Goal: Task Accomplishment & Management: Manage account settings

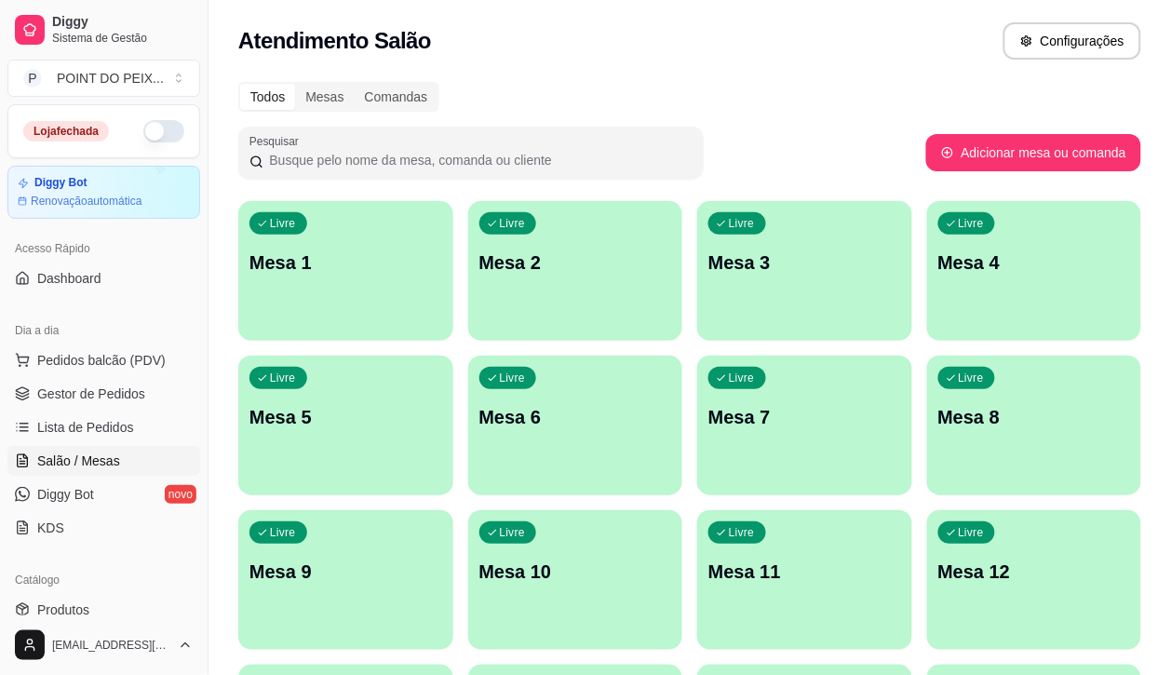
click at [415, 252] on div "Livre Mesa 1 Livre Mesa 2 Livre Mesa 3 Livre Mesa 4 Livre Mesa 5 Livre Mesa 6 L…" at bounding box center [689, 657] width 903 height 912
click at [550, 284] on div "Livre Mesa 2" at bounding box center [575, 259] width 215 height 117
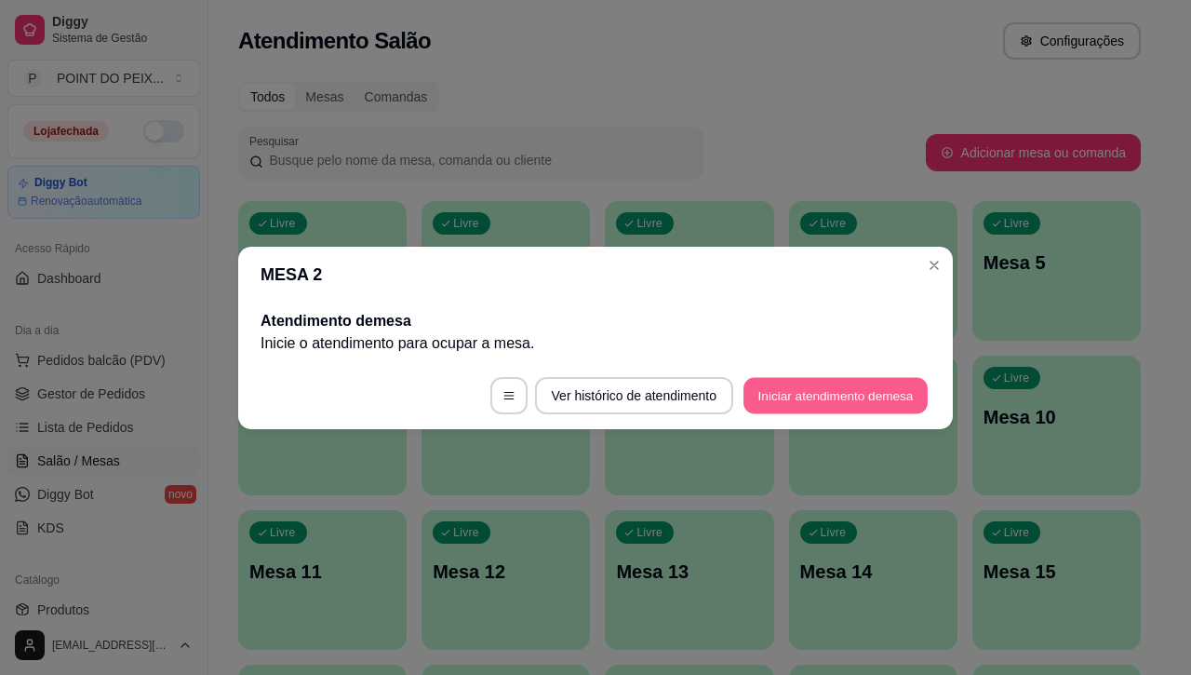
click at [816, 405] on button "Iniciar atendimento de mesa" at bounding box center [836, 395] width 184 height 36
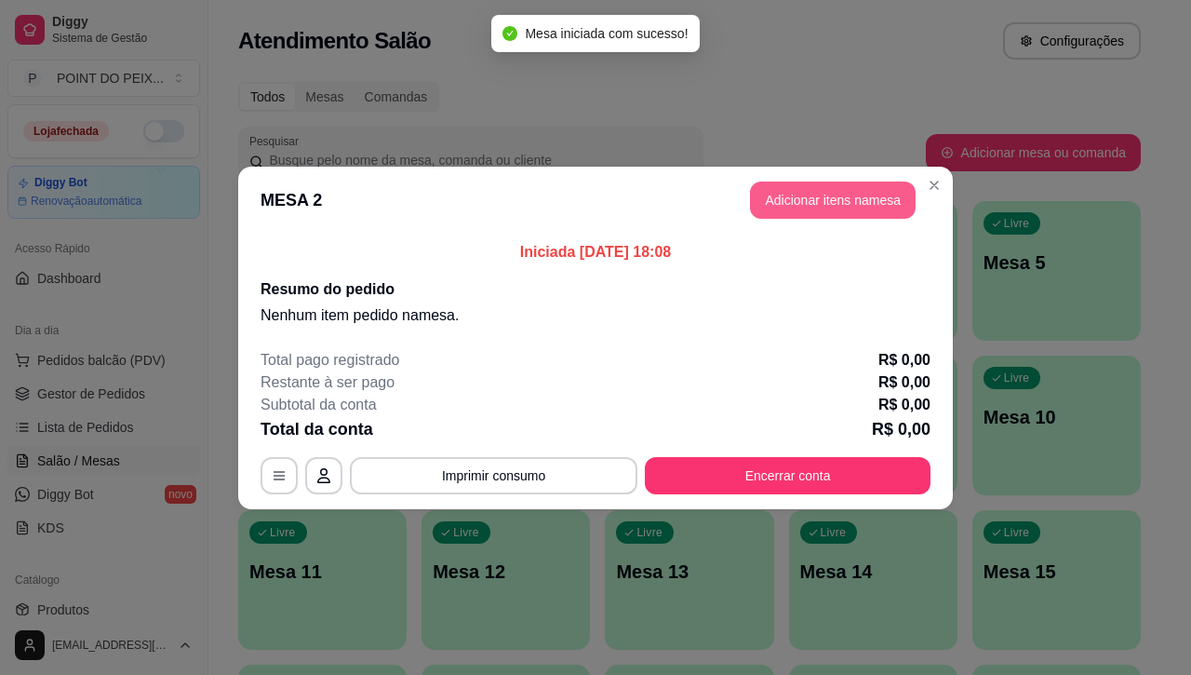
click at [836, 200] on button "Adicionar itens na mesa" at bounding box center [833, 200] width 166 height 37
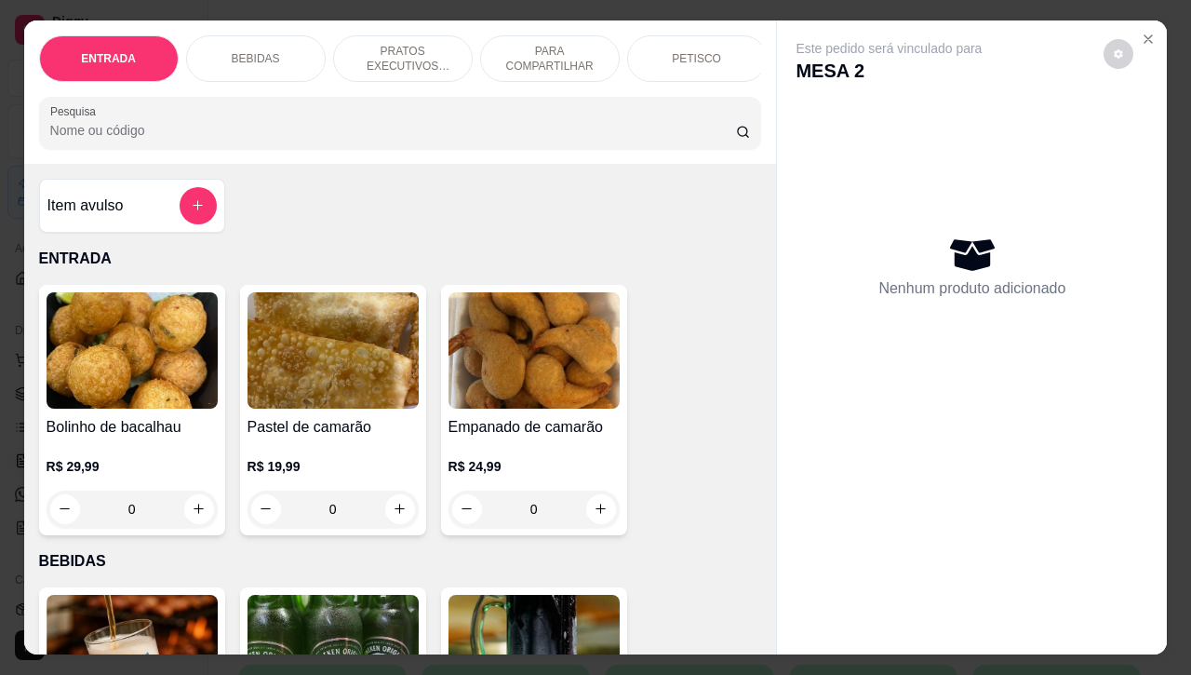
click at [685, 53] on p "PETISCO" at bounding box center [696, 58] width 49 height 15
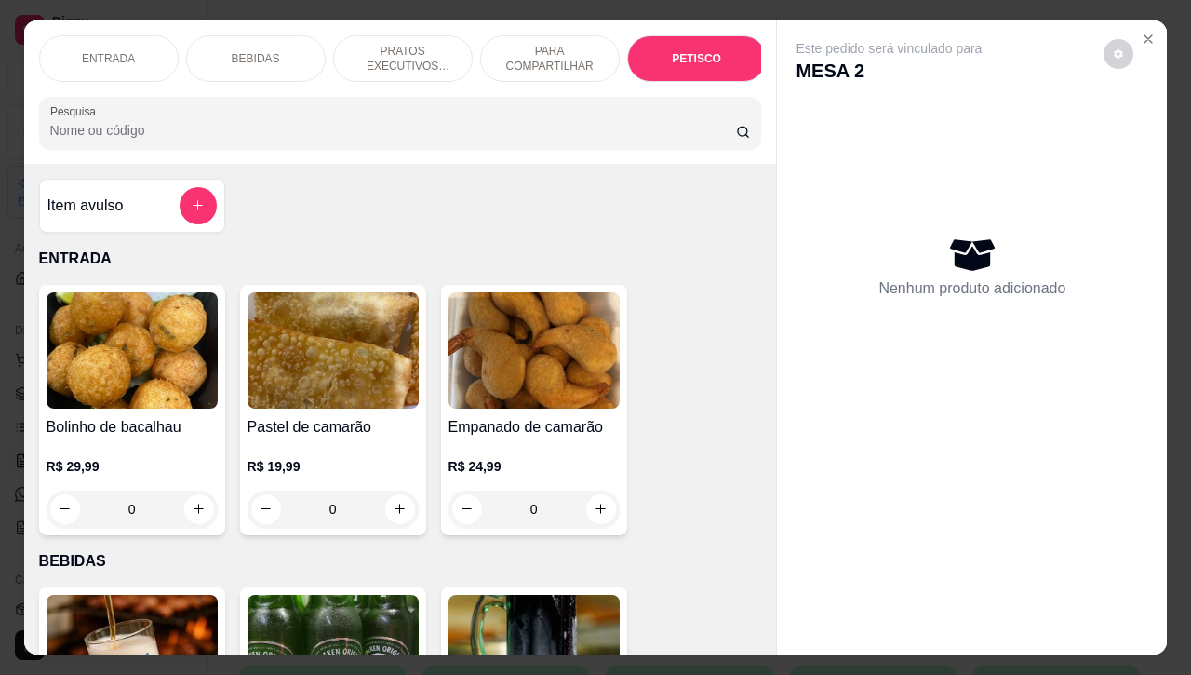
scroll to position [4345, 0]
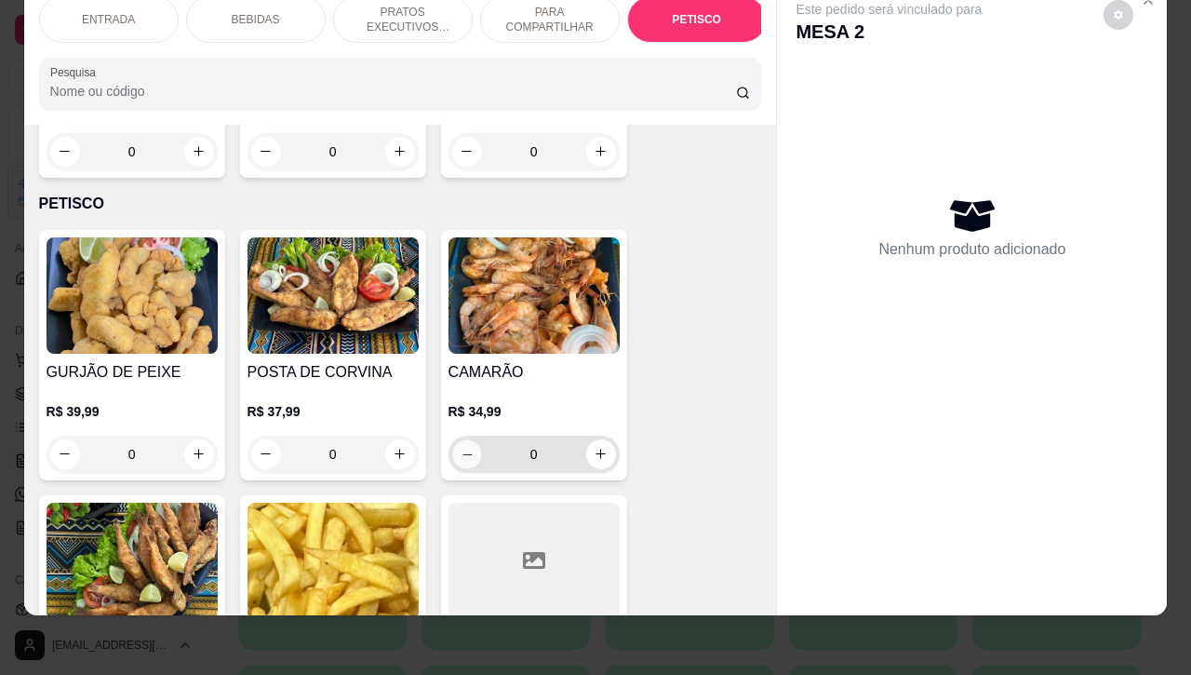
click at [460, 447] on icon "decrease-product-quantity" at bounding box center [467, 454] width 14 height 14
click at [462, 447] on icon "decrease-product-quantity" at bounding box center [467, 454] width 14 height 14
click at [594, 447] on icon "increase-product-quantity" at bounding box center [601, 454] width 14 height 14
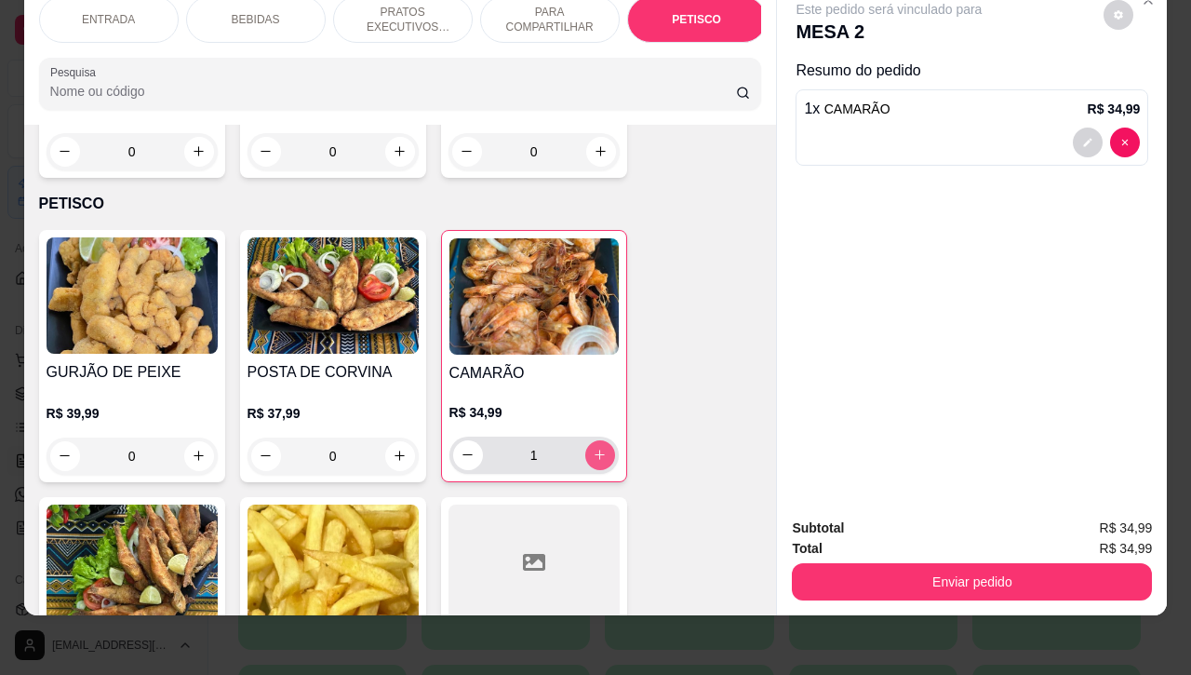
type input "1"
click at [393, 449] on icon "increase-product-quantity" at bounding box center [400, 456] width 14 height 14
type input "1"
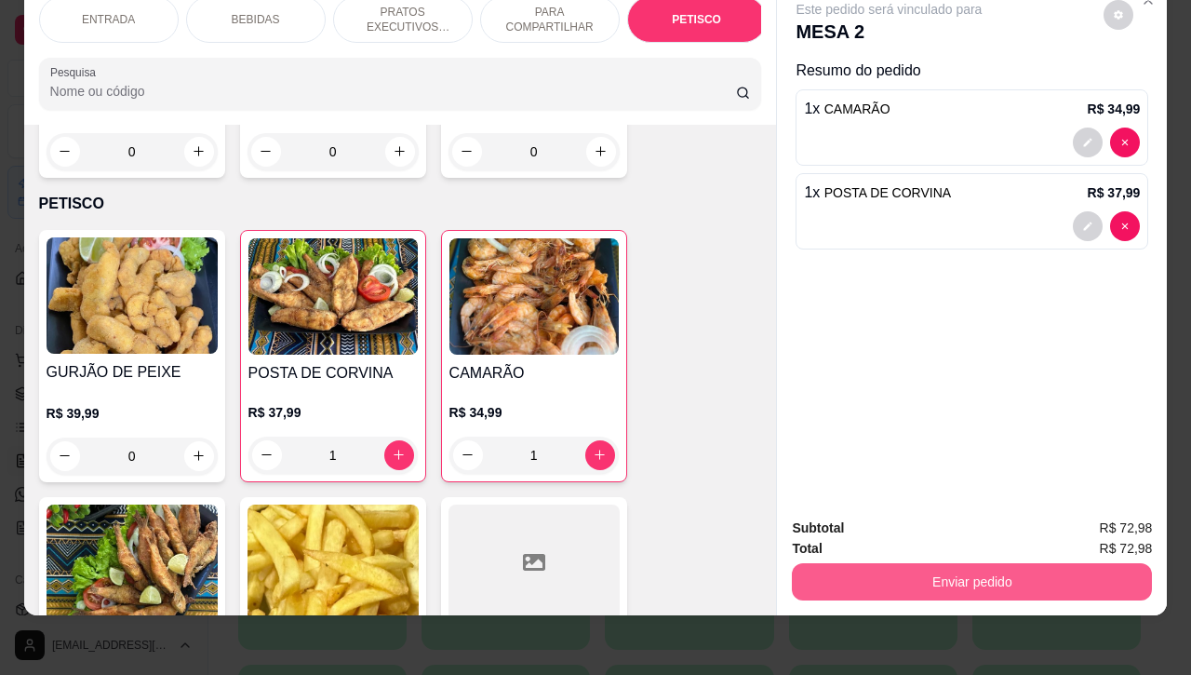
click at [978, 563] on button "Enviar pedido" at bounding box center [972, 581] width 360 height 37
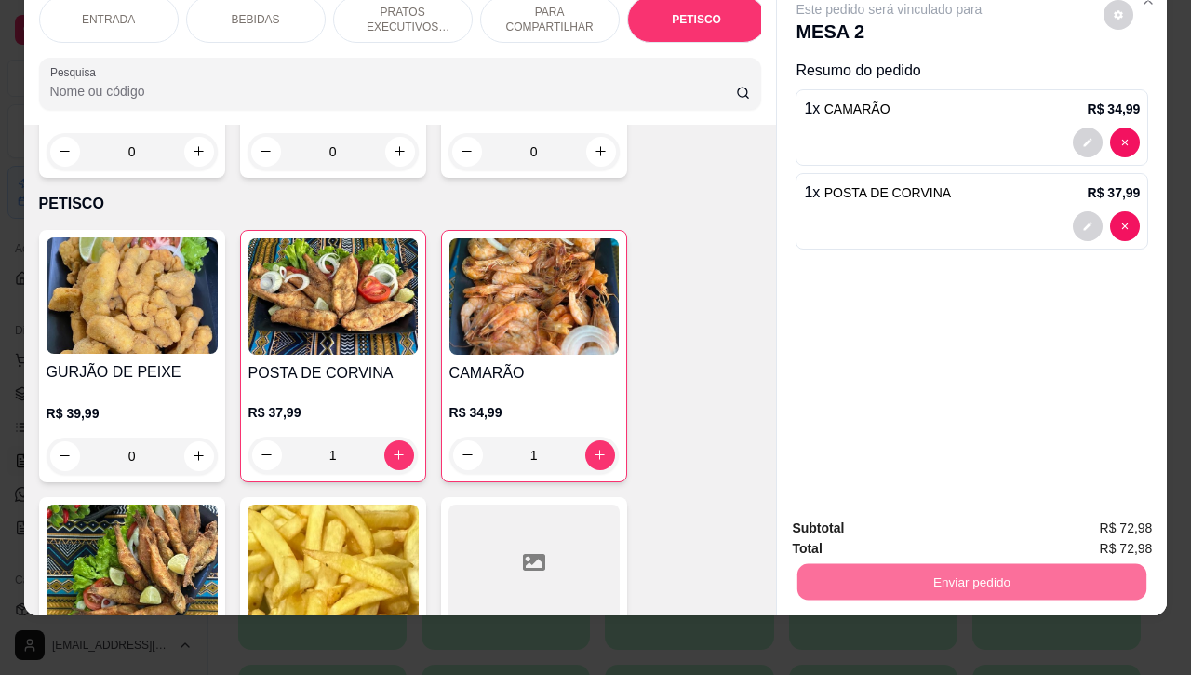
click at [882, 356] on div "Este pedido será vinculado para MESA 2 Resumo do pedido 1 x CAMARÃO R$ 34,99 1 …" at bounding box center [972, 242] width 390 height 522
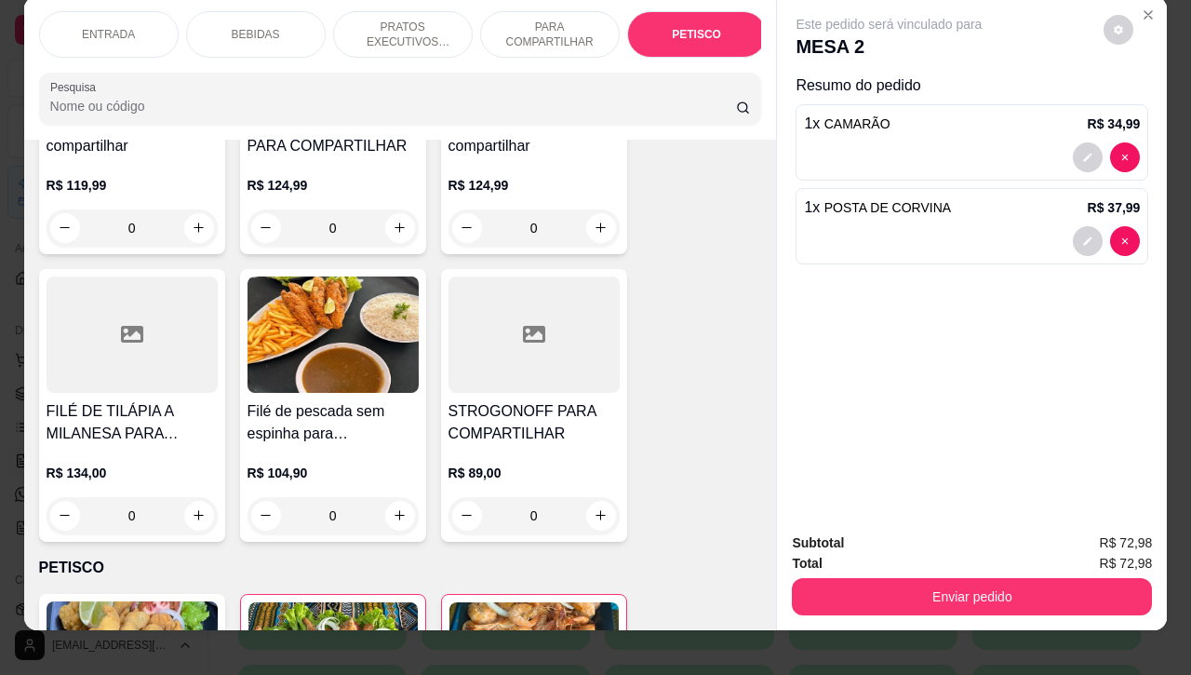
scroll to position [0, 0]
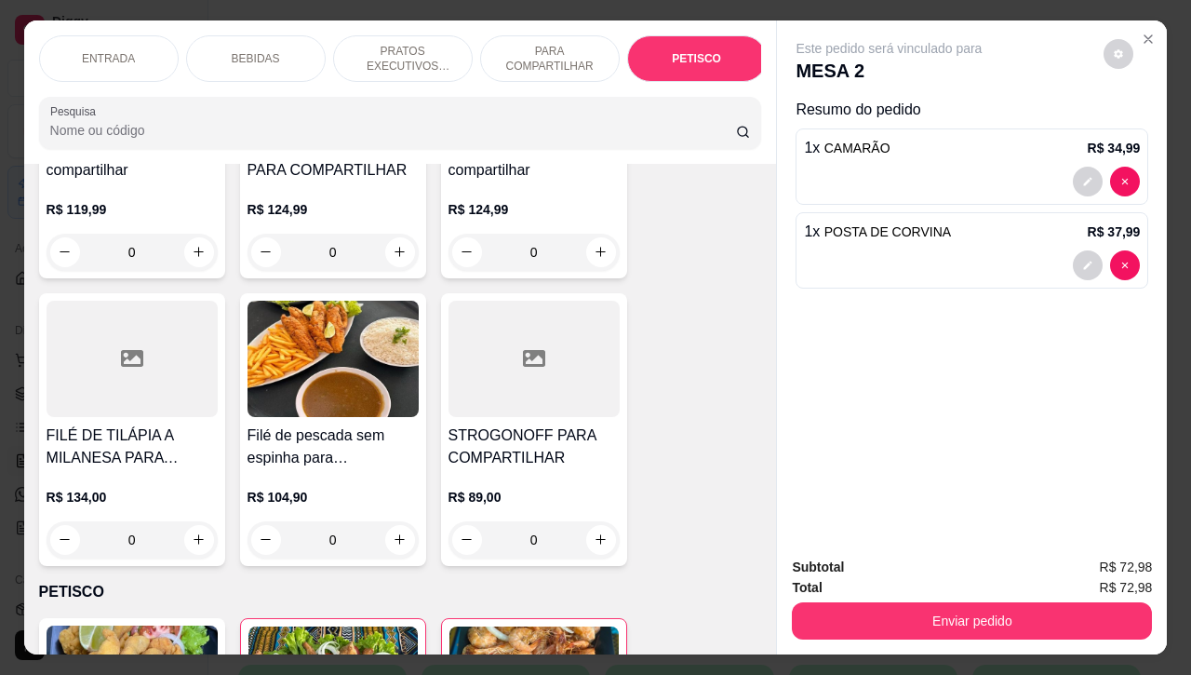
click at [242, 51] on p "BEBIDAS" at bounding box center [256, 58] width 48 height 15
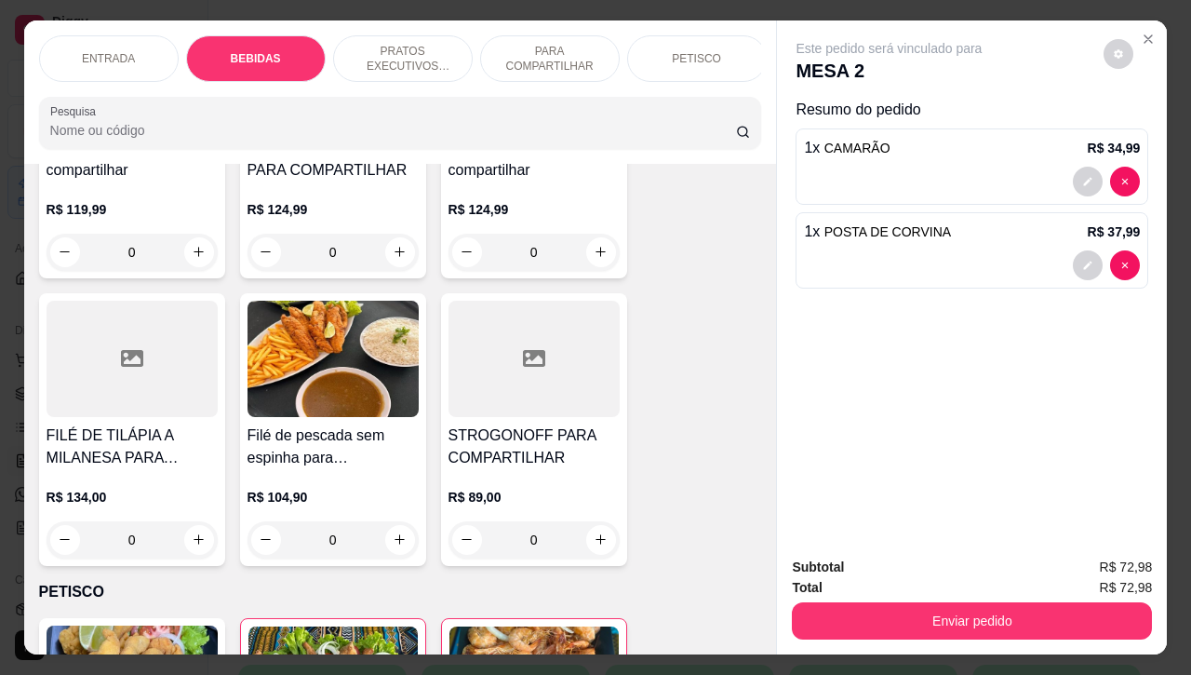
scroll to position [386, 0]
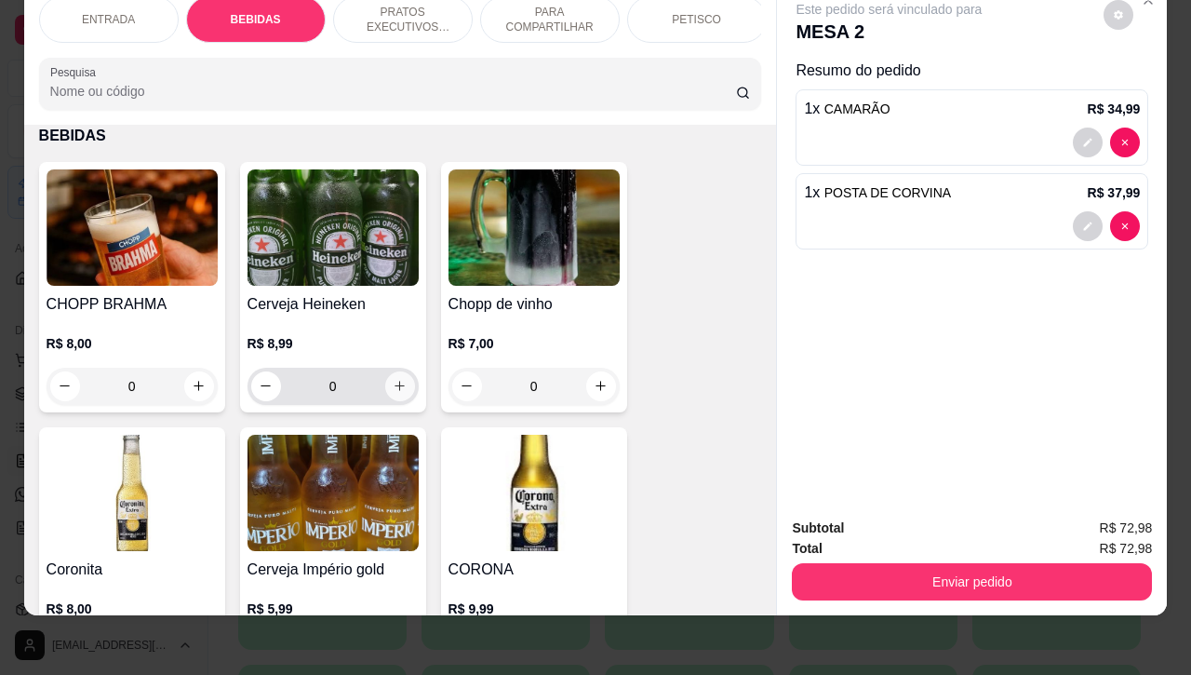
click at [393, 389] on icon "increase-product-quantity" at bounding box center [400, 386] width 14 height 14
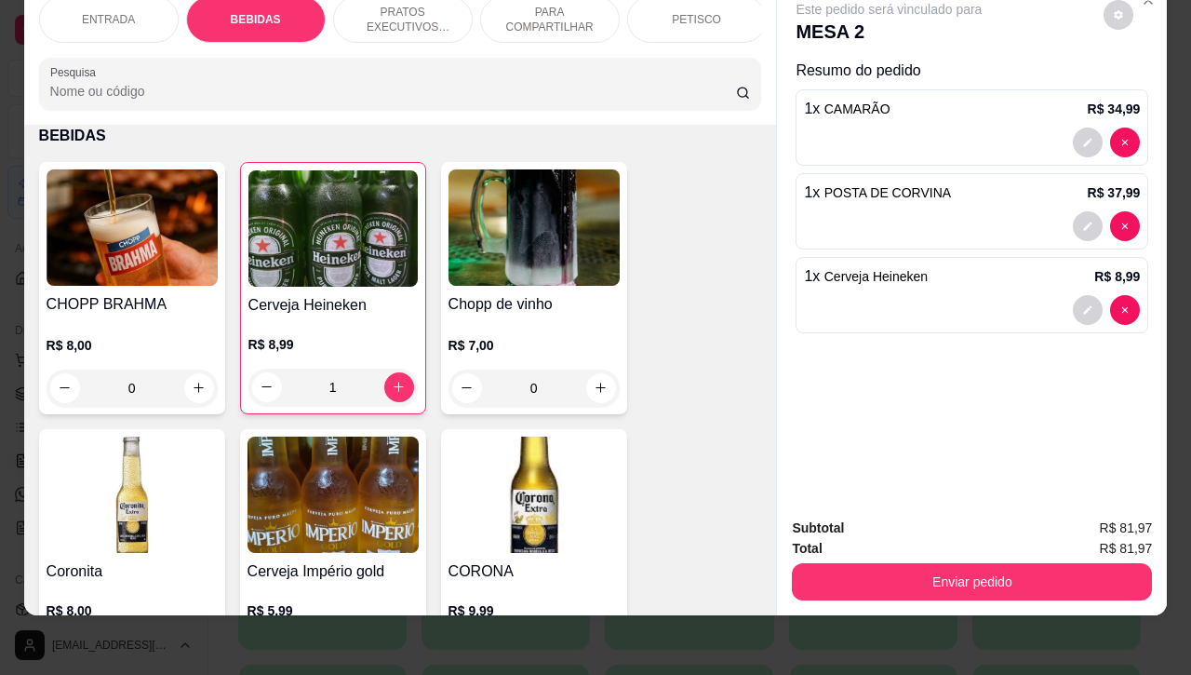
type input "1"
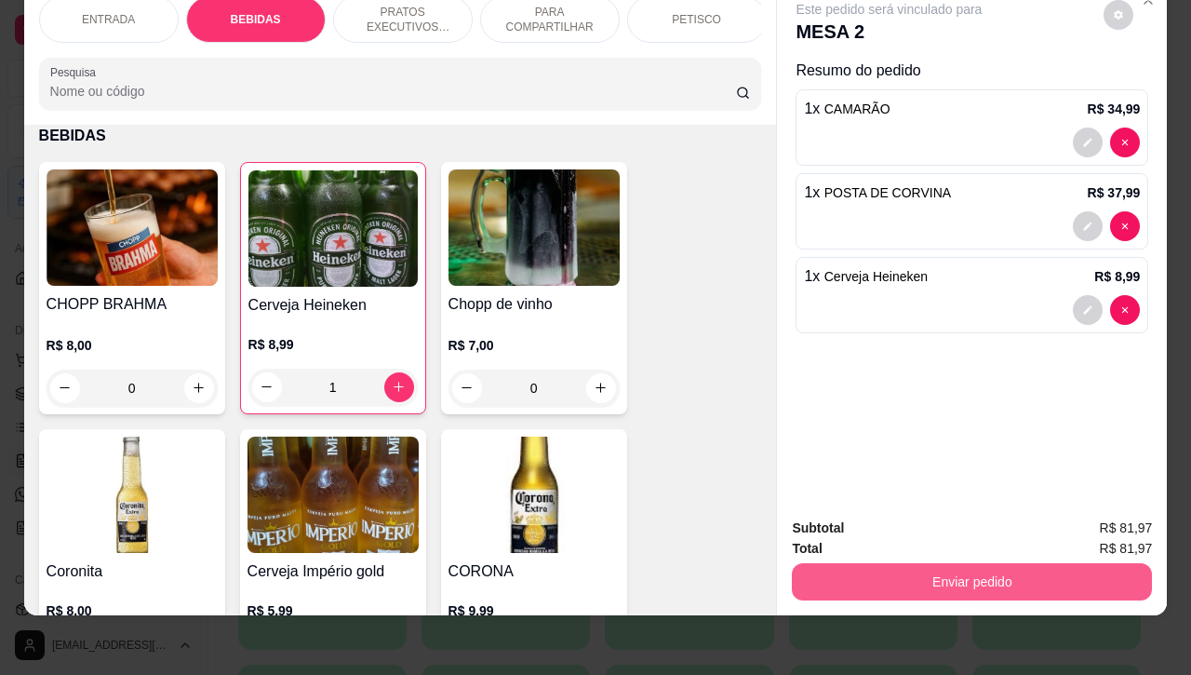
click at [951, 568] on button "Enviar pedido" at bounding box center [972, 581] width 360 height 37
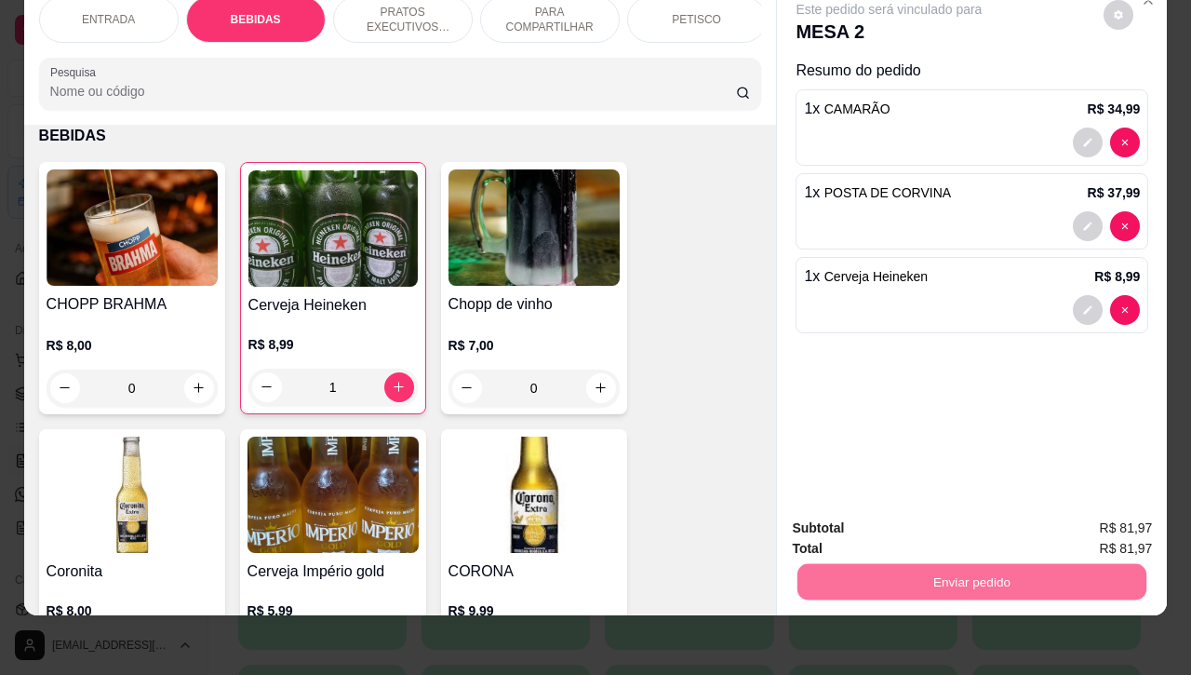
click at [854, 518] on button "Não registrar e enviar pedido" at bounding box center [909, 516] width 194 height 35
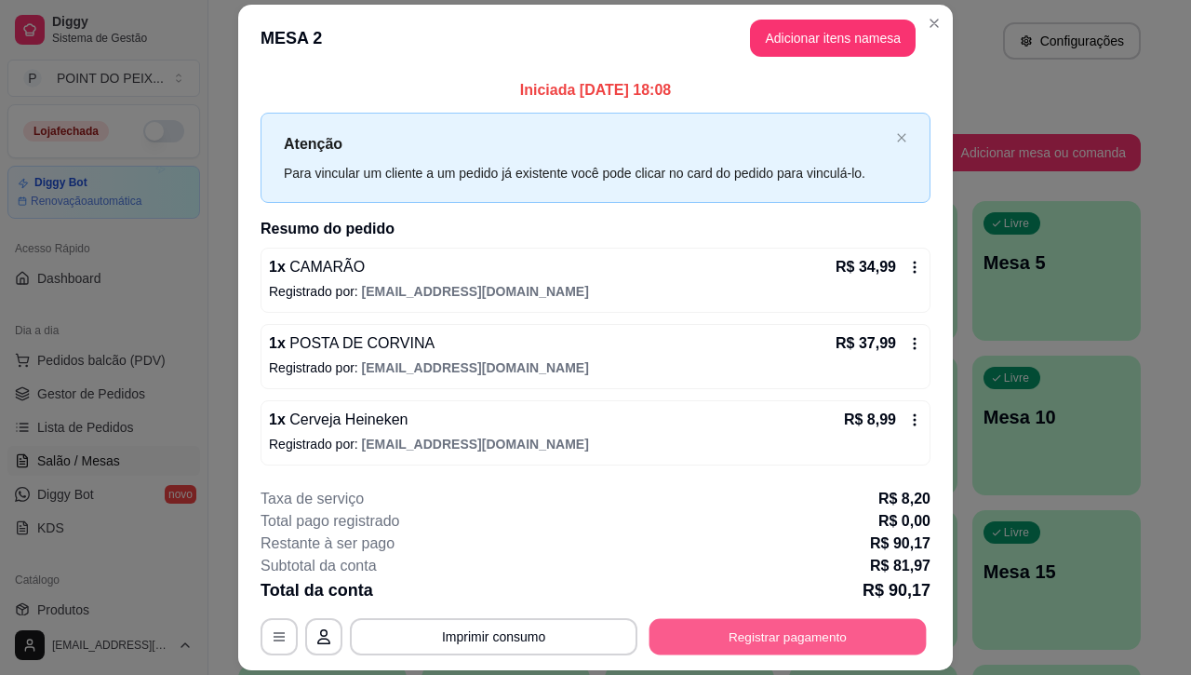
click at [726, 640] on button "Registrar pagamento" at bounding box center [788, 637] width 277 height 36
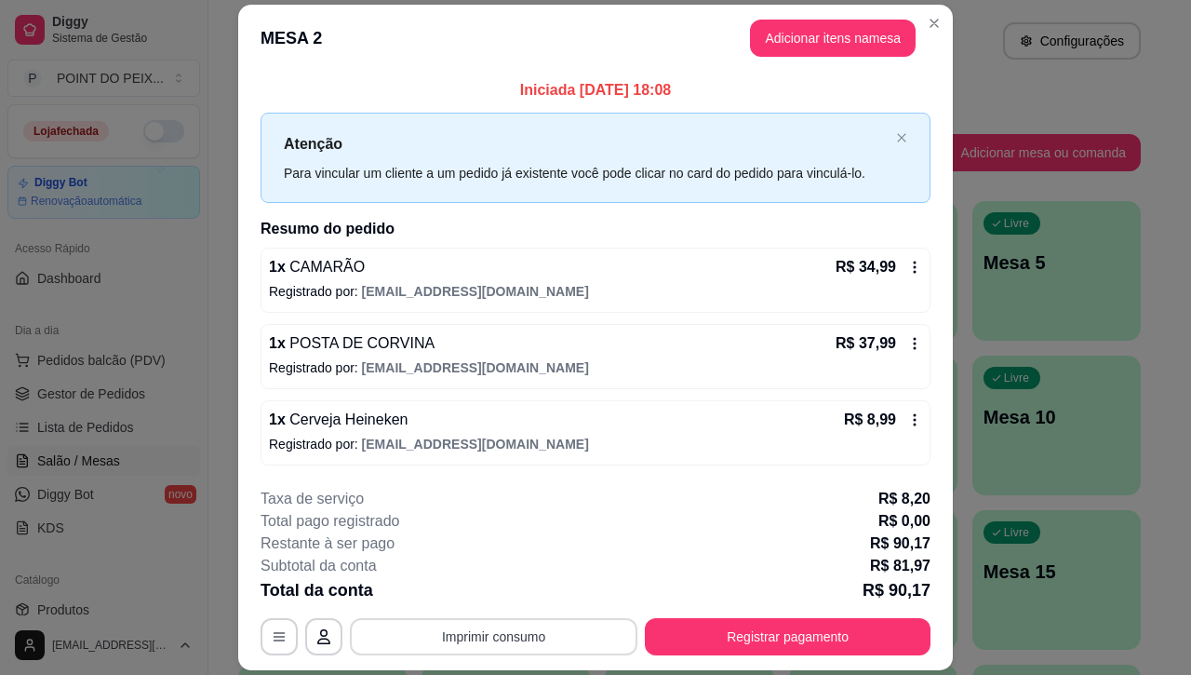
click at [545, 639] on button "Imprimir consumo" at bounding box center [494, 636] width 288 height 37
click at [498, 599] on button "IMPRESSORA" at bounding box center [490, 595] width 135 height 30
click at [819, 33] on button "Adicionar itens na mesa" at bounding box center [833, 38] width 166 height 37
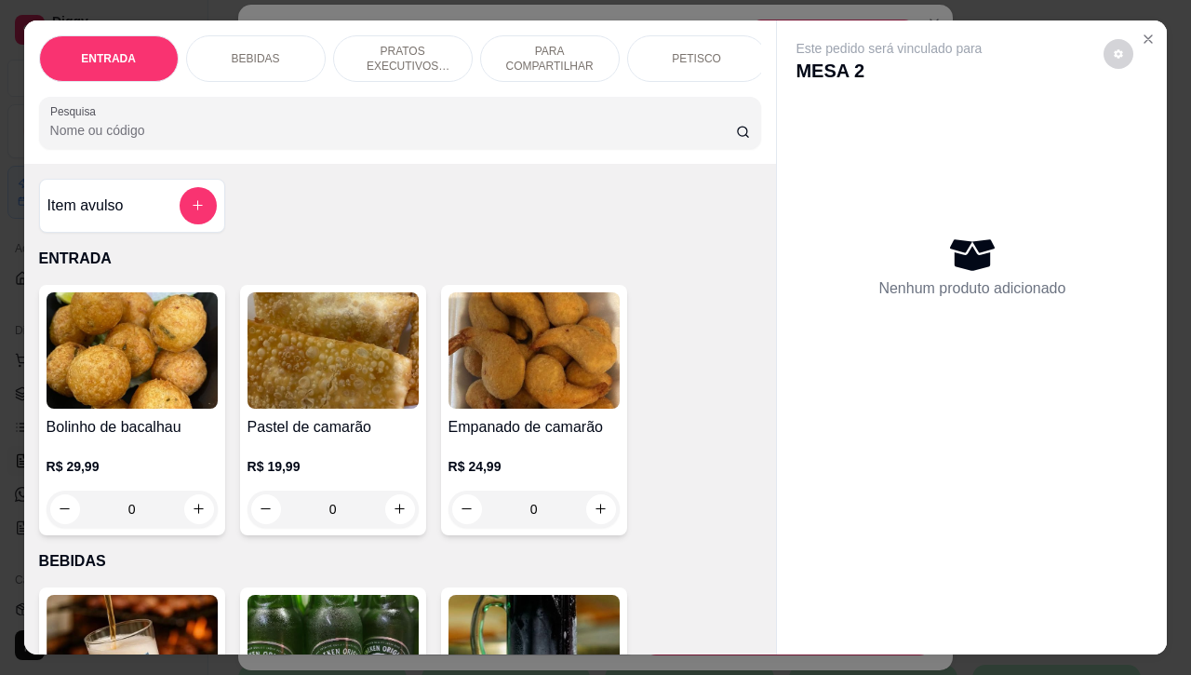
click at [248, 57] on div "BEBIDAS" at bounding box center [256, 58] width 140 height 47
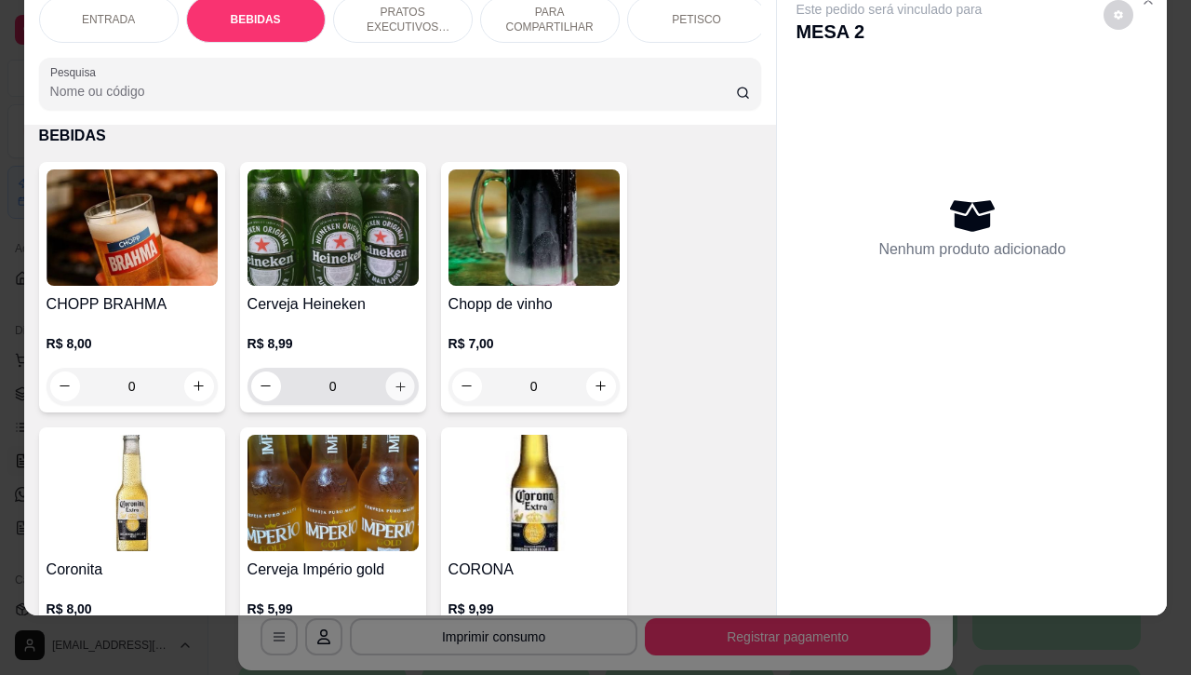
click at [393, 391] on icon "increase-product-quantity" at bounding box center [400, 386] width 14 height 14
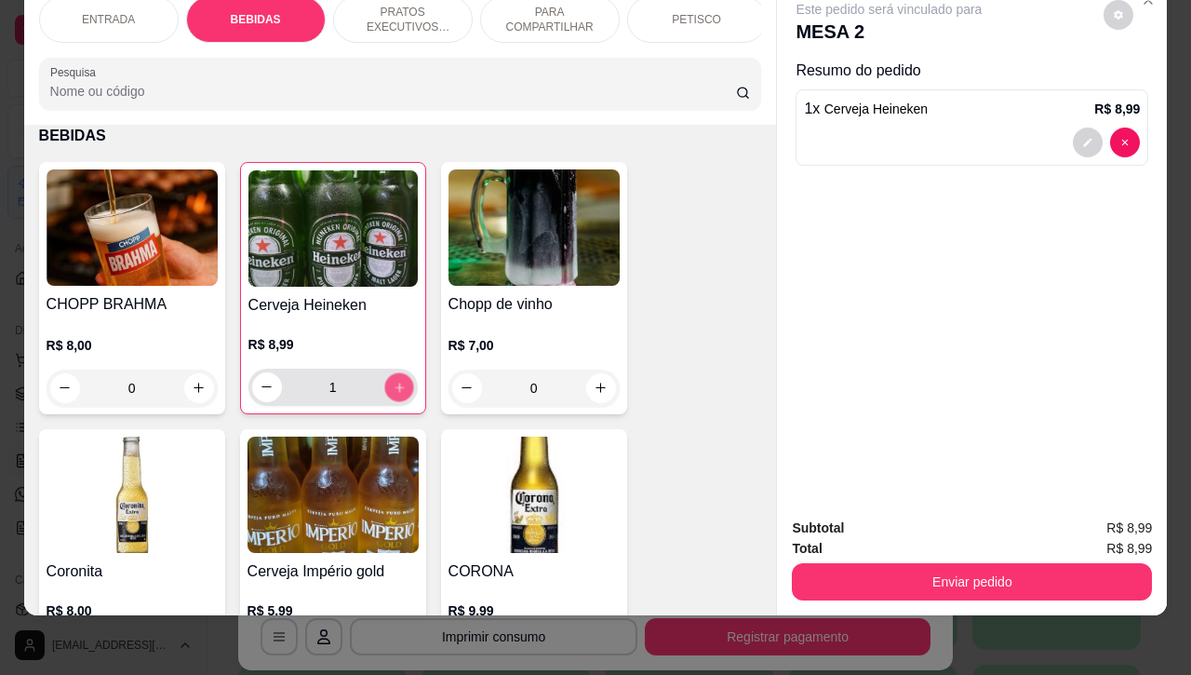
click at [392, 391] on icon "increase-product-quantity" at bounding box center [399, 387] width 14 height 14
type input "2"
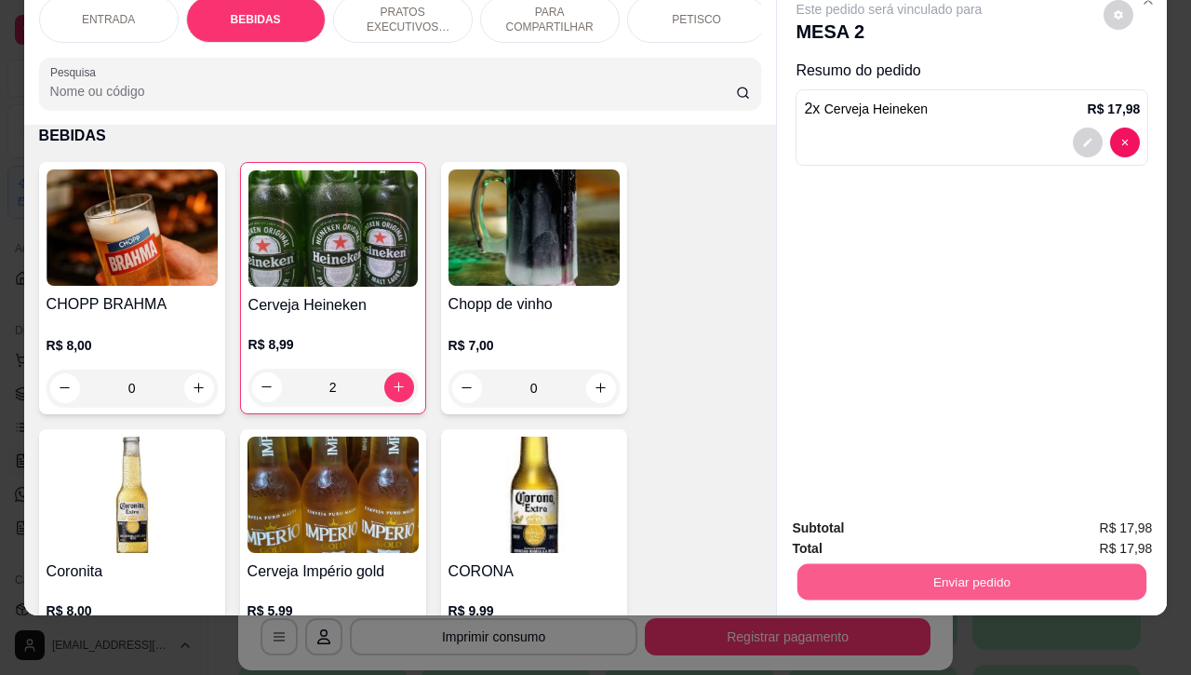
click at [978, 564] on button "Enviar pedido" at bounding box center [972, 582] width 349 height 36
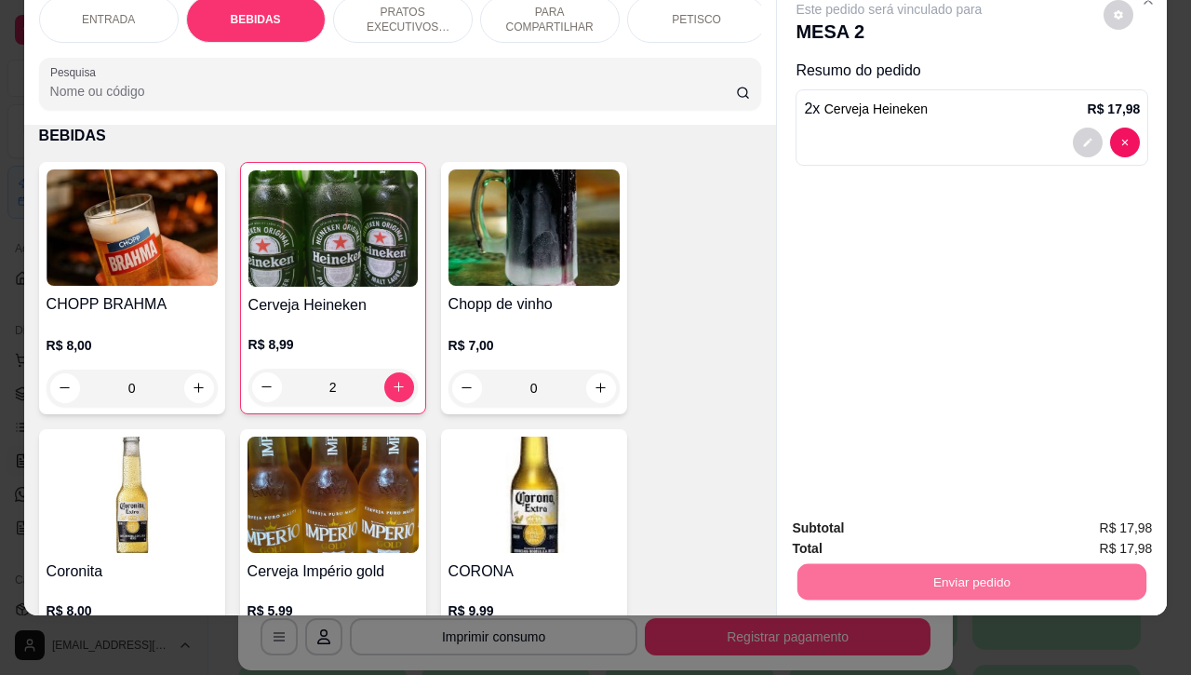
click at [881, 518] on button "Não registrar e enviar pedido" at bounding box center [908, 516] width 188 height 34
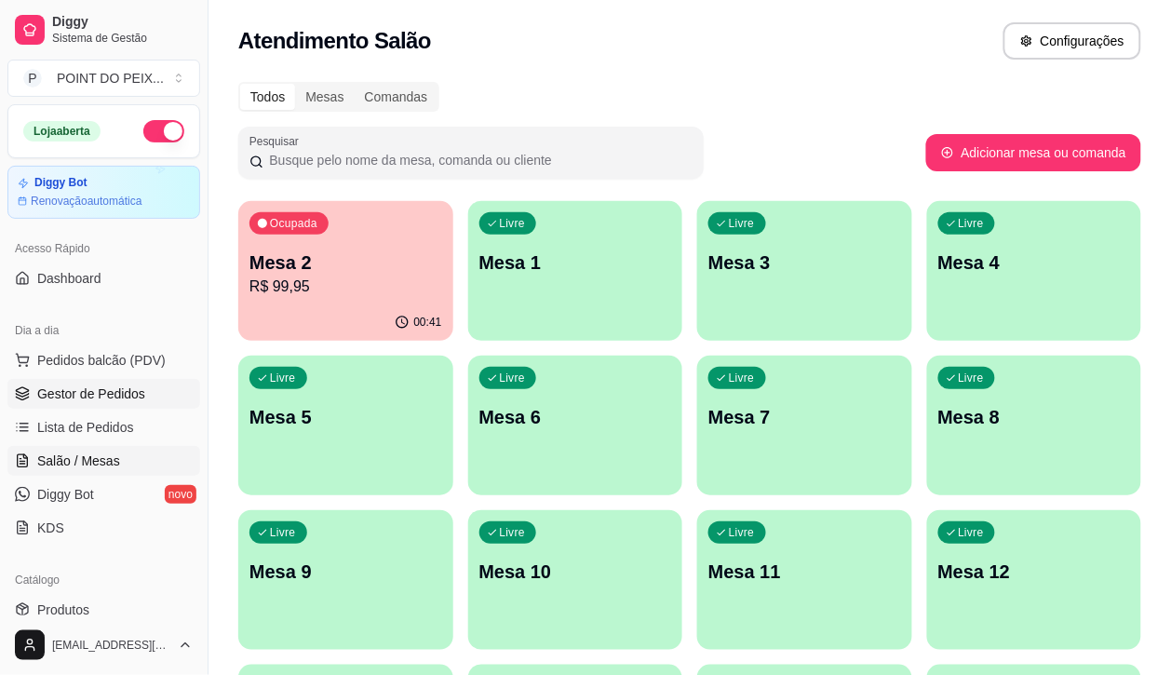
click at [114, 400] on span "Gestor de Pedidos" at bounding box center [91, 393] width 108 height 19
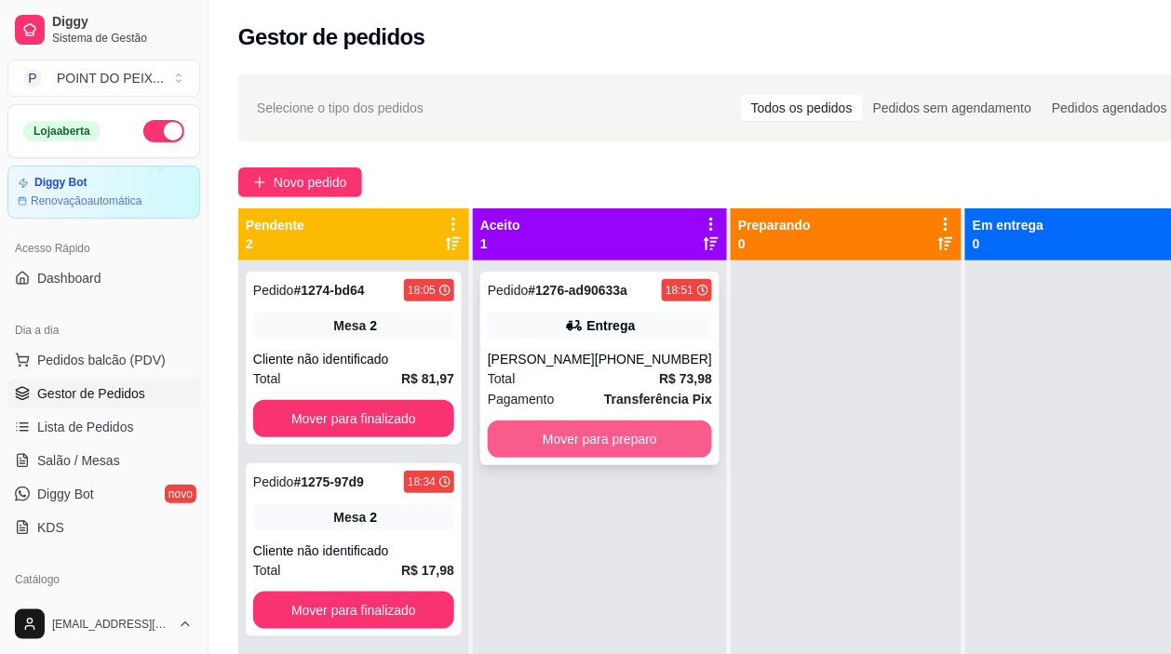
click at [614, 438] on button "Mover para preparo" at bounding box center [600, 439] width 224 height 37
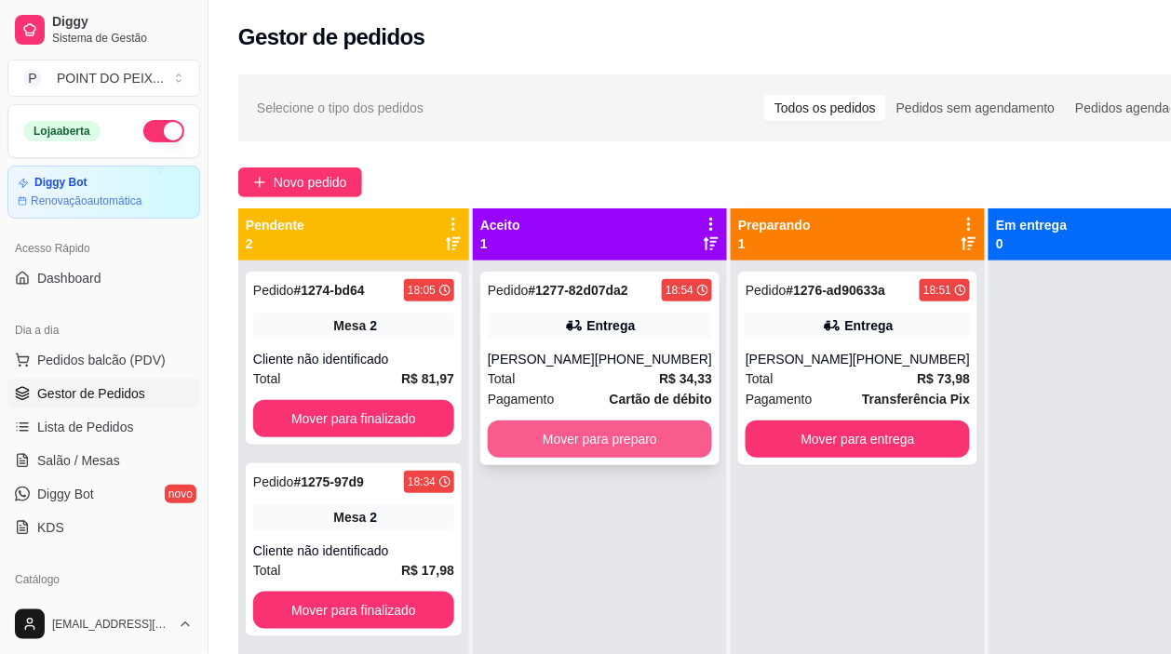
click at [602, 439] on button "Mover para preparo" at bounding box center [600, 439] width 224 height 37
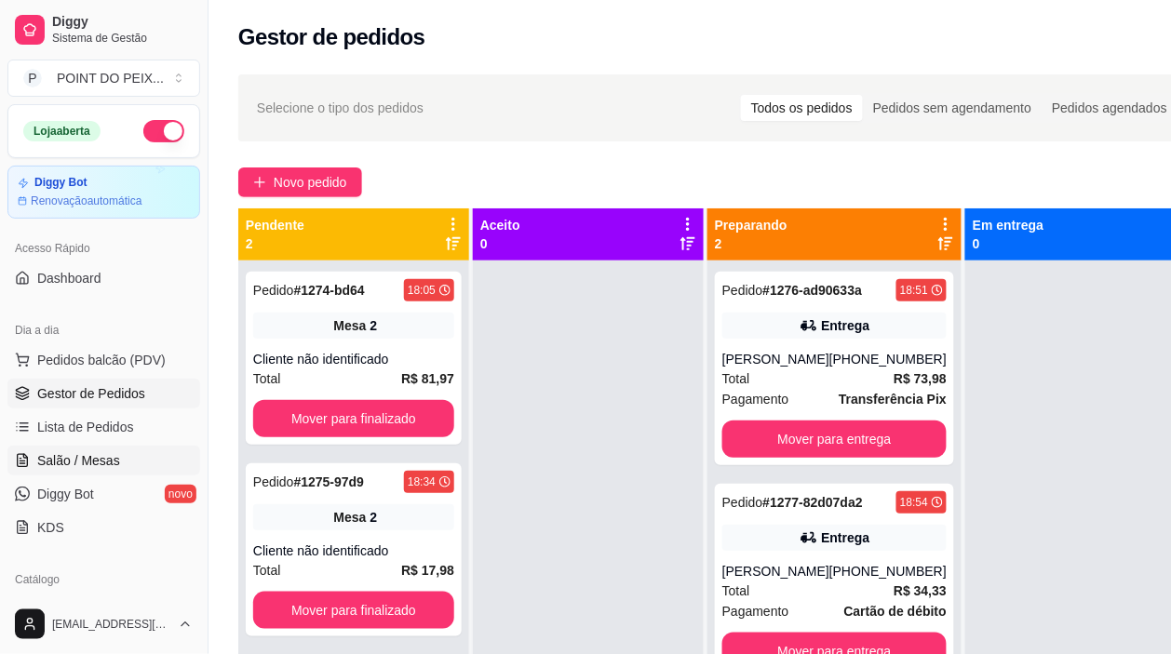
click at [103, 465] on span "Salão / Mesas" at bounding box center [78, 460] width 83 height 19
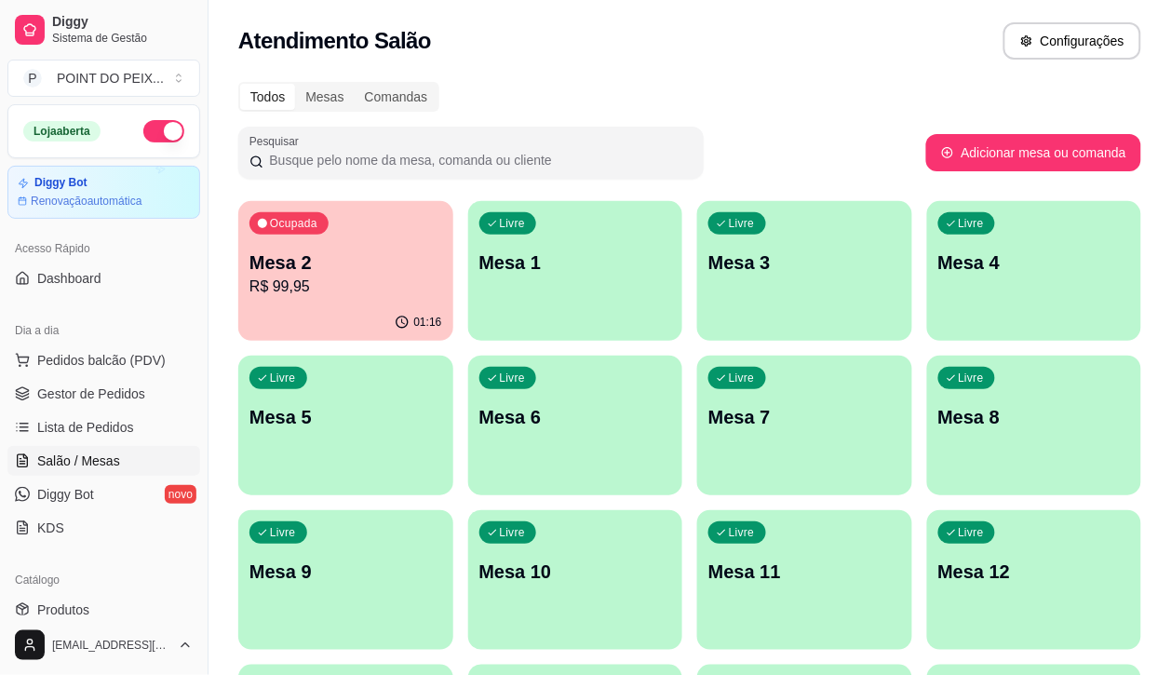
click at [357, 276] on p "R$ 99,95" at bounding box center [345, 287] width 193 height 22
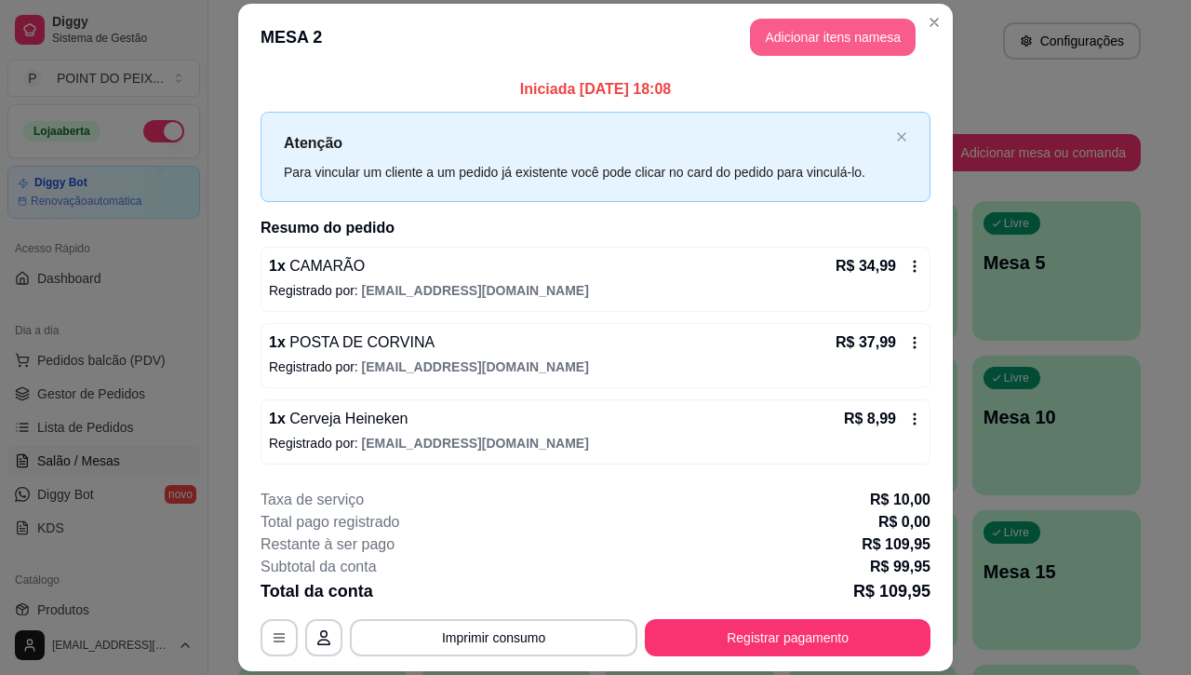
click at [815, 34] on button "Adicionar itens na mesa" at bounding box center [833, 37] width 166 height 37
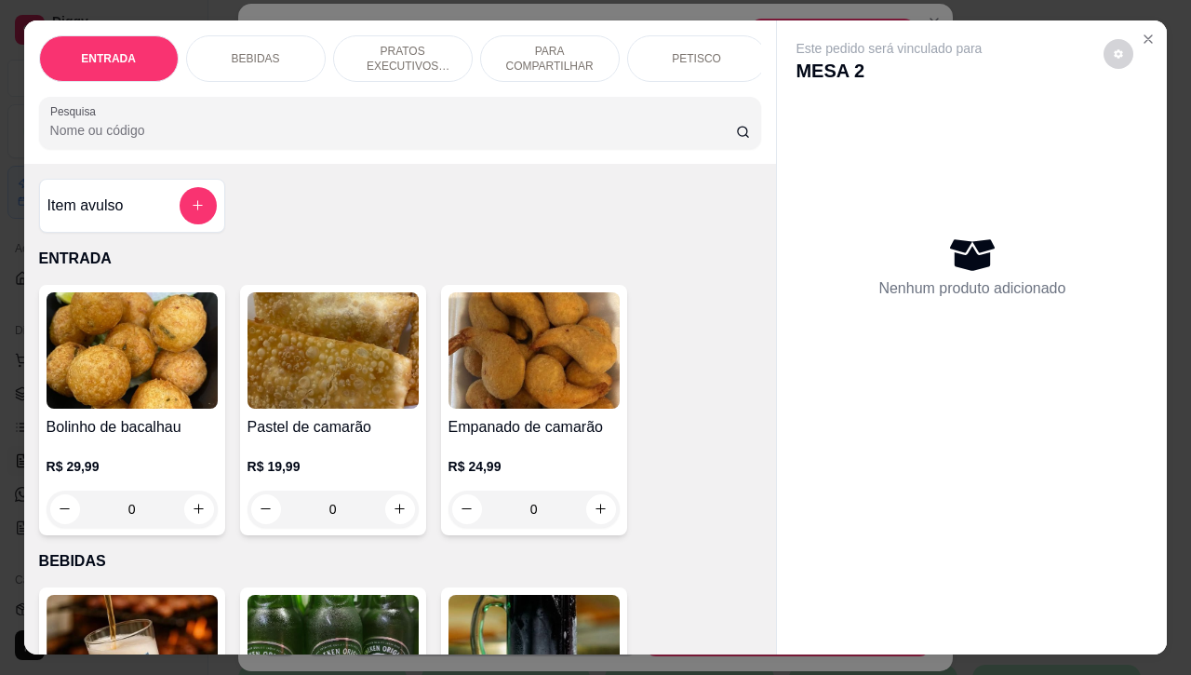
click at [244, 39] on div "BEBIDAS" at bounding box center [256, 58] width 140 height 47
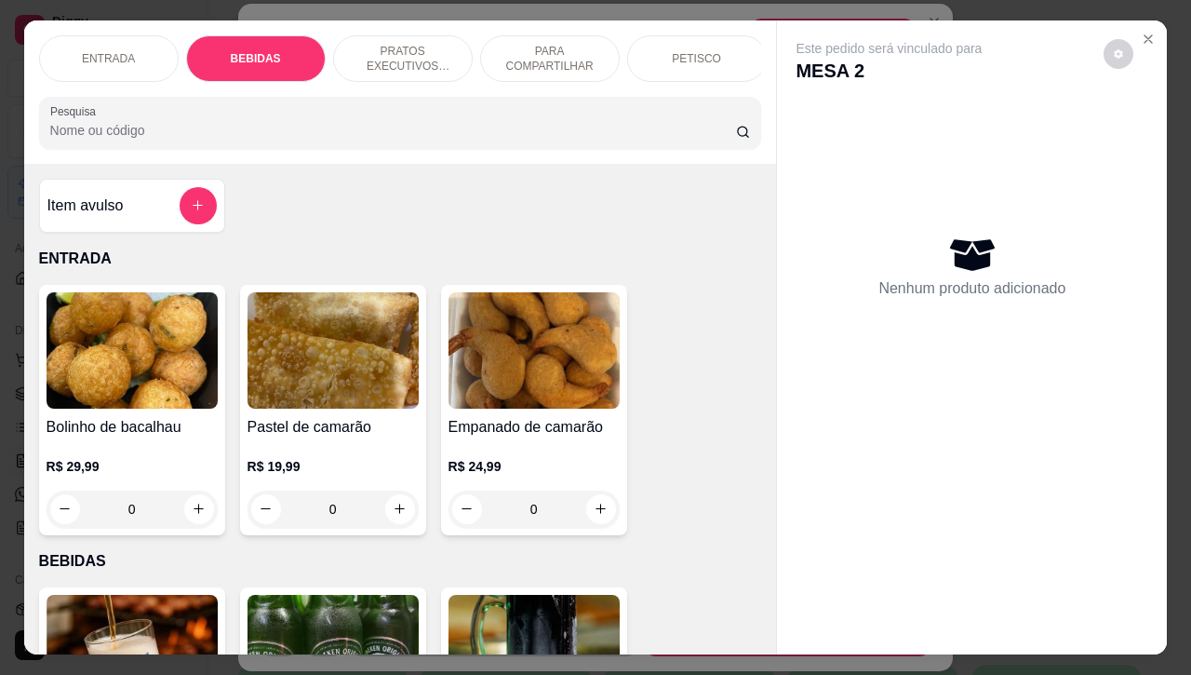
scroll to position [386, 0]
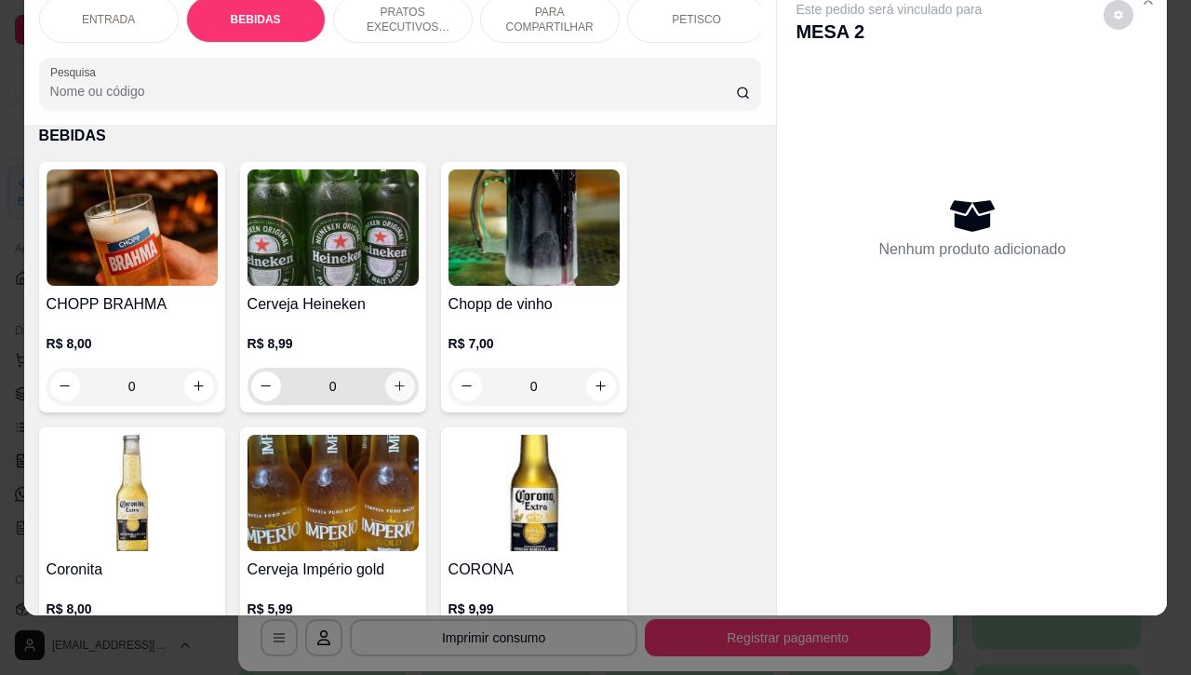
click at [393, 386] on icon "increase-product-quantity" at bounding box center [400, 386] width 14 height 14
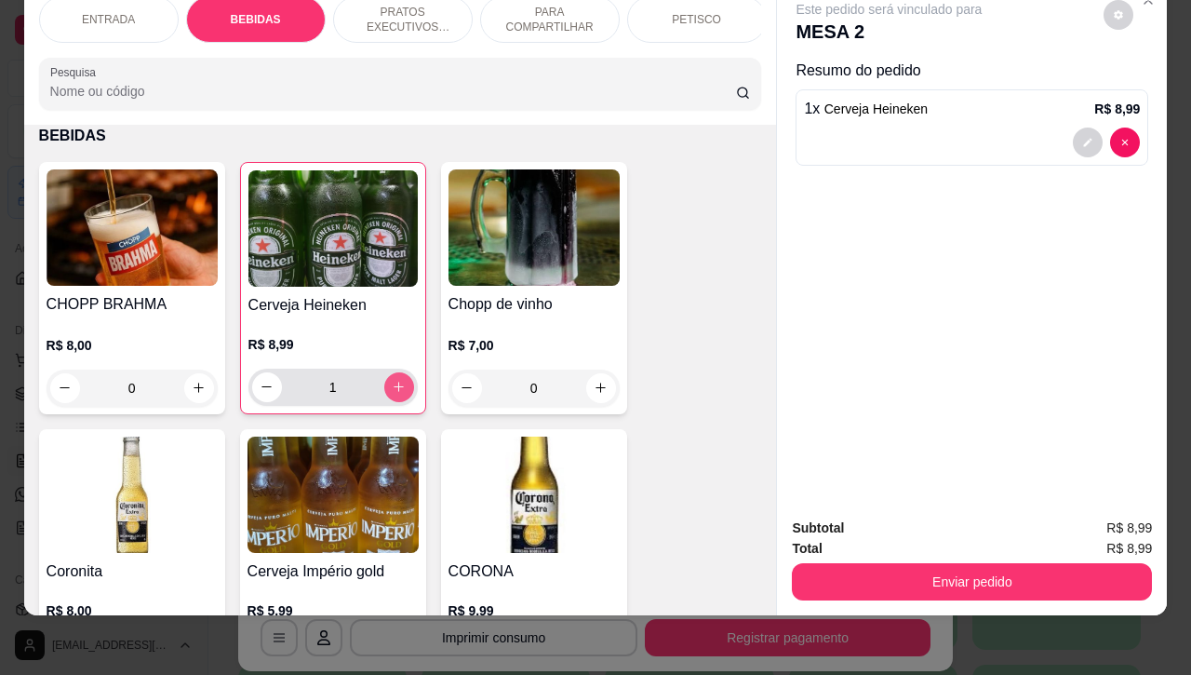
type input "1"
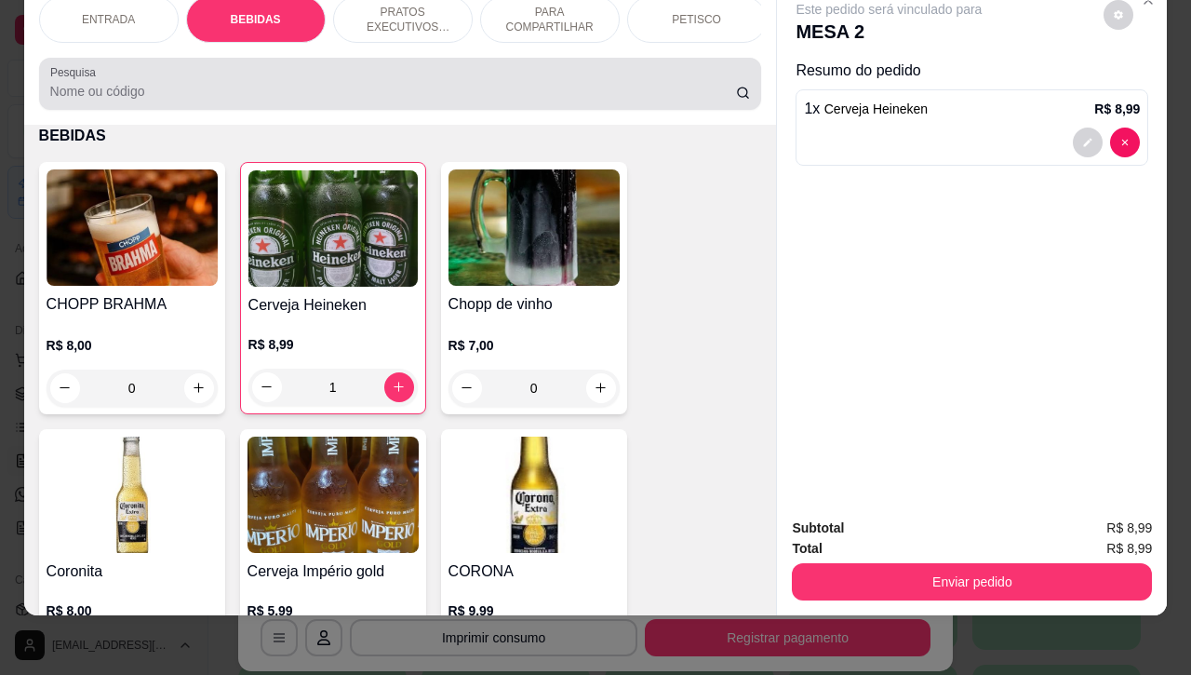
scroll to position [0, 0]
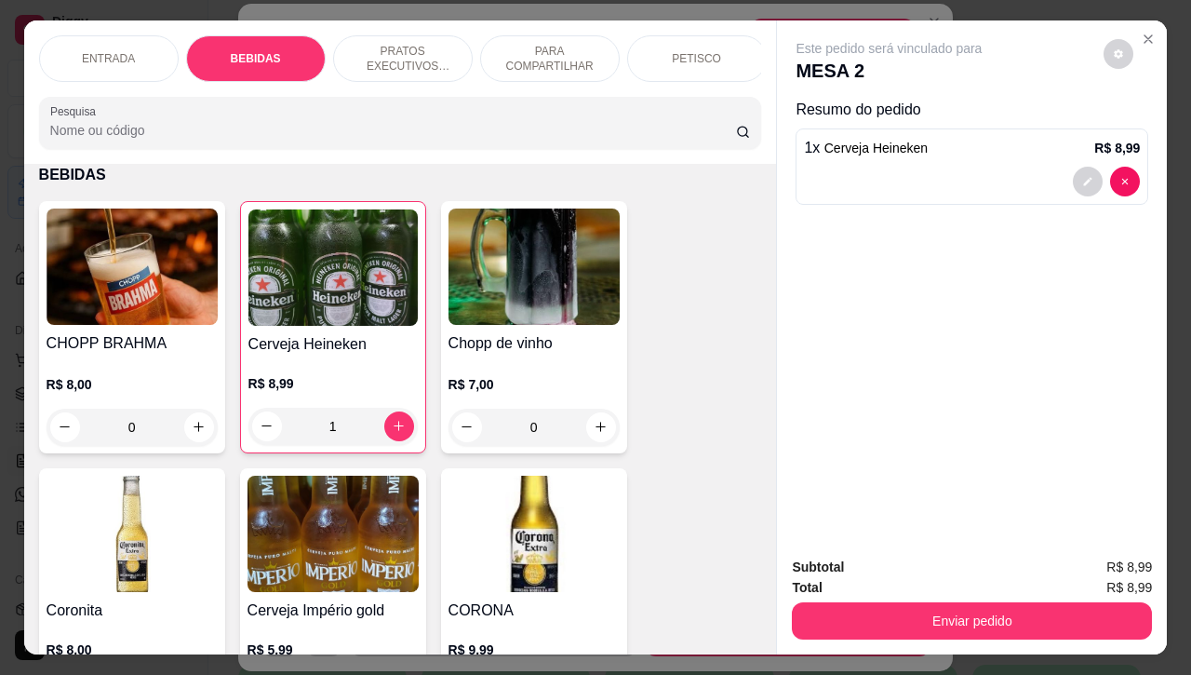
click at [691, 51] on p "PETISCO" at bounding box center [696, 58] width 49 height 15
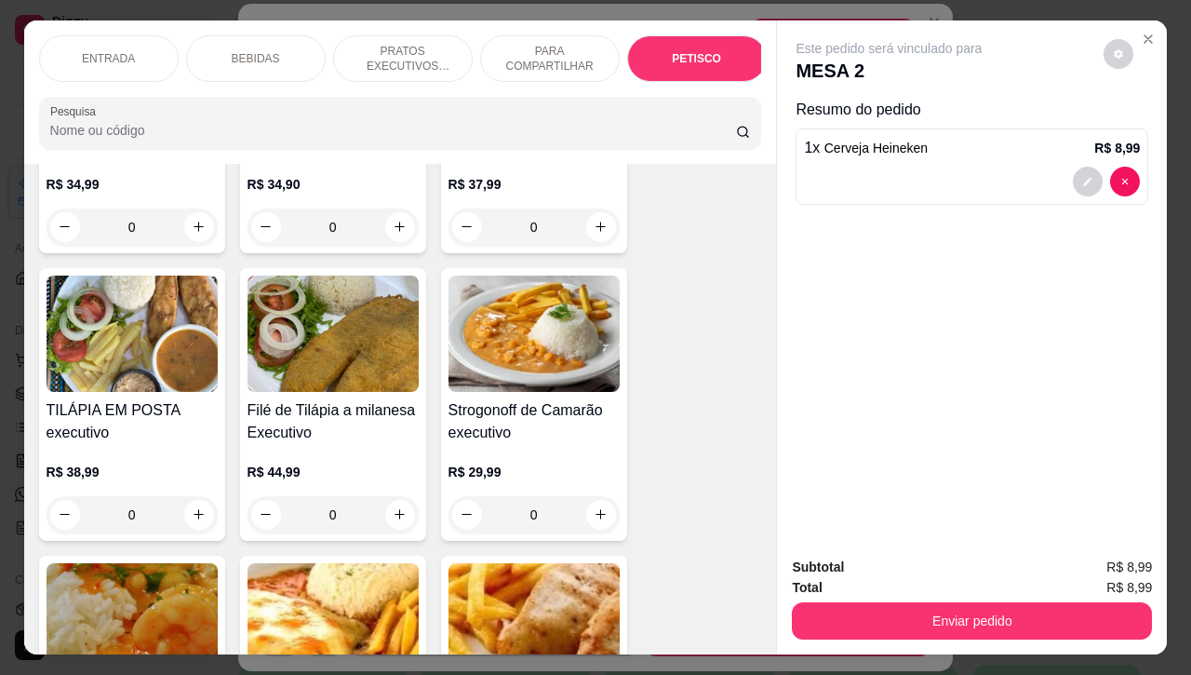
click at [127, 42] on div "ENTRADA" at bounding box center [109, 58] width 140 height 47
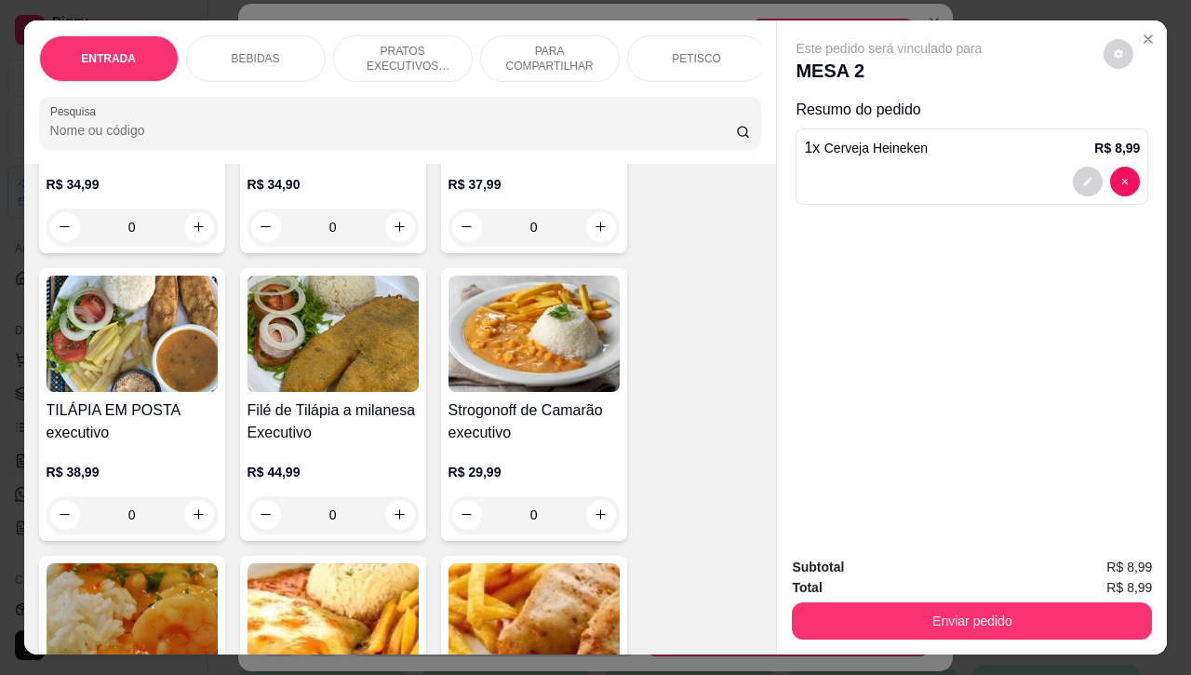
scroll to position [84, 0]
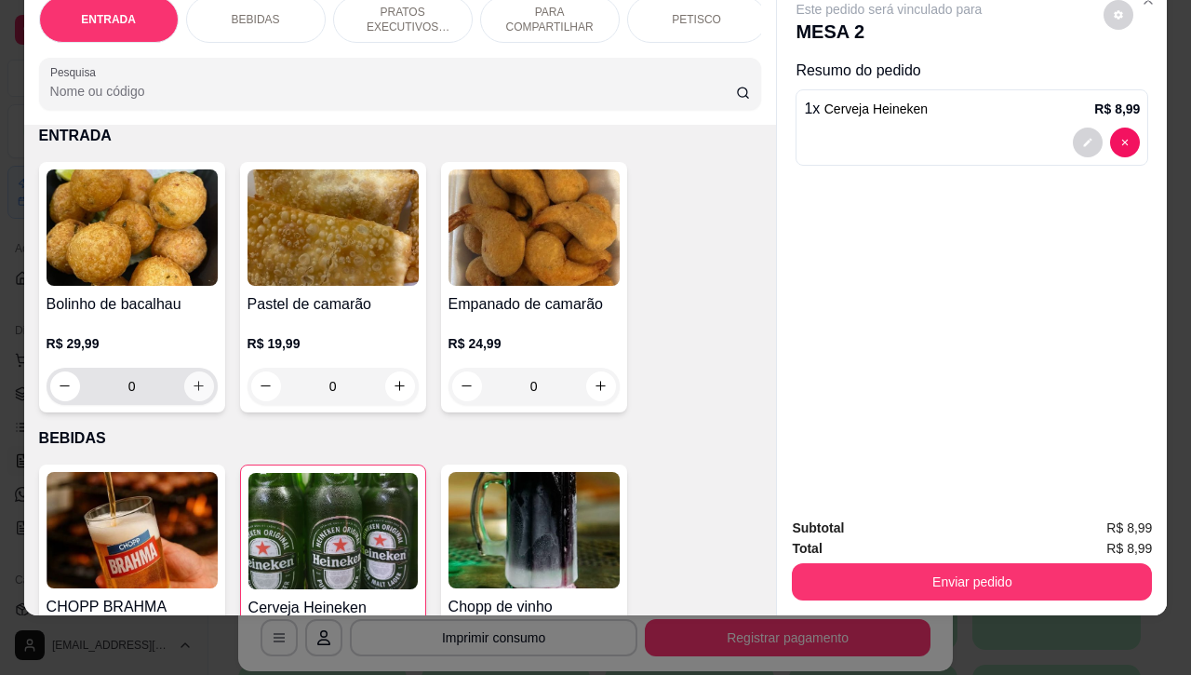
click at [192, 393] on icon "increase-product-quantity" at bounding box center [199, 386] width 14 height 14
type input "1"
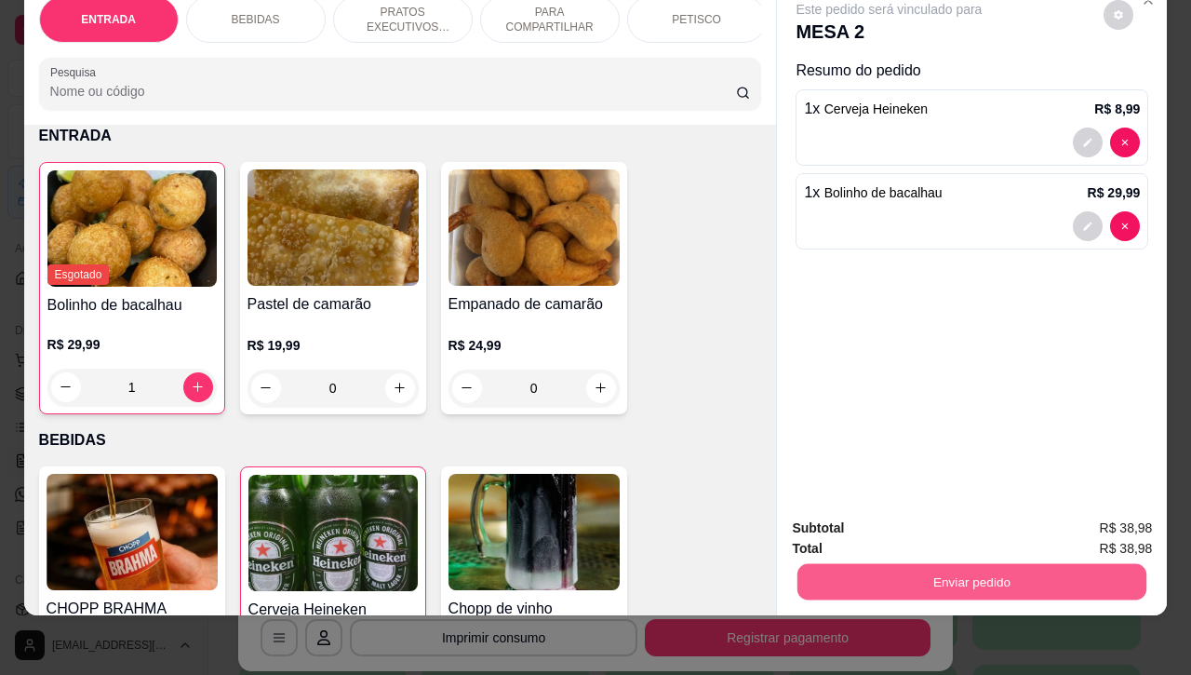
click at [943, 564] on button "Enviar pedido" at bounding box center [972, 582] width 349 height 36
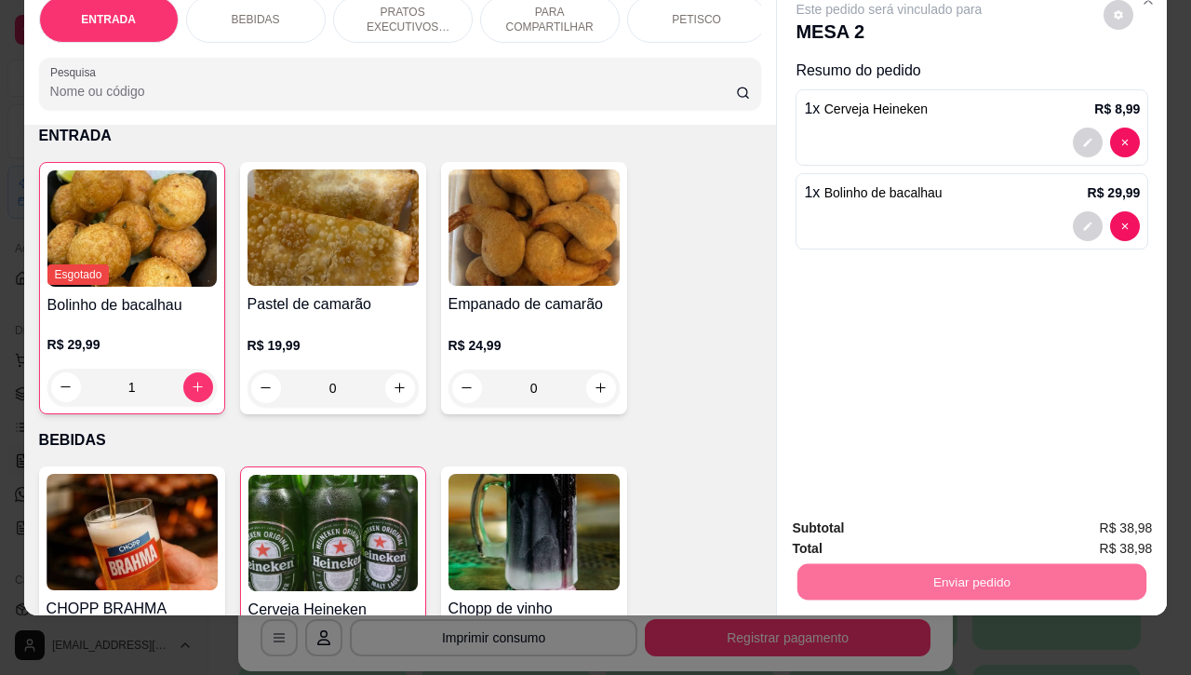
click at [850, 512] on button "Não registrar e enviar pedido" at bounding box center [908, 516] width 188 height 34
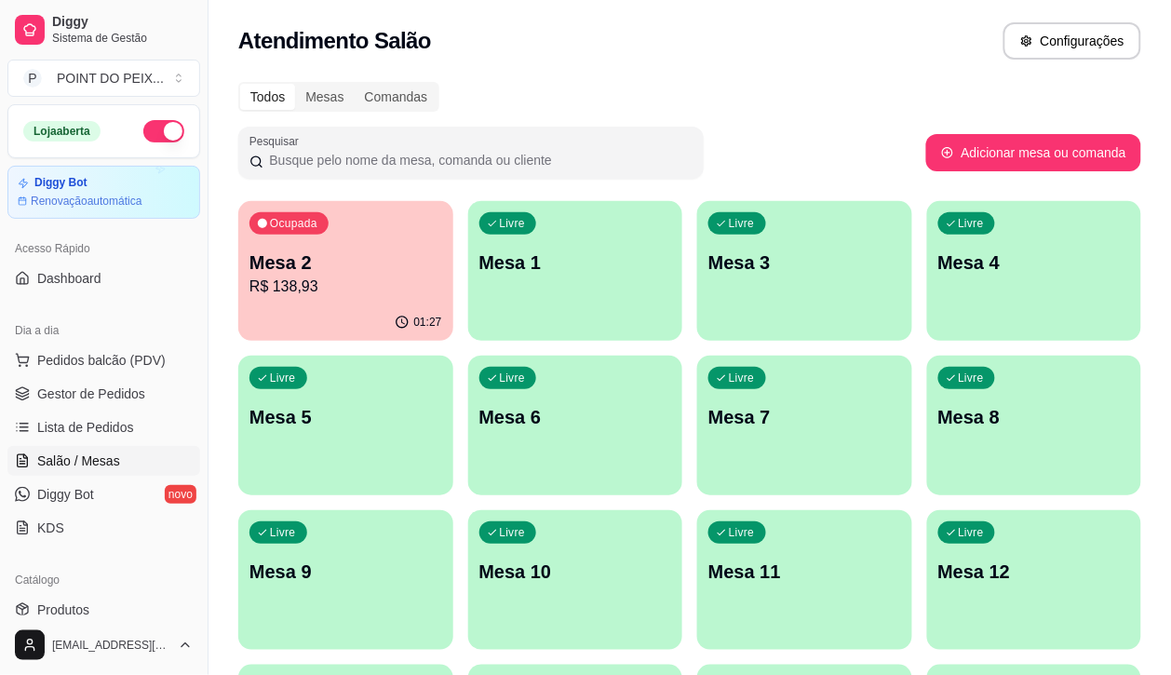
click at [633, 44] on div "Atendimento Salão Configurações" at bounding box center [689, 40] width 903 height 37
click at [365, 291] on p "R$ 138,93" at bounding box center [345, 287] width 193 height 22
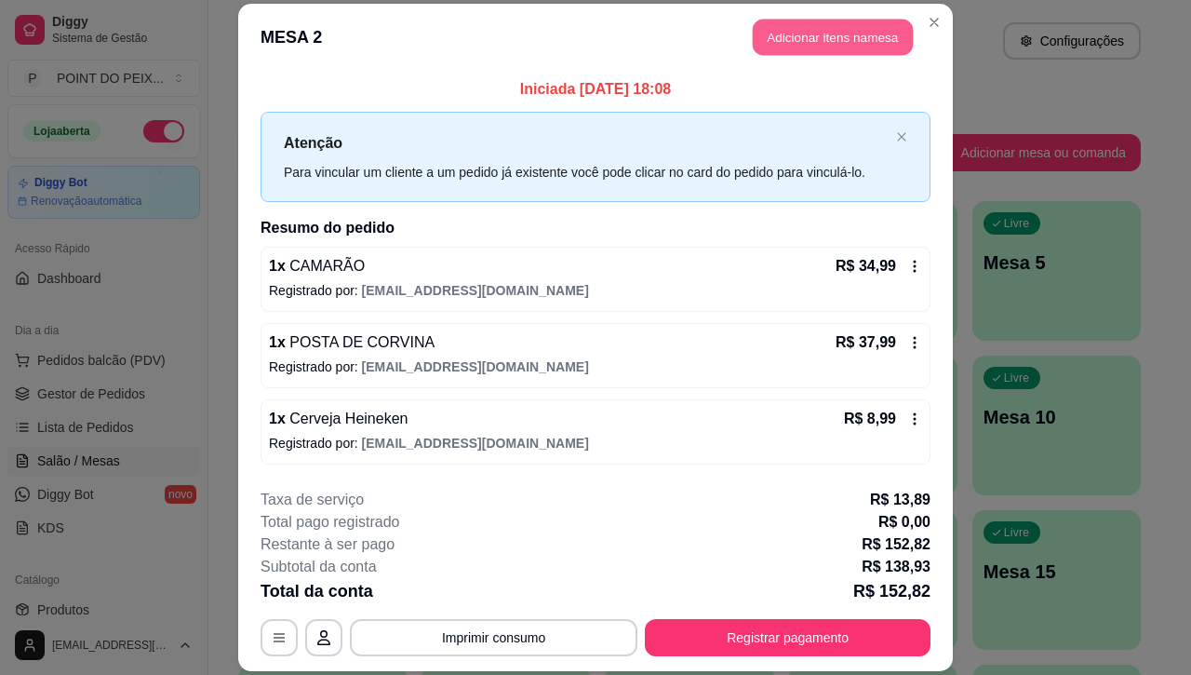
click at [854, 42] on button "Adicionar itens na mesa" at bounding box center [833, 37] width 160 height 36
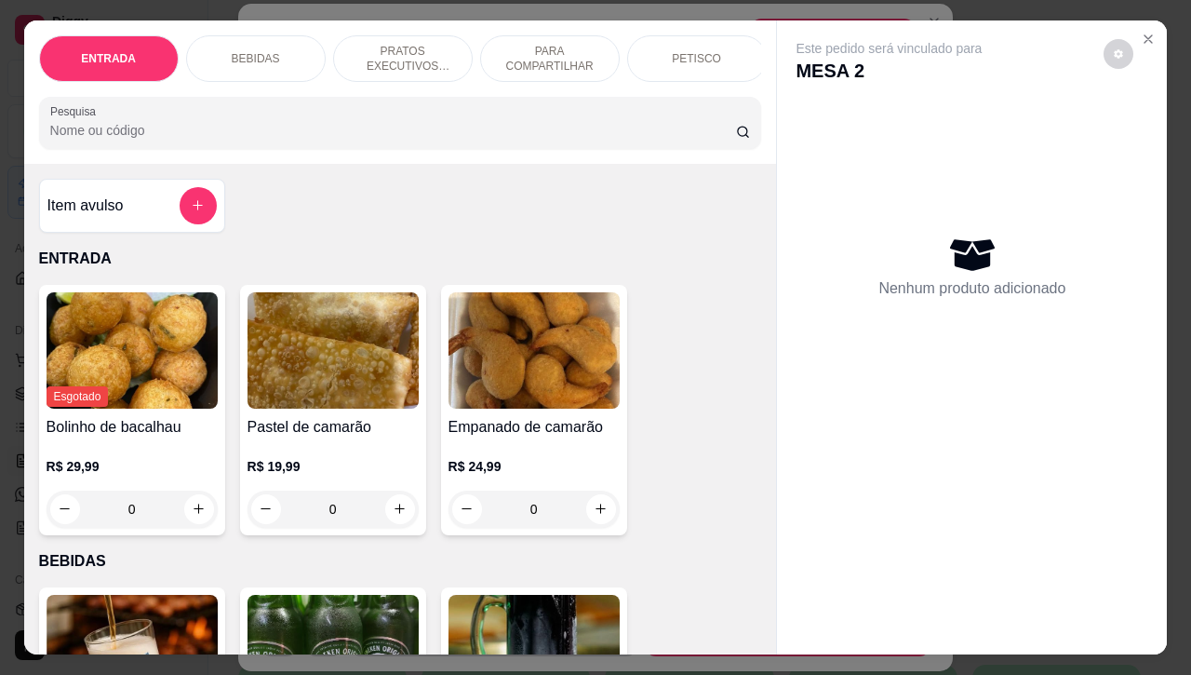
click at [825, 197] on div "Nenhum produto adicionado" at bounding box center [972, 266] width 353 height 365
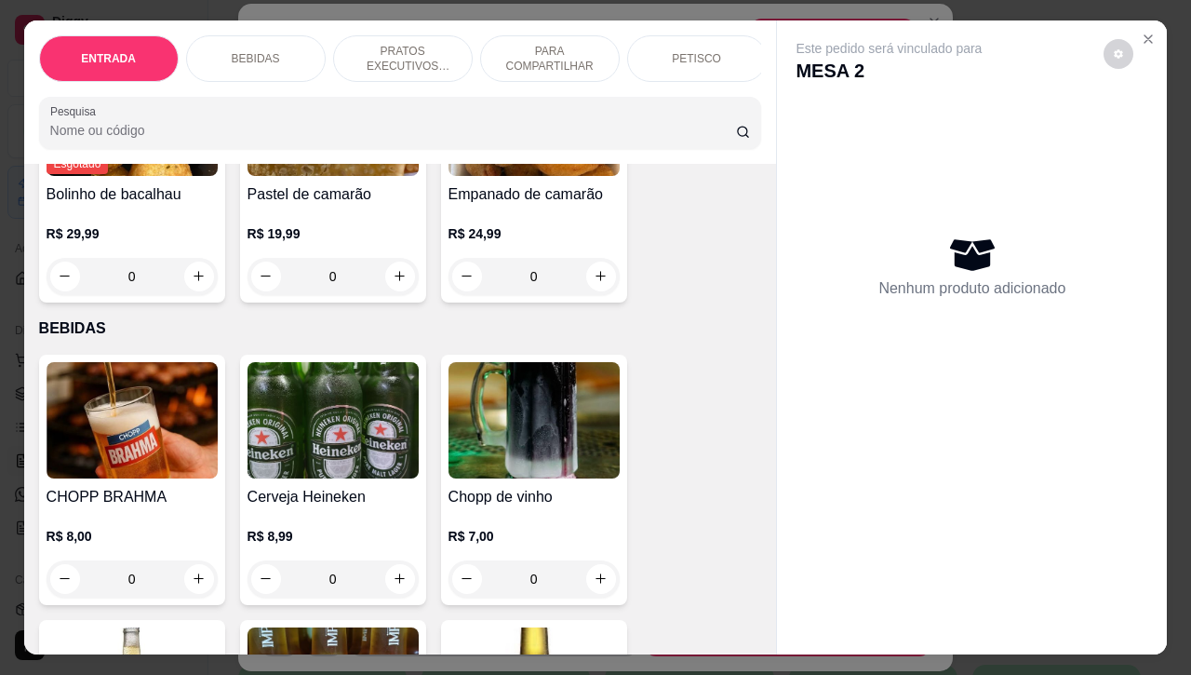
scroll to position [0, 0]
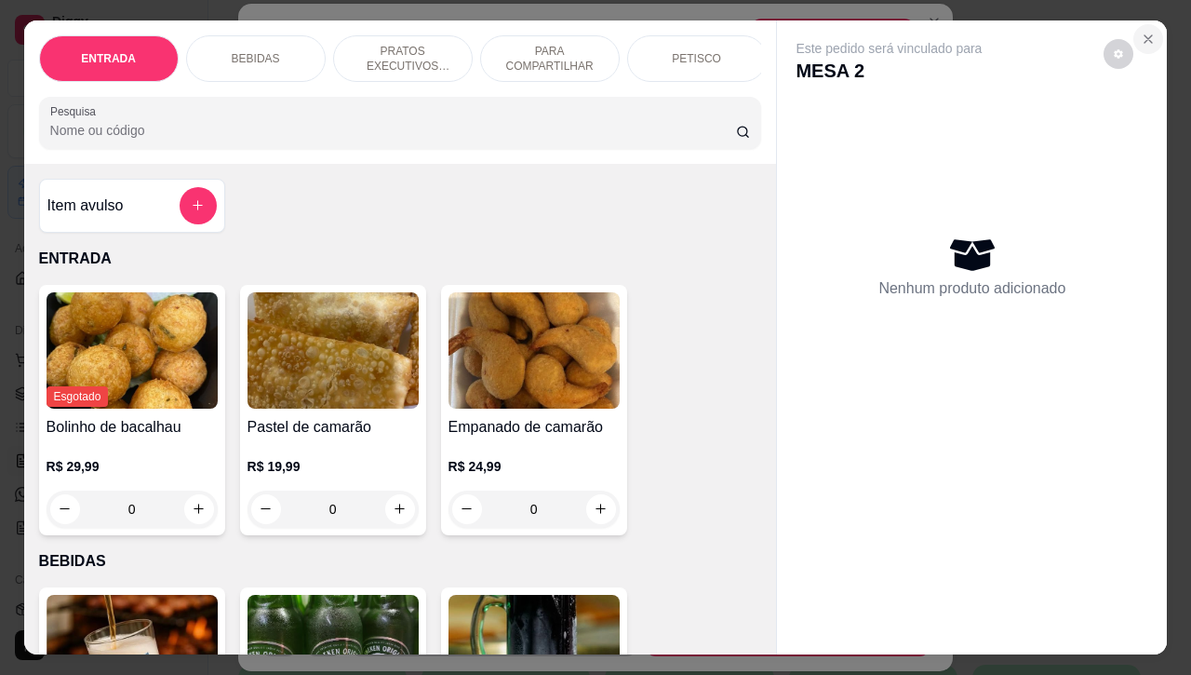
click at [1141, 33] on icon "Close" at bounding box center [1148, 39] width 15 height 15
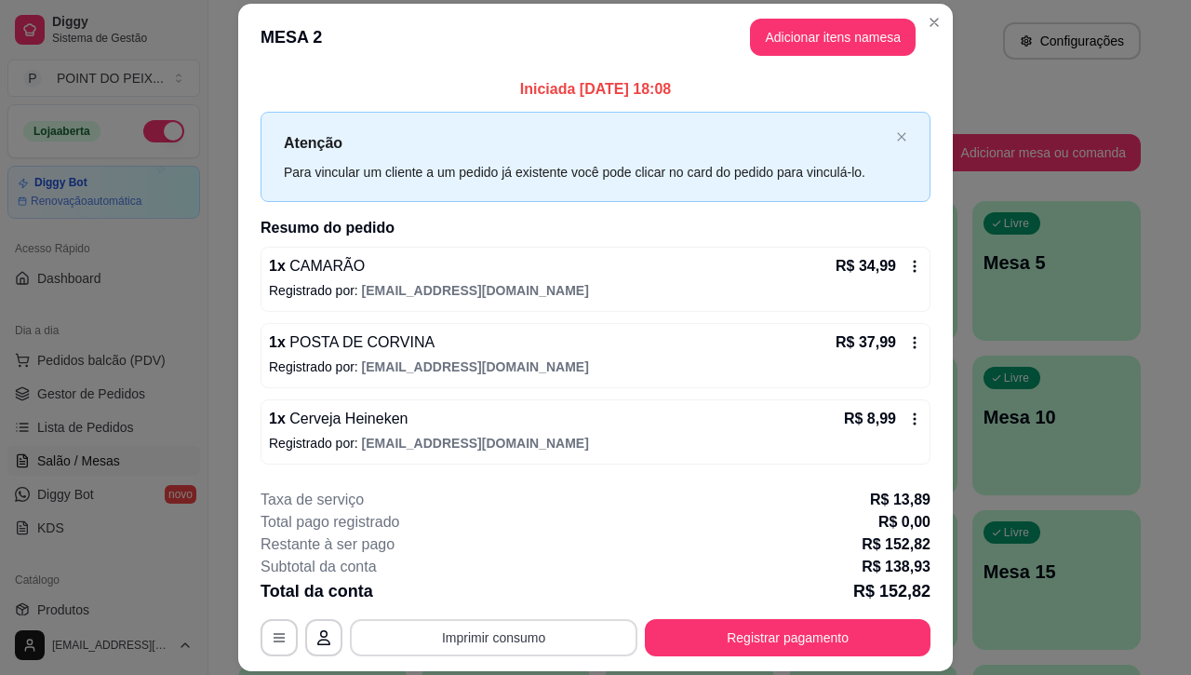
click at [546, 634] on button "Imprimir consumo" at bounding box center [494, 637] width 288 height 37
click at [487, 597] on button "IMPRESSORA" at bounding box center [489, 594] width 130 height 29
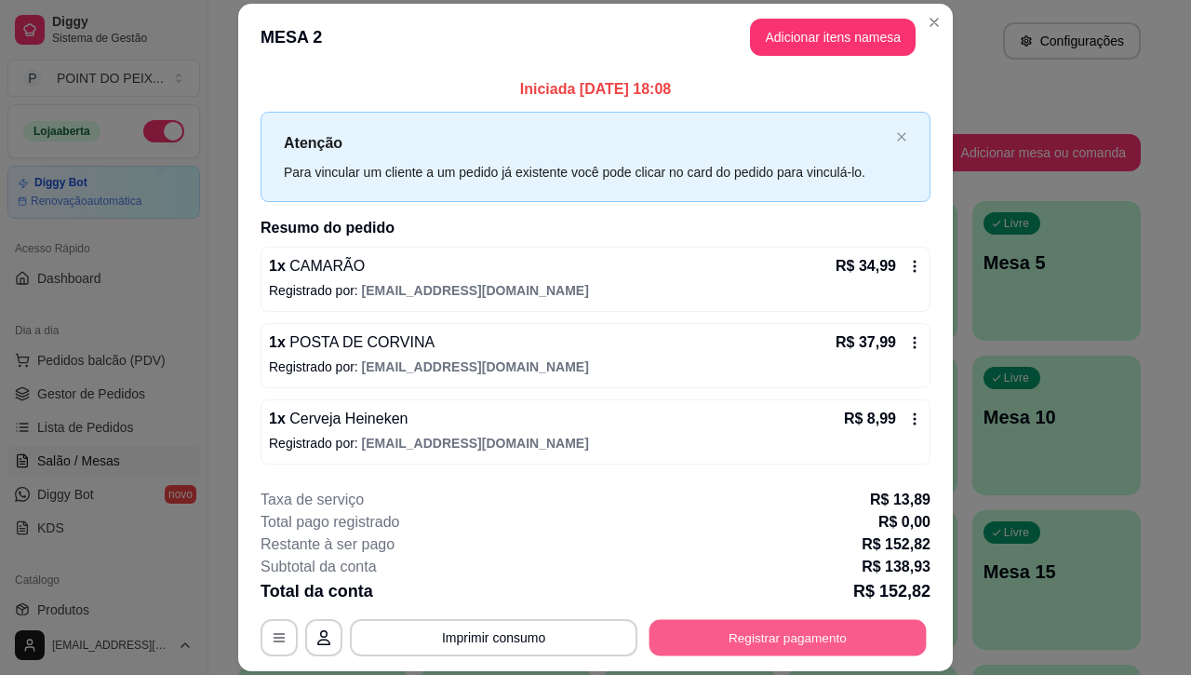
click at [759, 647] on button "Registrar pagamento" at bounding box center [788, 638] width 277 height 36
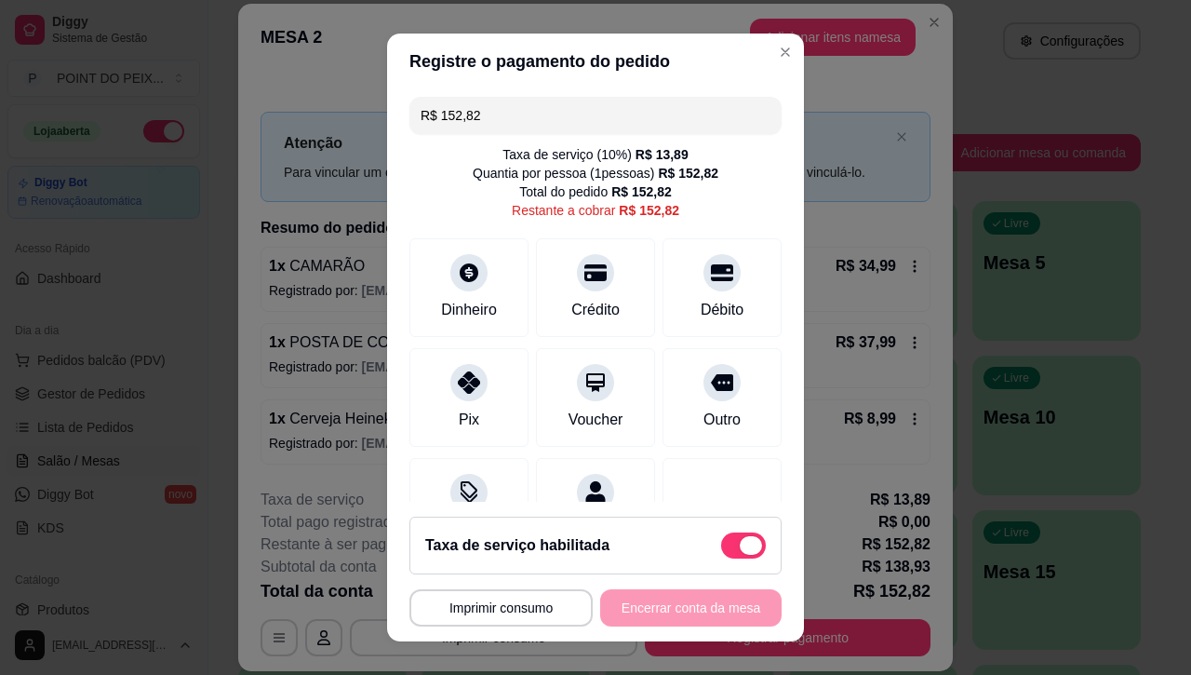
click at [740, 541] on span at bounding box center [751, 545] width 22 height 19
click at [720, 548] on input "checkbox" at bounding box center [726, 554] width 12 height 12
checkbox input "true"
type input "R$ 138,93"
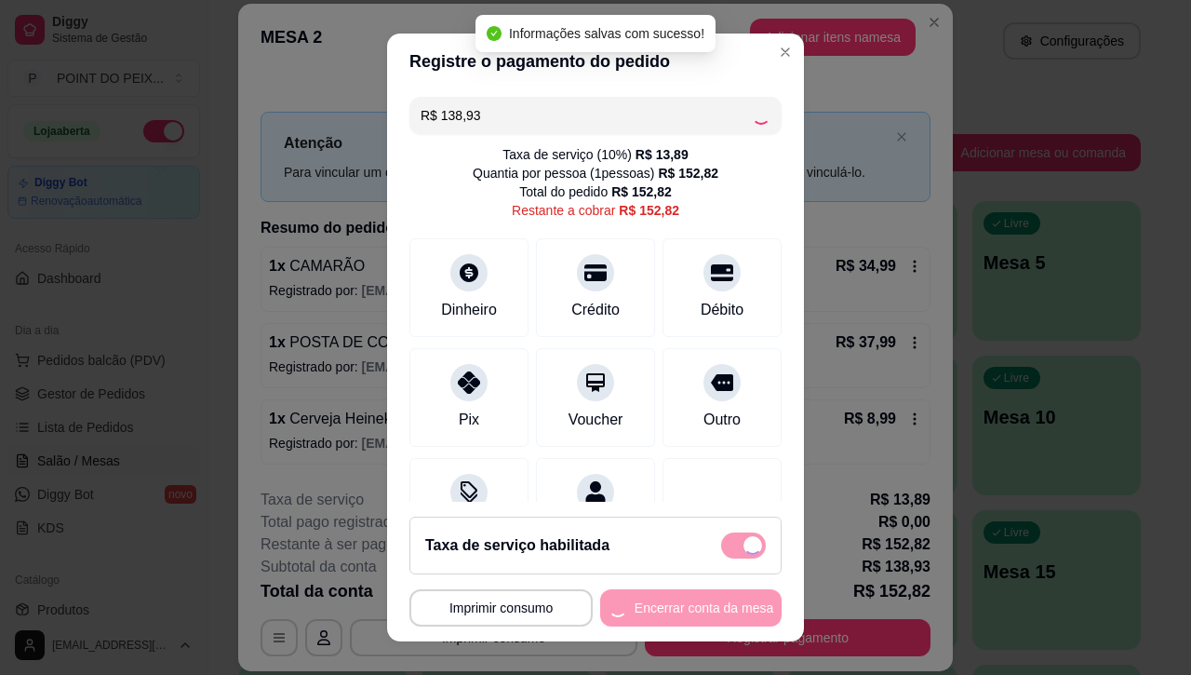
checkbox input "false"
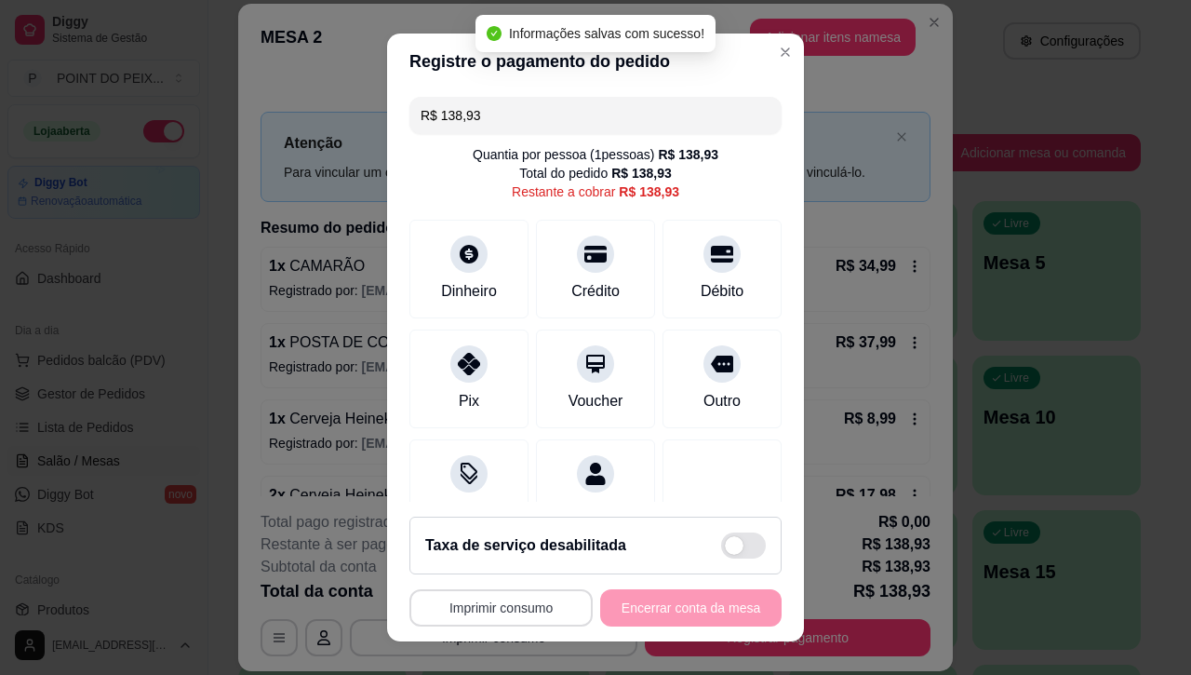
click at [515, 614] on button "Imprimir consumo" at bounding box center [501, 607] width 183 height 37
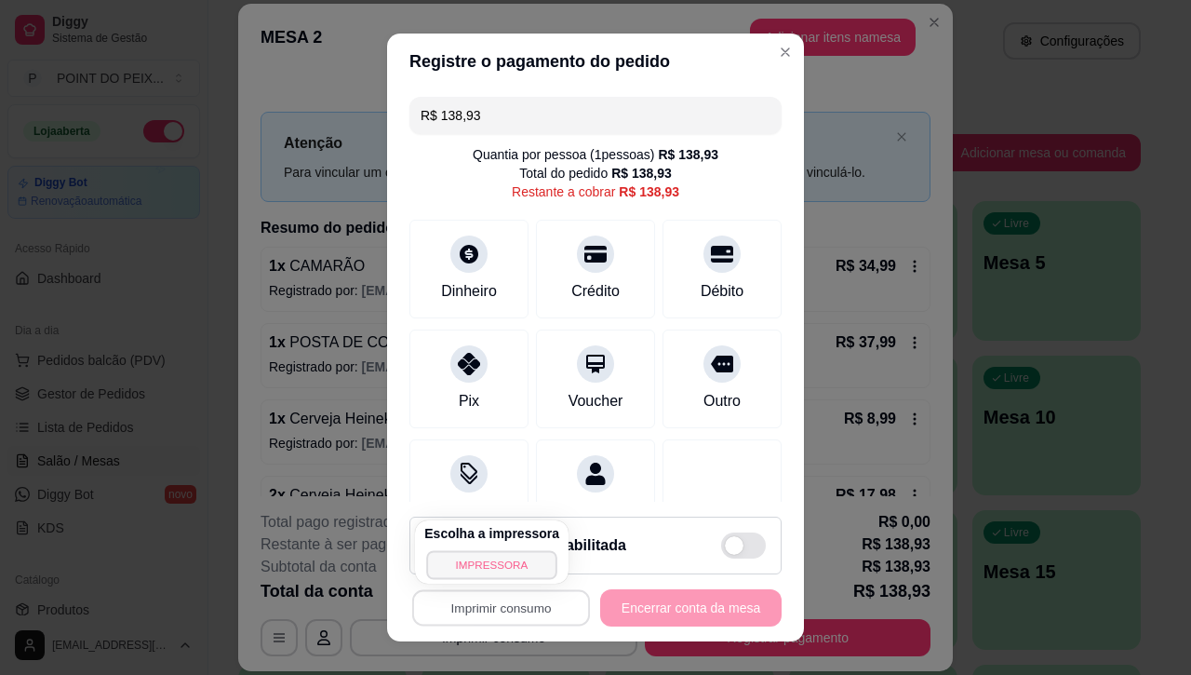
click at [521, 560] on button "IMPRESSORA" at bounding box center [491, 564] width 130 height 29
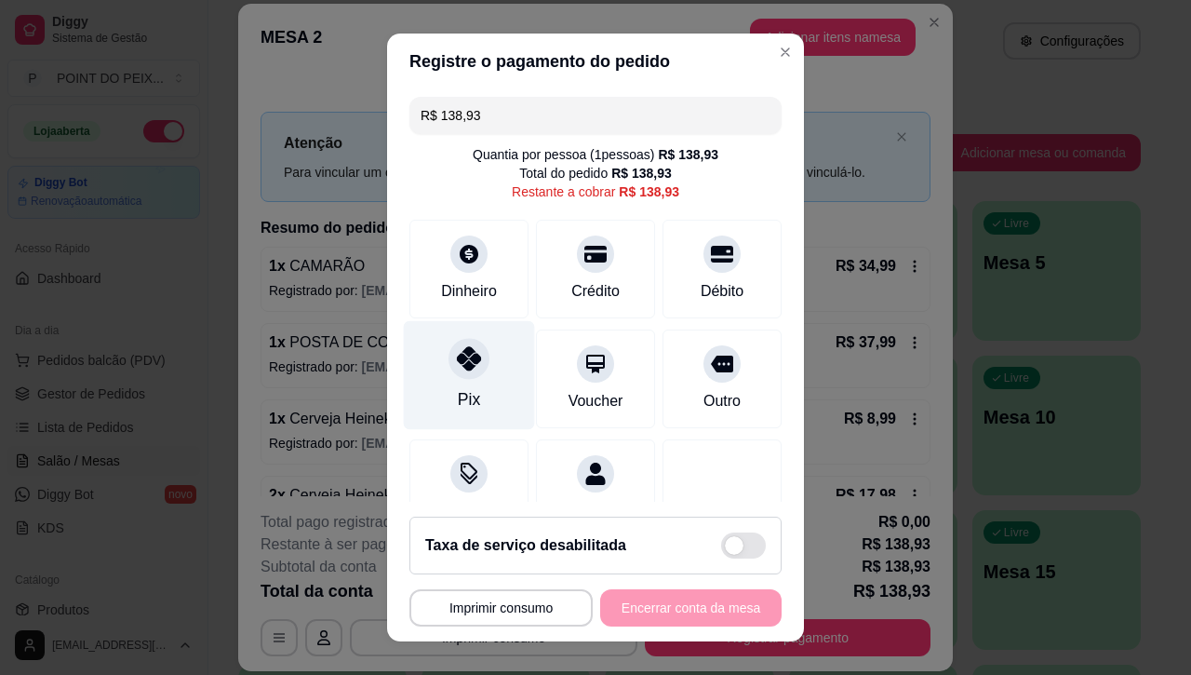
click at [449, 378] on div at bounding box center [469, 359] width 41 height 41
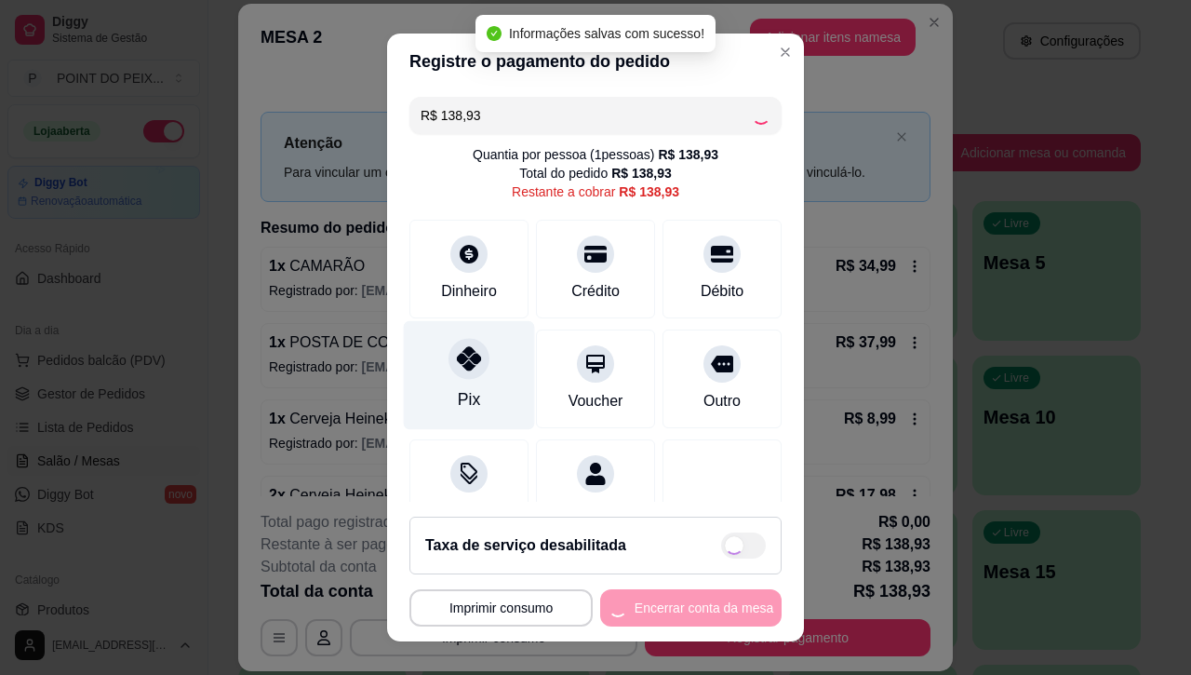
type input "R$ 0,00"
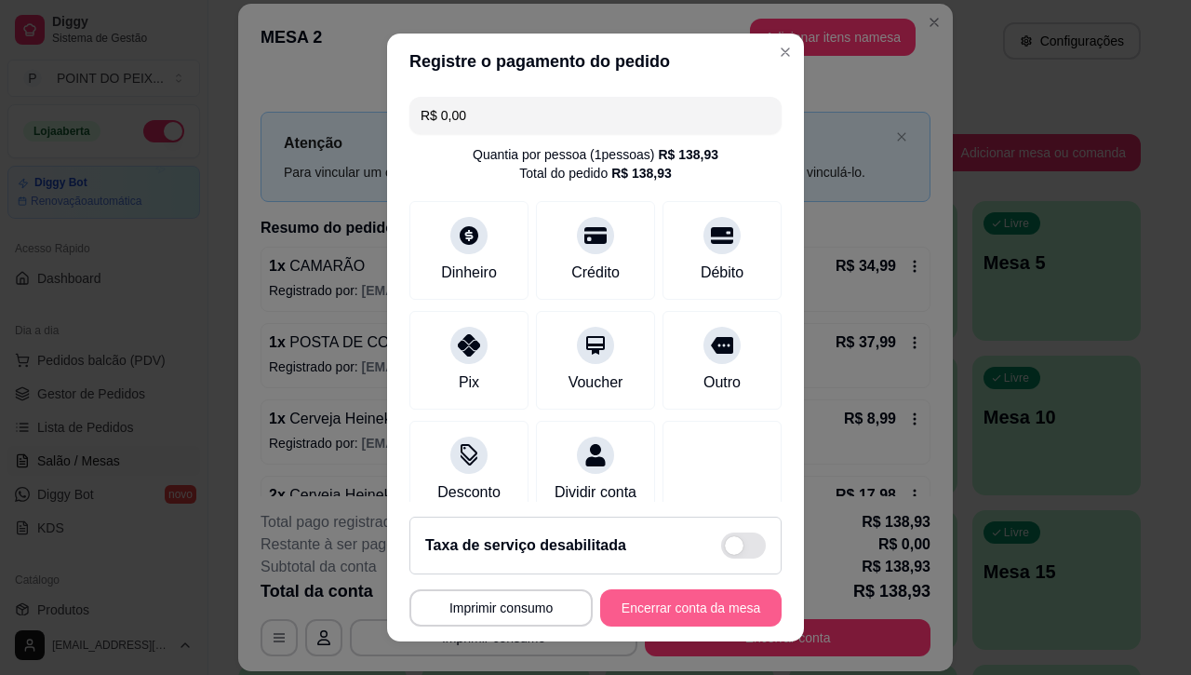
click at [611, 594] on button "Encerrar conta da mesa" at bounding box center [691, 607] width 182 height 37
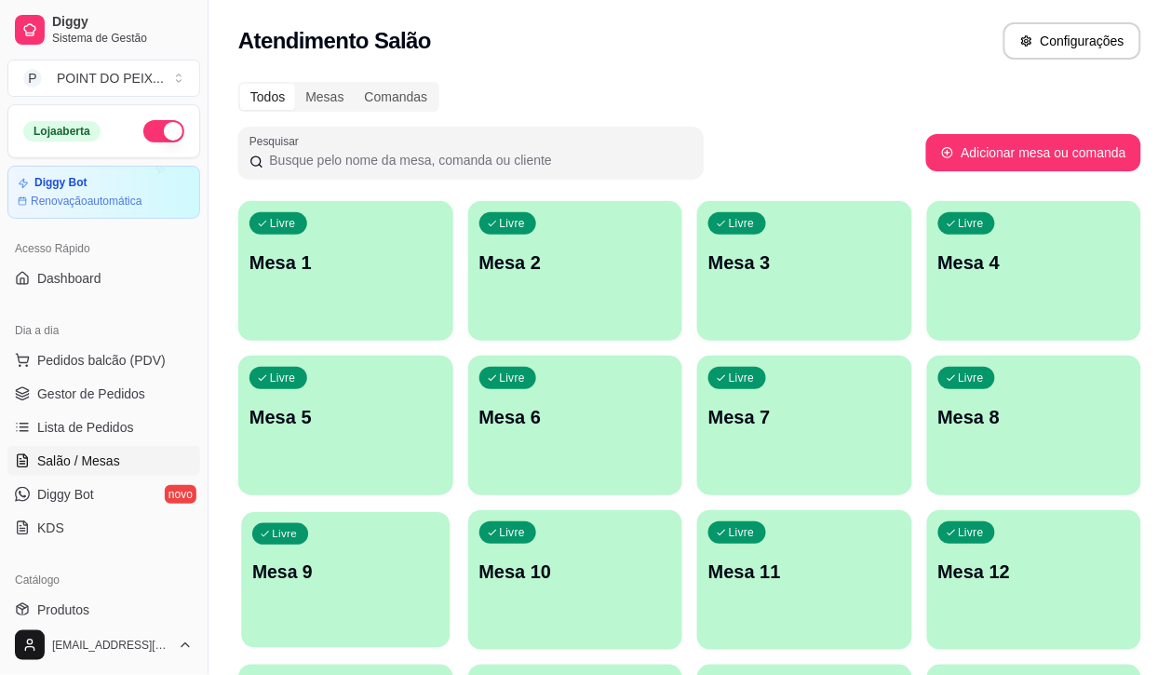
click at [450, 512] on div "Livre Mesa 9" at bounding box center [345, 569] width 209 height 114
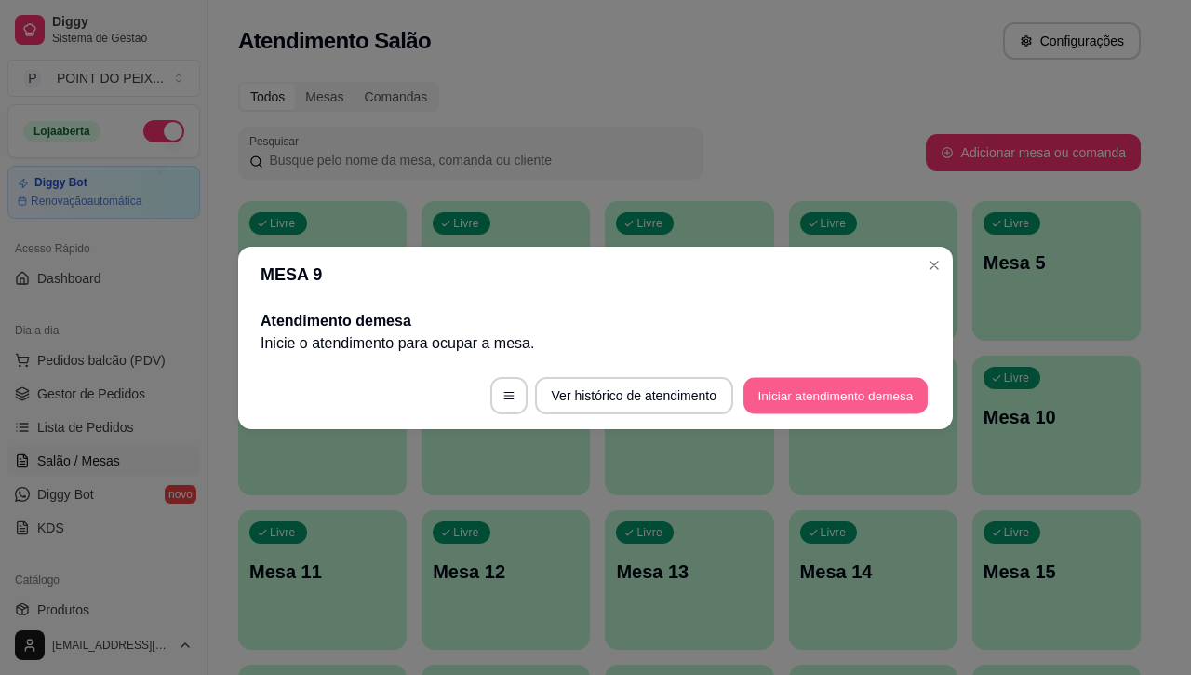
click at [810, 408] on button "Iniciar atendimento de mesa" at bounding box center [836, 395] width 184 height 36
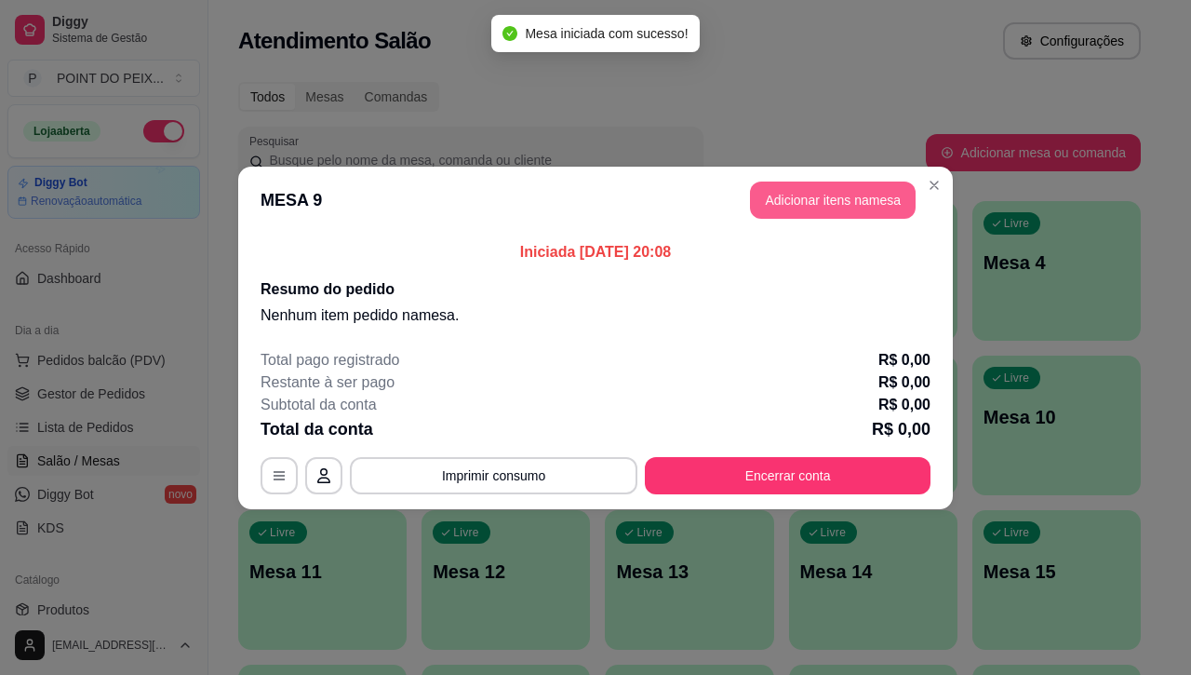
click at [843, 203] on button "Adicionar itens na mesa" at bounding box center [833, 200] width 166 height 37
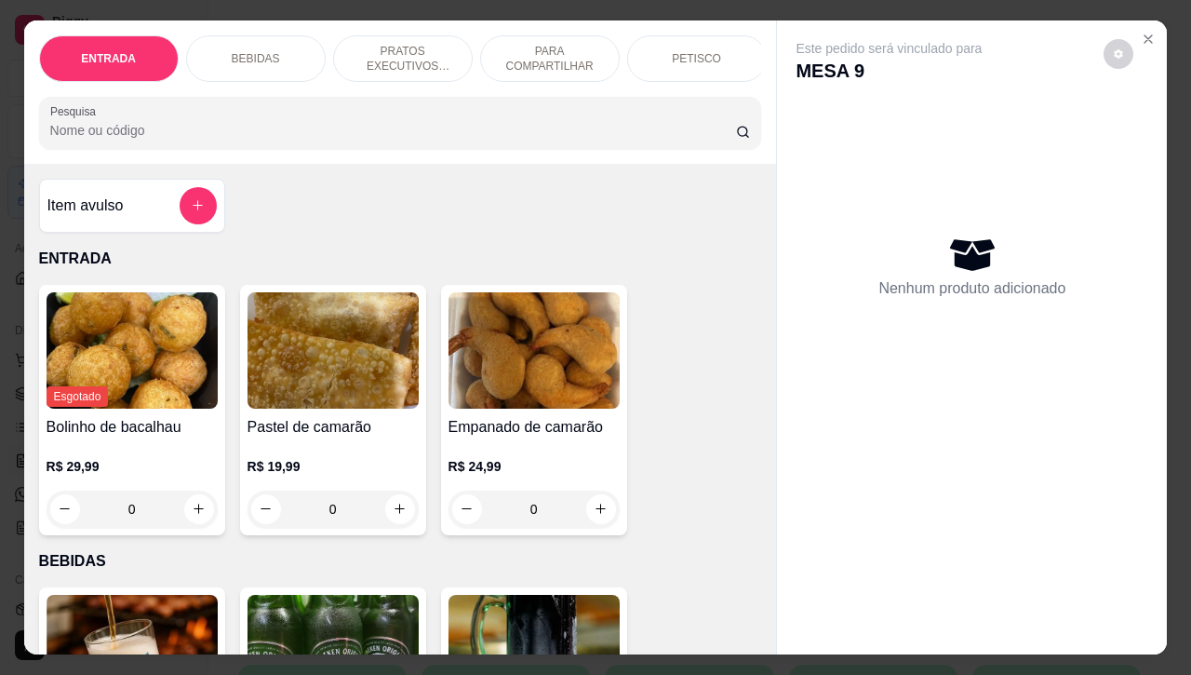
click at [396, 51] on p "PRATOS EXECUTIVOS (INDIVIDUAIS)" at bounding box center [403, 59] width 108 height 30
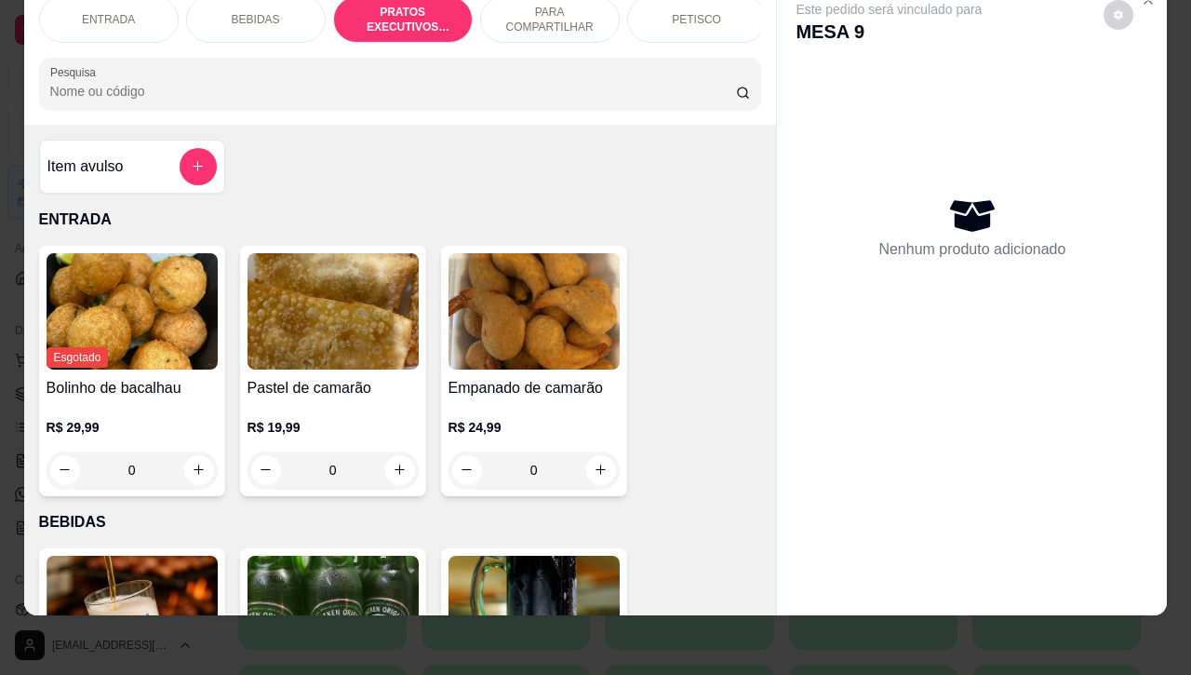
scroll to position [2567, 0]
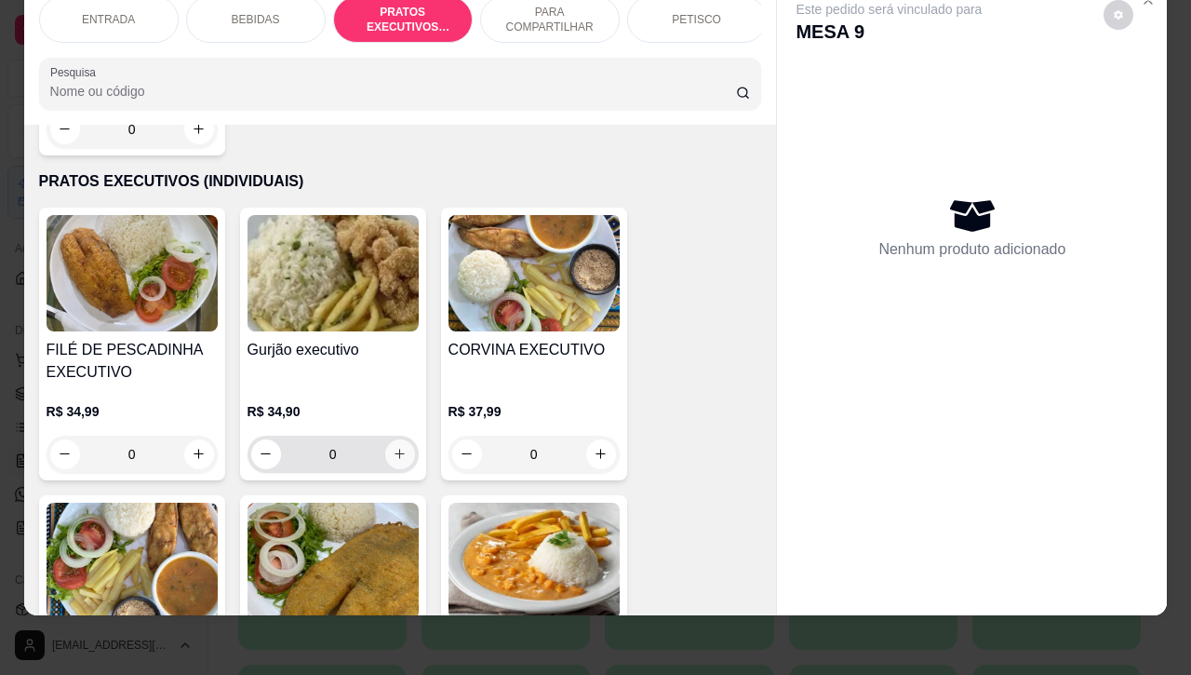
click at [393, 447] on icon "increase-product-quantity" at bounding box center [400, 454] width 14 height 14
type input "1"
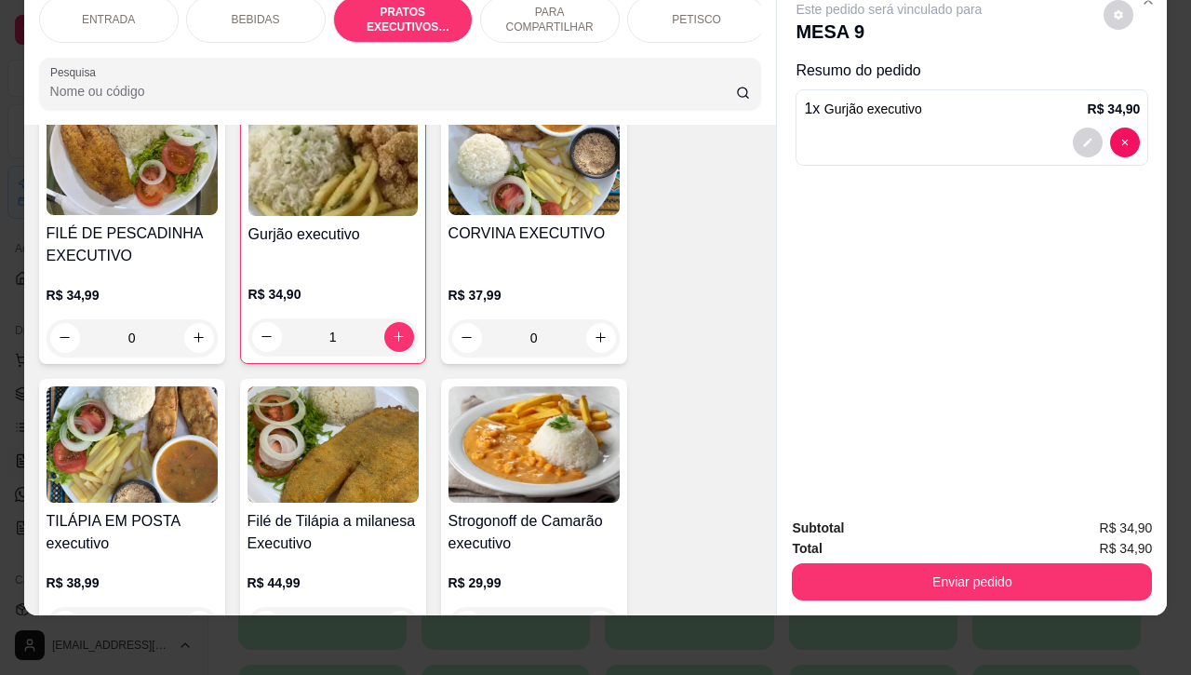
scroll to position [2800, 0]
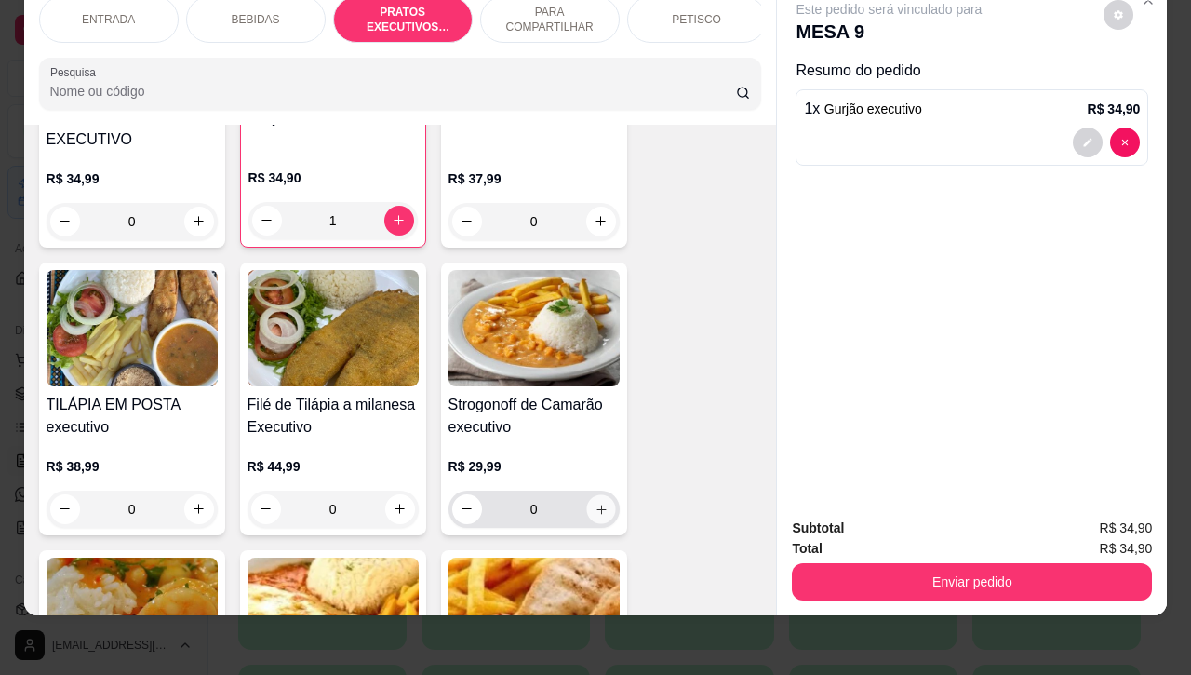
click at [597, 505] on icon "increase-product-quantity" at bounding box center [601, 509] width 9 height 9
type input "1"
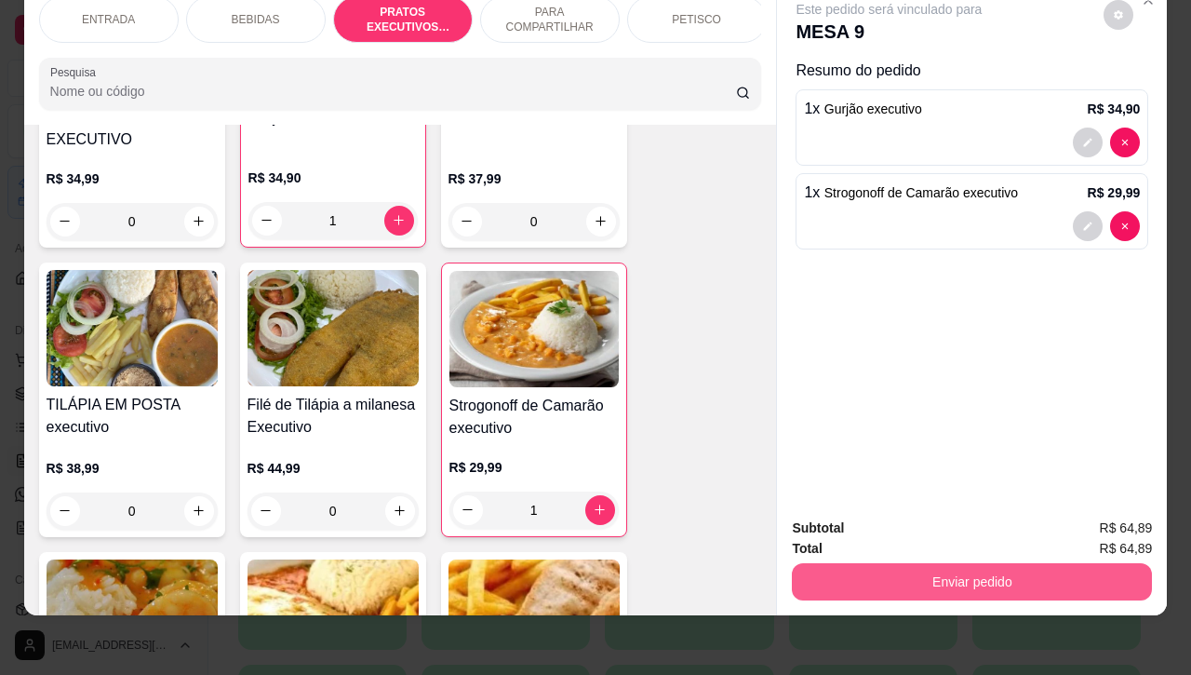
click at [894, 565] on button "Enviar pedido" at bounding box center [972, 581] width 360 height 37
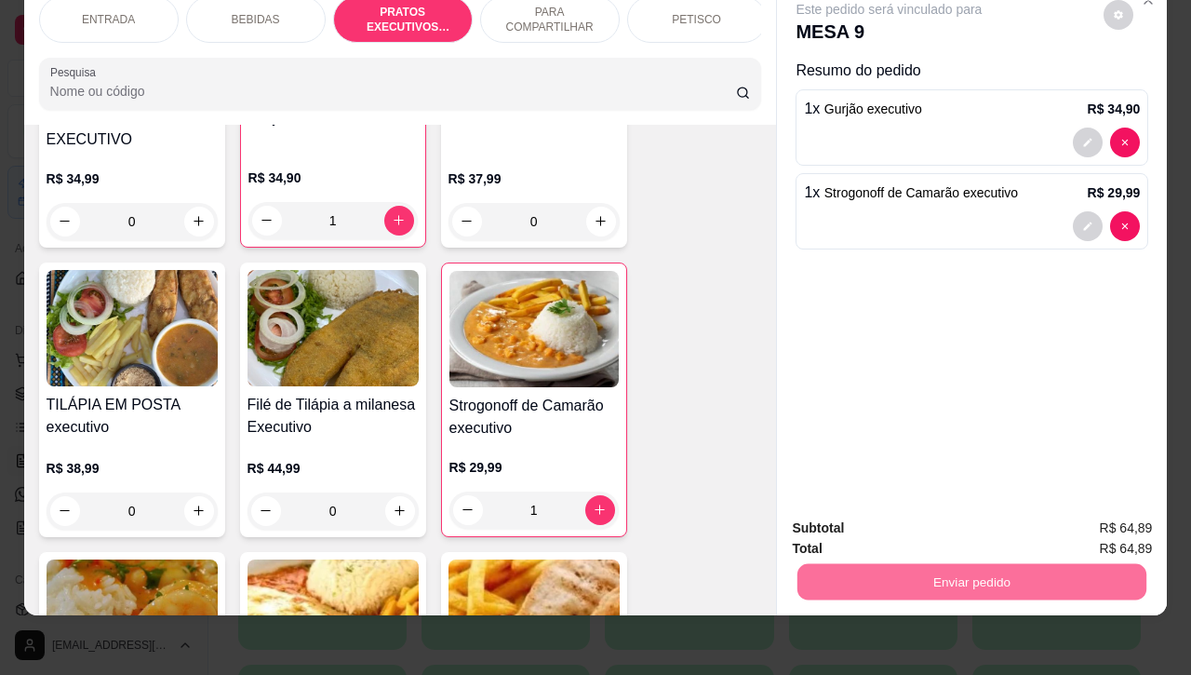
click at [875, 518] on button "Não registrar e enviar pedido" at bounding box center [908, 516] width 188 height 34
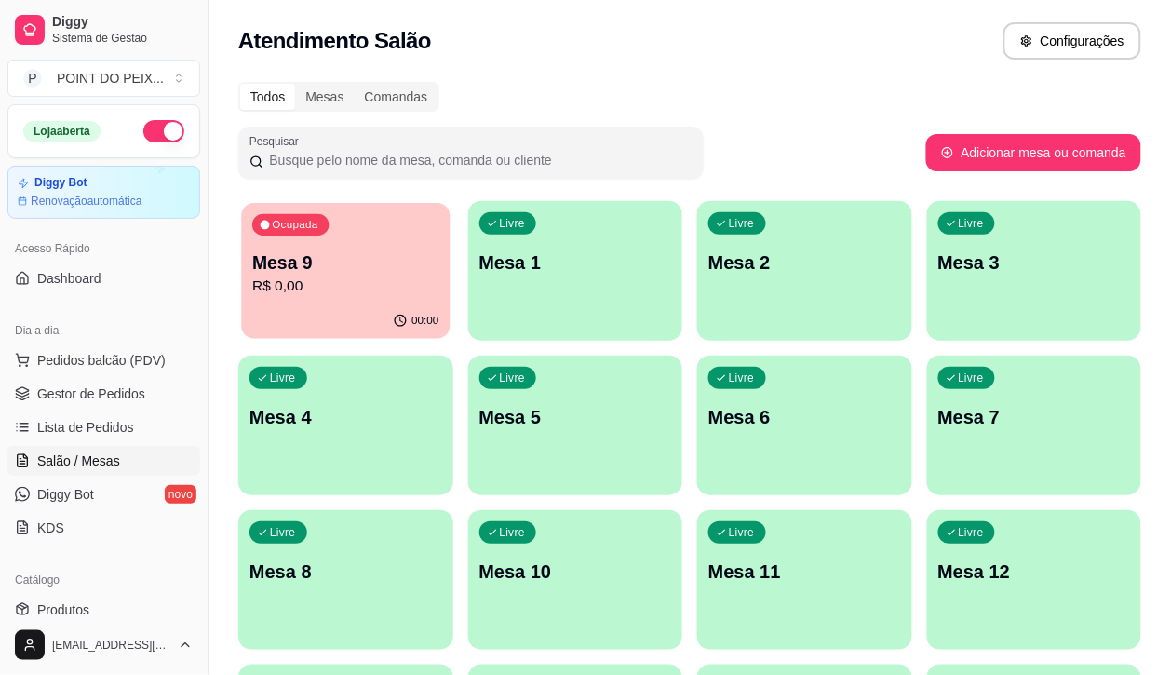
click at [299, 240] on div "Ocupada Mesa 9 R$ 0,00" at bounding box center [345, 253] width 209 height 101
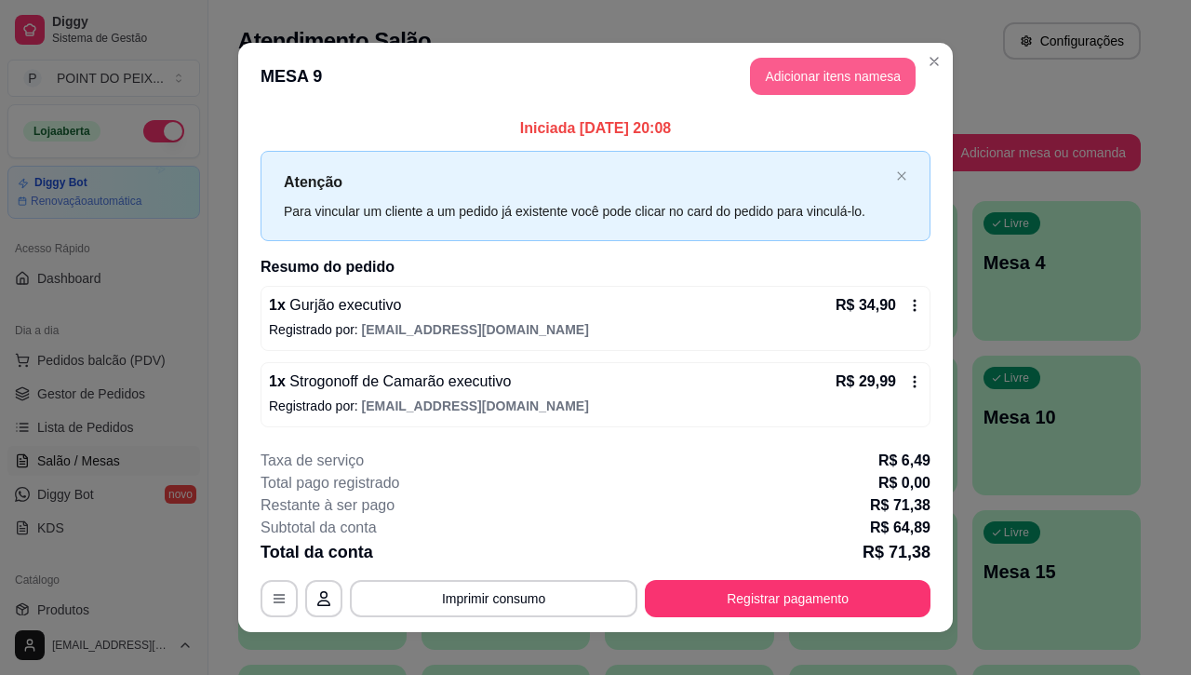
click at [801, 81] on button "Adicionar itens na mesa" at bounding box center [833, 76] width 166 height 37
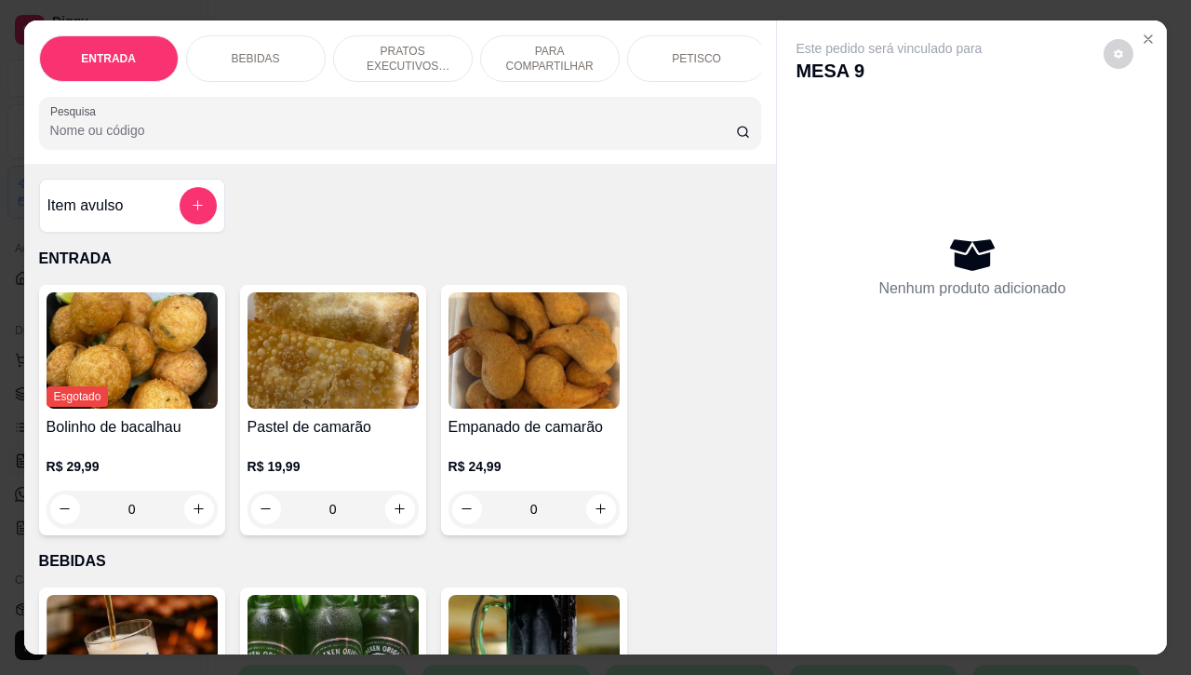
click at [266, 51] on p "BEBIDAS" at bounding box center [256, 58] width 48 height 15
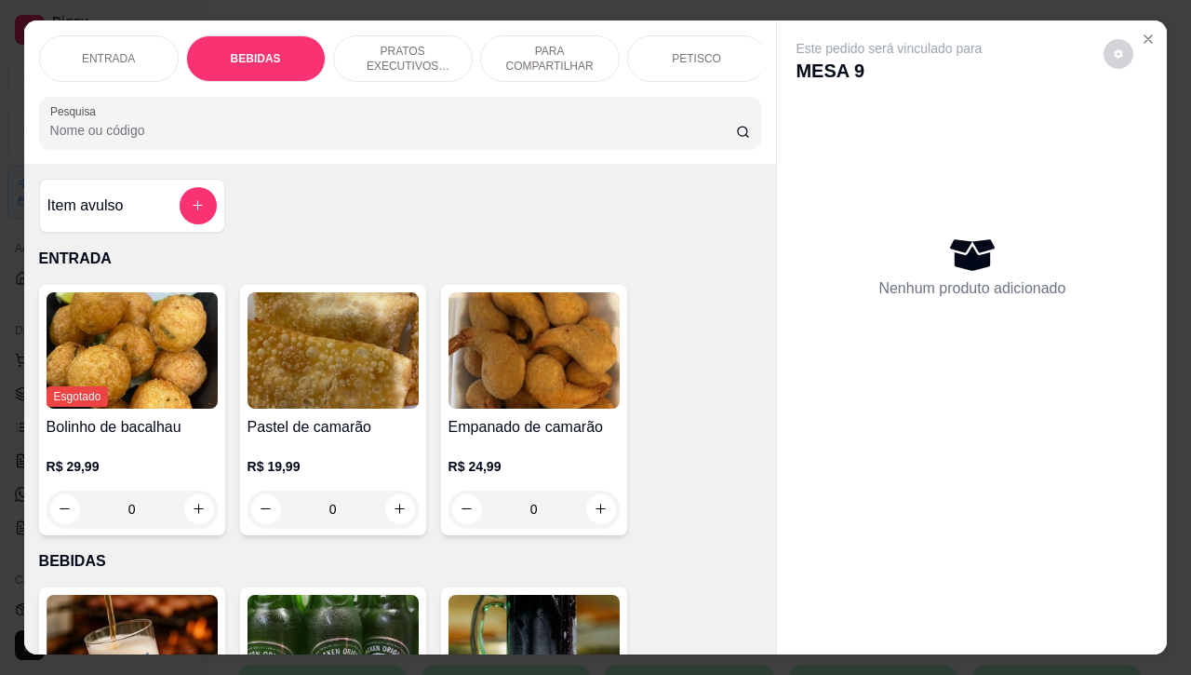
scroll to position [386, 0]
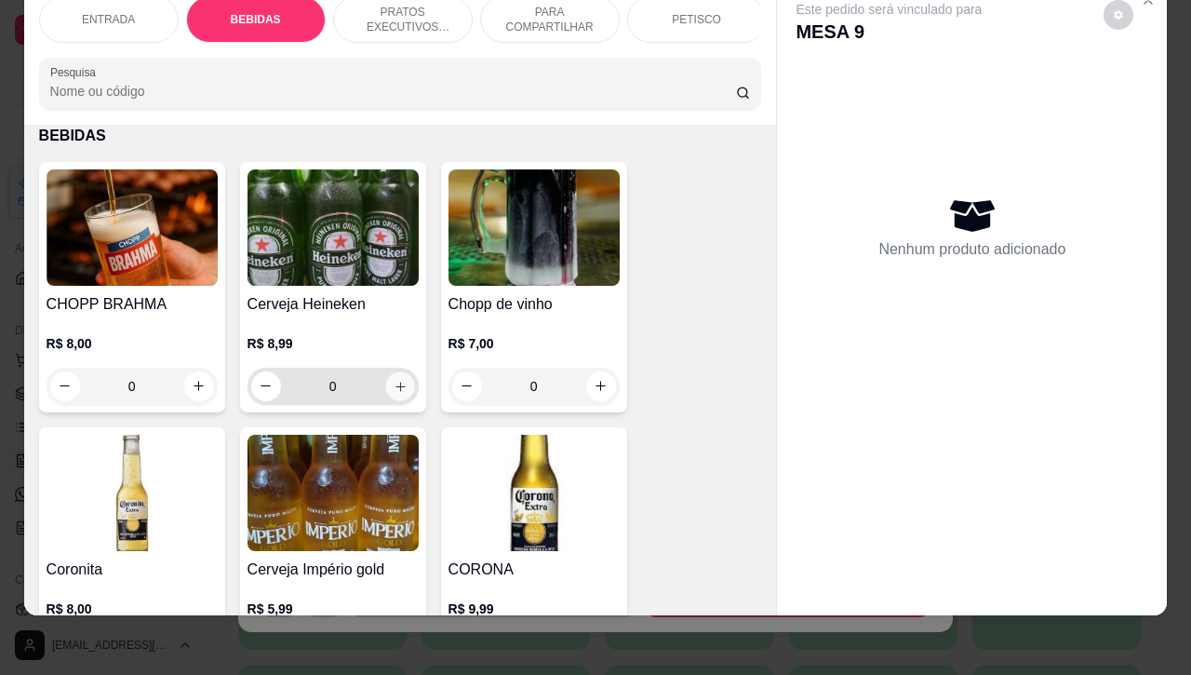
click at [389, 394] on button "increase-product-quantity" at bounding box center [399, 385] width 29 height 29
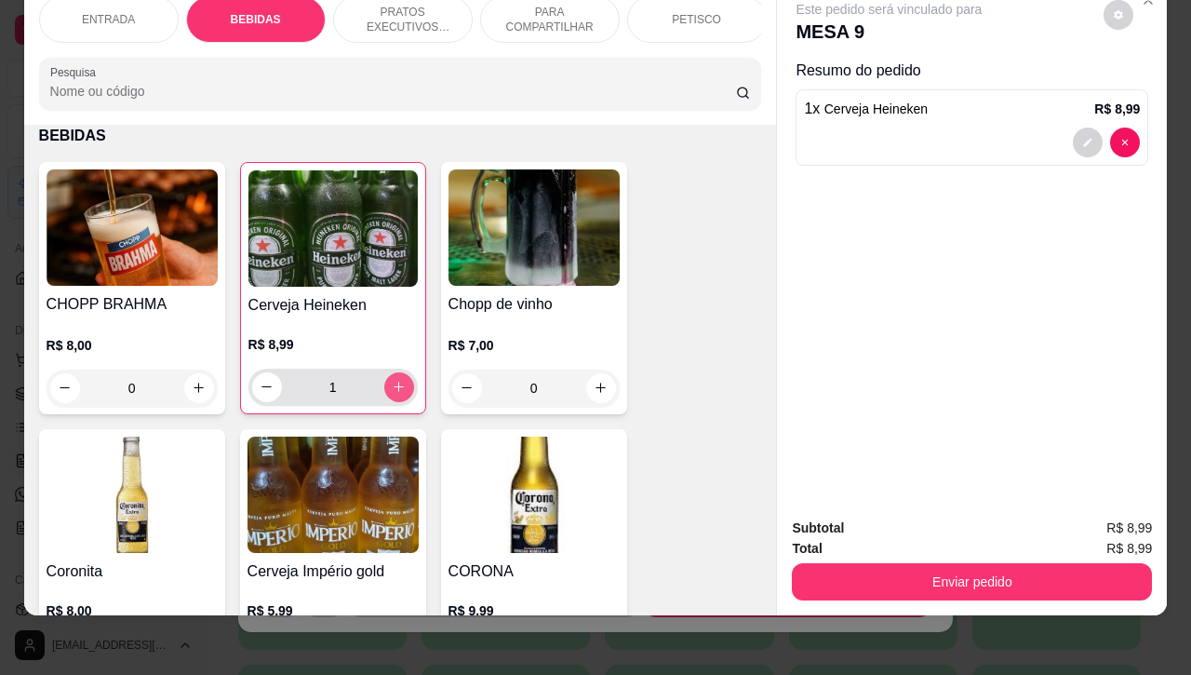
click at [392, 393] on icon "increase-product-quantity" at bounding box center [399, 387] width 14 height 14
type input "2"
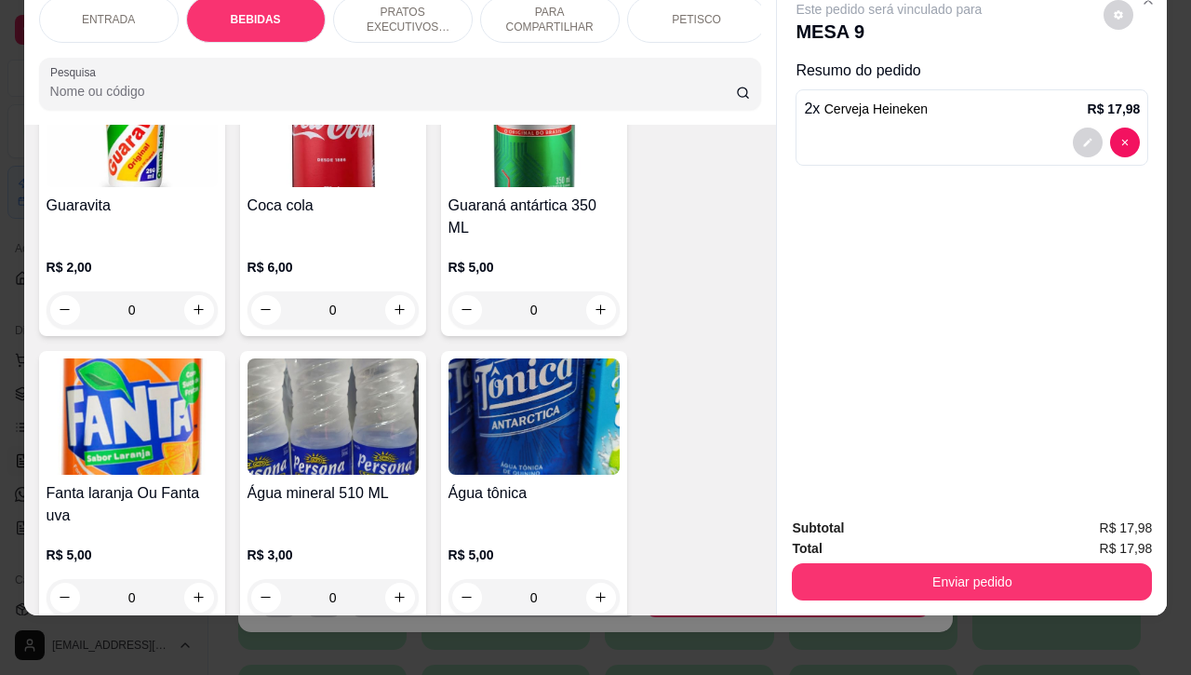
scroll to position [1317, 0]
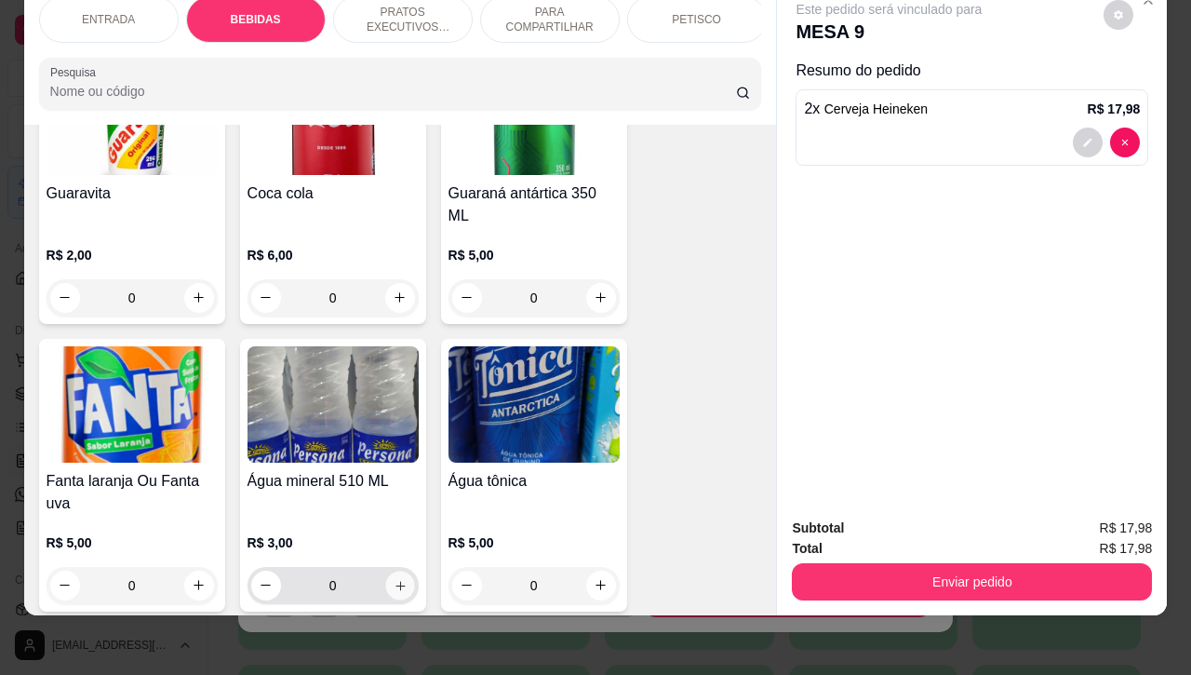
click at [397, 571] on button "increase-product-quantity" at bounding box center [399, 585] width 29 height 29
type input "1"
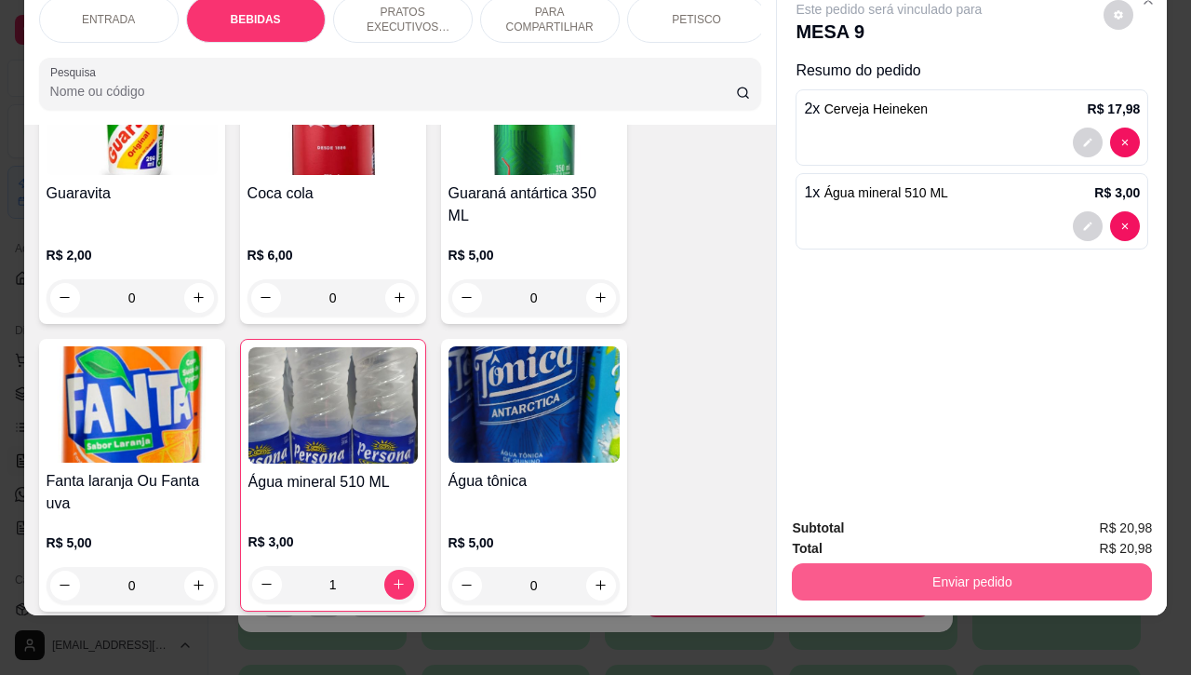
click at [895, 563] on button "Enviar pedido" at bounding box center [972, 581] width 360 height 37
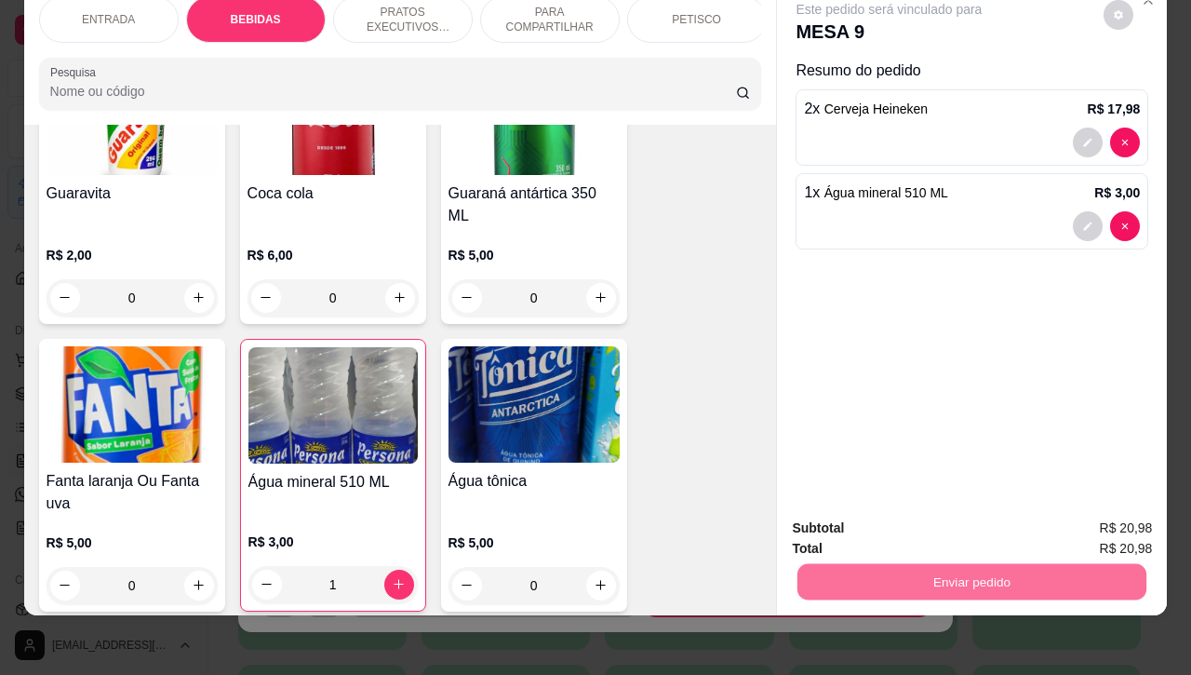
click at [841, 508] on button "Não registrar e enviar pedido" at bounding box center [909, 516] width 194 height 35
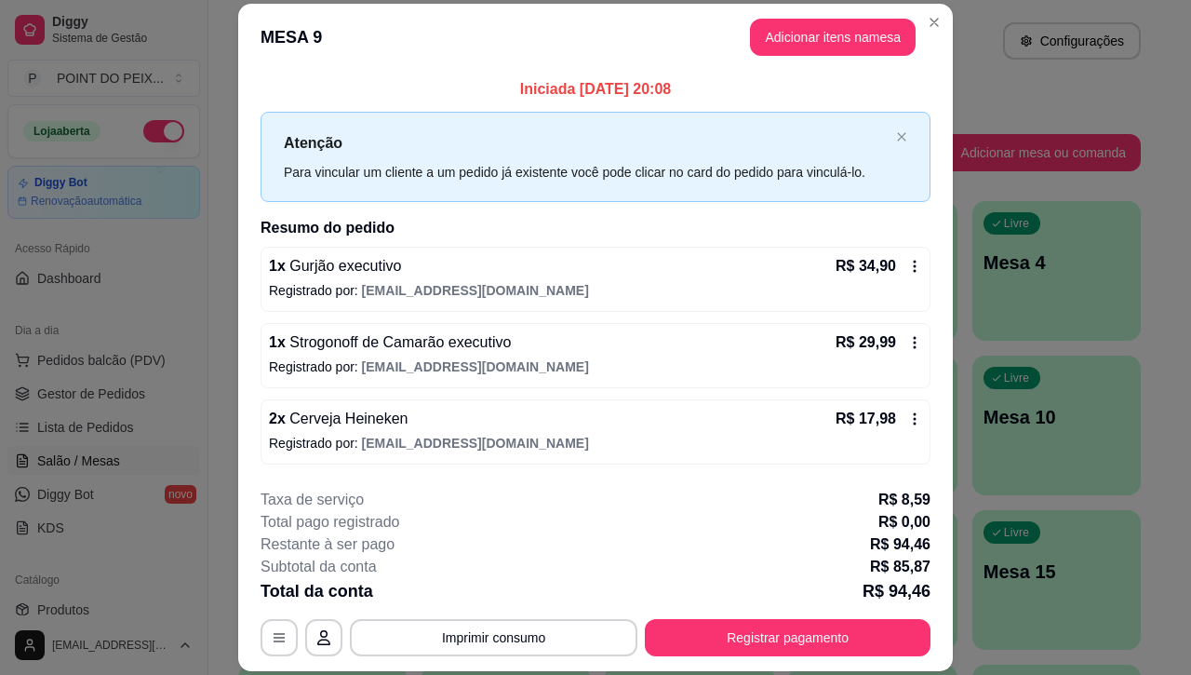
click at [862, 526] on div "Total pago registrado R$ 0,00" at bounding box center [596, 522] width 670 height 22
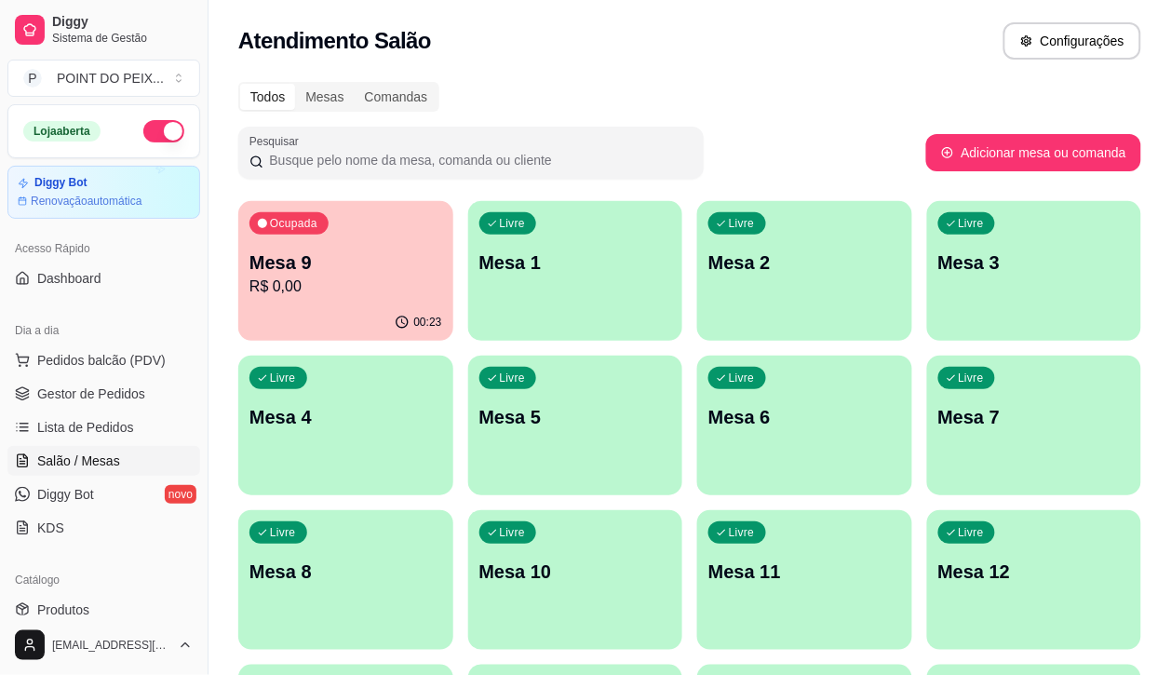
click at [1059, 123] on div "Todos Mesas Comandas Pesquisar Adicionar mesa ou comanda Ocupada Mesa 9 R$ 0,00…" at bounding box center [690, 603] width 962 height 1065
click at [295, 271] on p "Mesa 9" at bounding box center [345, 262] width 193 height 26
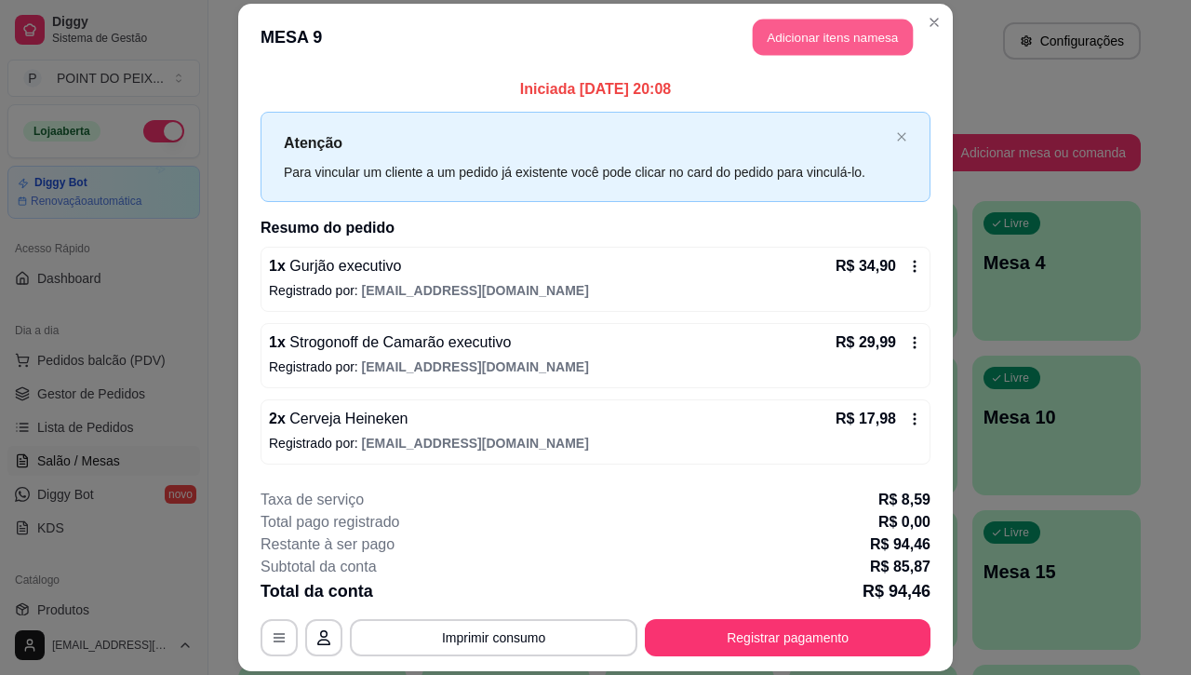
click at [822, 37] on button "Adicionar itens na mesa" at bounding box center [833, 37] width 160 height 36
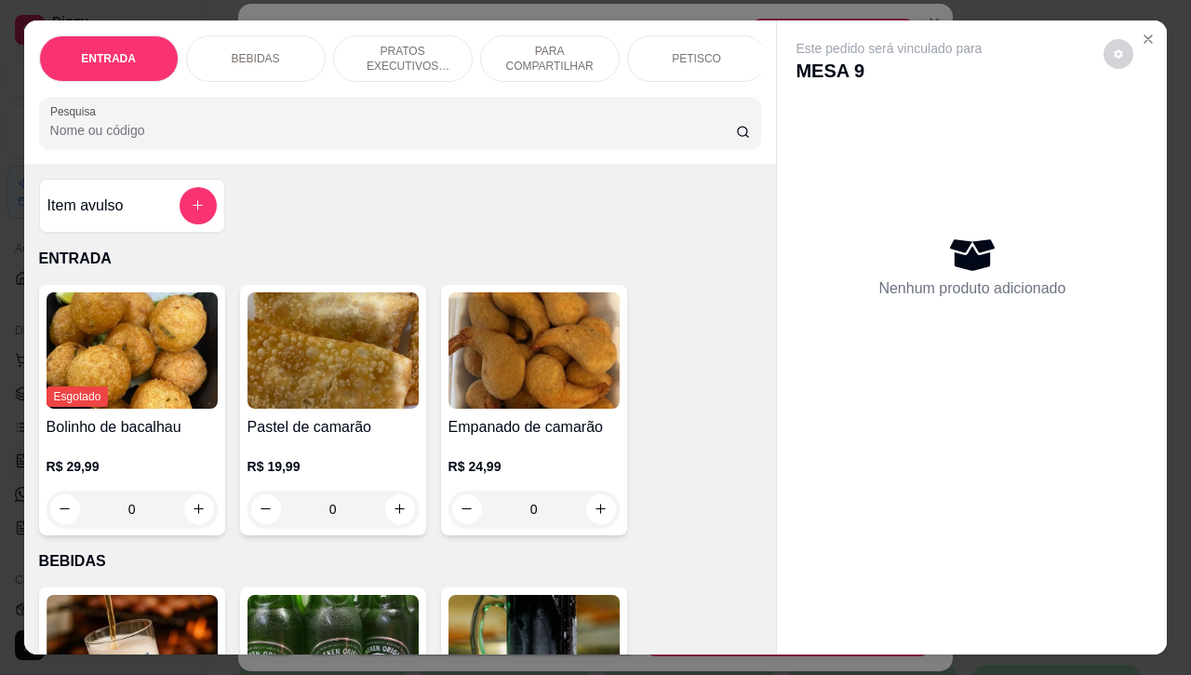
click at [272, 53] on div "BEBIDAS" at bounding box center [256, 58] width 140 height 47
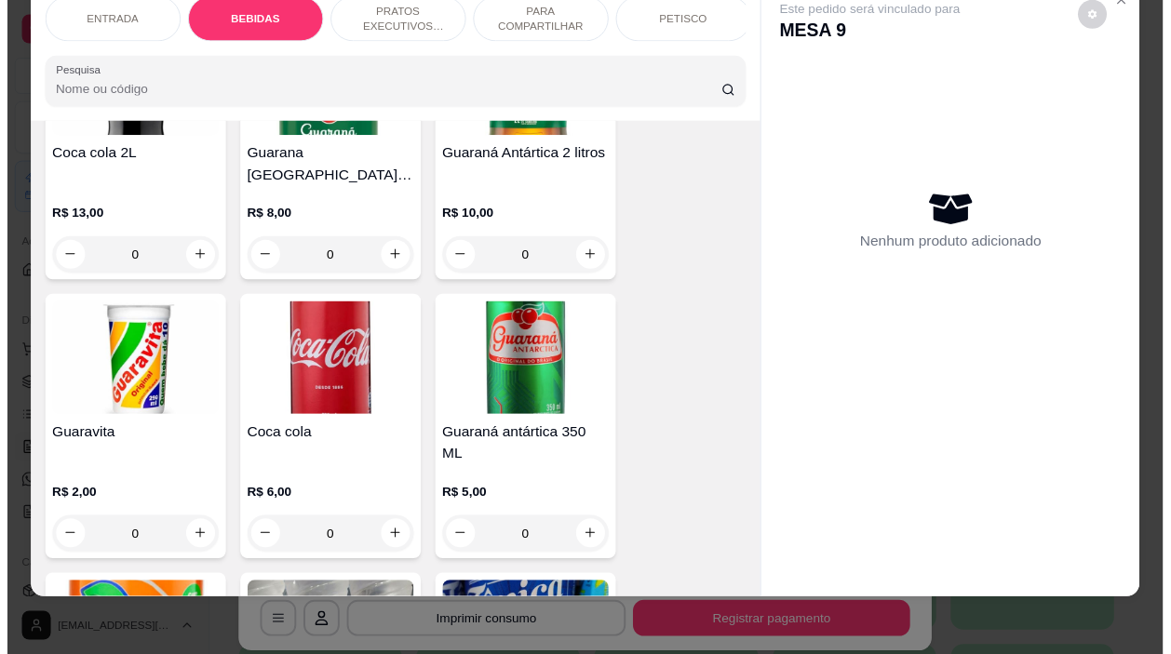
scroll to position [1201, 0]
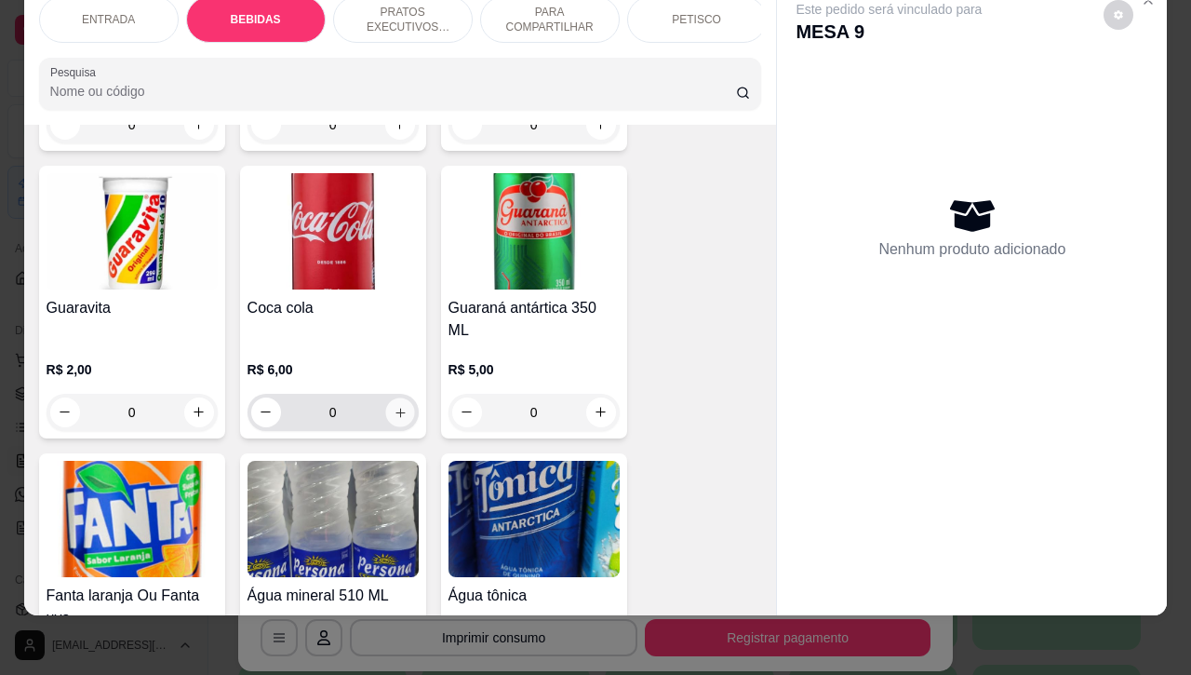
click at [393, 405] on icon "increase-product-quantity" at bounding box center [400, 412] width 14 height 14
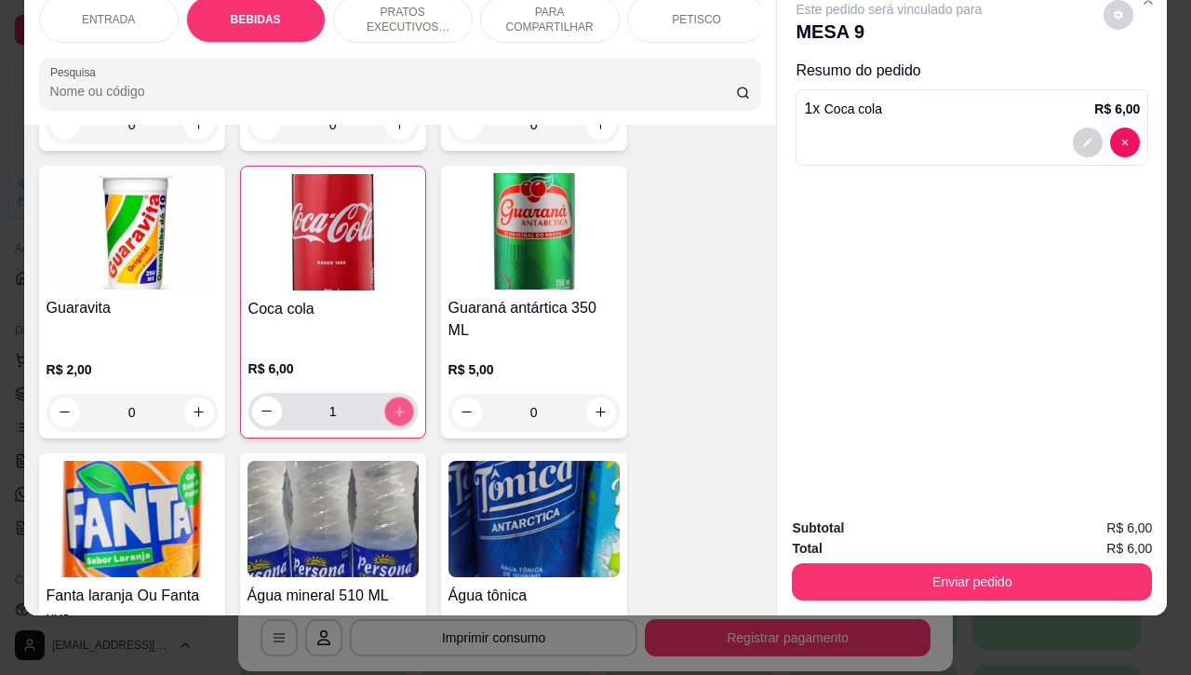
click at [392, 404] on icon "increase-product-quantity" at bounding box center [399, 411] width 14 height 14
type input "2"
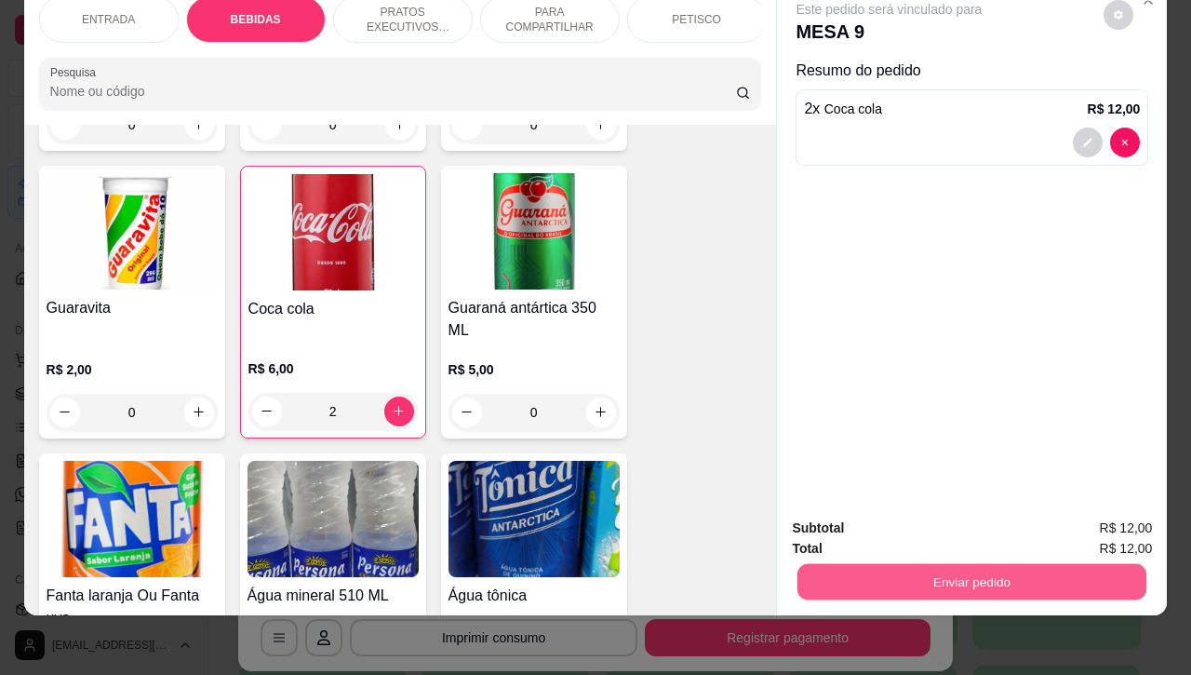
click at [985, 564] on button "Enviar pedido" at bounding box center [972, 582] width 349 height 36
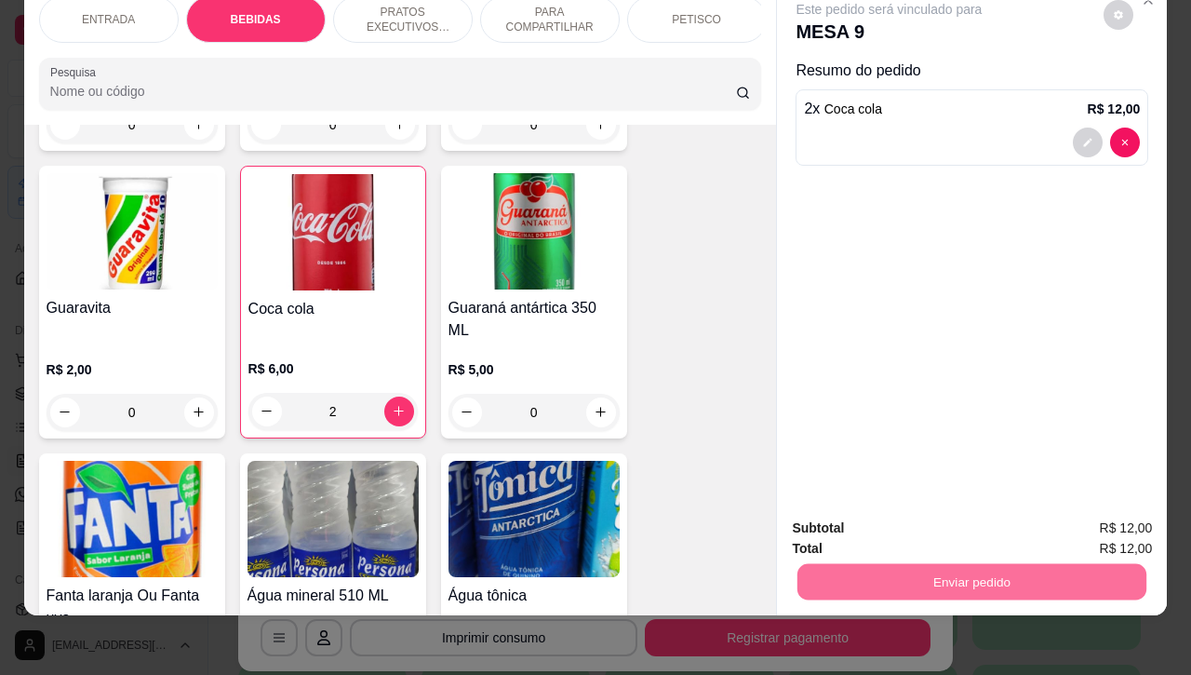
click at [895, 515] on button "Não registrar e enviar pedido" at bounding box center [908, 516] width 188 height 34
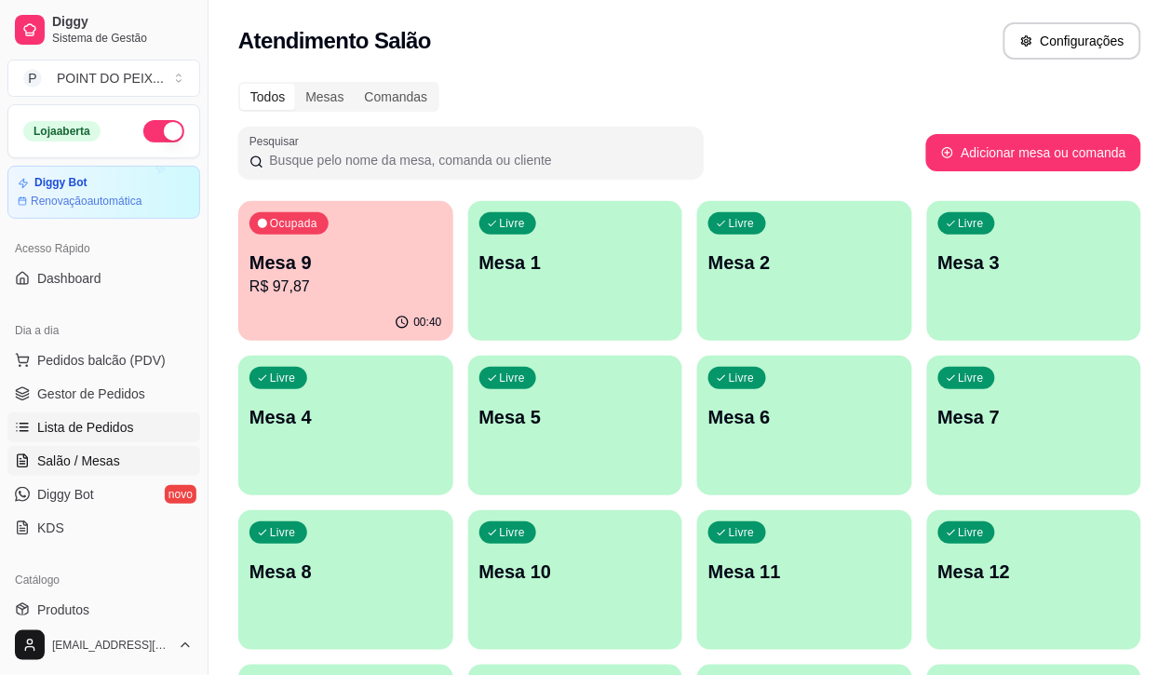
click at [116, 431] on span "Lista de Pedidos" at bounding box center [85, 427] width 97 height 19
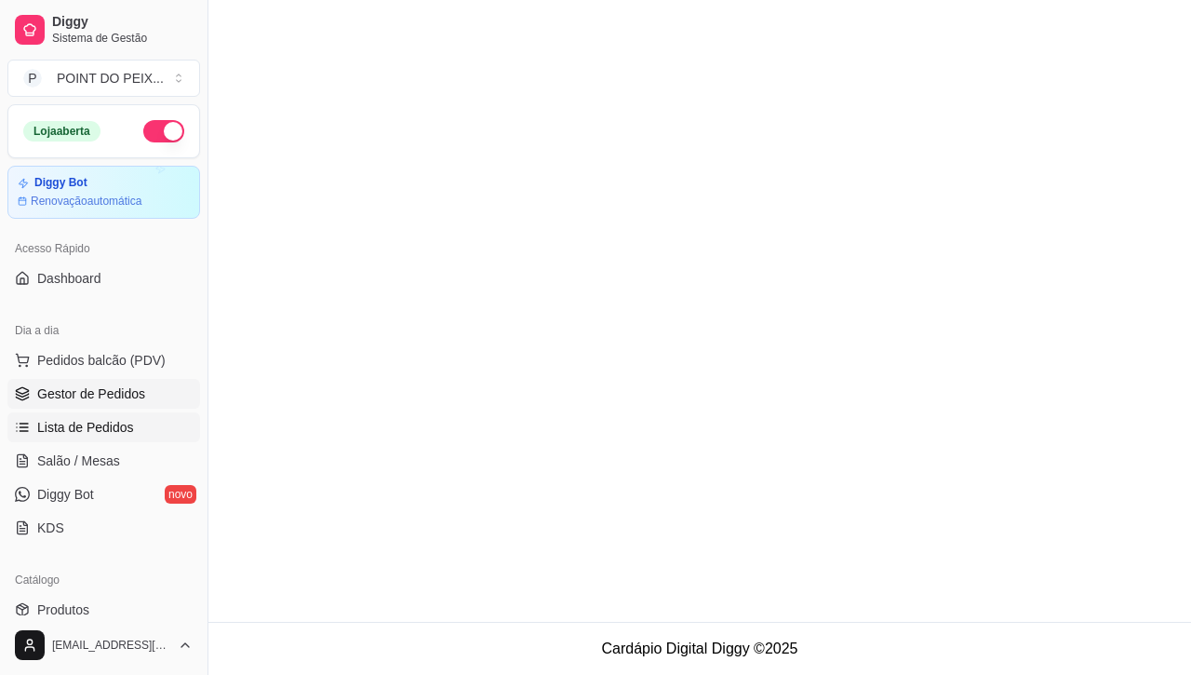
click at [105, 396] on span "Gestor de Pedidos" at bounding box center [91, 393] width 108 height 19
click at [114, 364] on span "Pedidos balcão (PDV)" at bounding box center [101, 360] width 128 height 19
click at [114, 393] on img at bounding box center [126, 349] width 173 height 117
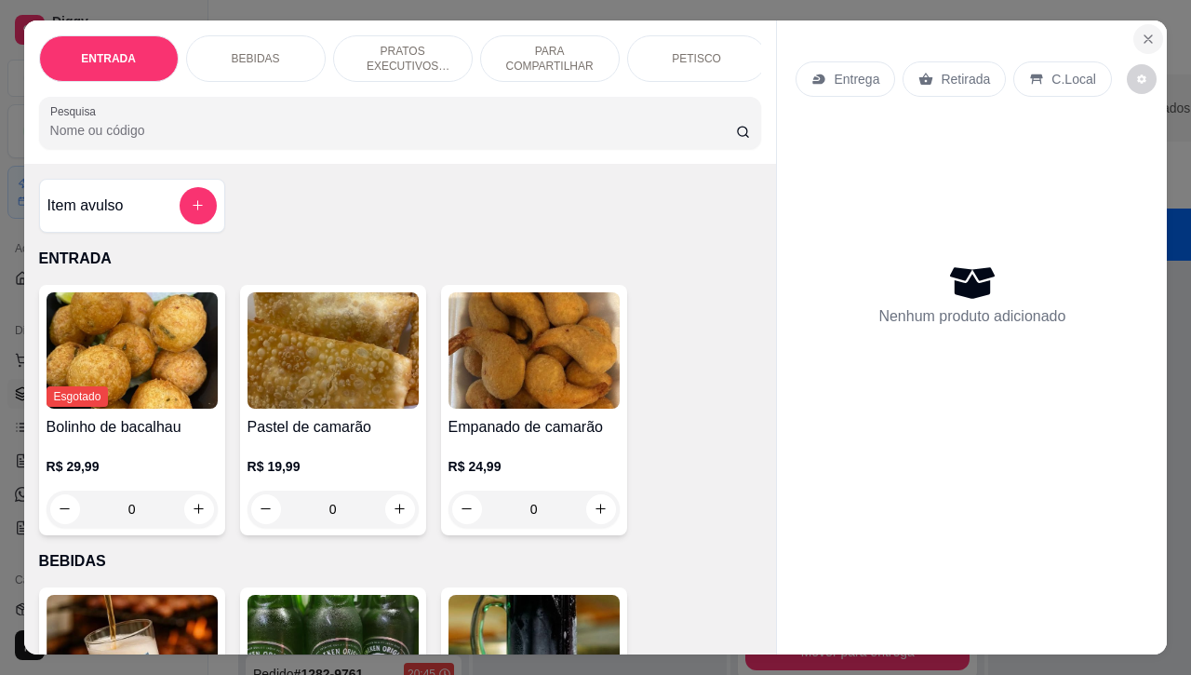
click at [1141, 33] on icon "Close" at bounding box center [1148, 39] width 15 height 15
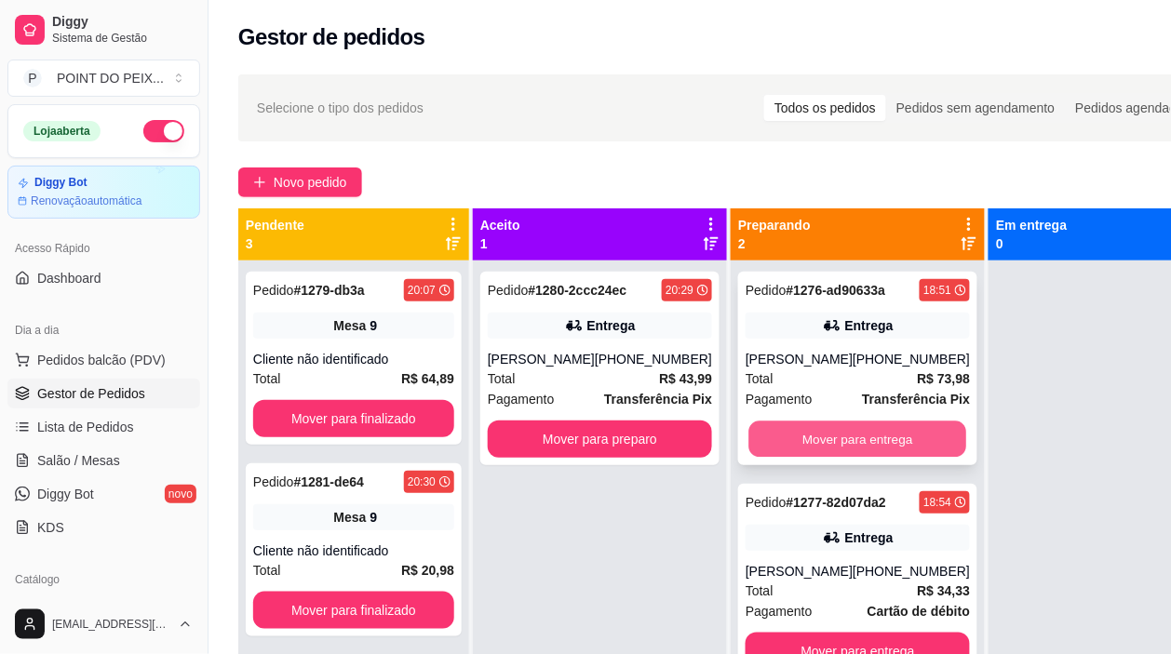
click at [845, 439] on button "Mover para entrega" at bounding box center [858, 440] width 218 height 36
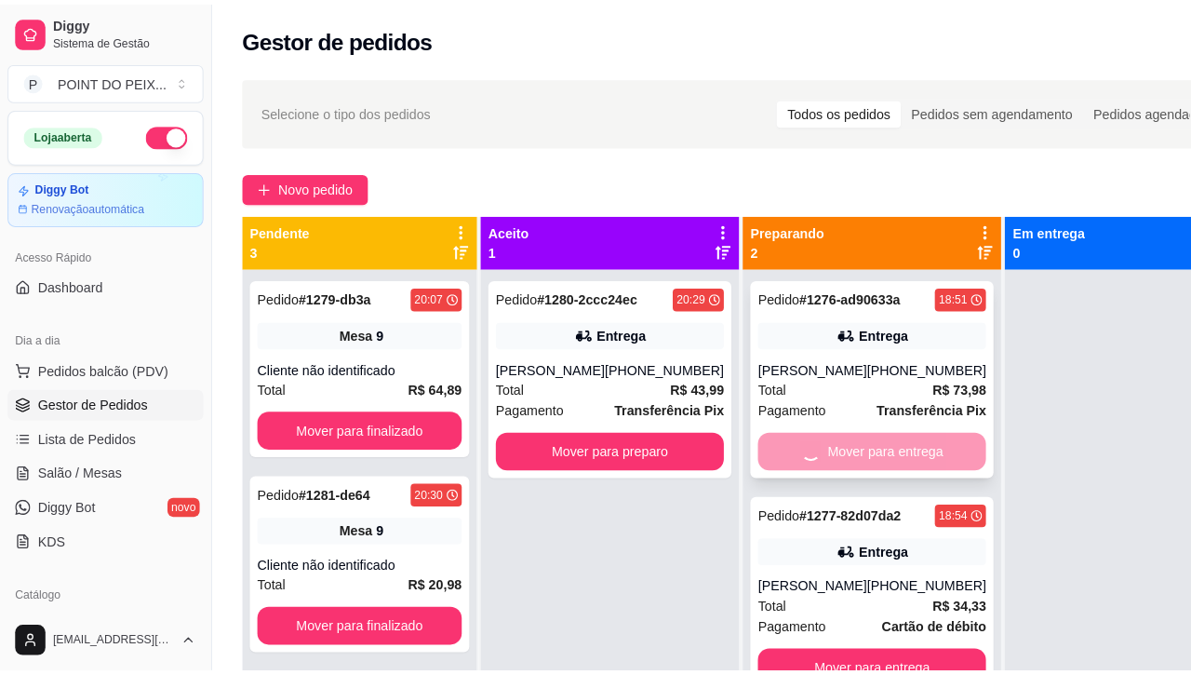
scroll to position [52, 0]
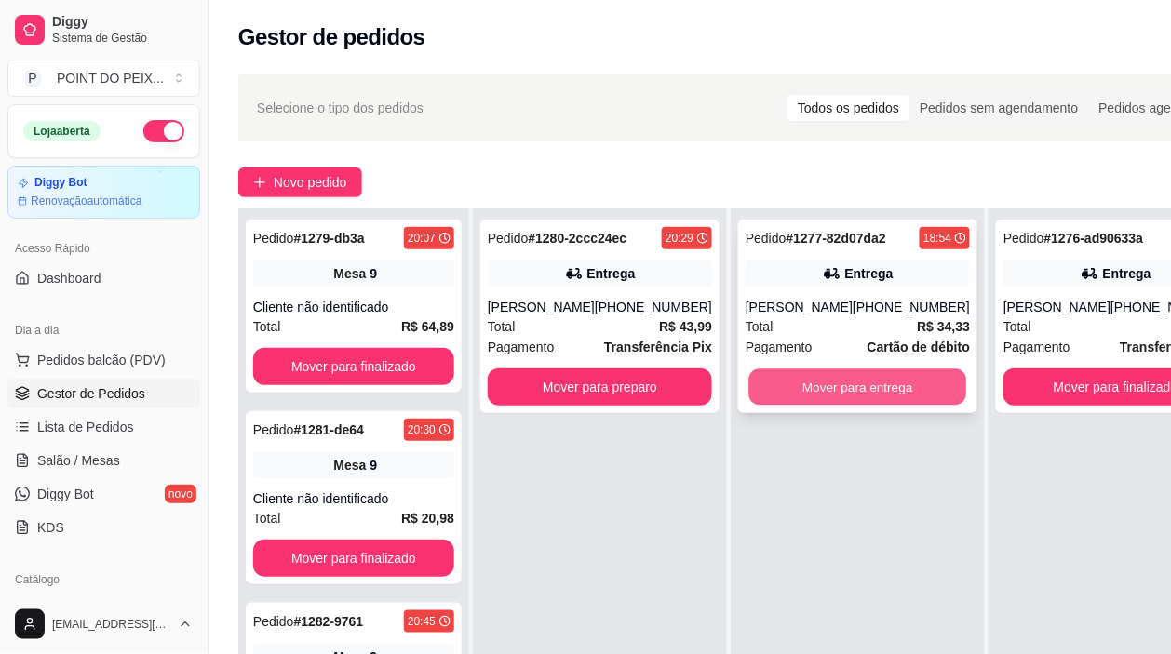
click at [853, 391] on button "Mover para entrega" at bounding box center [858, 388] width 218 height 36
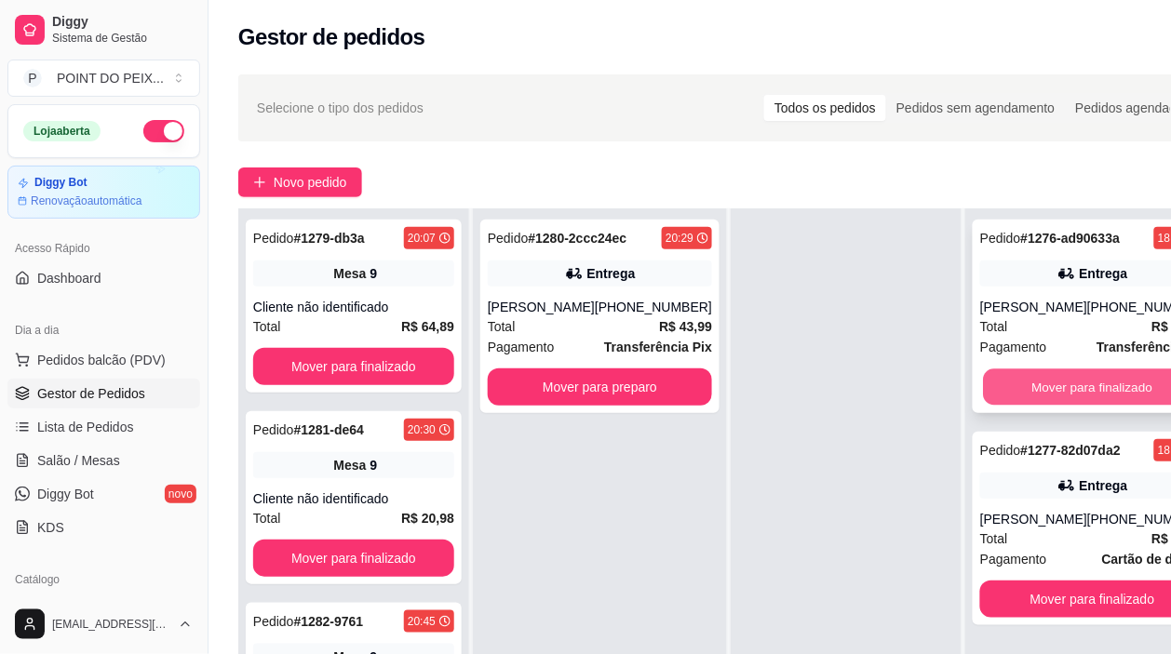
click at [1003, 382] on button "Mover para finalizado" at bounding box center [1093, 388] width 218 height 36
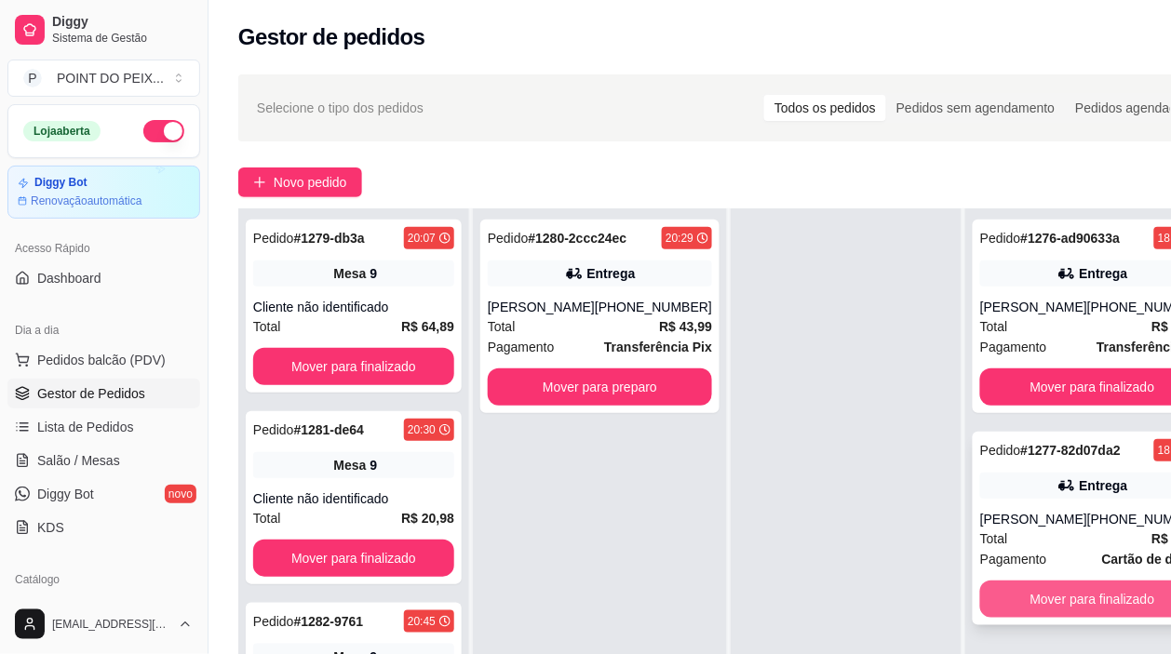
click at [1025, 602] on button "Mover para finalizado" at bounding box center [1092, 599] width 224 height 37
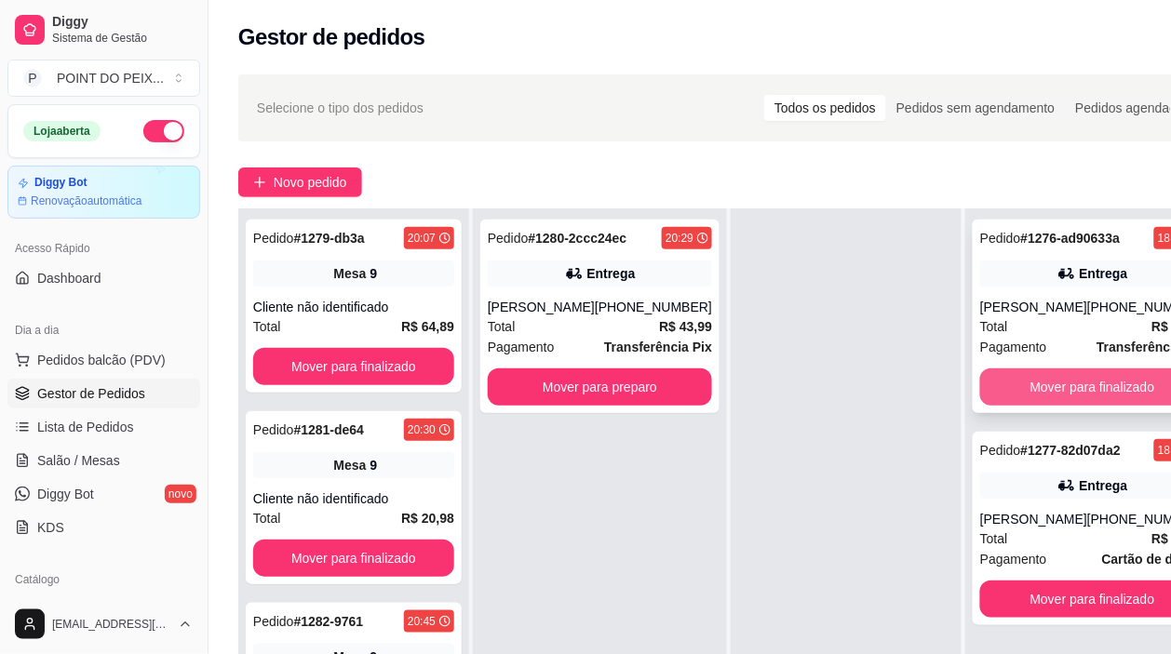
click at [1044, 389] on button "Mover para finalizado" at bounding box center [1092, 387] width 224 height 37
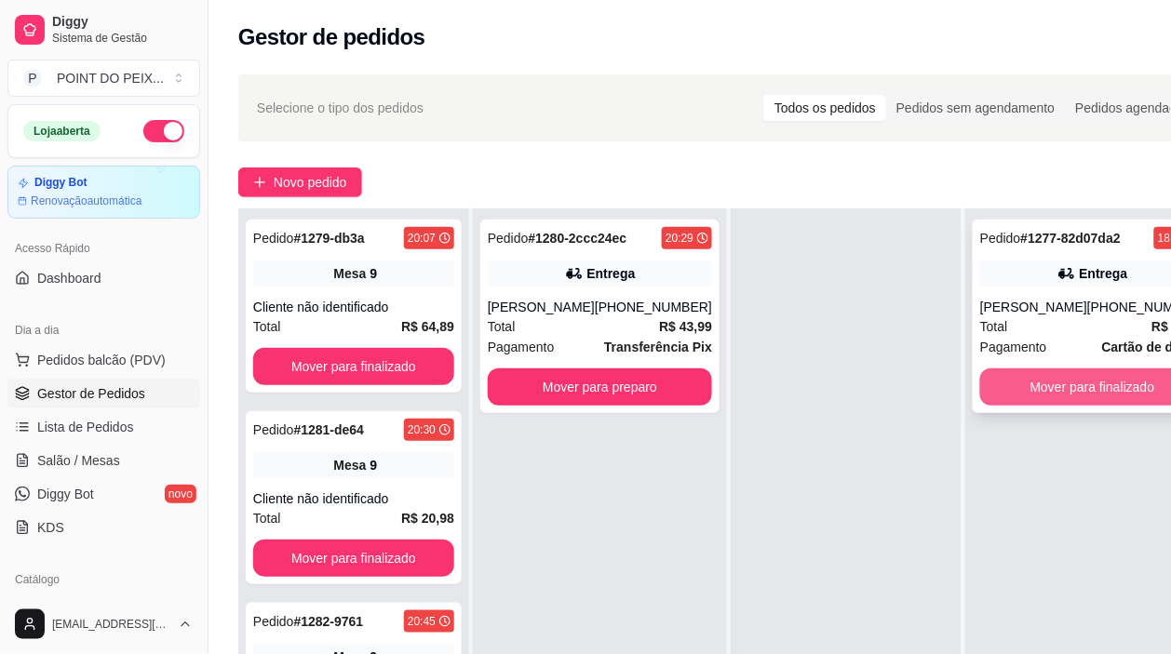
click at [1013, 392] on button "Mover para finalizado" at bounding box center [1092, 387] width 224 height 37
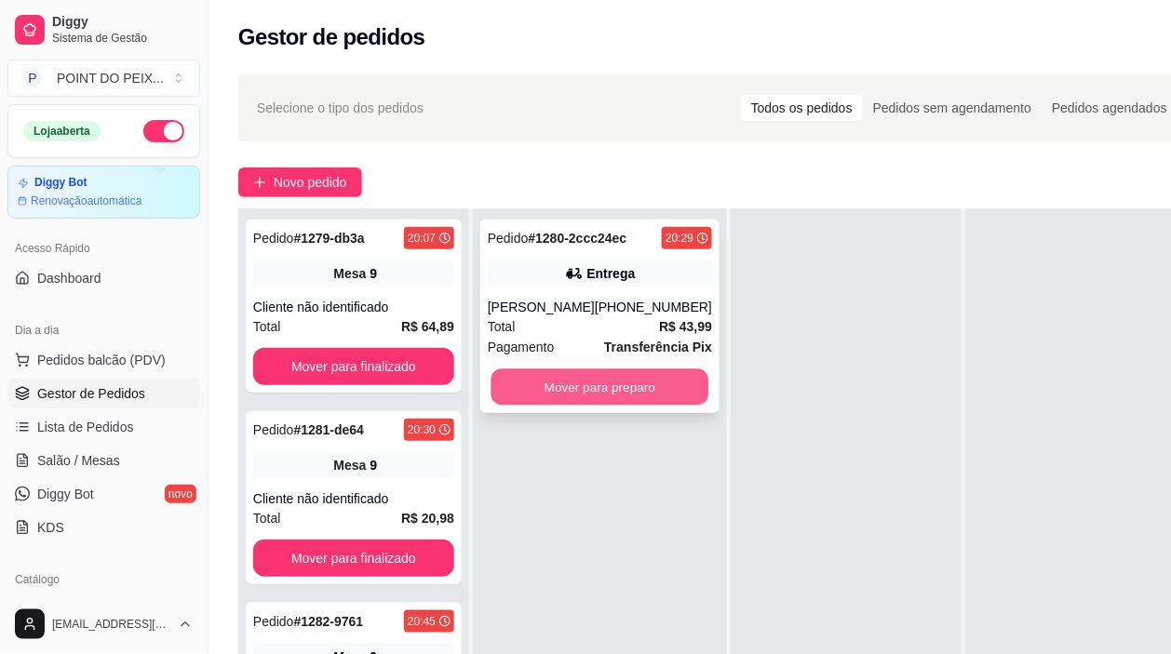
click at [611, 397] on button "Mover para preparo" at bounding box center [600, 388] width 218 height 36
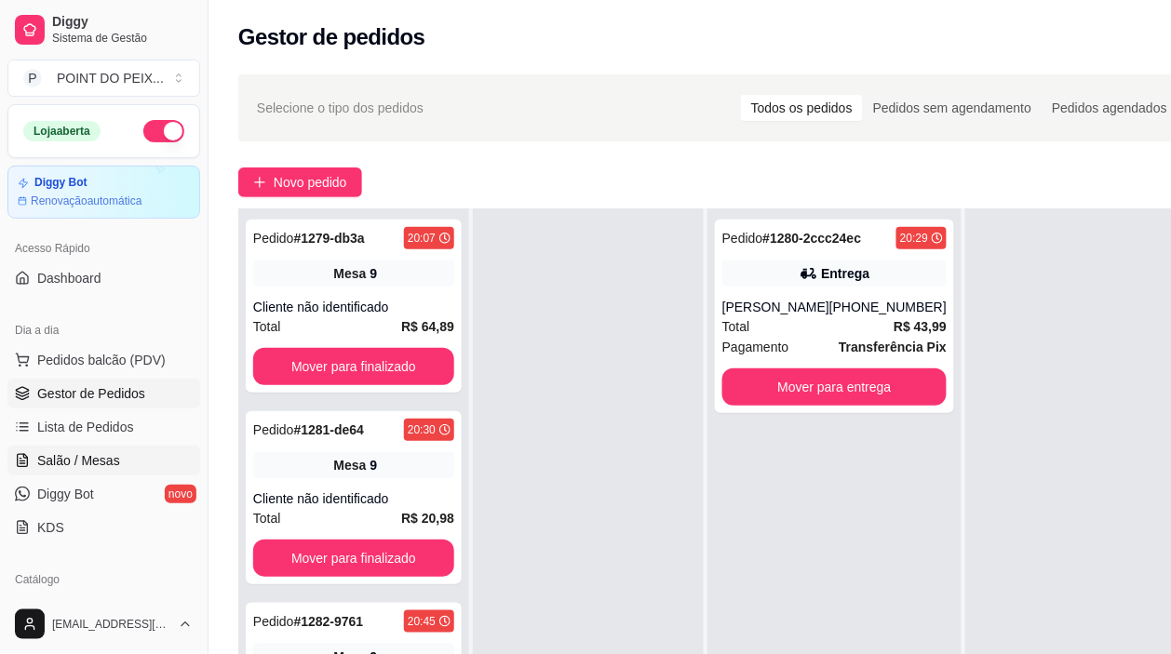
click at [105, 458] on span "Salão / Mesas" at bounding box center [78, 460] width 83 height 19
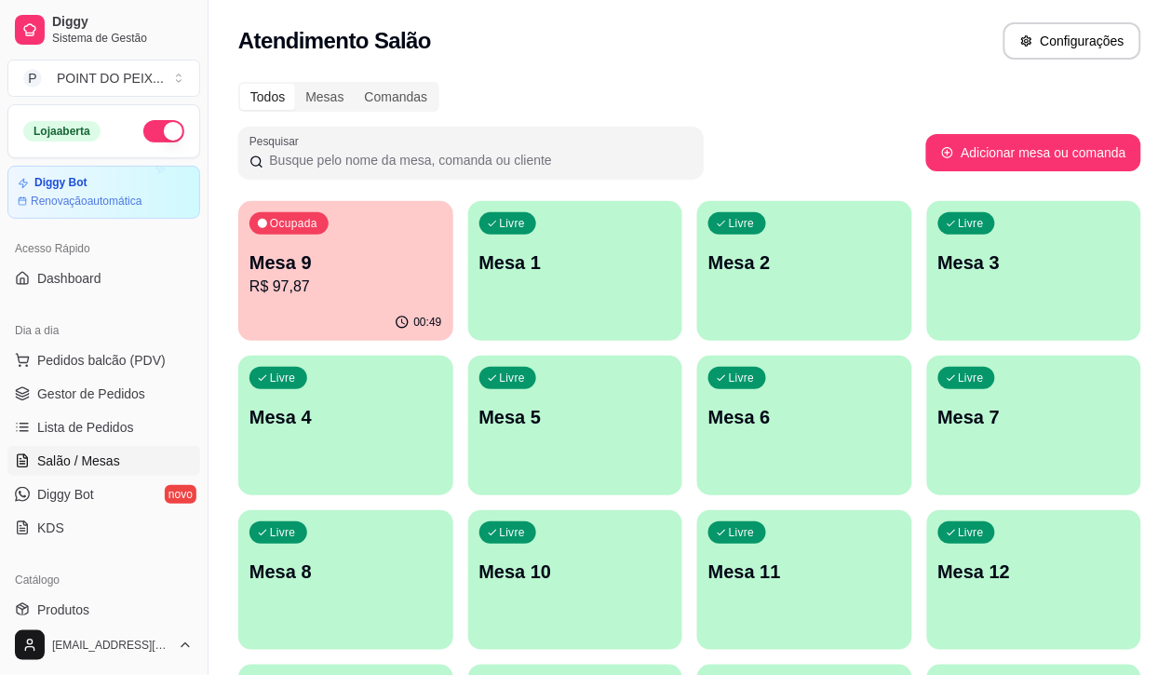
click at [938, 275] on p "Mesa 3" at bounding box center [1034, 262] width 193 height 26
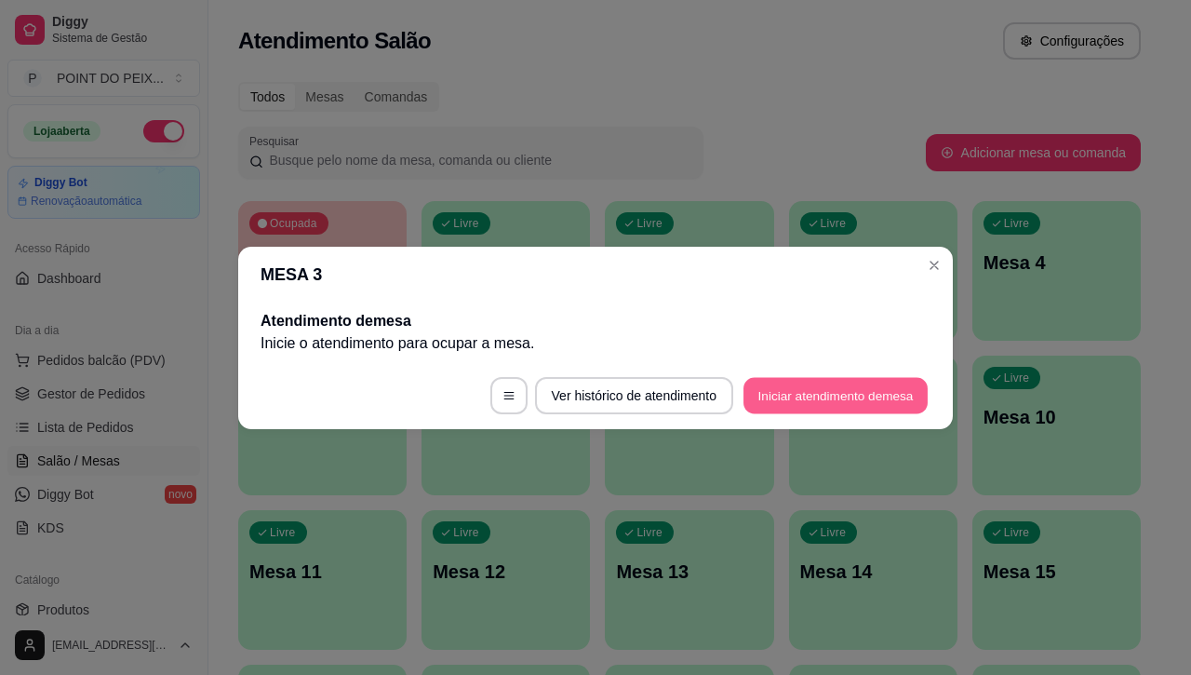
click at [825, 393] on button "Iniciar atendimento de mesa" at bounding box center [836, 395] width 184 height 36
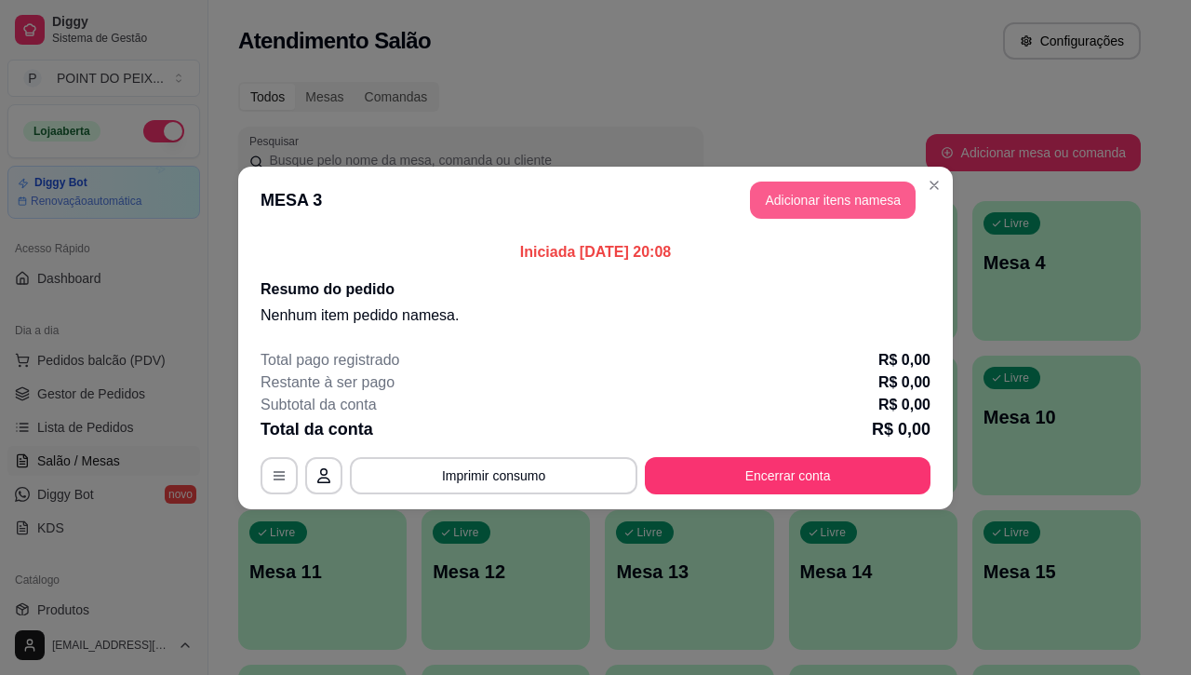
click at [834, 203] on button "Adicionar itens na mesa" at bounding box center [833, 200] width 166 height 37
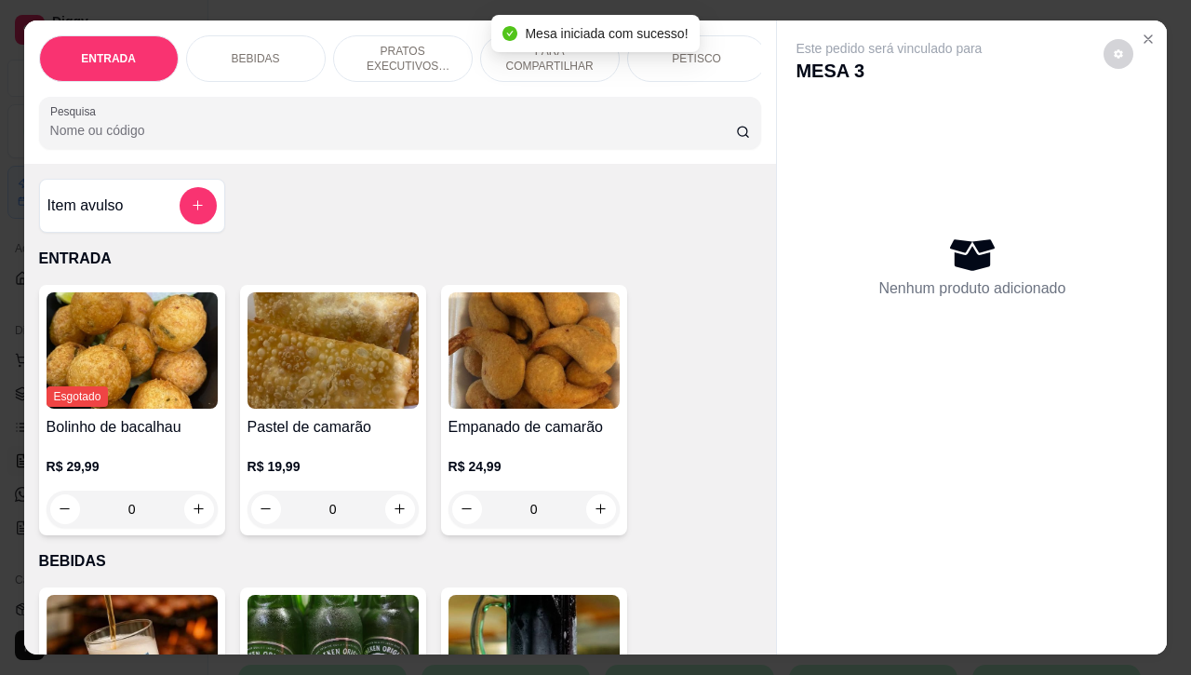
click at [658, 62] on div "PETISCO" at bounding box center [697, 58] width 140 height 47
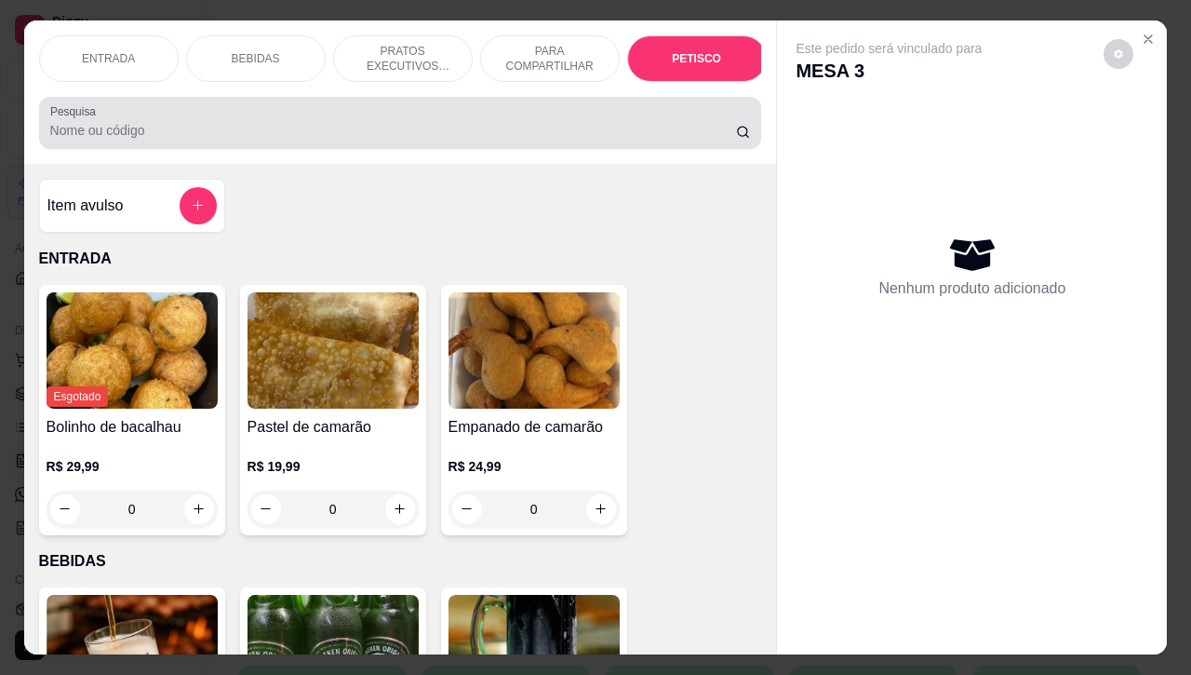
scroll to position [4345, 0]
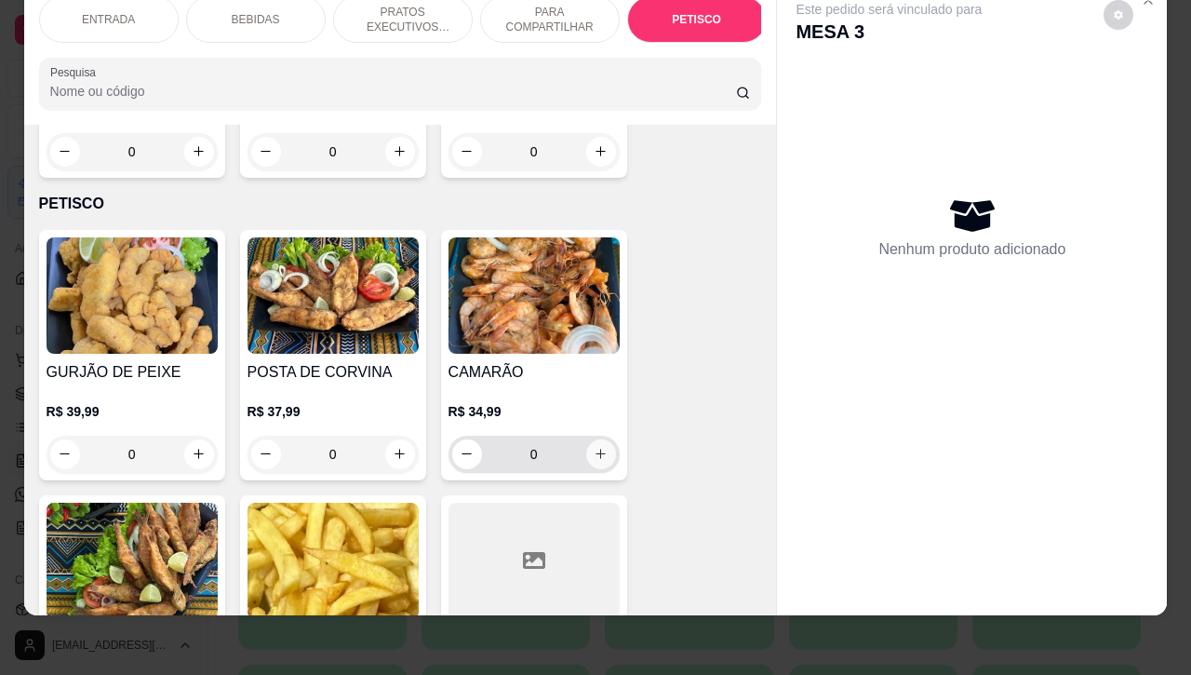
click at [596, 447] on icon "increase-product-quantity" at bounding box center [601, 454] width 14 height 14
type input "1"
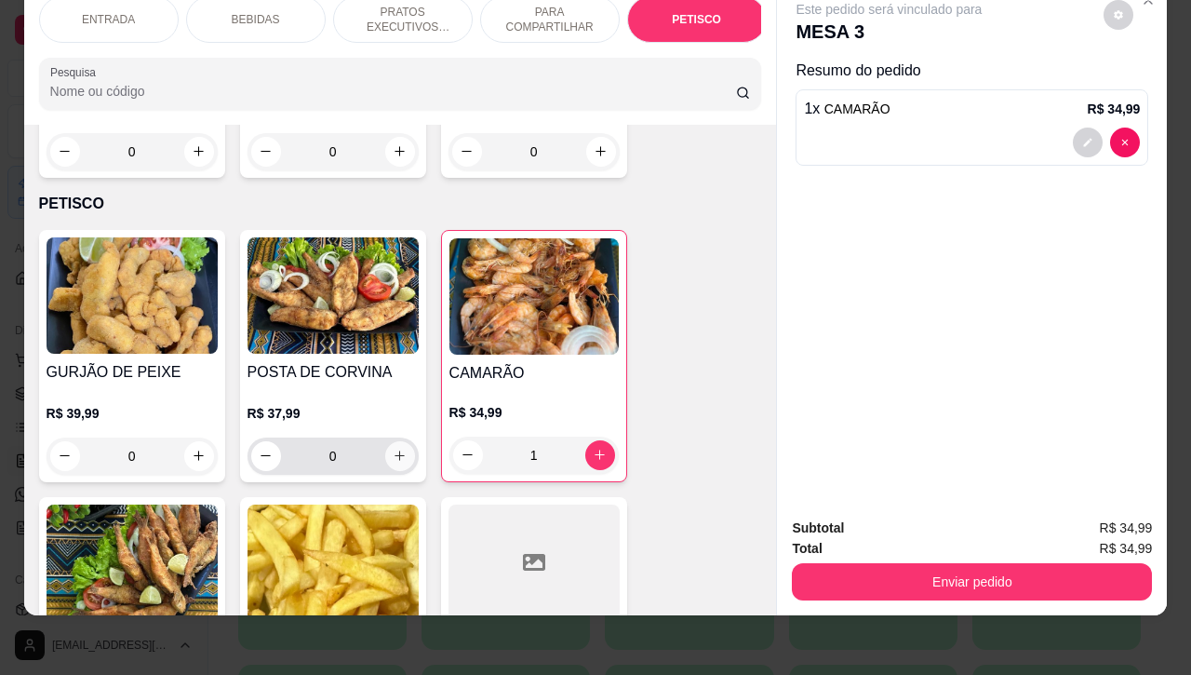
click at [393, 449] on icon "increase-product-quantity" at bounding box center [400, 456] width 14 height 14
type input "1"
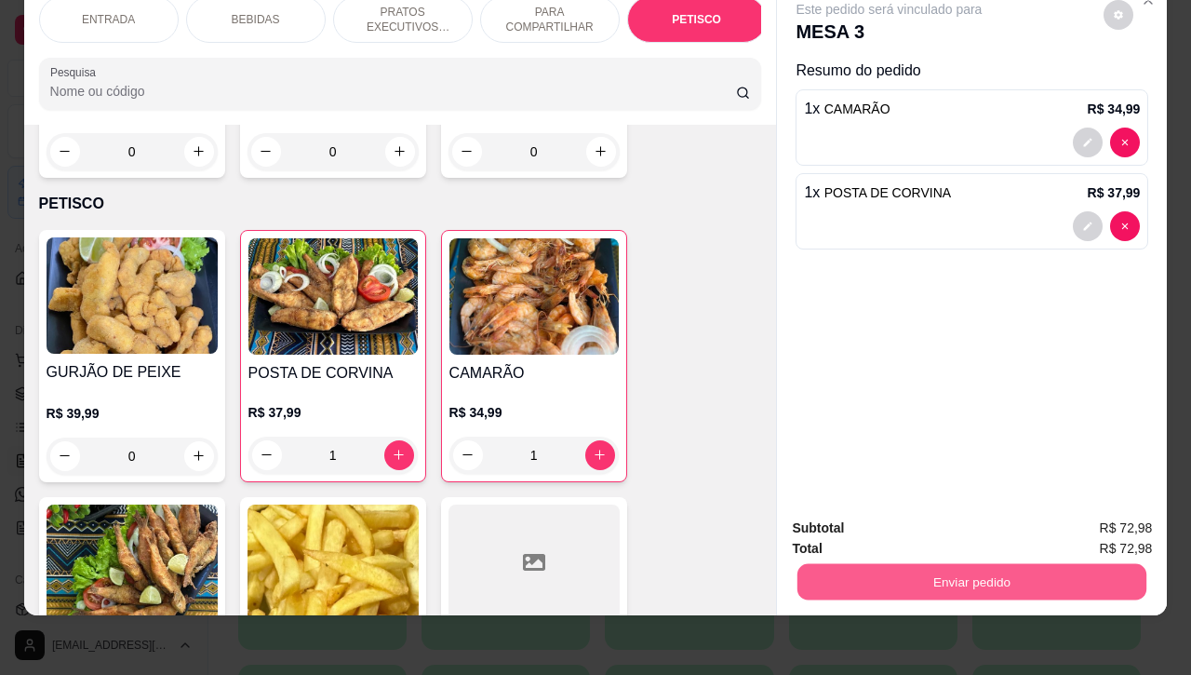
click at [882, 571] on button "Enviar pedido" at bounding box center [972, 582] width 349 height 36
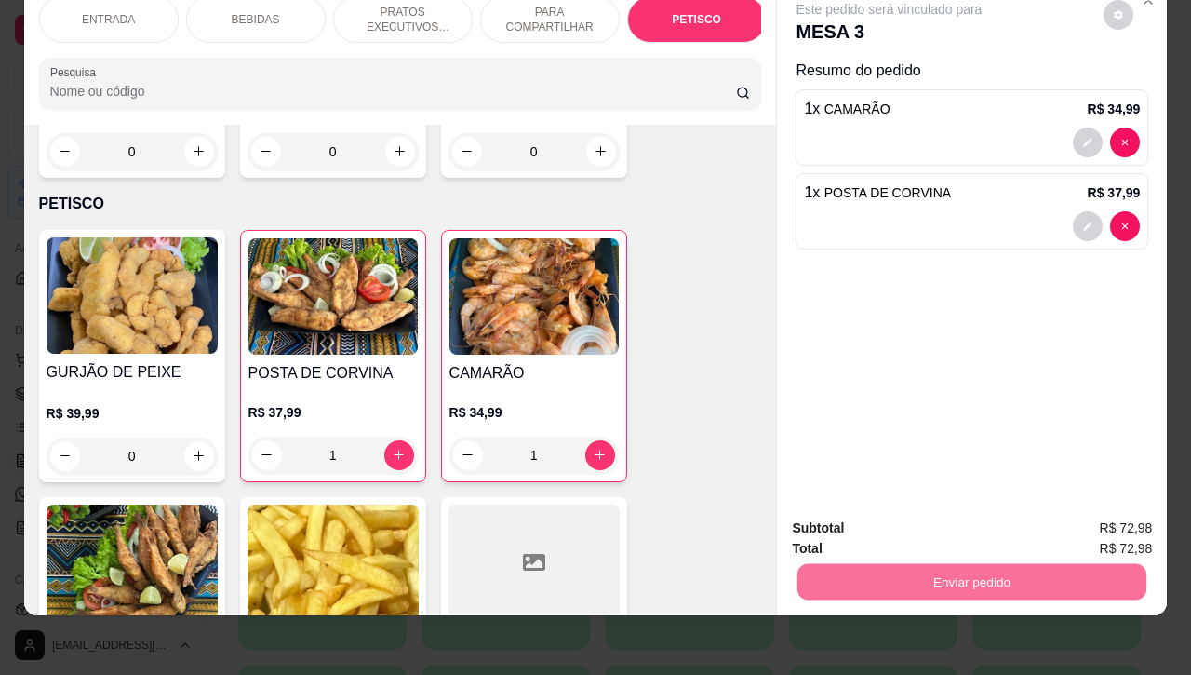
click at [856, 521] on button "Não registrar e enviar pedido" at bounding box center [908, 516] width 188 height 34
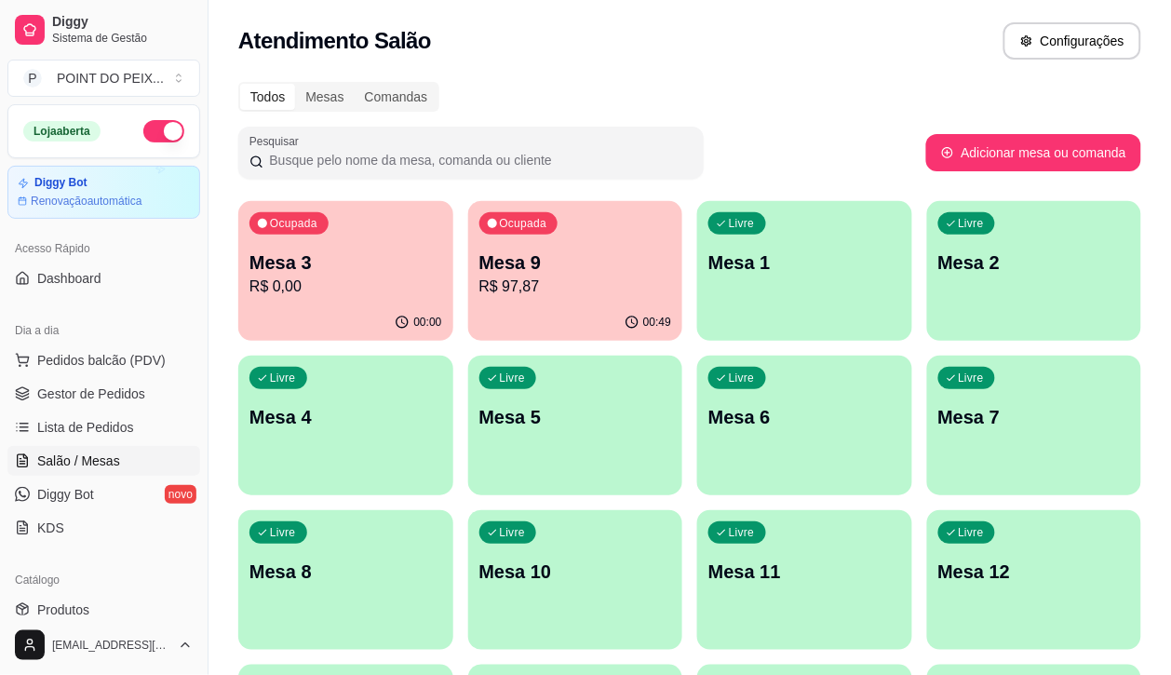
click at [927, 276] on div "Livre Mesa 2" at bounding box center [1034, 259] width 215 height 117
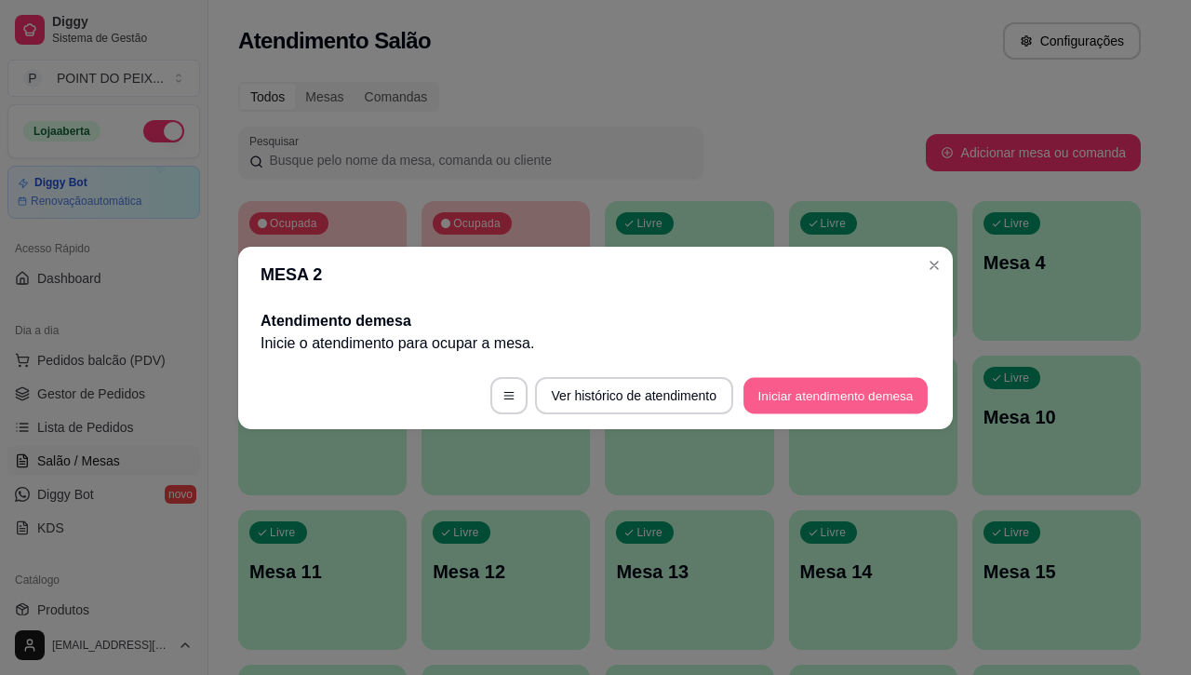
click at [810, 388] on button "Iniciar atendimento de mesa" at bounding box center [836, 395] width 184 height 36
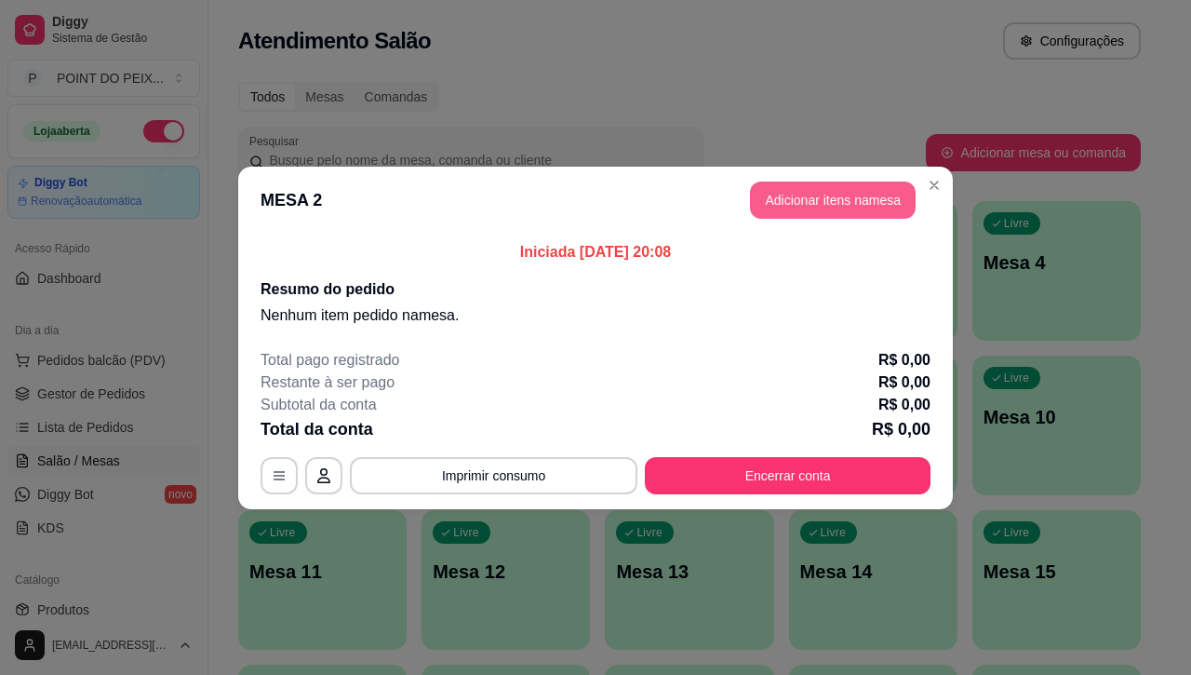
click at [828, 203] on button "Adicionar itens na mesa" at bounding box center [833, 200] width 166 height 37
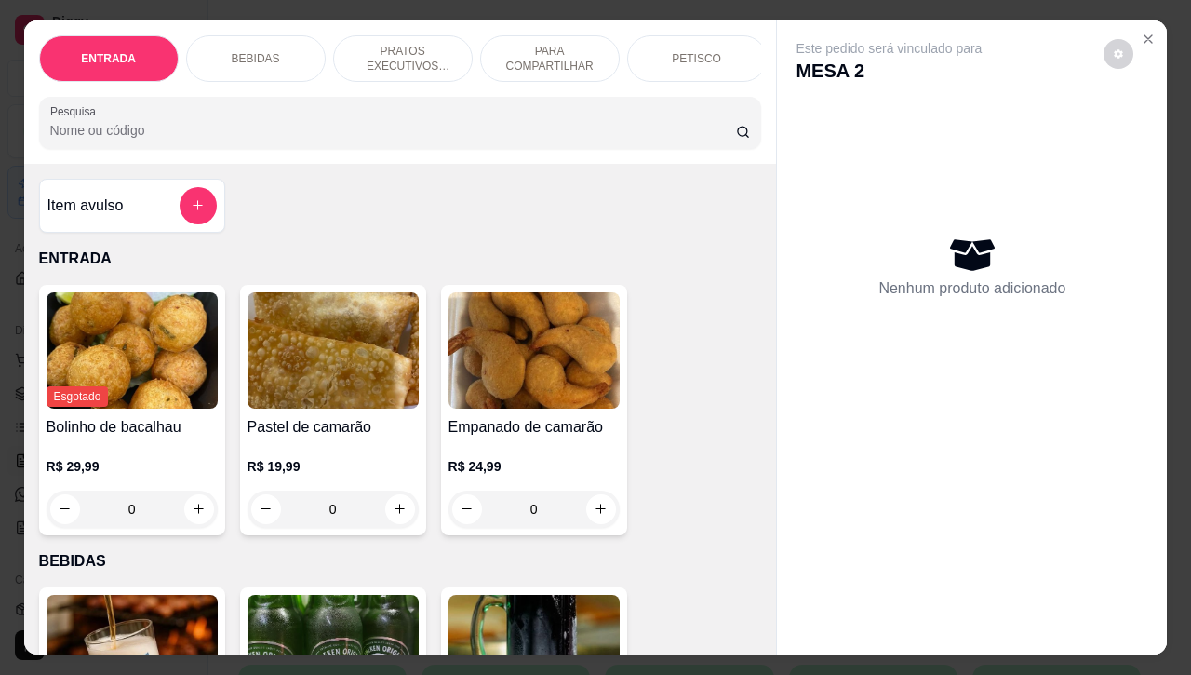
click at [417, 48] on p "PRATOS EXECUTIVOS (INDIVIDUAIS)" at bounding box center [403, 59] width 108 height 30
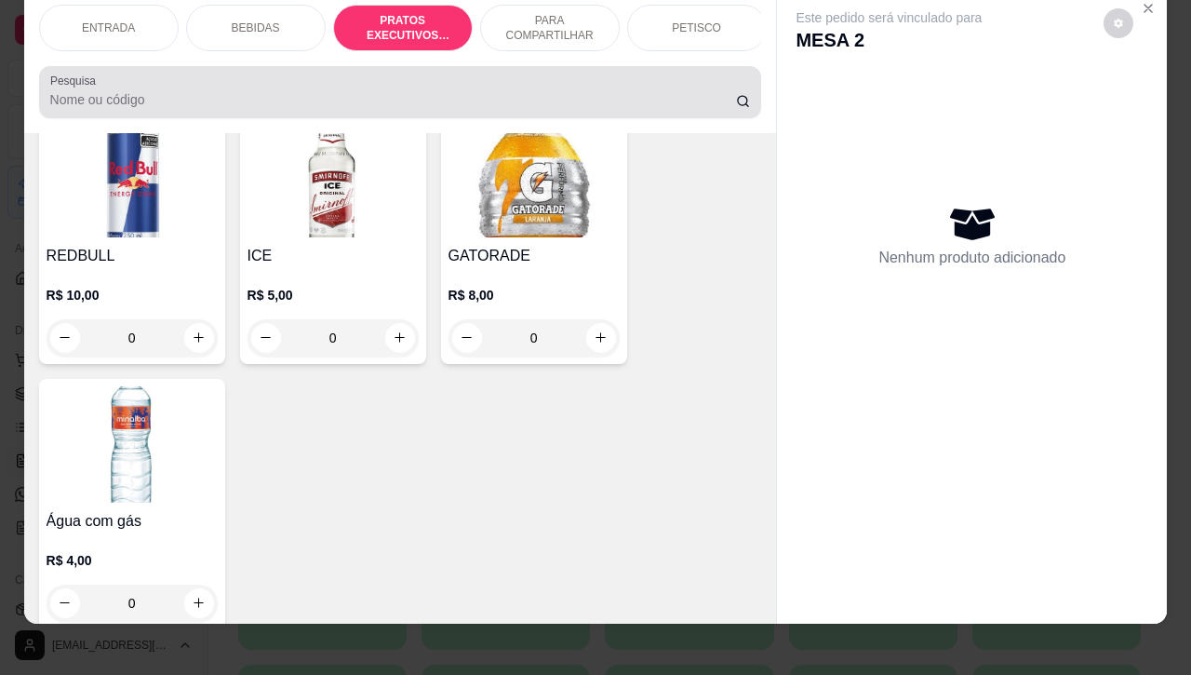
scroll to position [0, 0]
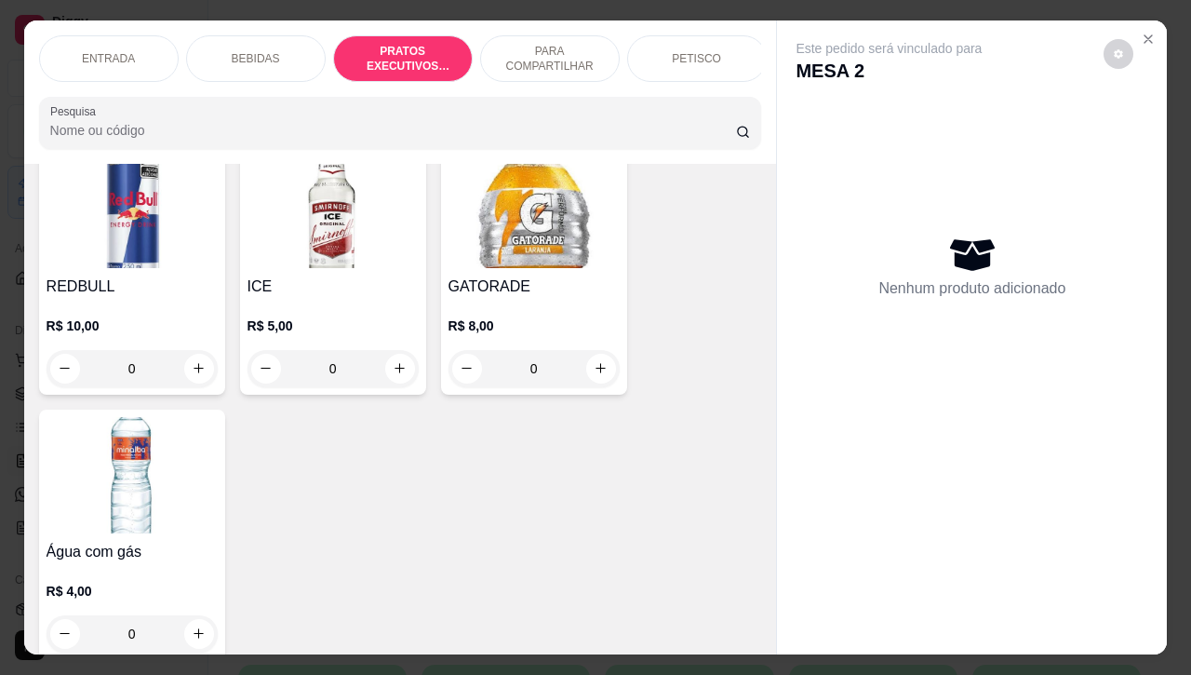
click at [691, 51] on p "PETISCO" at bounding box center [696, 58] width 49 height 15
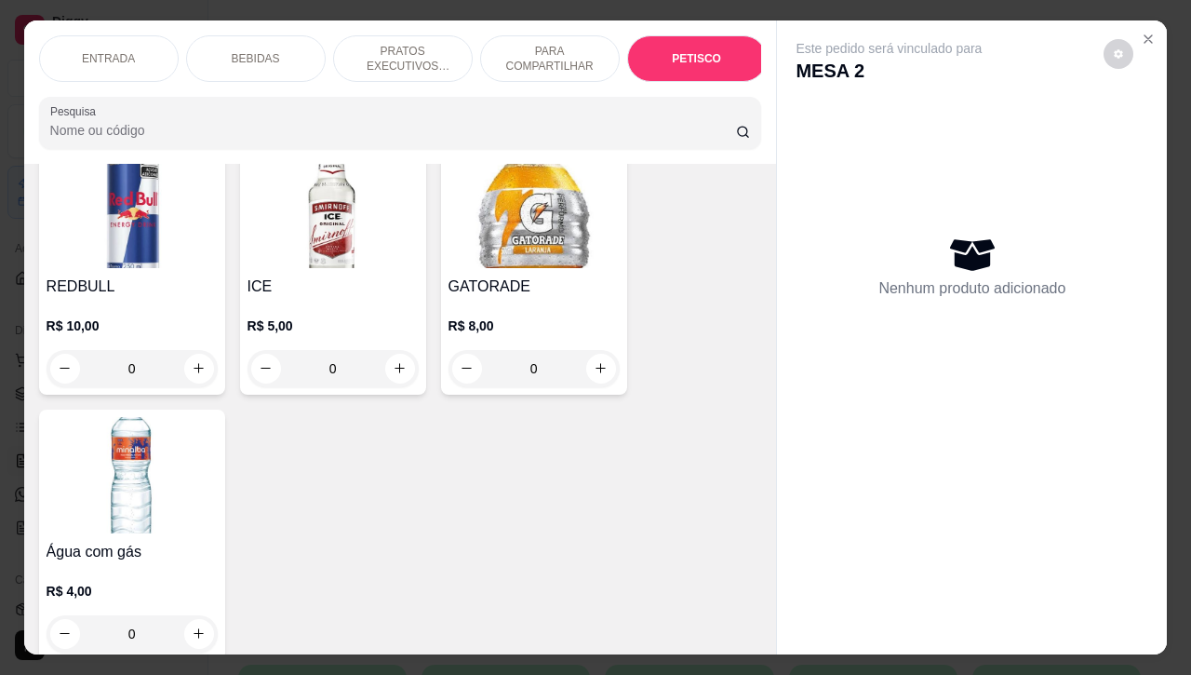
scroll to position [4345, 0]
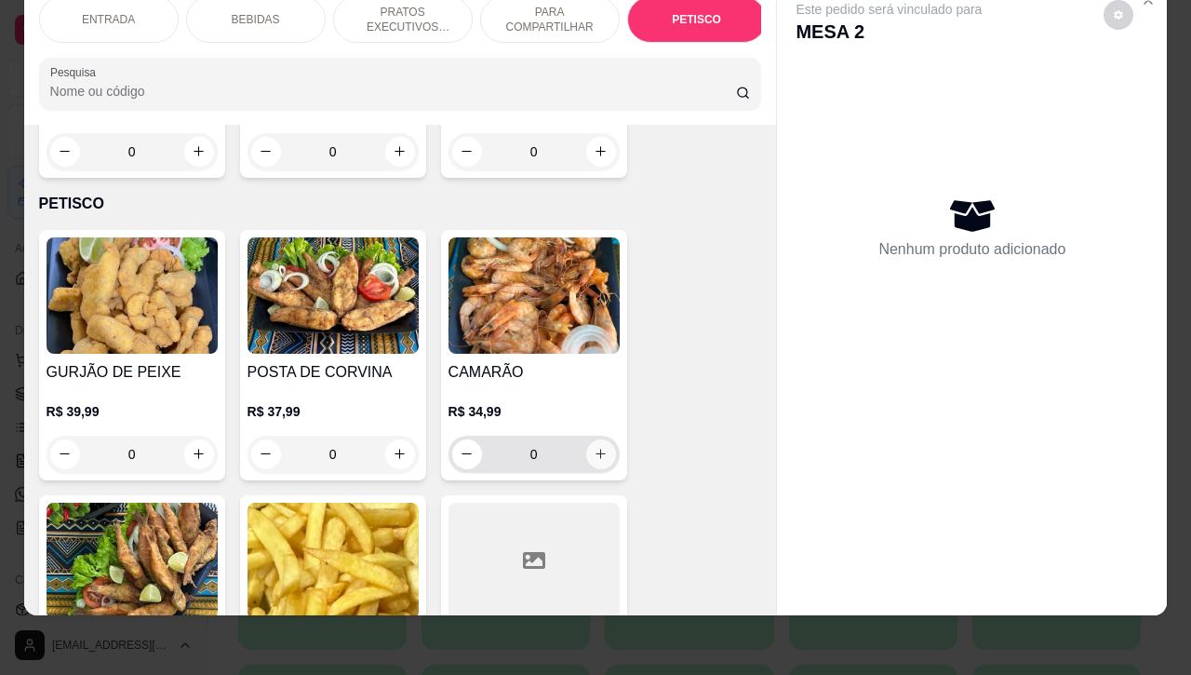
click at [600, 439] on button "increase-product-quantity" at bounding box center [601, 454] width 30 height 30
type input "1"
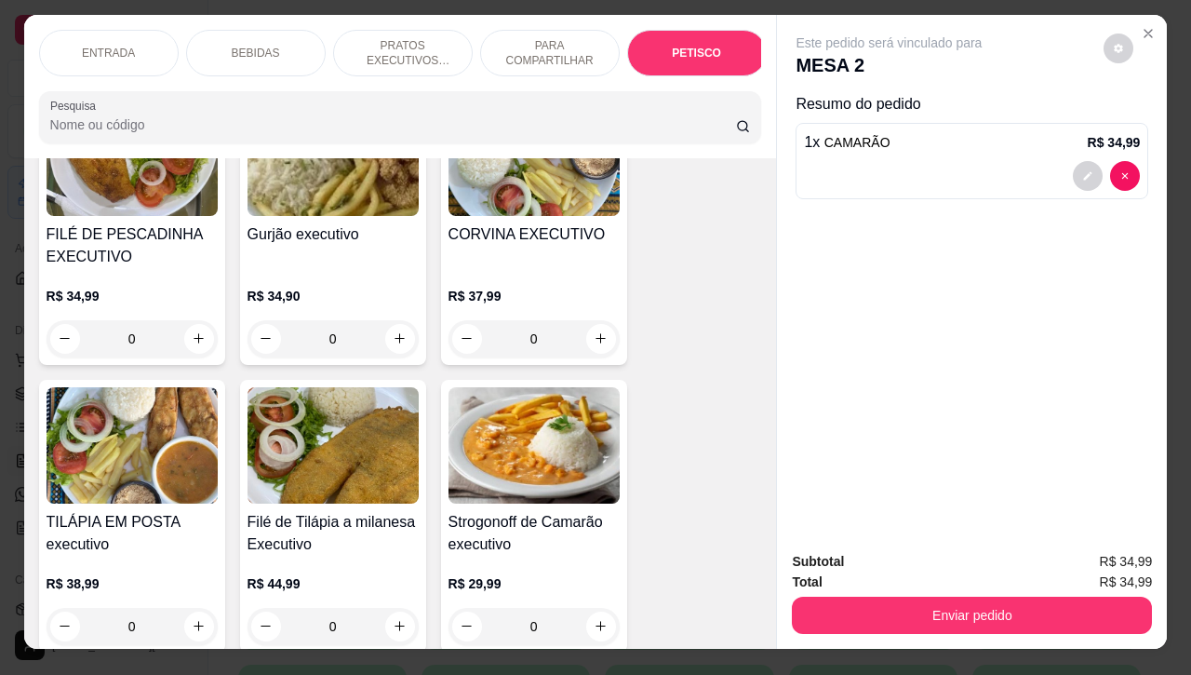
scroll to position [0, 0]
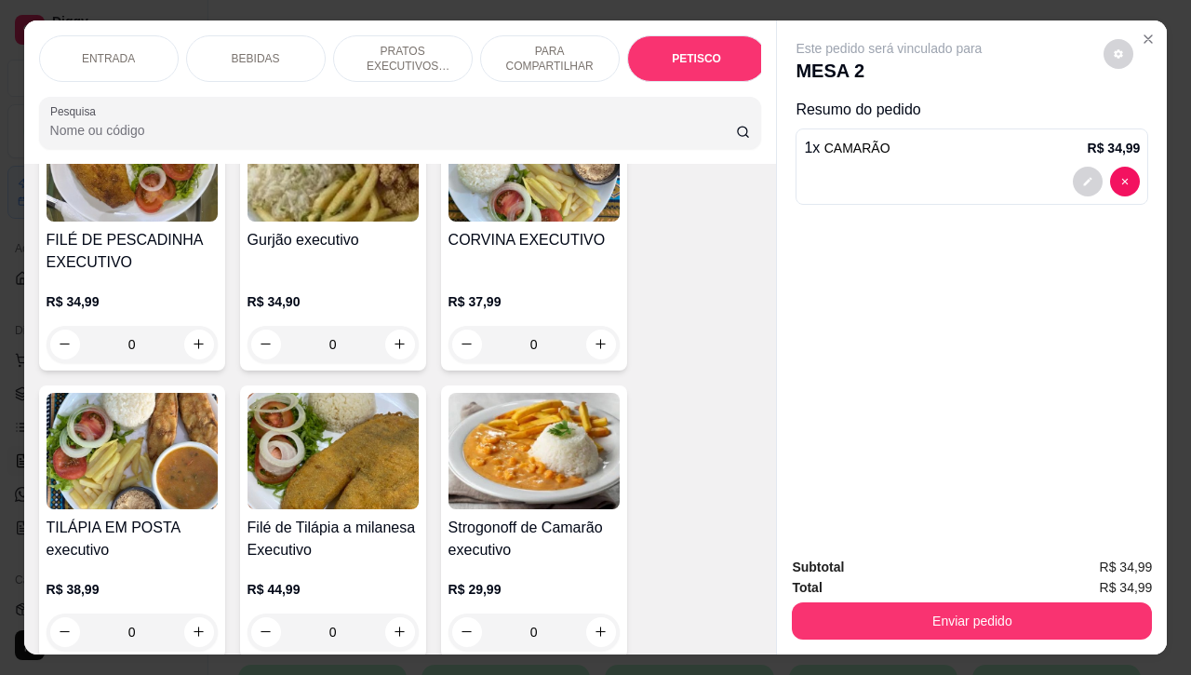
click at [392, 49] on p "PRATOS EXECUTIVOS (INDIVIDUAIS)" at bounding box center [403, 59] width 108 height 30
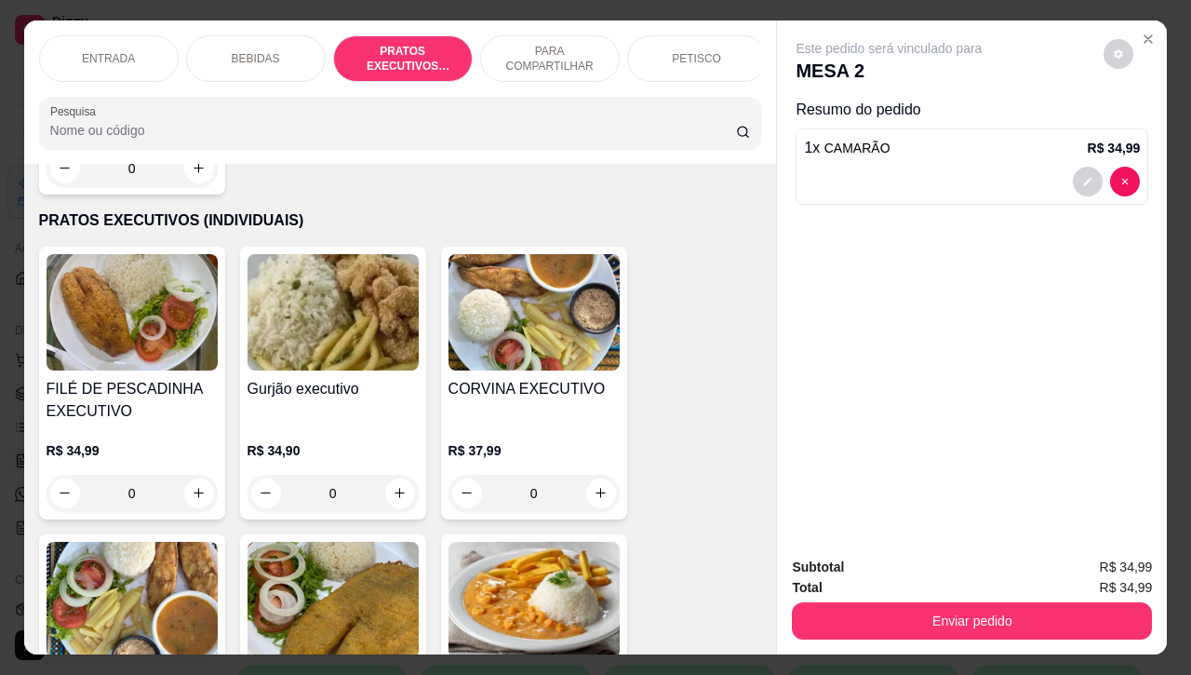
scroll to position [48, 0]
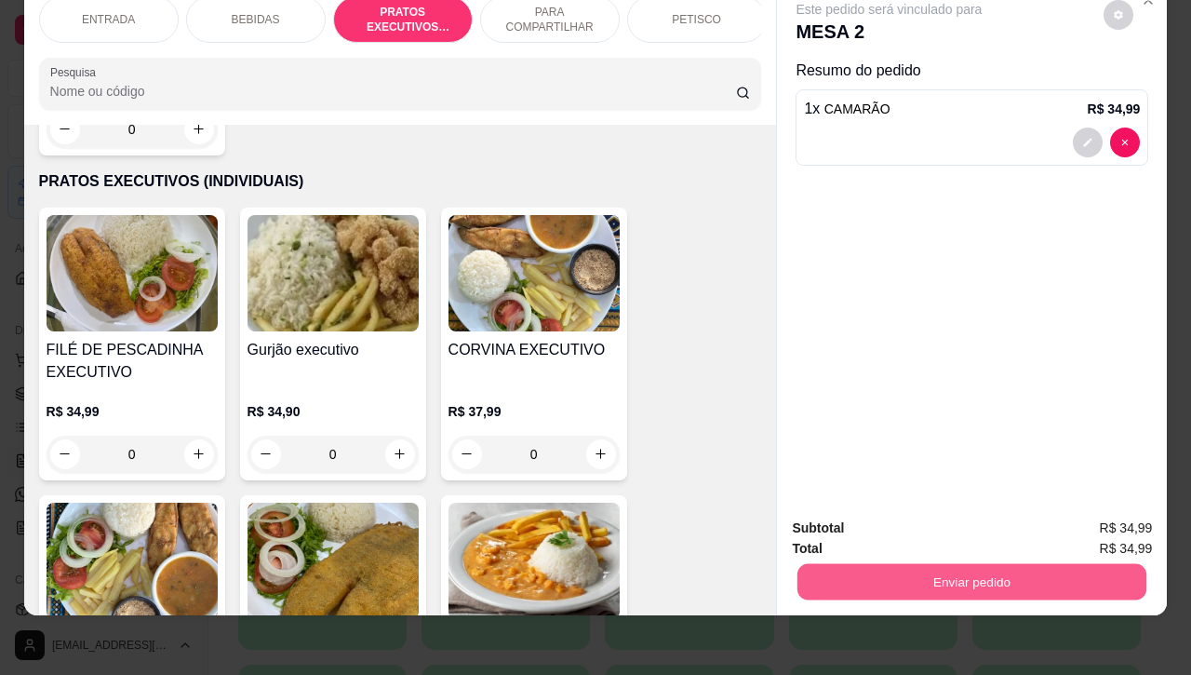
click at [989, 568] on button "Enviar pedido" at bounding box center [972, 582] width 349 height 36
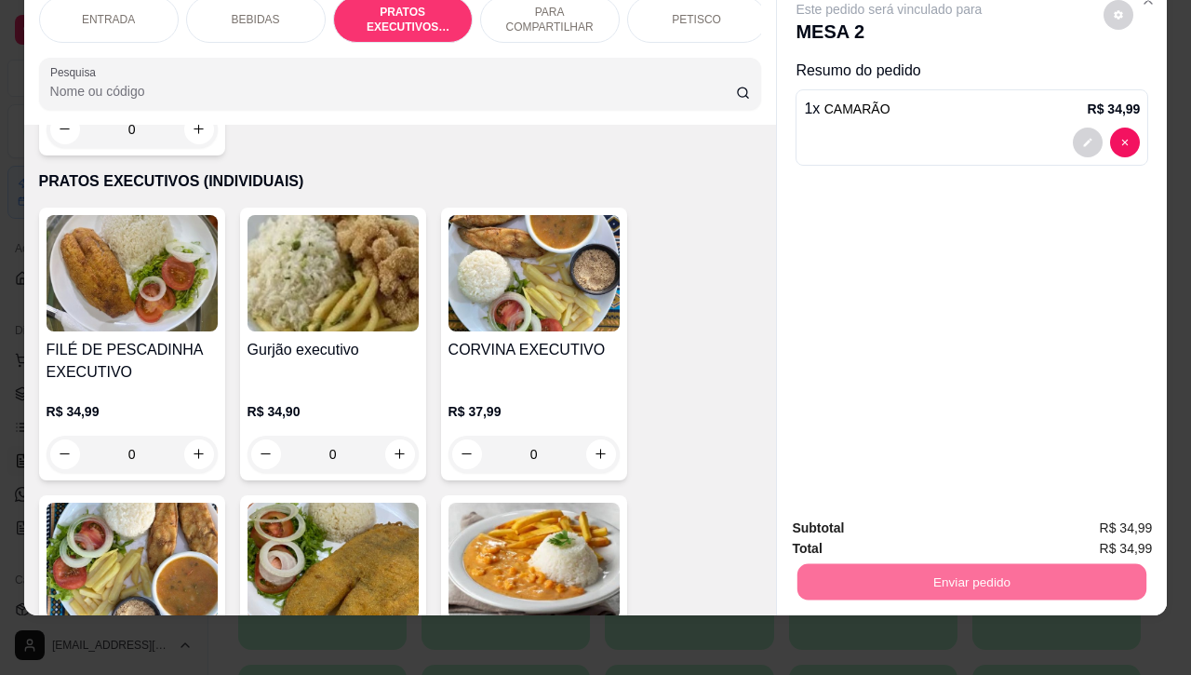
click at [932, 522] on button "Não registrar e enviar pedido" at bounding box center [908, 516] width 188 height 34
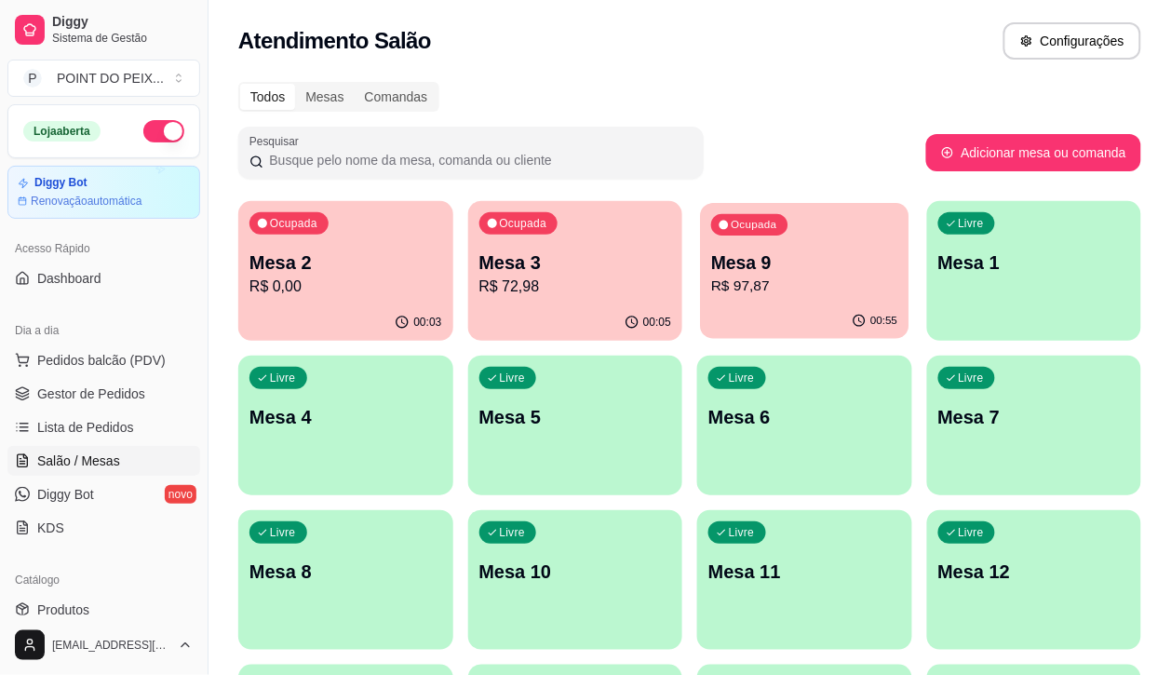
click at [711, 289] on p "R$ 97,87" at bounding box center [804, 286] width 186 height 21
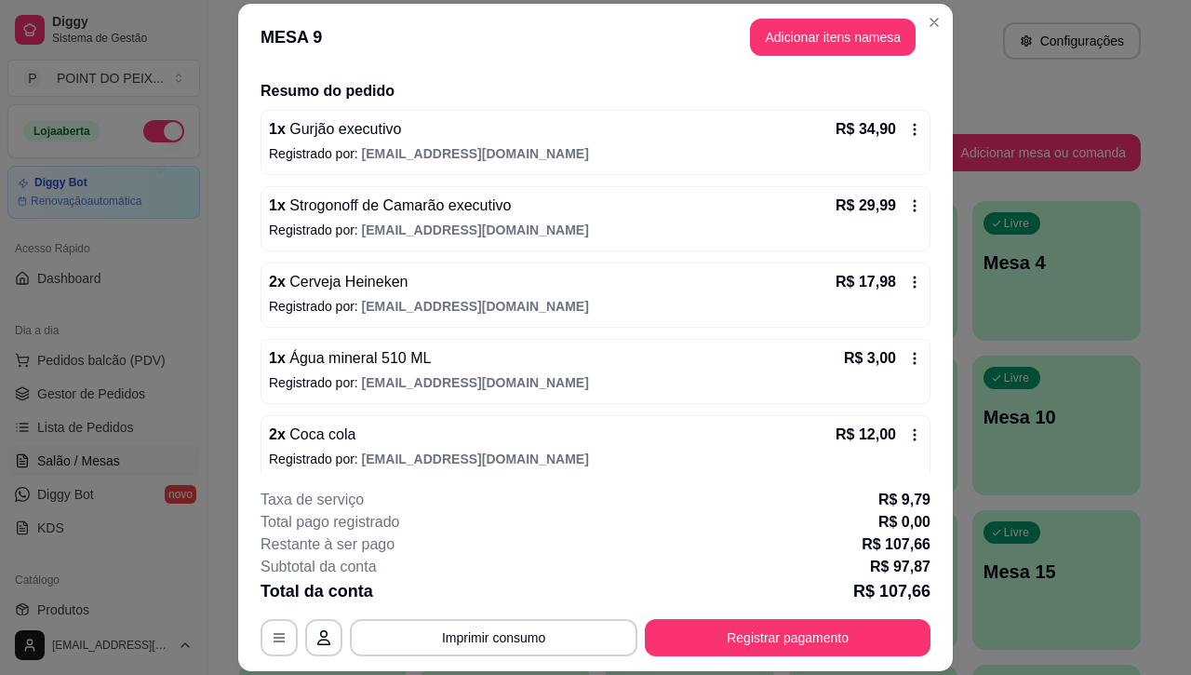
scroll to position [152, 0]
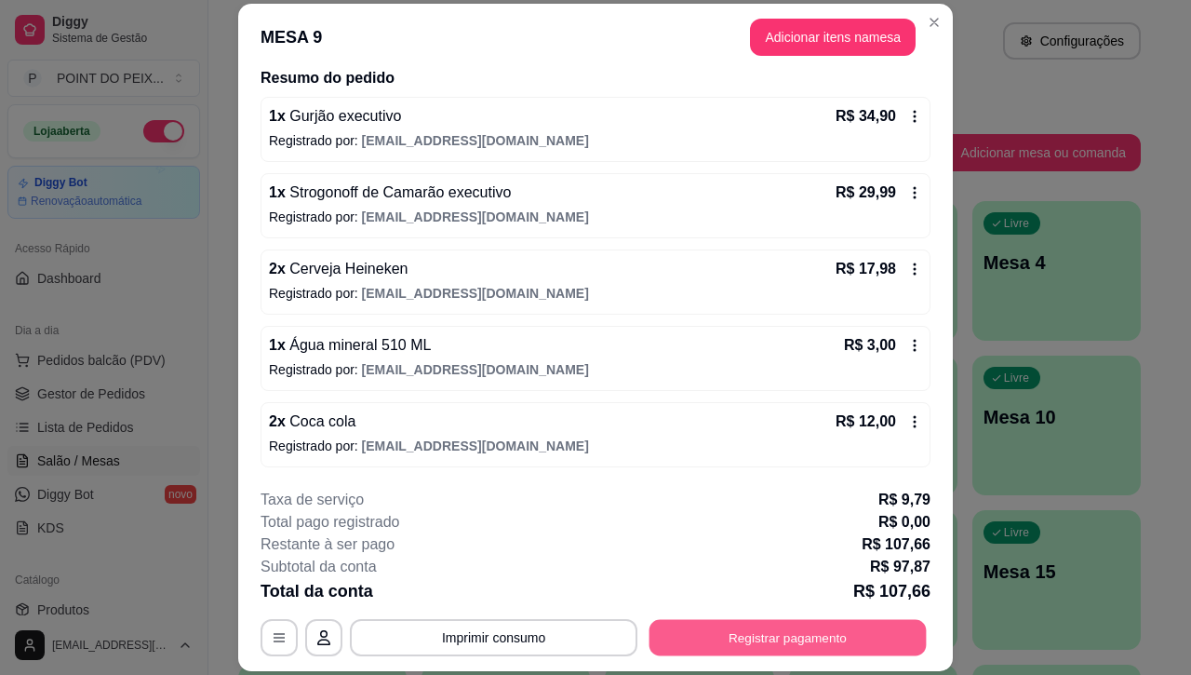
click at [780, 640] on button "Registrar pagamento" at bounding box center [788, 638] width 277 height 36
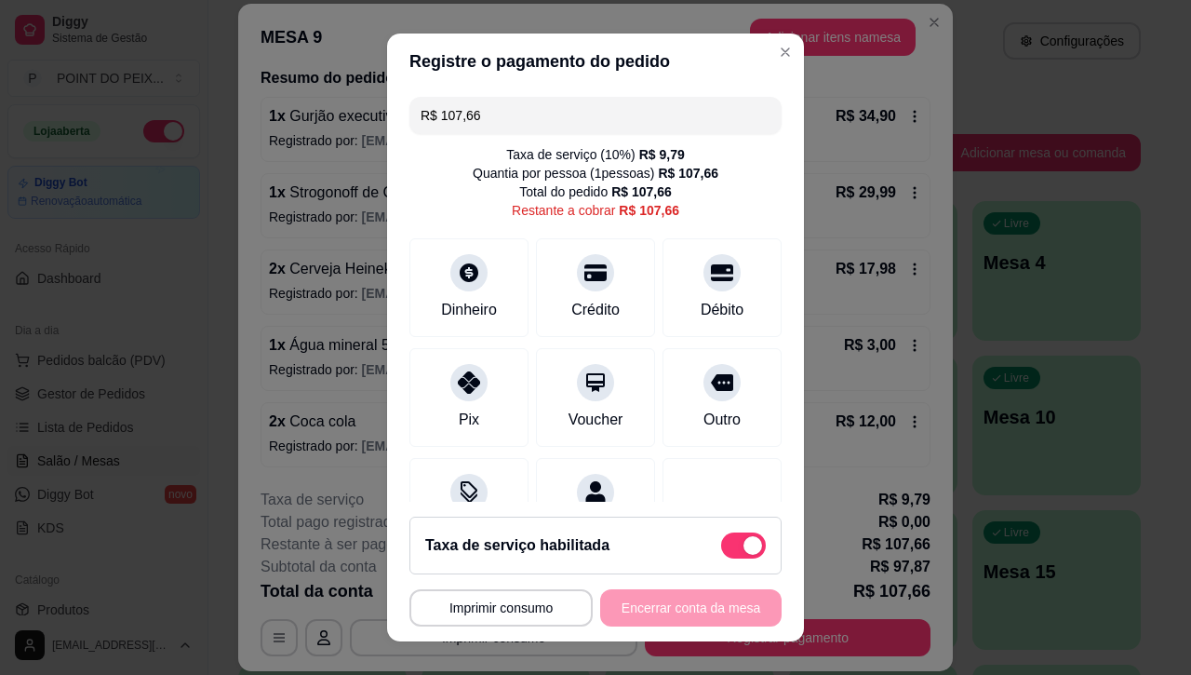
click at [721, 551] on span at bounding box center [743, 545] width 45 height 26
click at [720, 551] on input "checkbox" at bounding box center [726, 554] width 12 height 12
checkbox input "true"
type input "R$ 97,87"
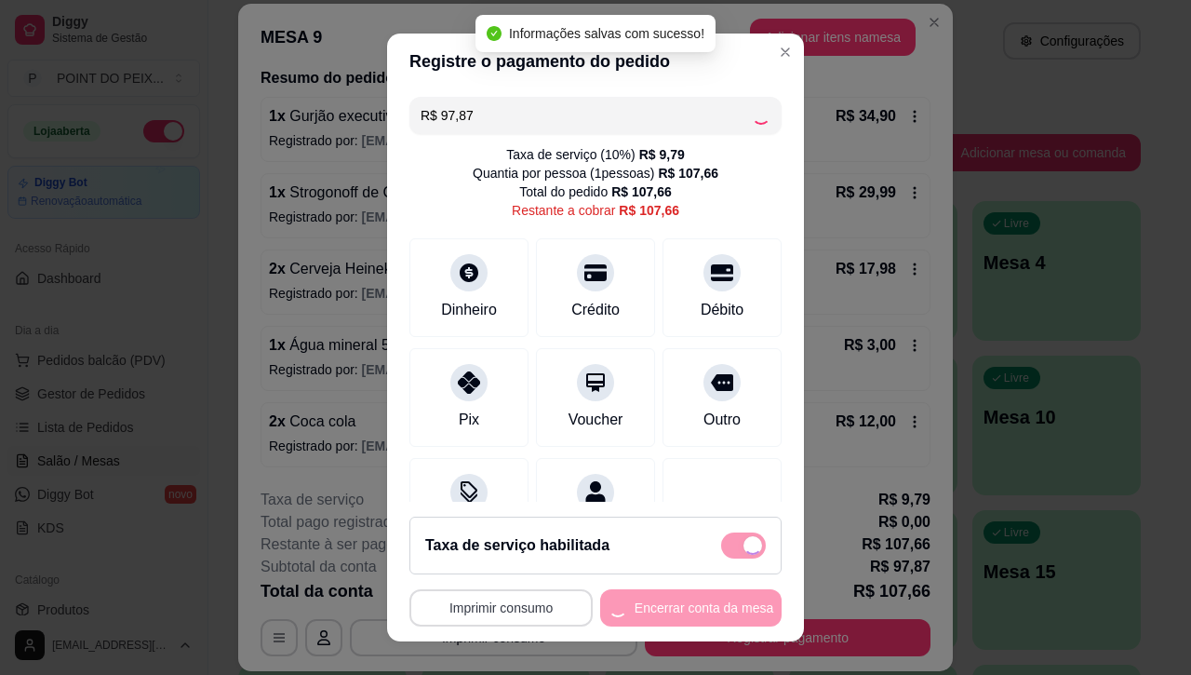
checkbox input "false"
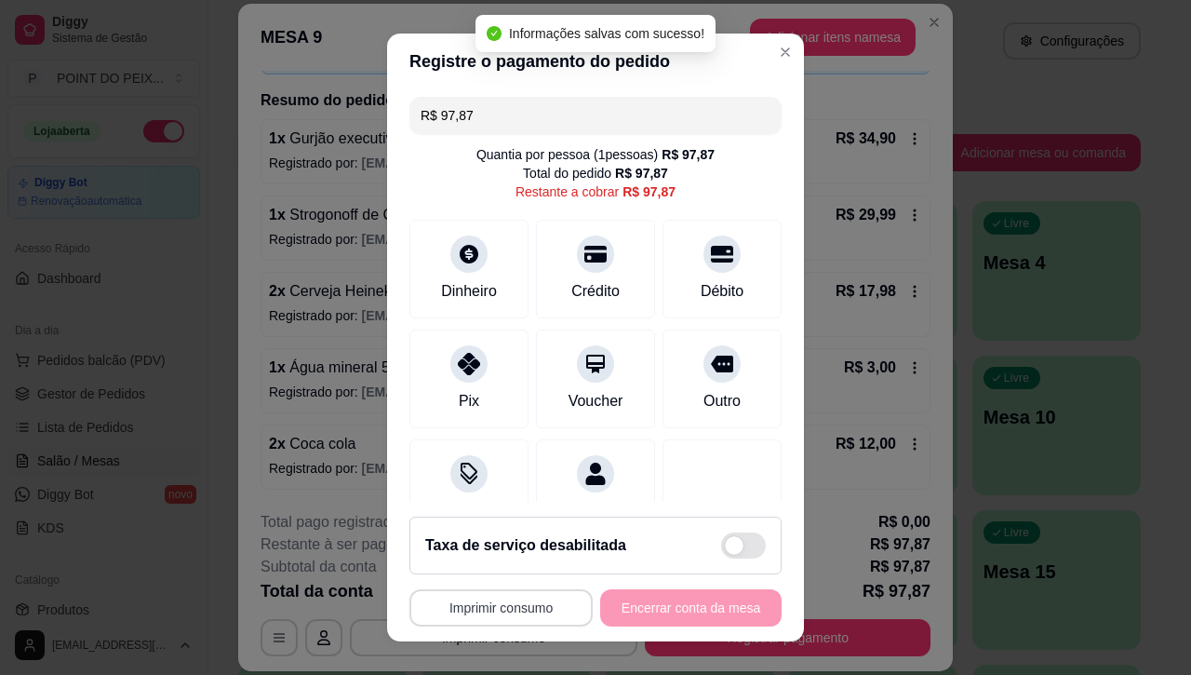
scroll to position [130, 0]
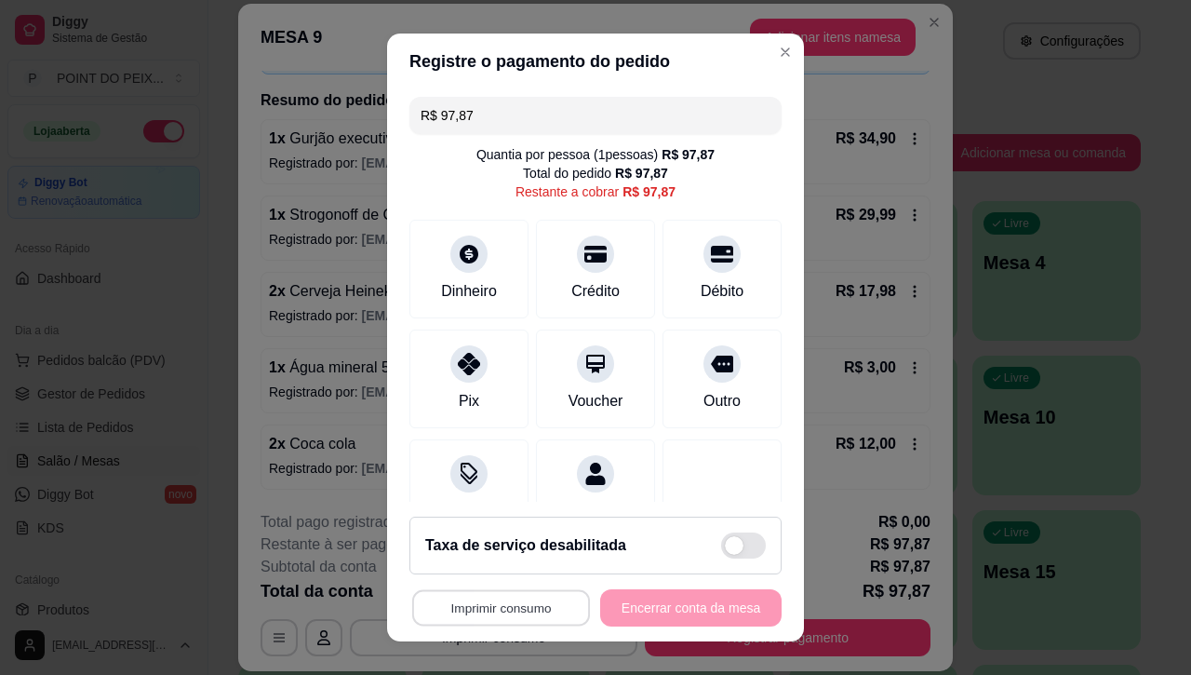
click at [527, 614] on button "Imprimir consumo" at bounding box center [501, 607] width 178 height 36
click at [515, 569] on button "IMPRESSORA" at bounding box center [491, 564] width 130 height 29
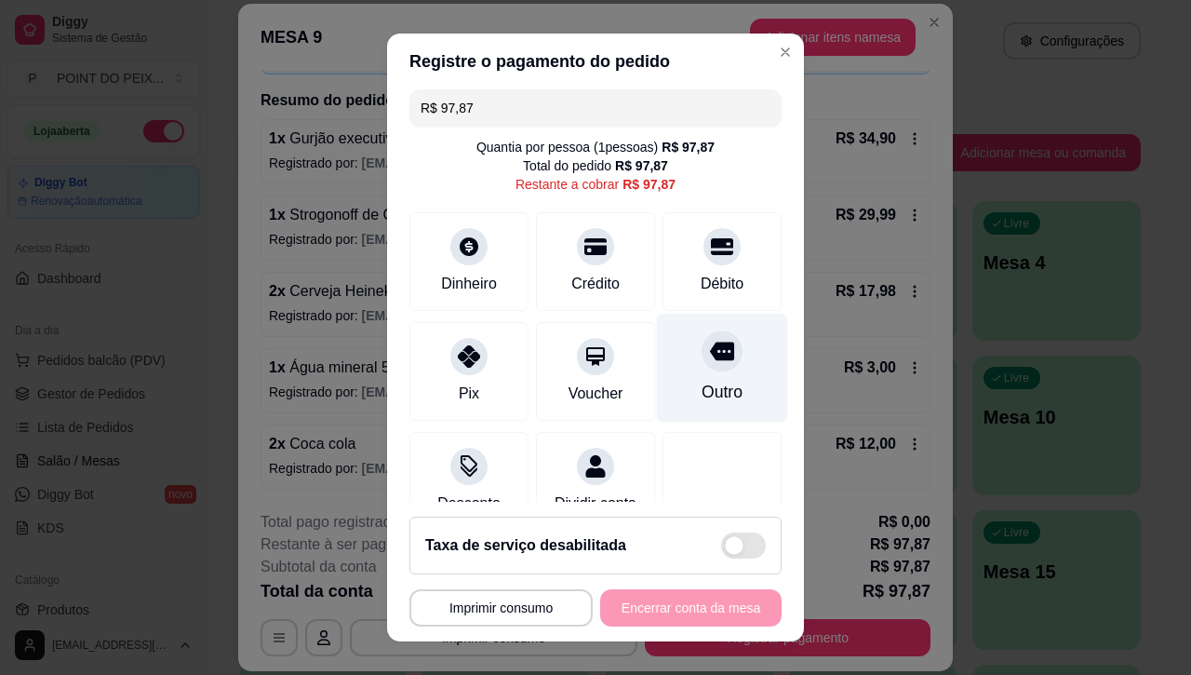
scroll to position [0, 0]
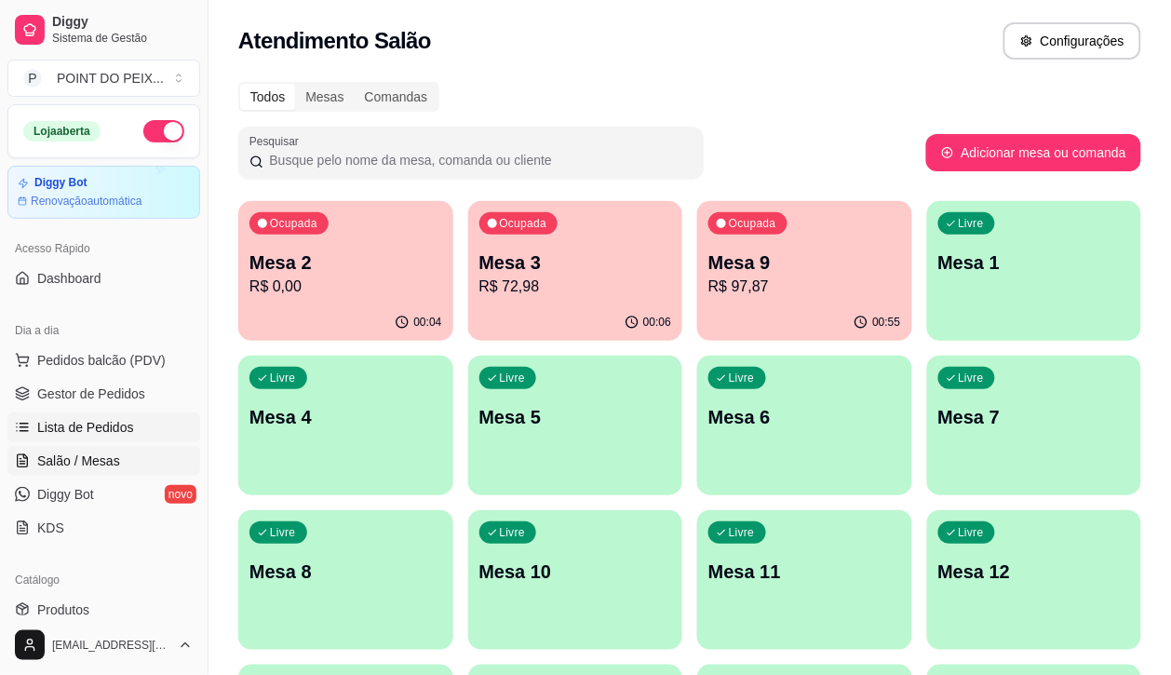
click at [110, 429] on span "Lista de Pedidos" at bounding box center [85, 427] width 97 height 19
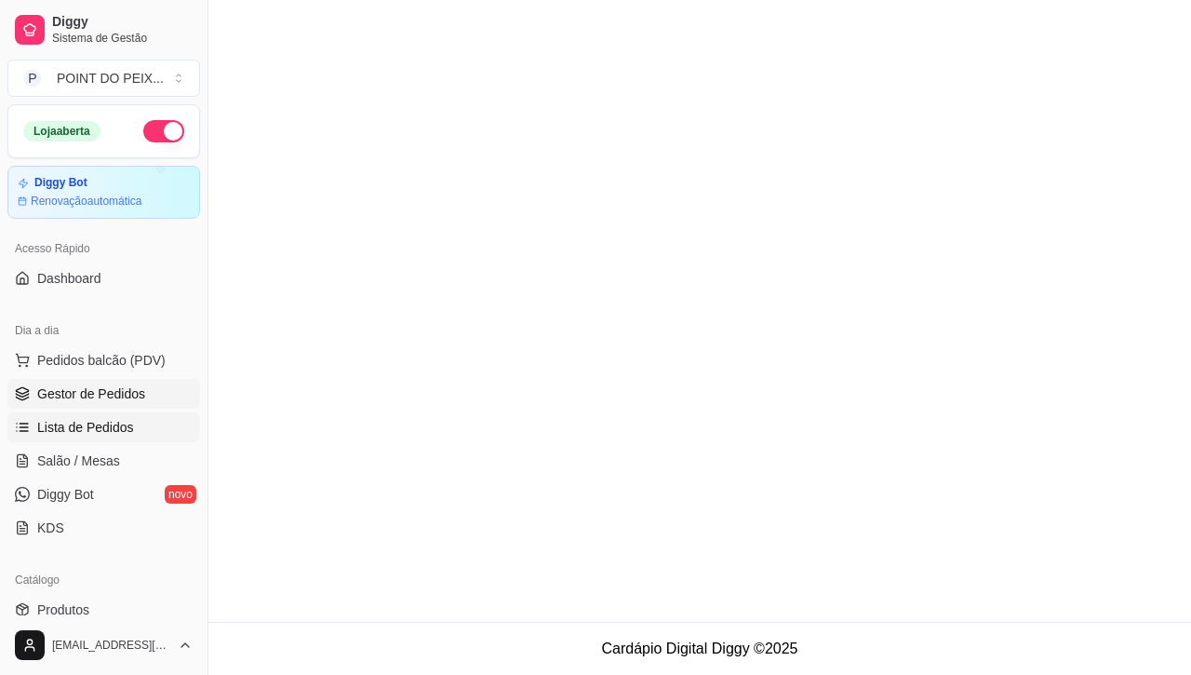
click at [110, 396] on span "Gestor de Pedidos" at bounding box center [91, 393] width 108 height 19
click at [123, 356] on span "Pedidos balcão (PDV)" at bounding box center [101, 360] width 128 height 19
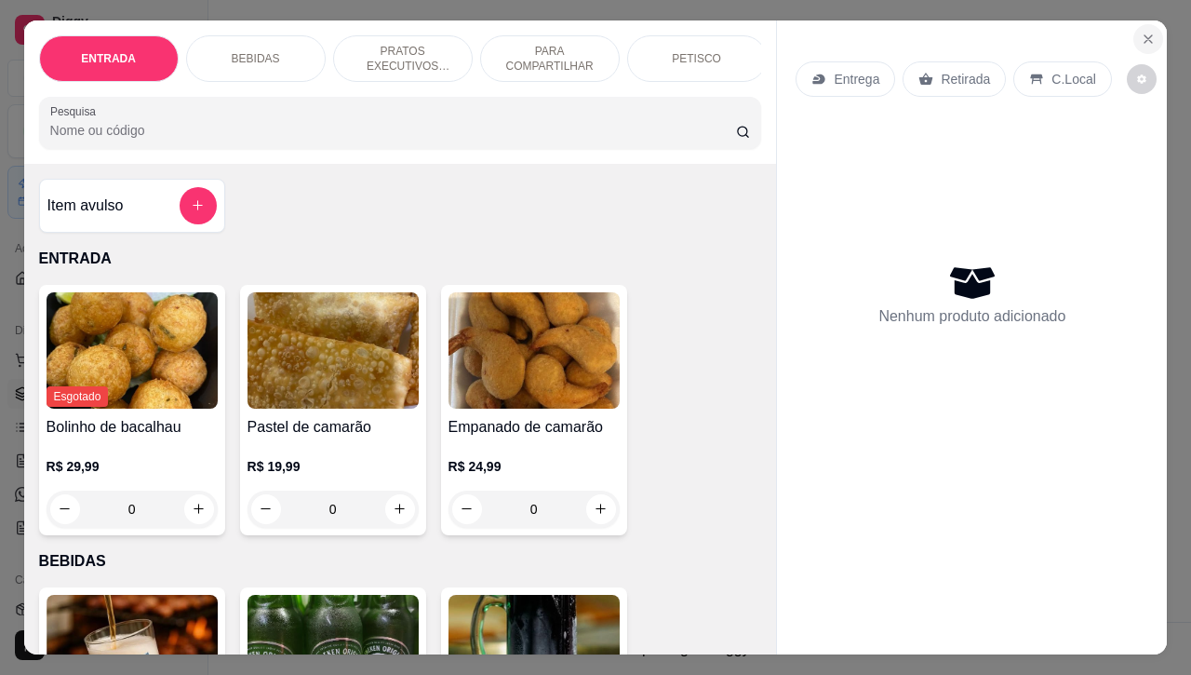
click at [1141, 33] on icon "Close" at bounding box center [1148, 39] width 15 height 15
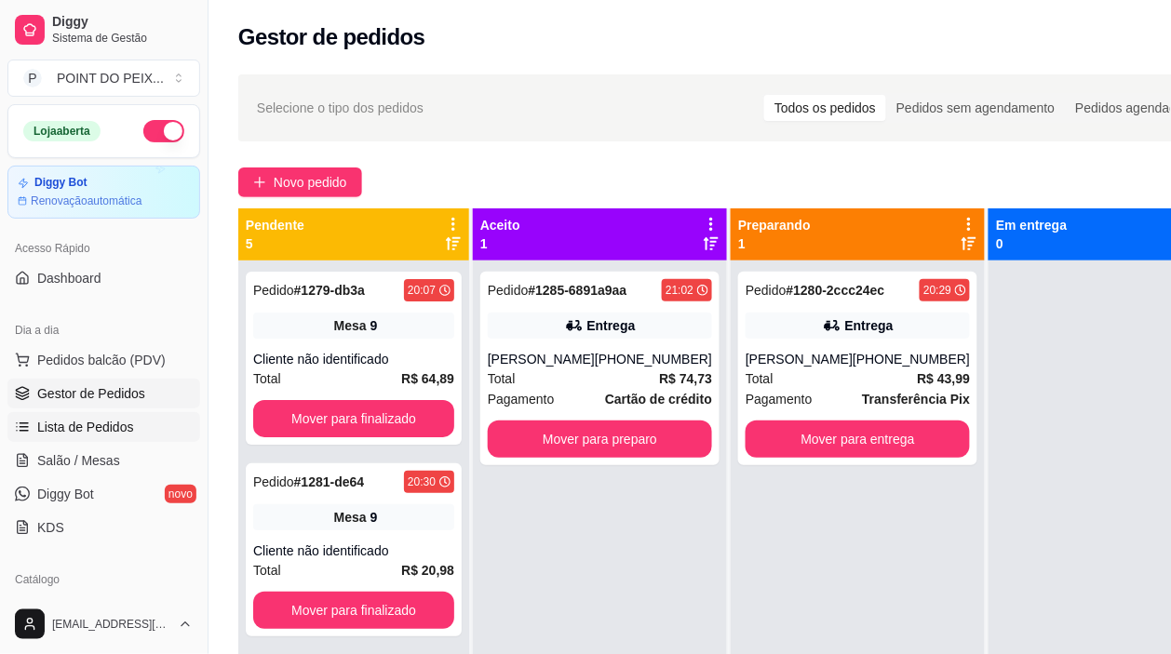
click at [123, 425] on span "Lista de Pedidos" at bounding box center [85, 427] width 97 height 19
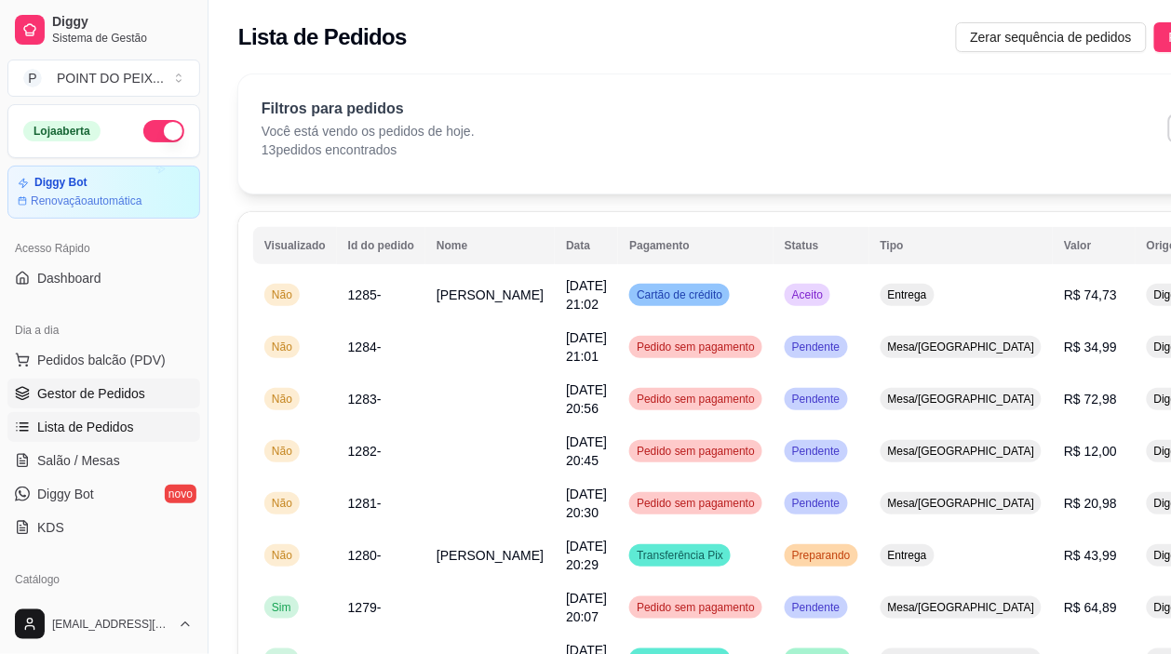
click at [118, 405] on link "Gestor de Pedidos" at bounding box center [103, 394] width 193 height 30
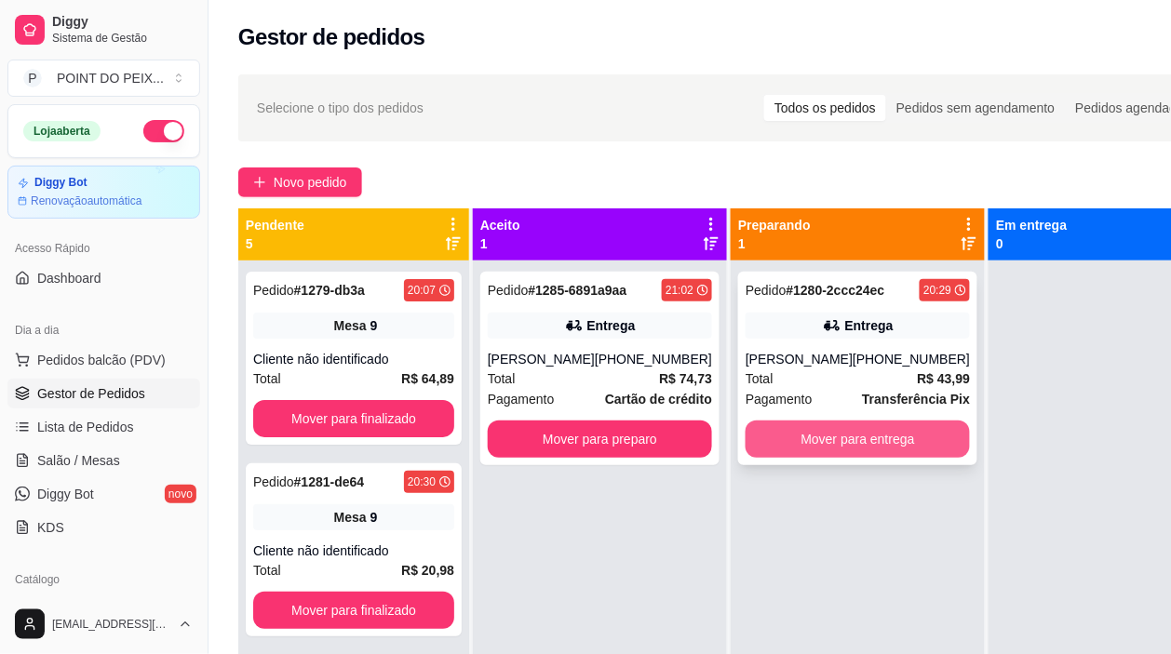
click at [841, 449] on button "Mover para entrega" at bounding box center [858, 439] width 224 height 37
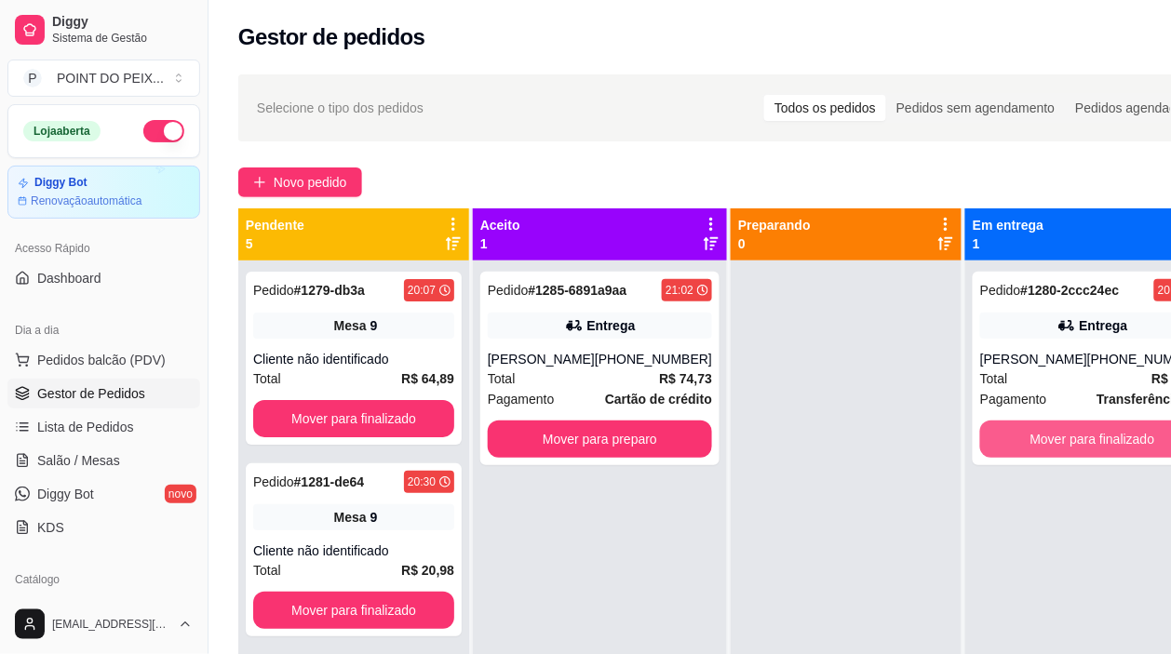
click at [1001, 438] on button "Mover para finalizado" at bounding box center [1092, 439] width 224 height 37
click at [1070, 450] on button "Mover para finalizado" at bounding box center [1092, 439] width 224 height 37
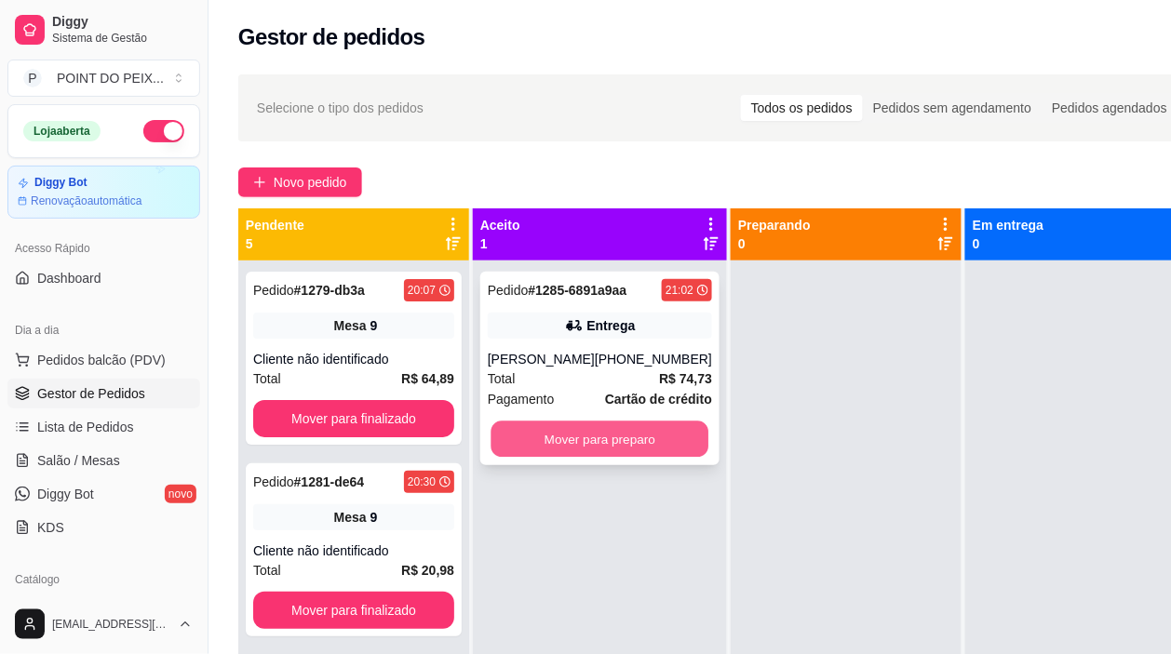
click at [644, 440] on button "Mover para preparo" at bounding box center [600, 440] width 218 height 36
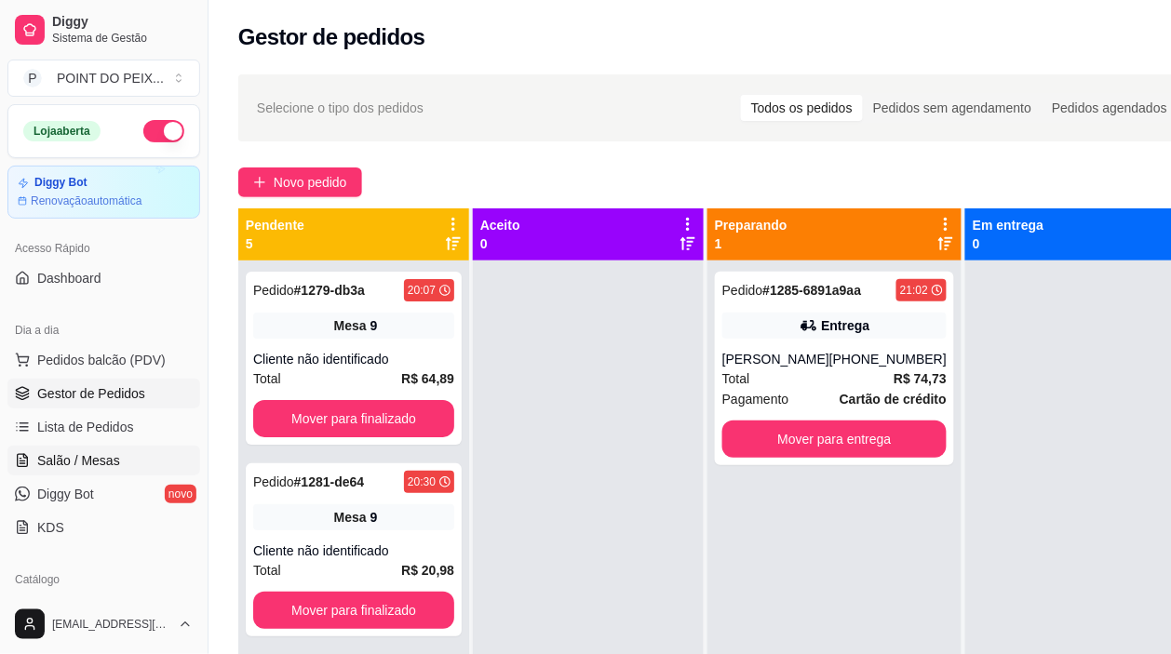
click at [85, 463] on span "Salão / Mesas" at bounding box center [78, 460] width 83 height 19
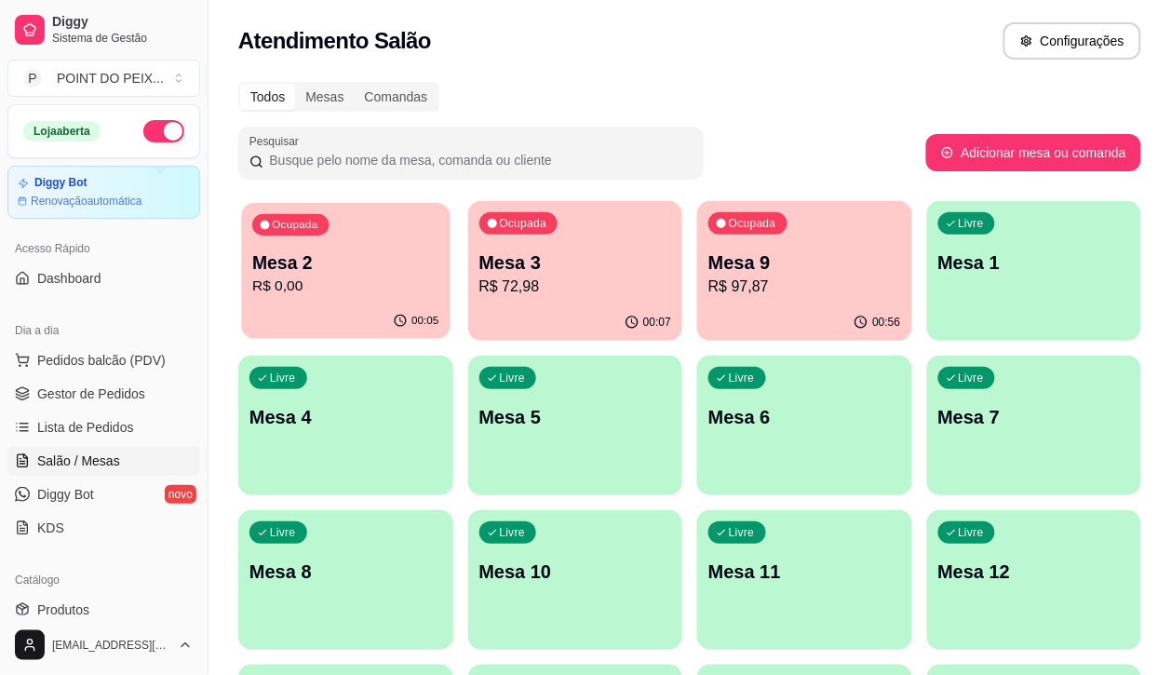
click at [366, 276] on p "R$ 0,00" at bounding box center [345, 286] width 186 height 21
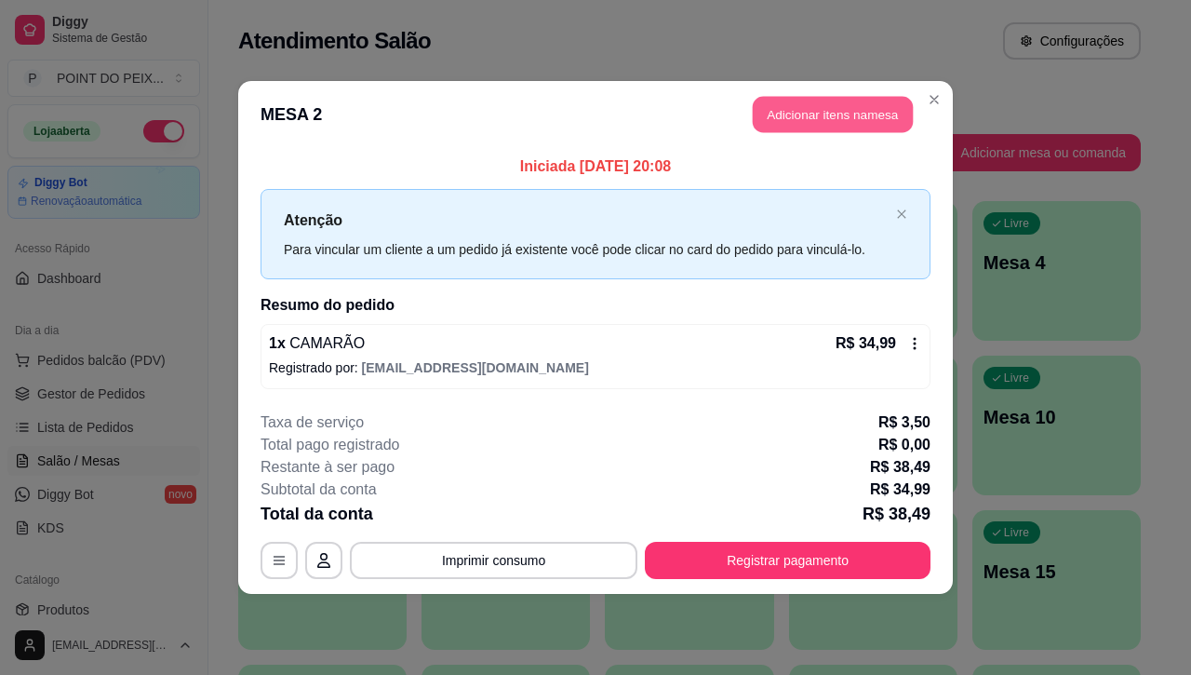
click at [844, 127] on button "Adicionar itens na mesa" at bounding box center [833, 115] width 160 height 36
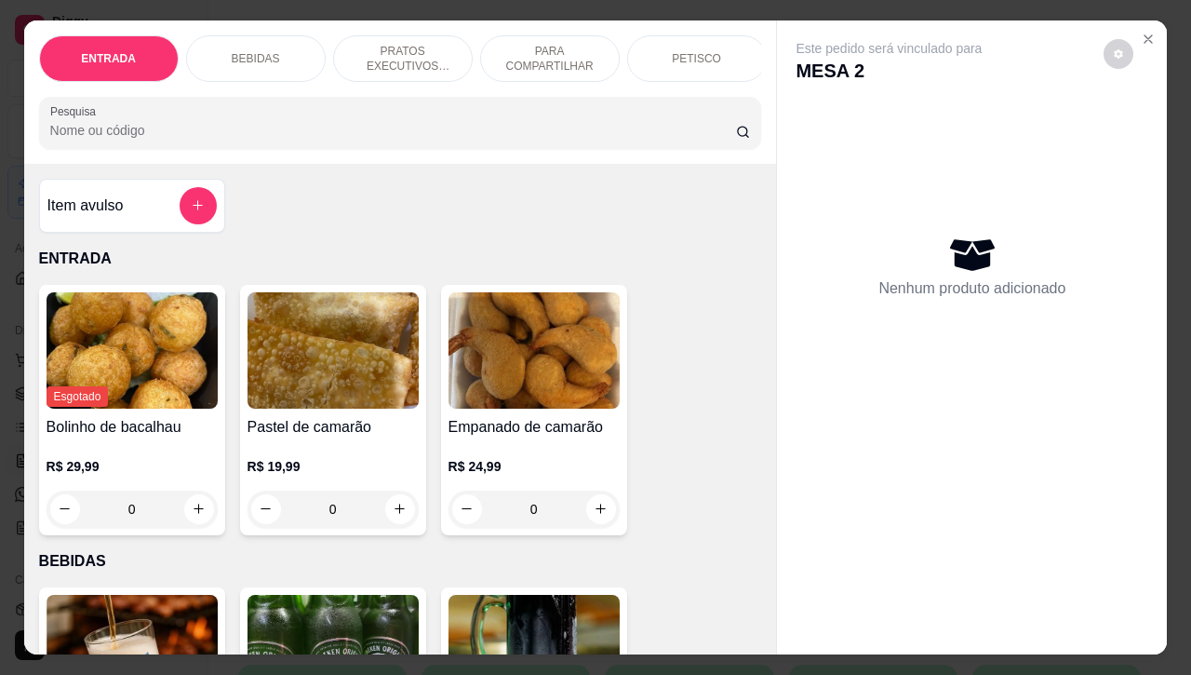
click at [420, 58] on p "PRATOS EXECUTIVOS (INDIVIDUAIS)" at bounding box center [403, 59] width 108 height 30
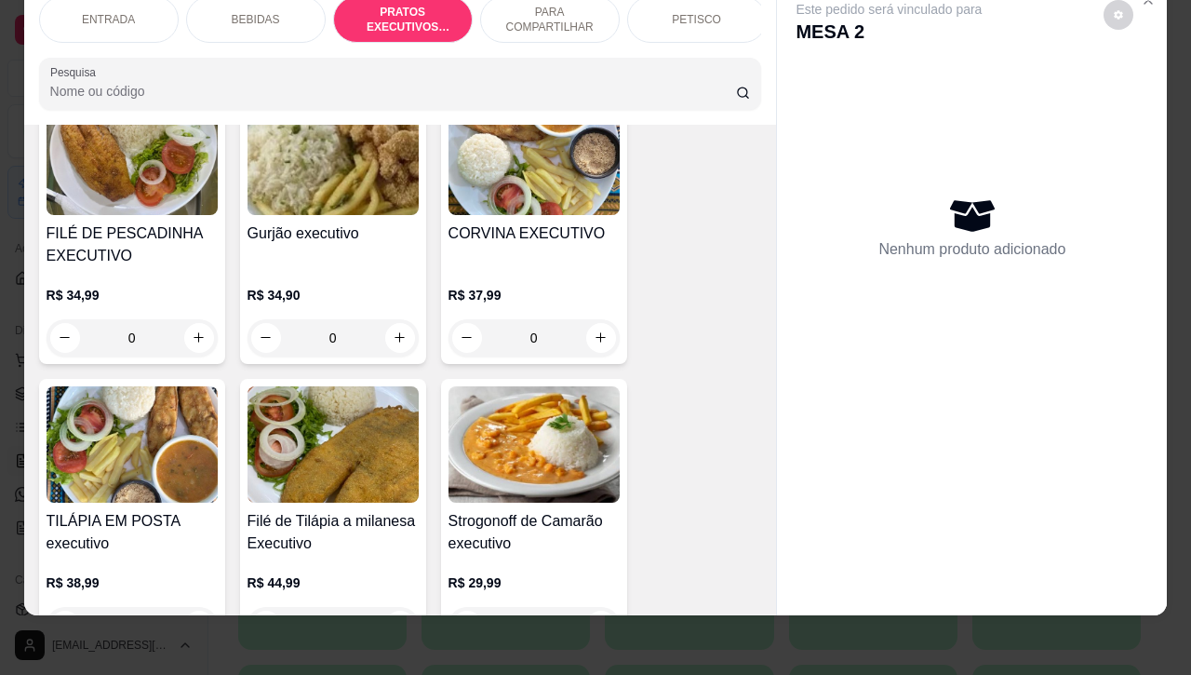
scroll to position [2567, 0]
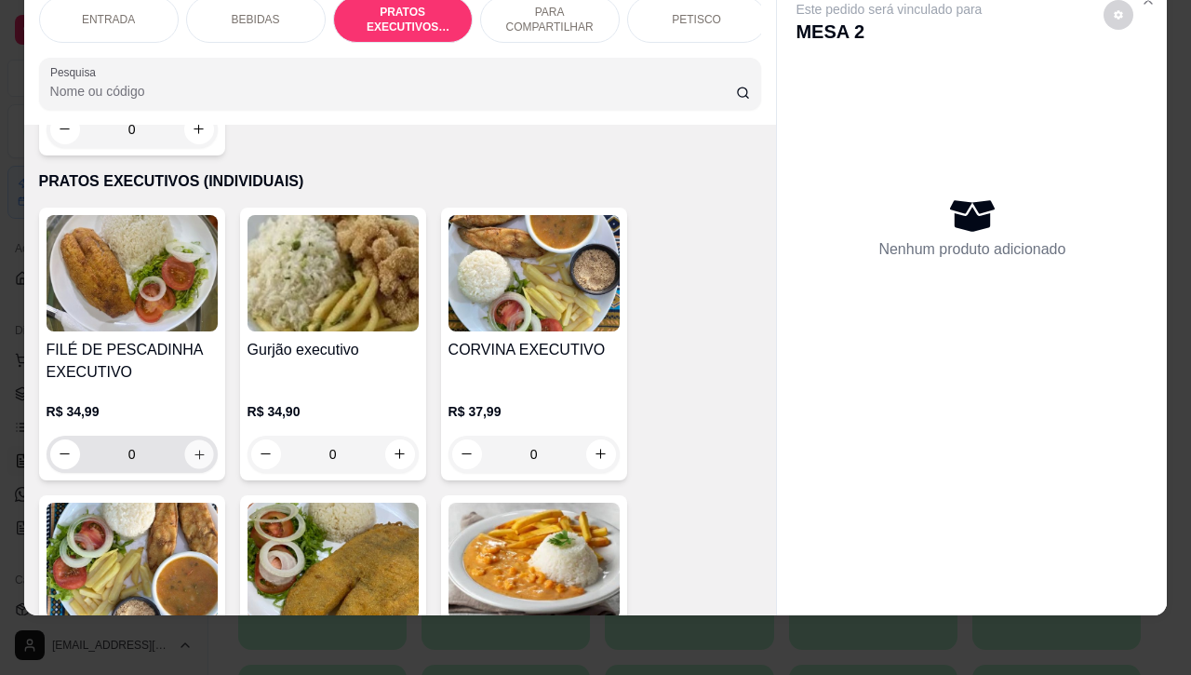
click at [192, 447] on icon "increase-product-quantity" at bounding box center [199, 454] width 14 height 14
type input "1"
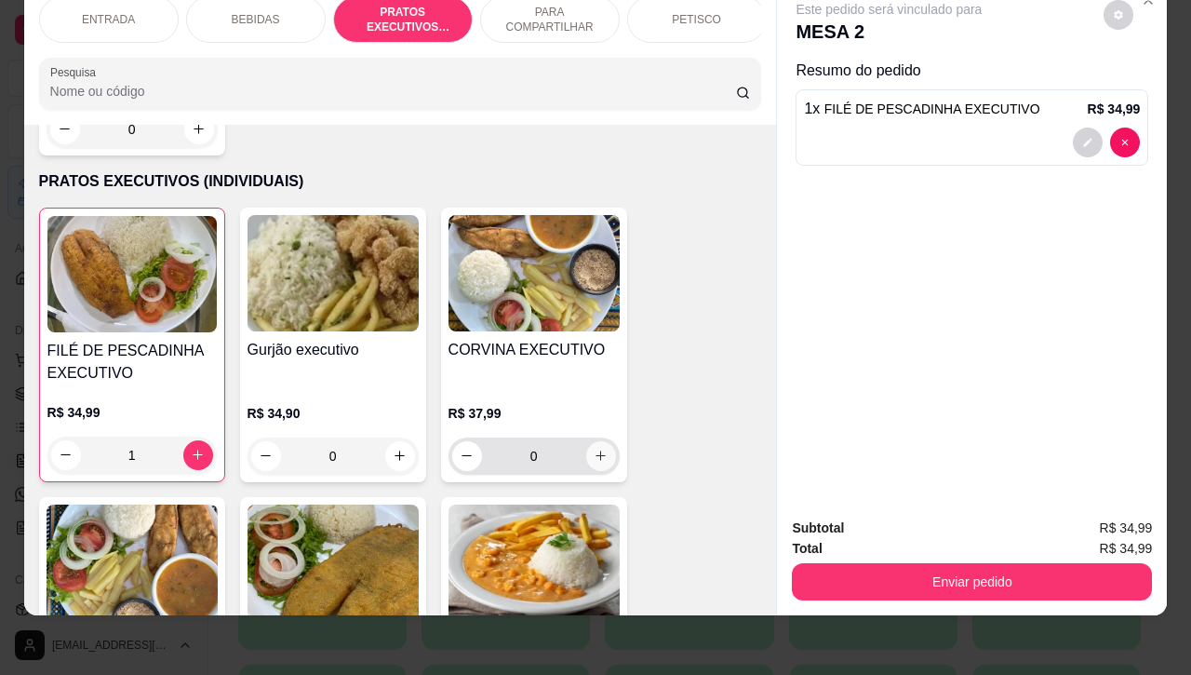
click at [594, 449] on icon "increase-product-quantity" at bounding box center [601, 456] width 14 height 14
type input "1"
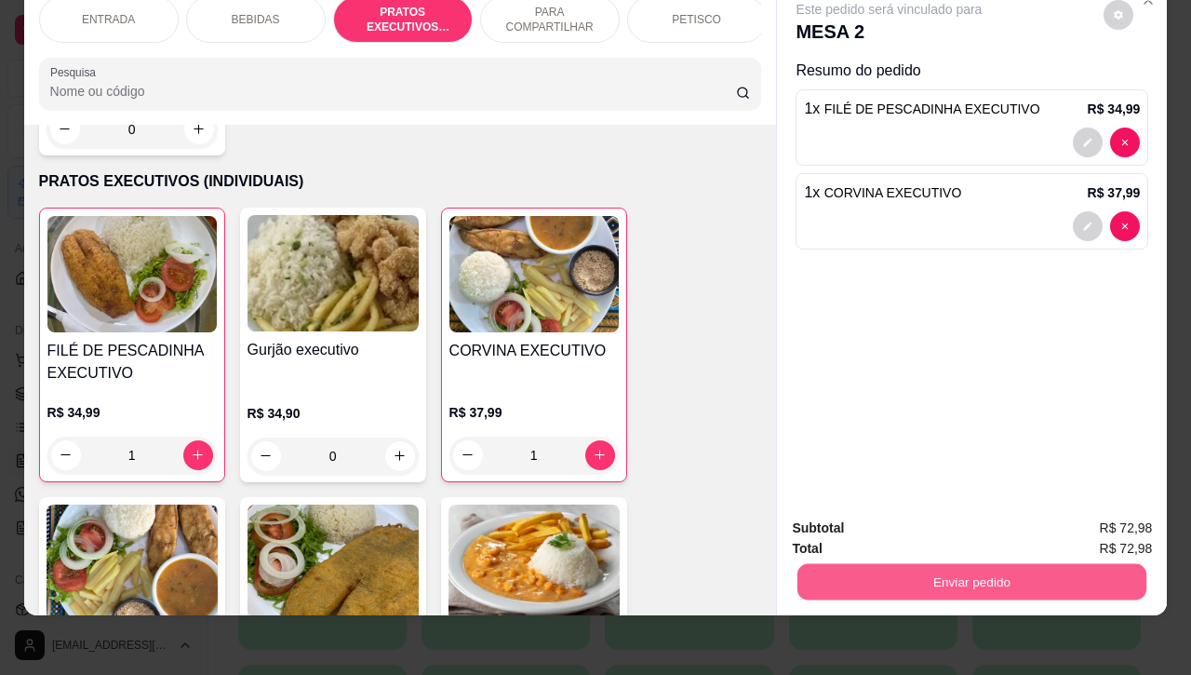
click at [936, 564] on button "Enviar pedido" at bounding box center [972, 582] width 349 height 36
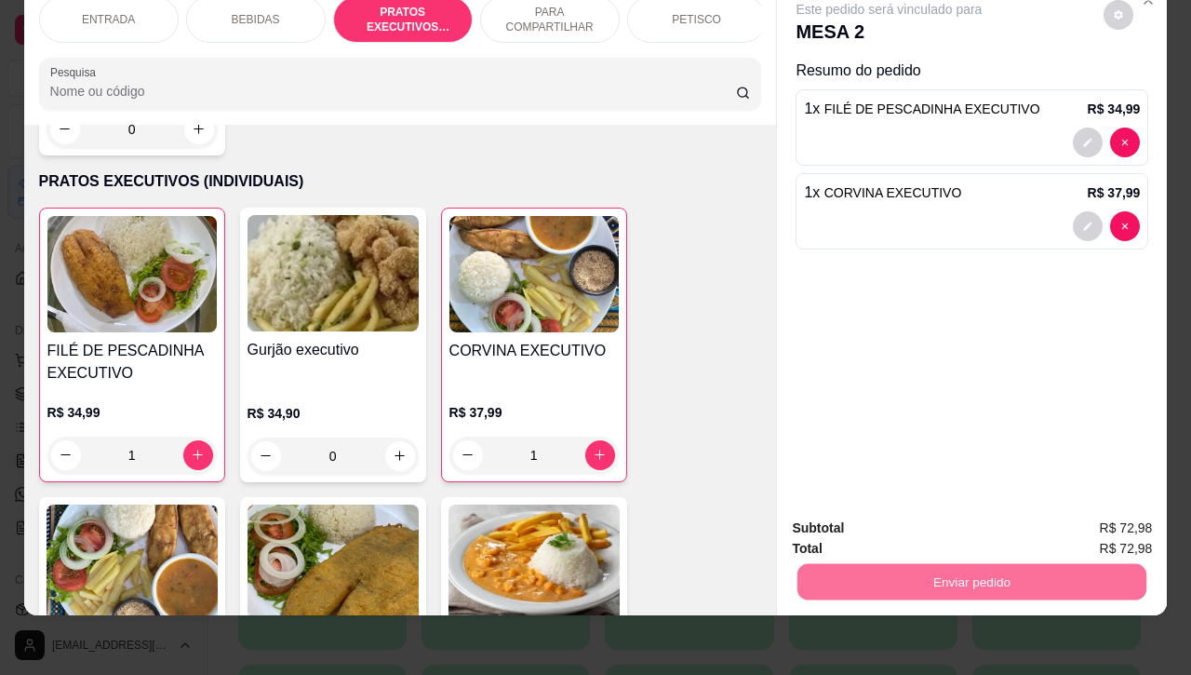
click at [873, 514] on button "Não registrar e enviar pedido" at bounding box center [909, 516] width 194 height 35
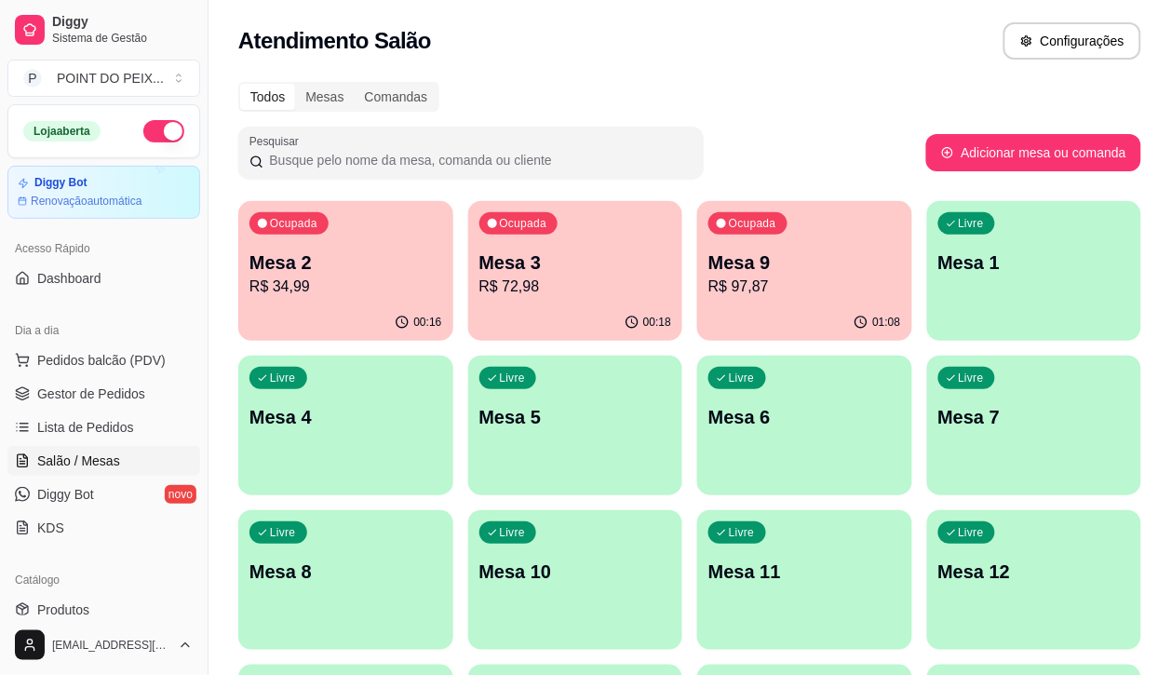
click at [518, 281] on p "R$ 72,98" at bounding box center [575, 287] width 193 height 22
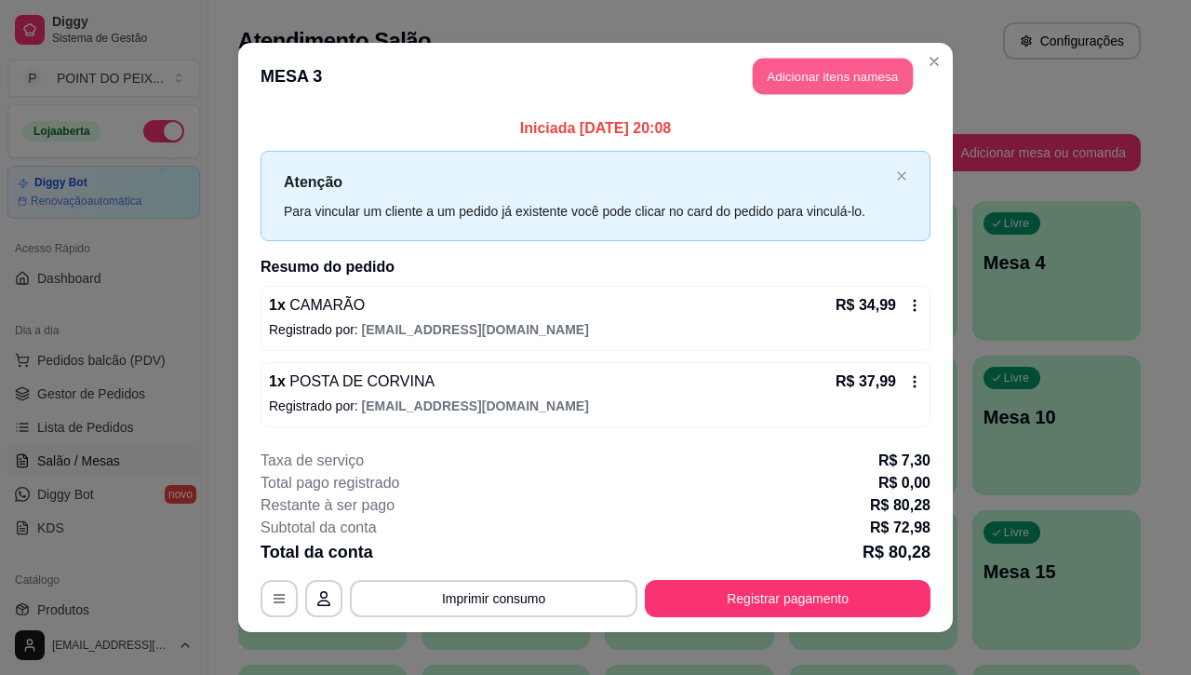
click at [812, 82] on button "Adicionar itens na mesa" at bounding box center [833, 77] width 160 height 36
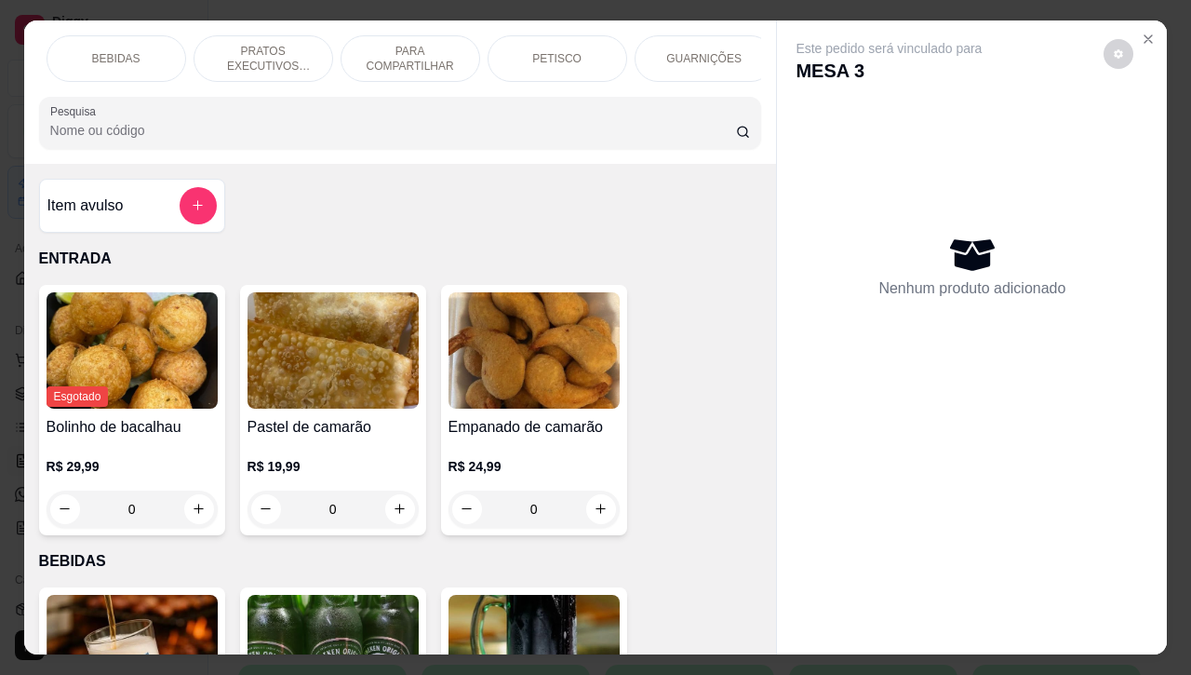
scroll to position [0, 186]
click at [650, 51] on p "GUARNIÇÕES" at bounding box center [657, 58] width 75 height 15
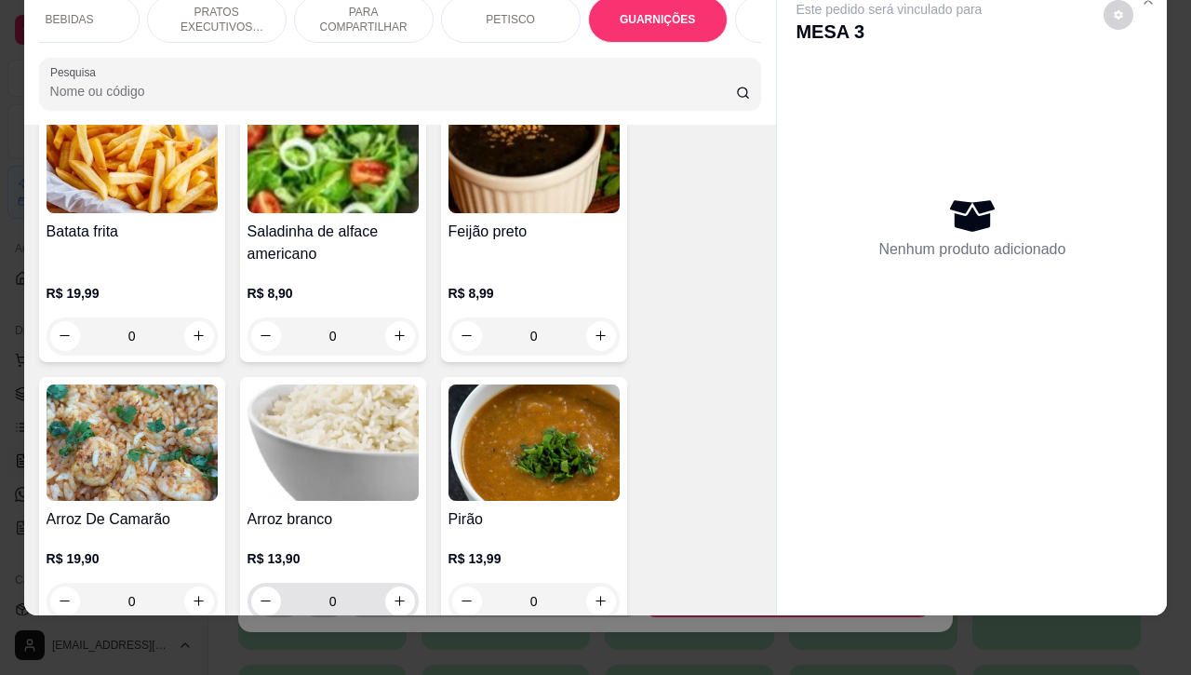
scroll to position [5411, 0]
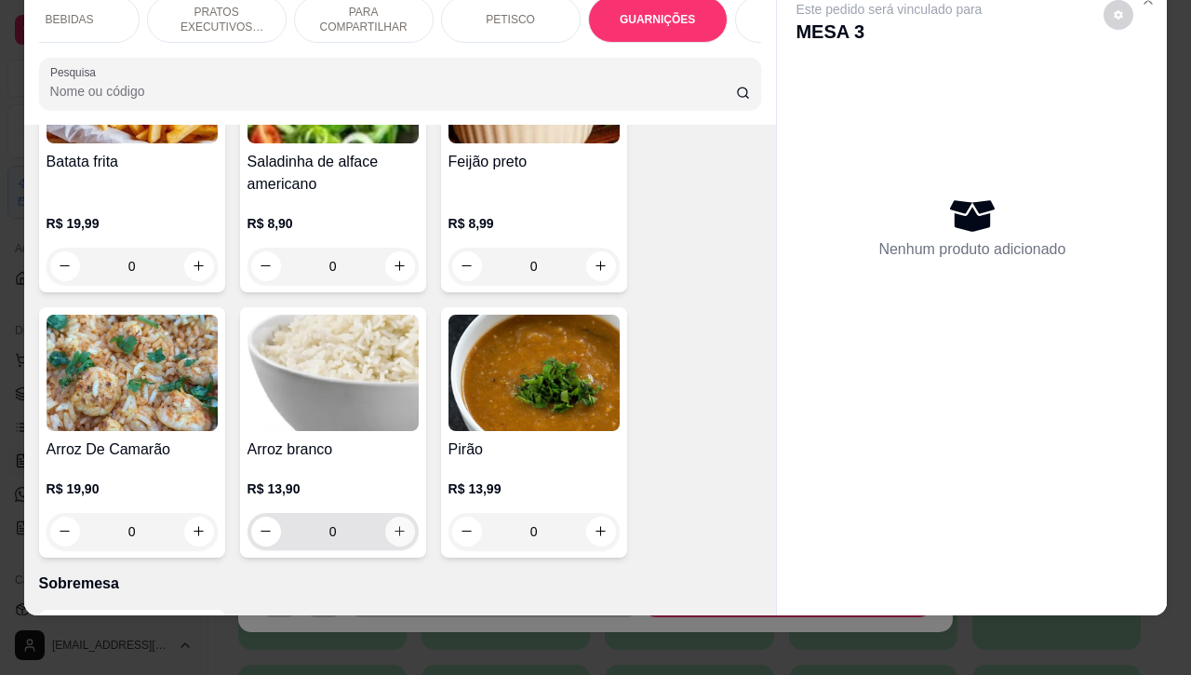
click at [393, 517] on button "increase-product-quantity" at bounding box center [400, 532] width 30 height 30
type input "1"
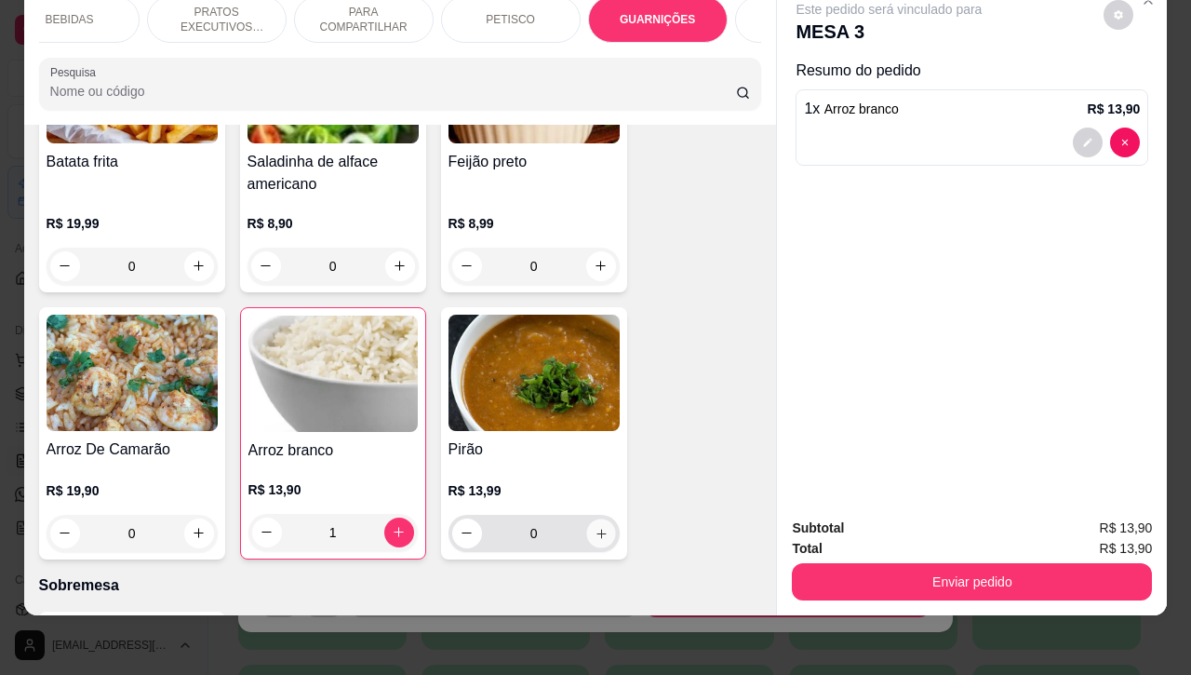
click at [597, 526] on icon "increase-product-quantity" at bounding box center [601, 533] width 14 height 14
type input "1"
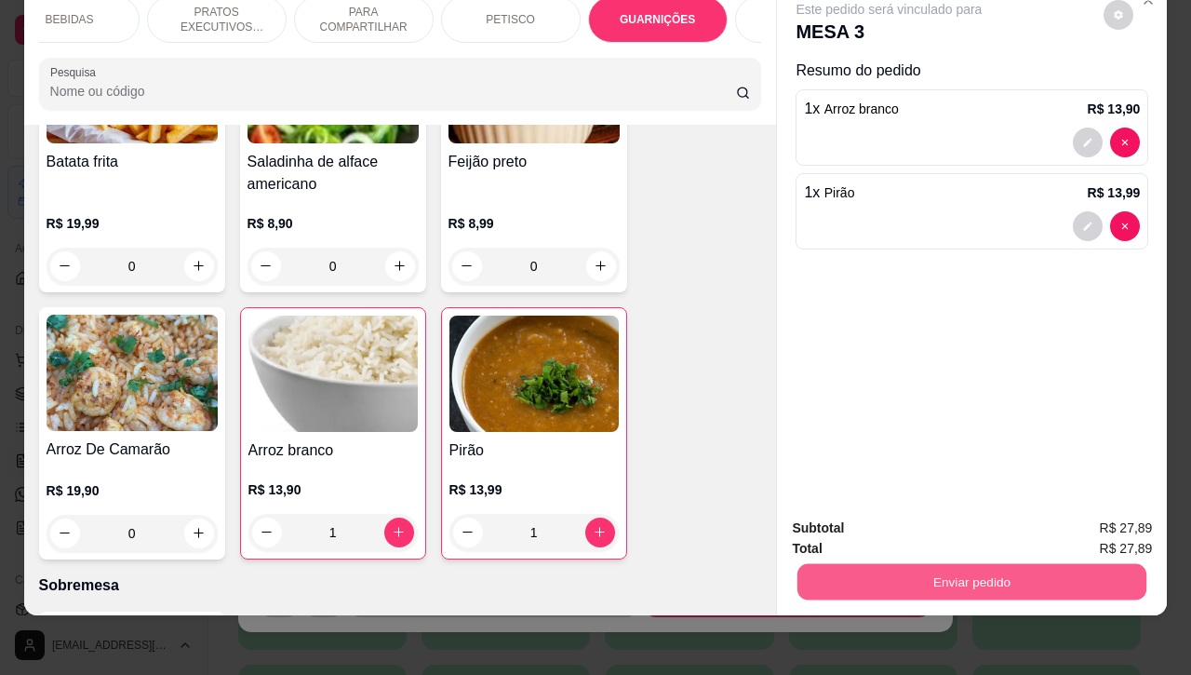
click at [896, 564] on button "Enviar pedido" at bounding box center [972, 582] width 349 height 36
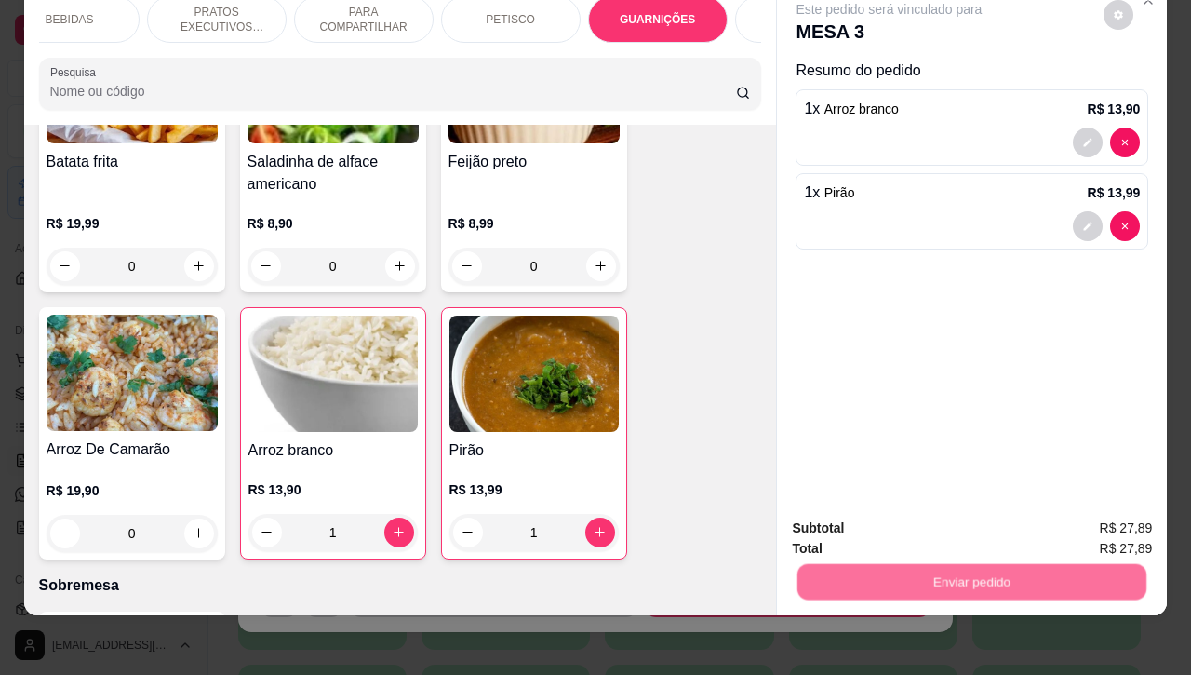
click at [866, 524] on button "Não registrar e enviar pedido" at bounding box center [909, 516] width 194 height 35
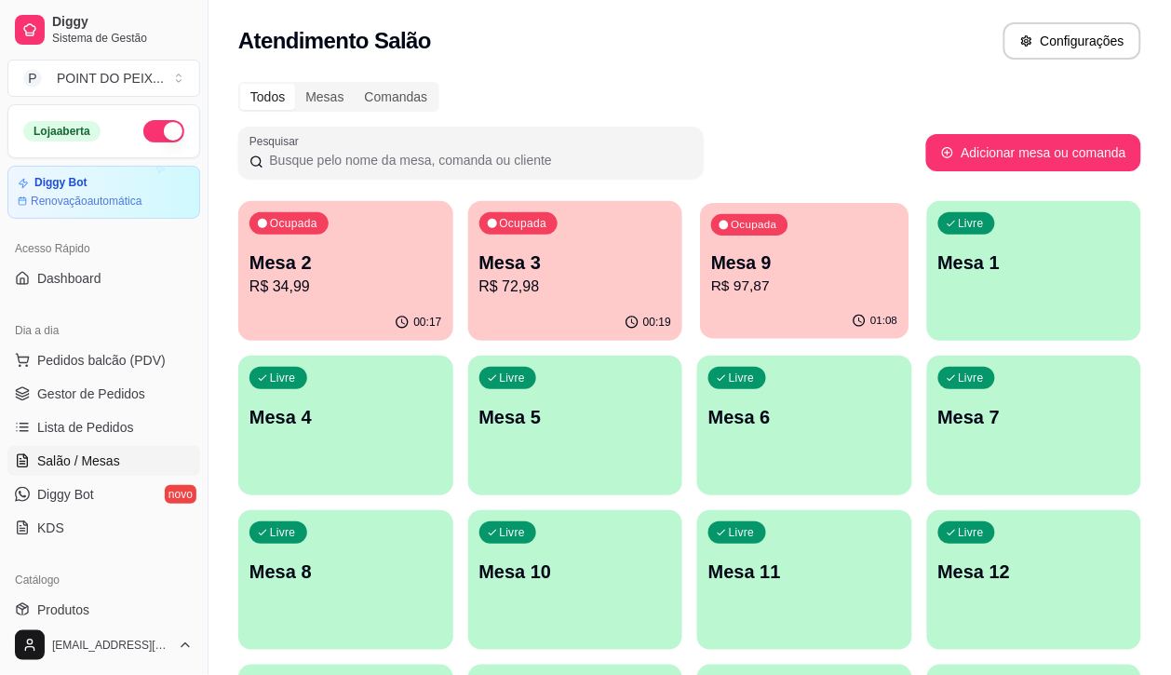
click at [711, 284] on p "R$ 97,87" at bounding box center [804, 286] width 186 height 21
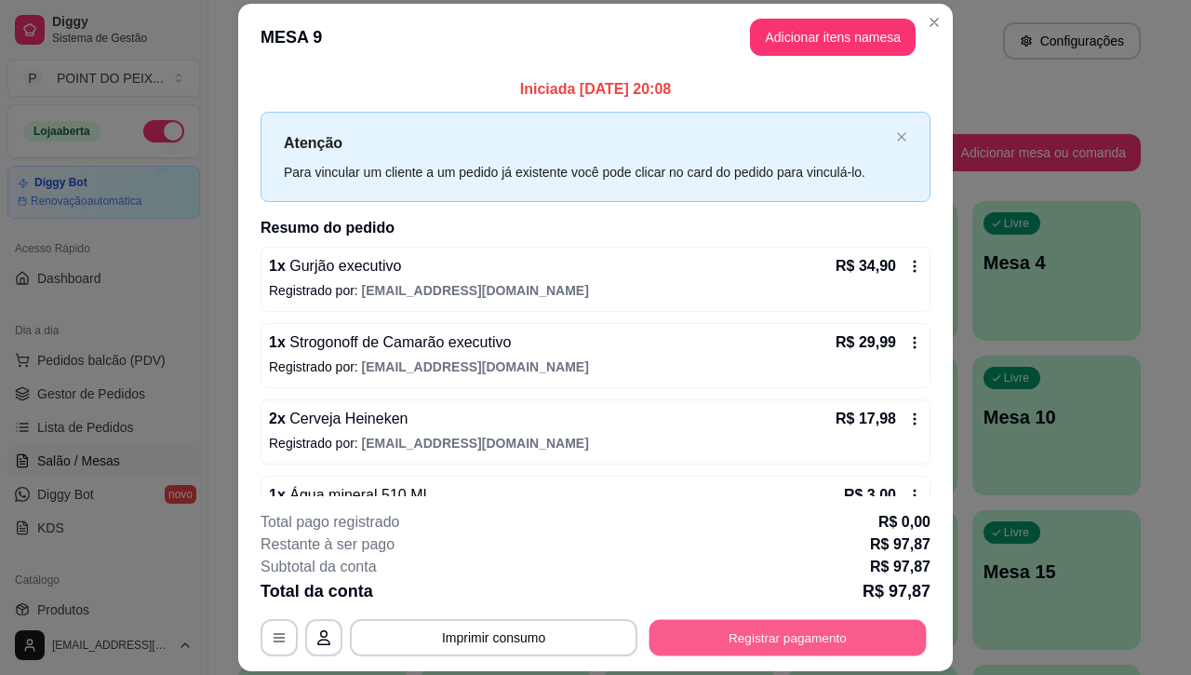
click at [787, 642] on button "Registrar pagamento" at bounding box center [788, 638] width 277 height 36
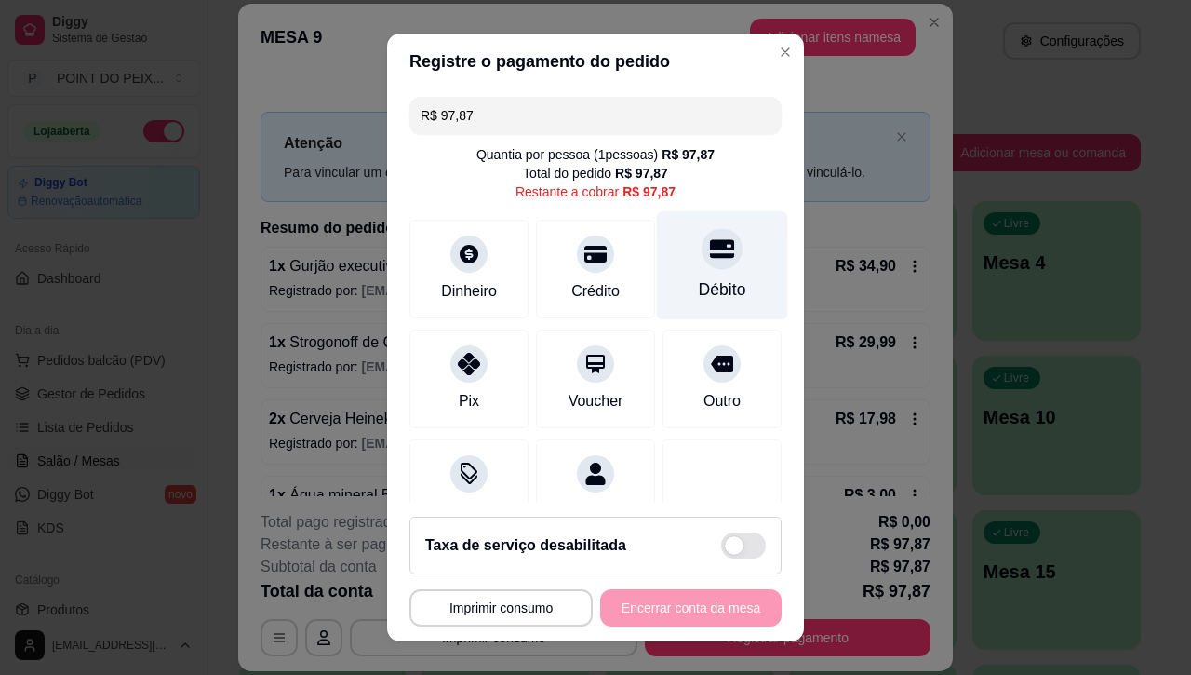
click at [699, 281] on div "Débito" at bounding box center [722, 289] width 47 height 24
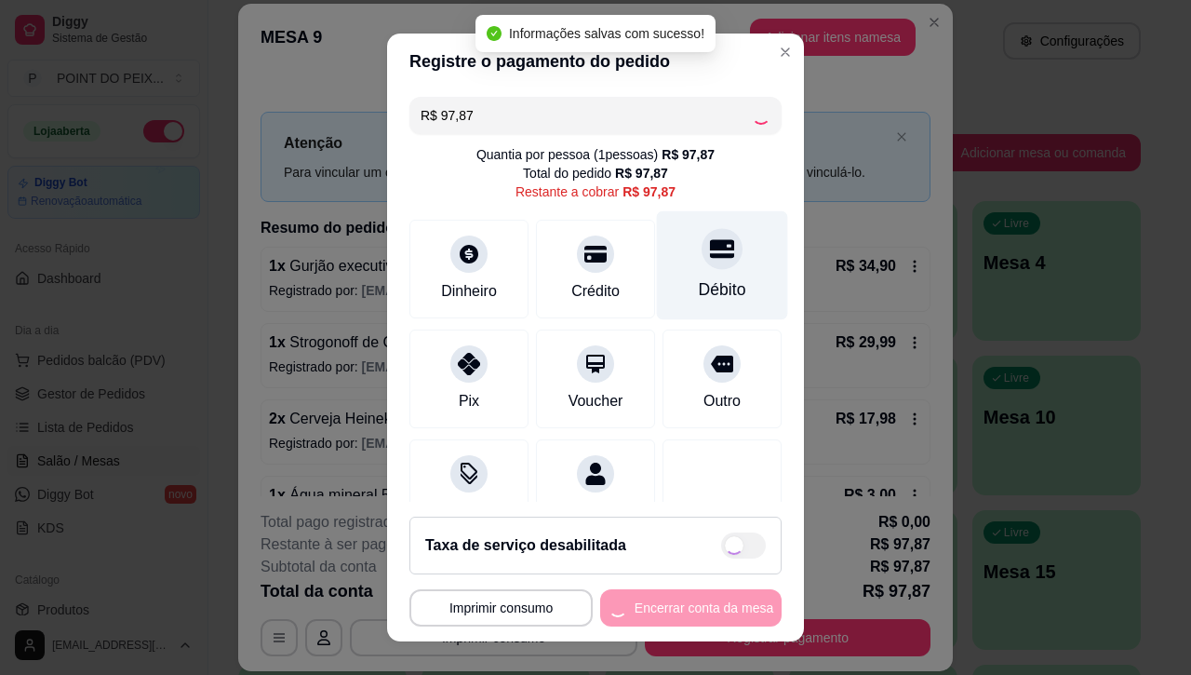
type input "R$ 0,00"
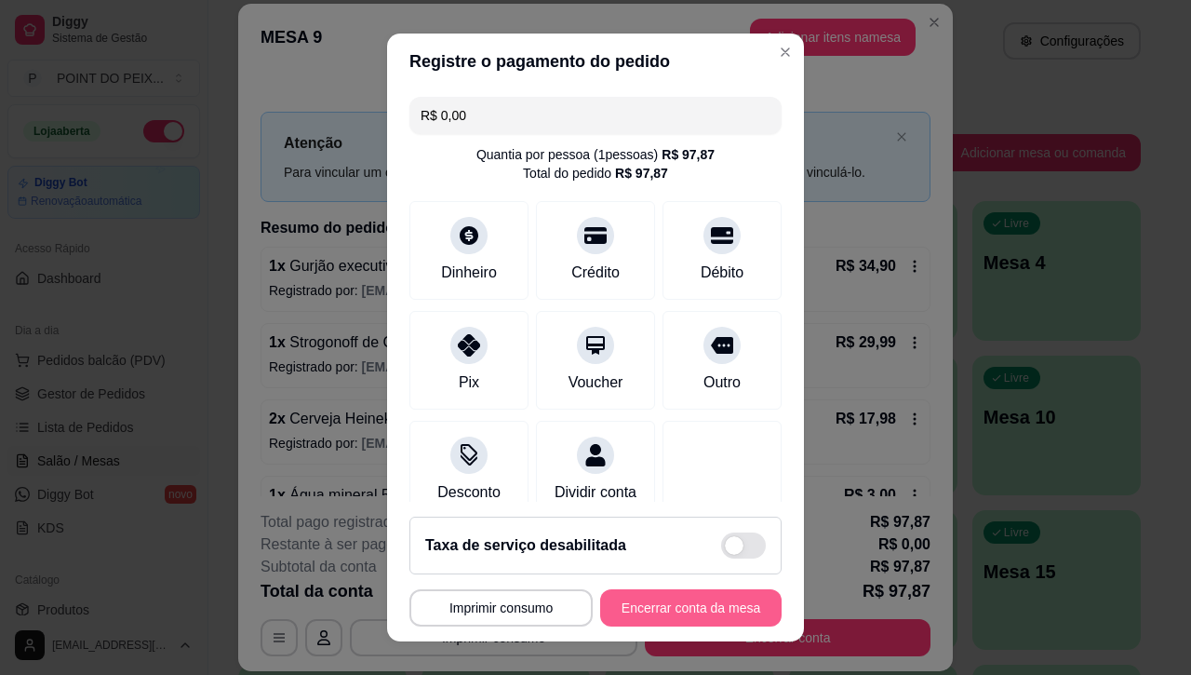
click at [668, 607] on button "Encerrar conta da mesa" at bounding box center [691, 607] width 182 height 37
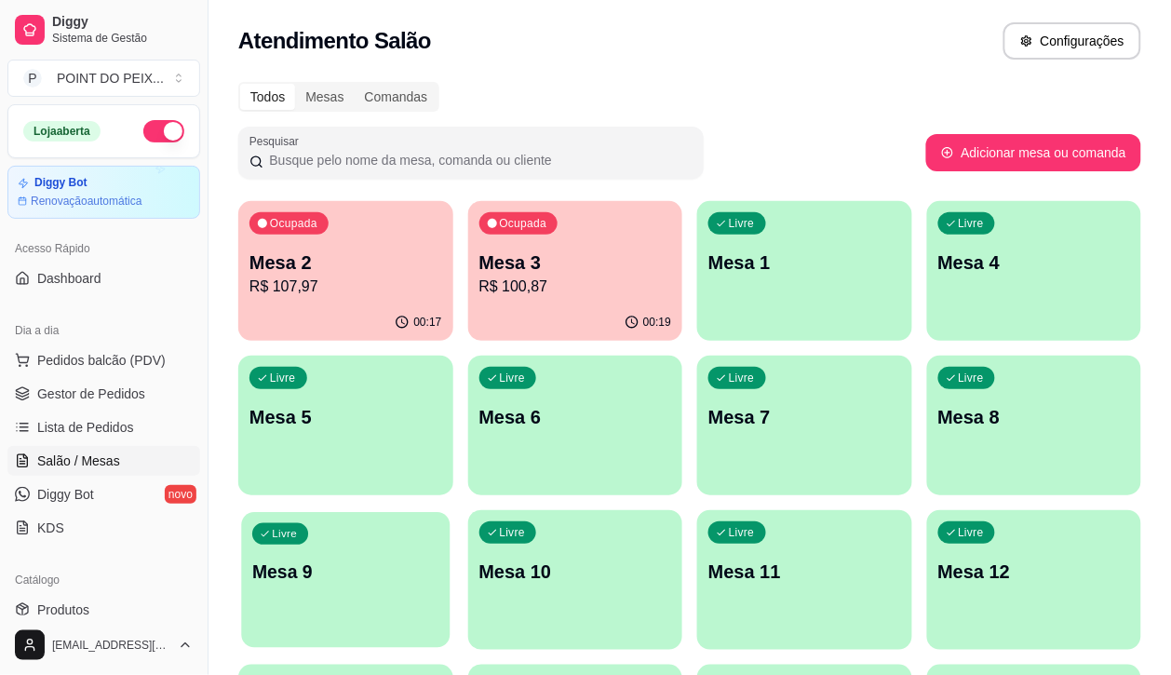
click at [438, 559] on p "Mesa 9" at bounding box center [345, 571] width 186 height 25
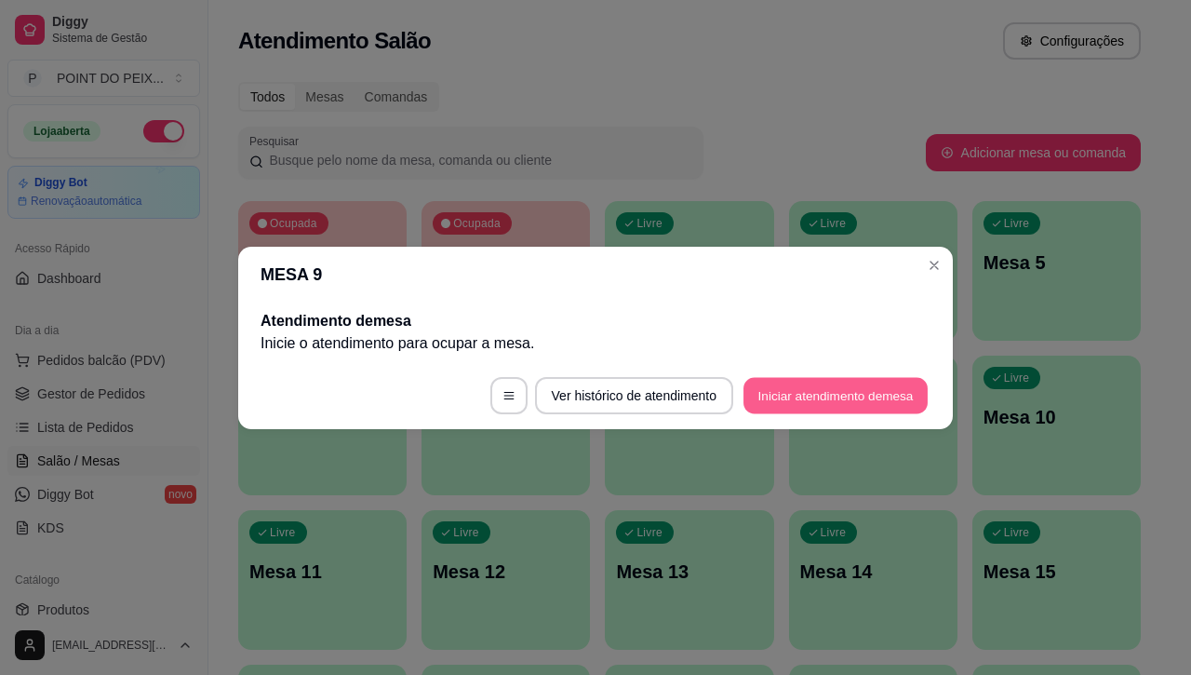
click at [834, 394] on button "Iniciar atendimento de mesa" at bounding box center [836, 395] width 184 height 36
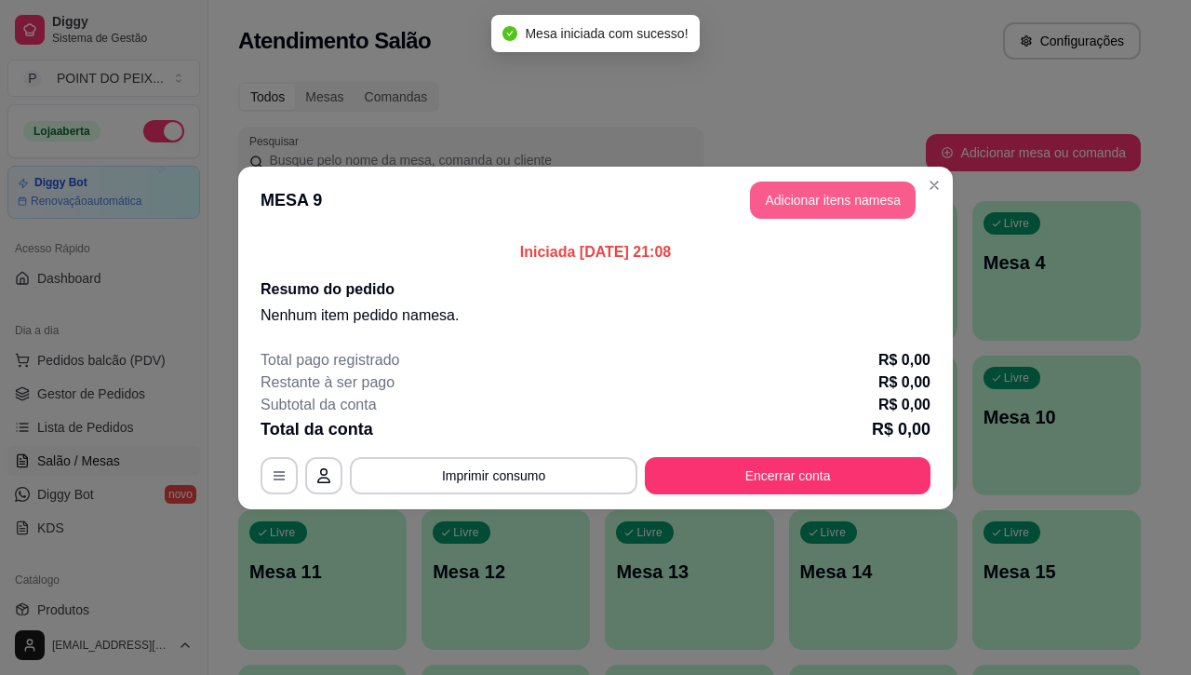
click at [829, 209] on button "Adicionar itens na mesa" at bounding box center [833, 200] width 166 height 37
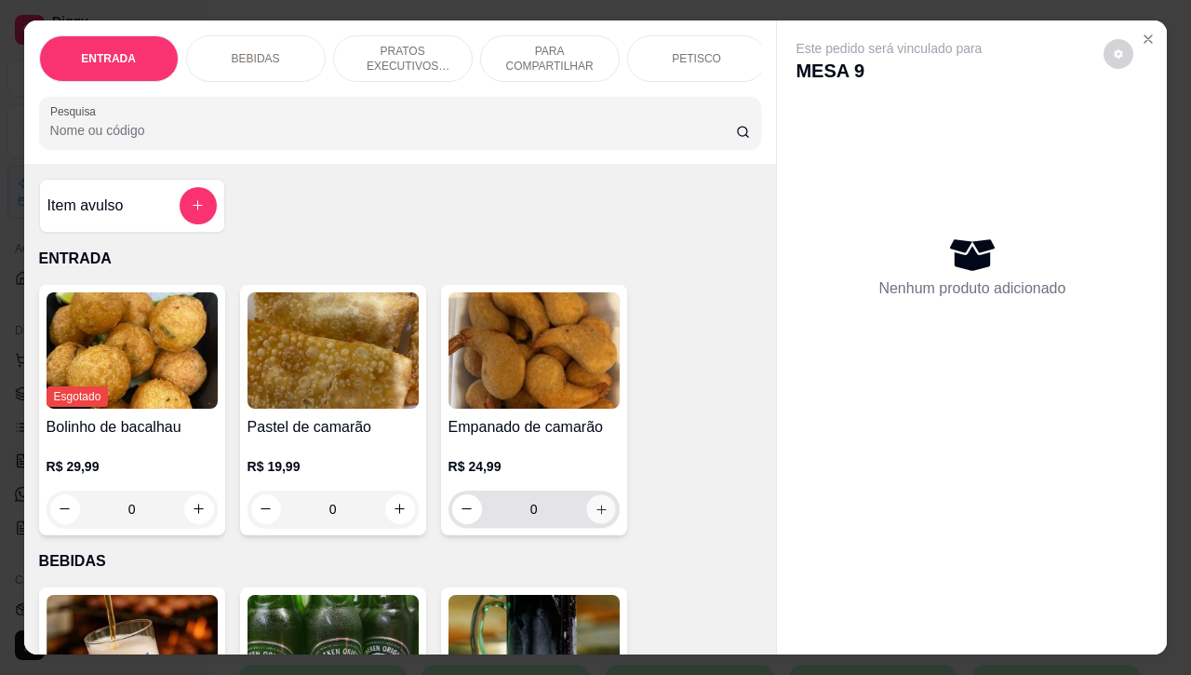
click at [600, 521] on button "increase-product-quantity" at bounding box center [600, 508] width 29 height 29
type input "1"
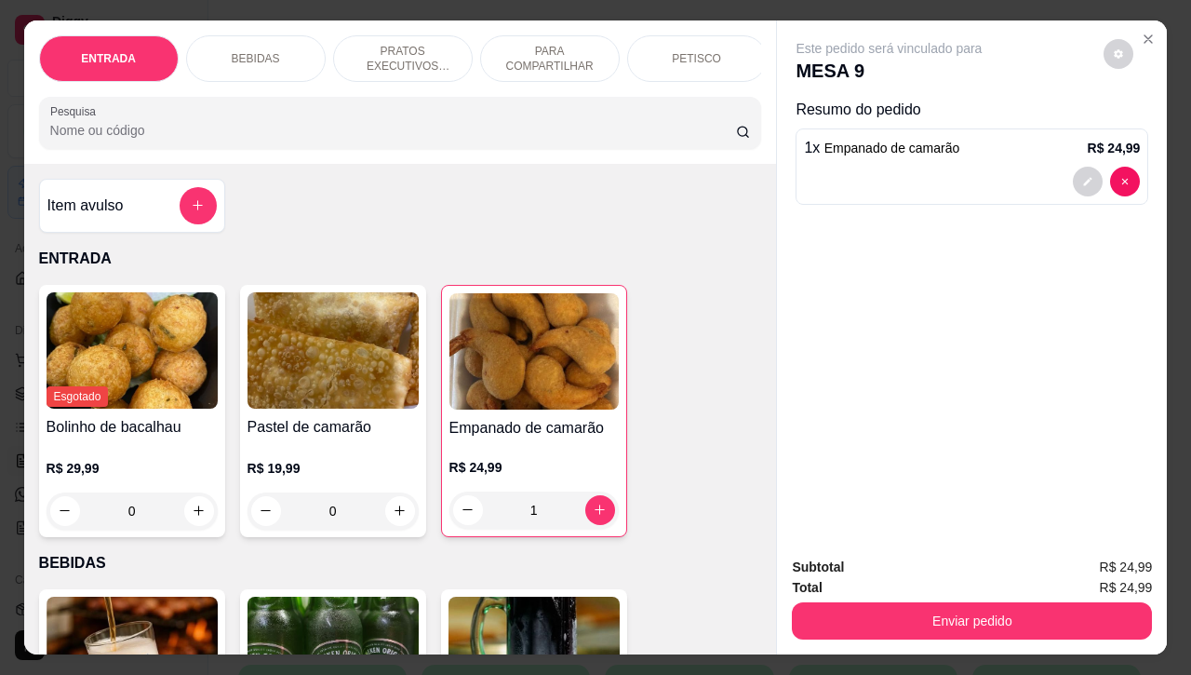
click at [672, 53] on p "PETISCO" at bounding box center [696, 58] width 49 height 15
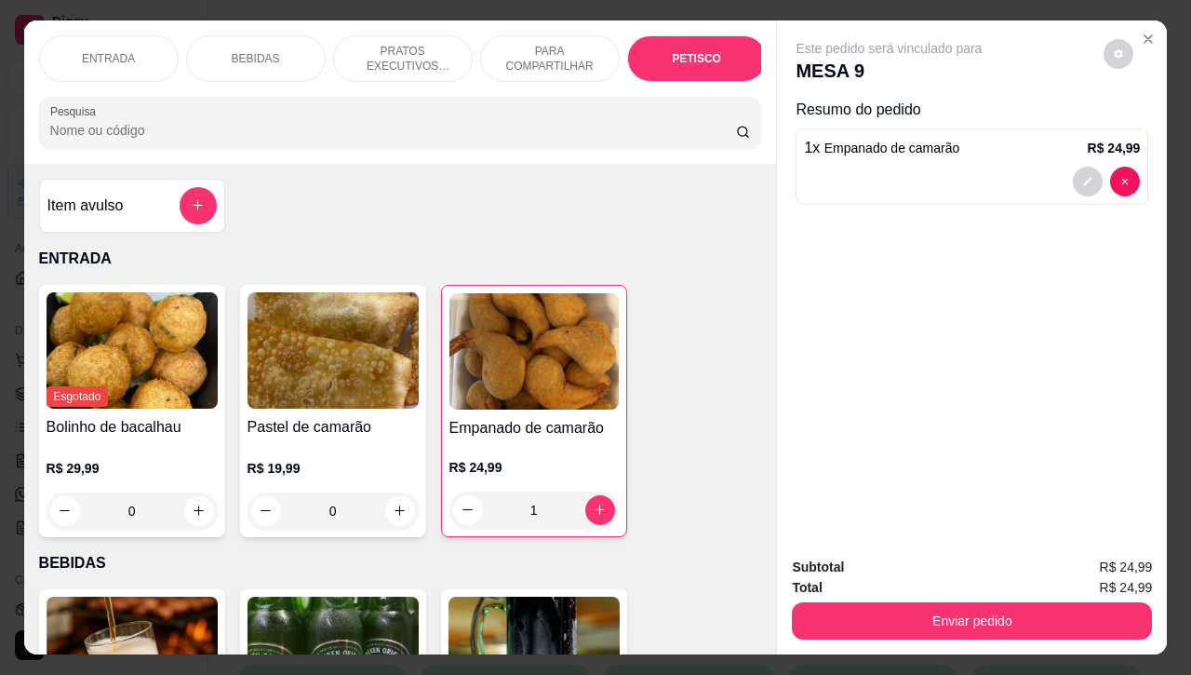
scroll to position [4348, 0]
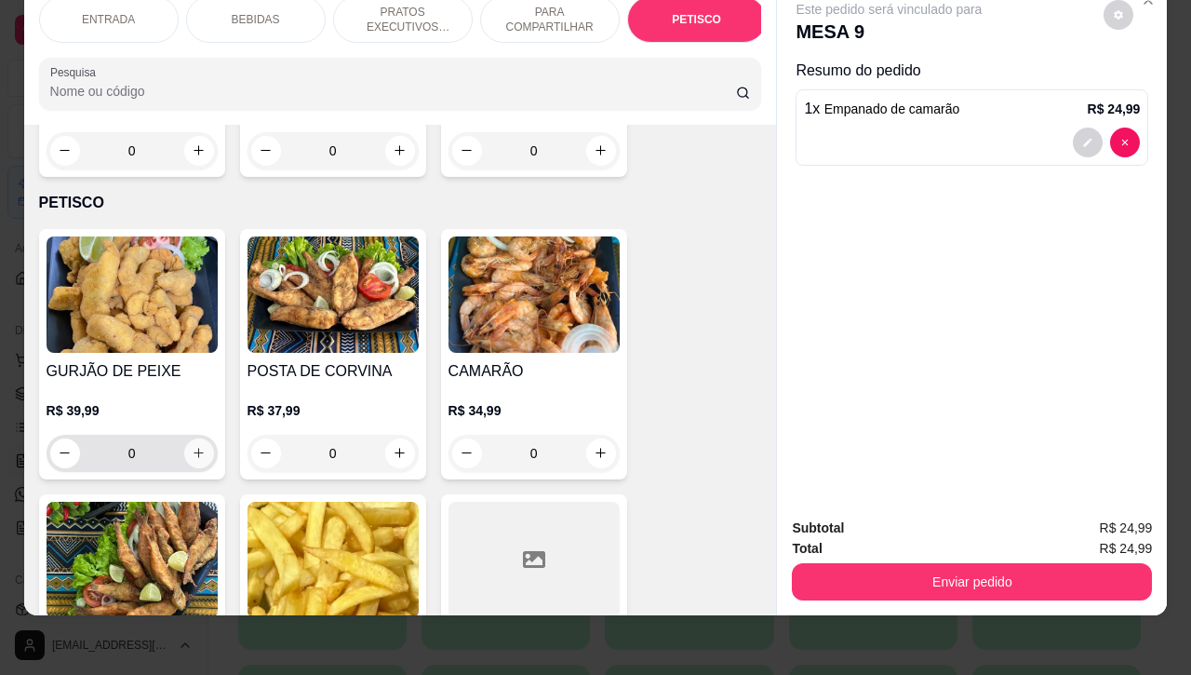
click at [192, 446] on icon "increase-product-quantity" at bounding box center [199, 453] width 14 height 14
type input "1"
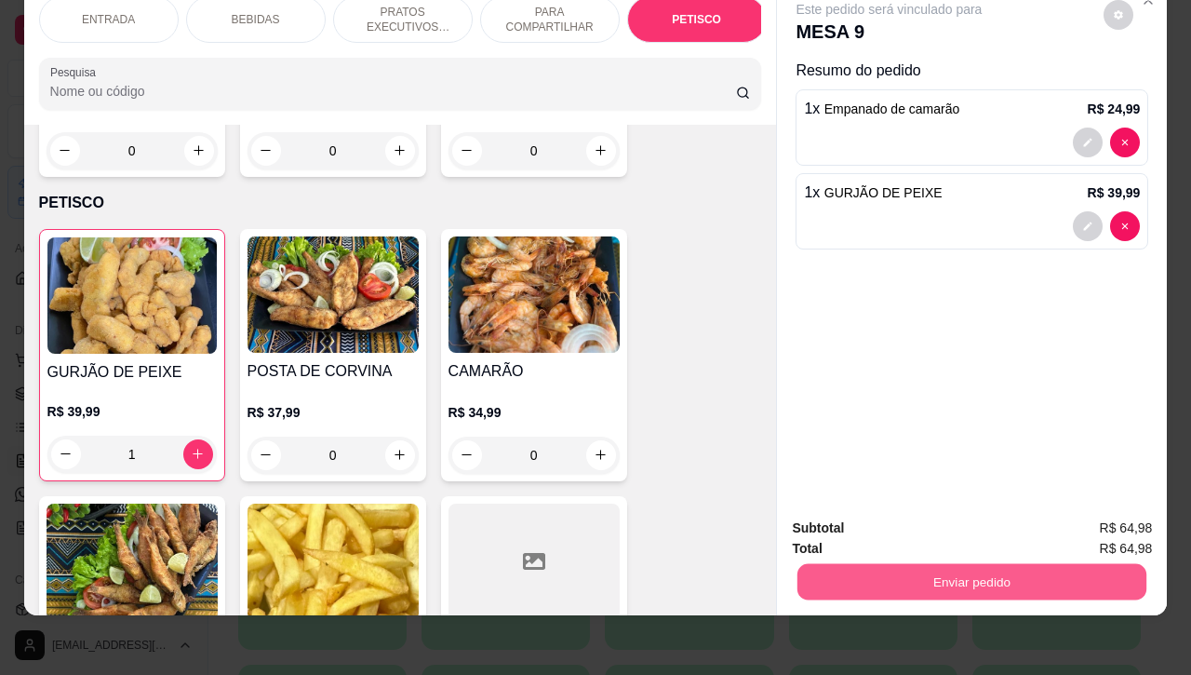
click at [922, 571] on button "Enviar pedido" at bounding box center [972, 582] width 349 height 36
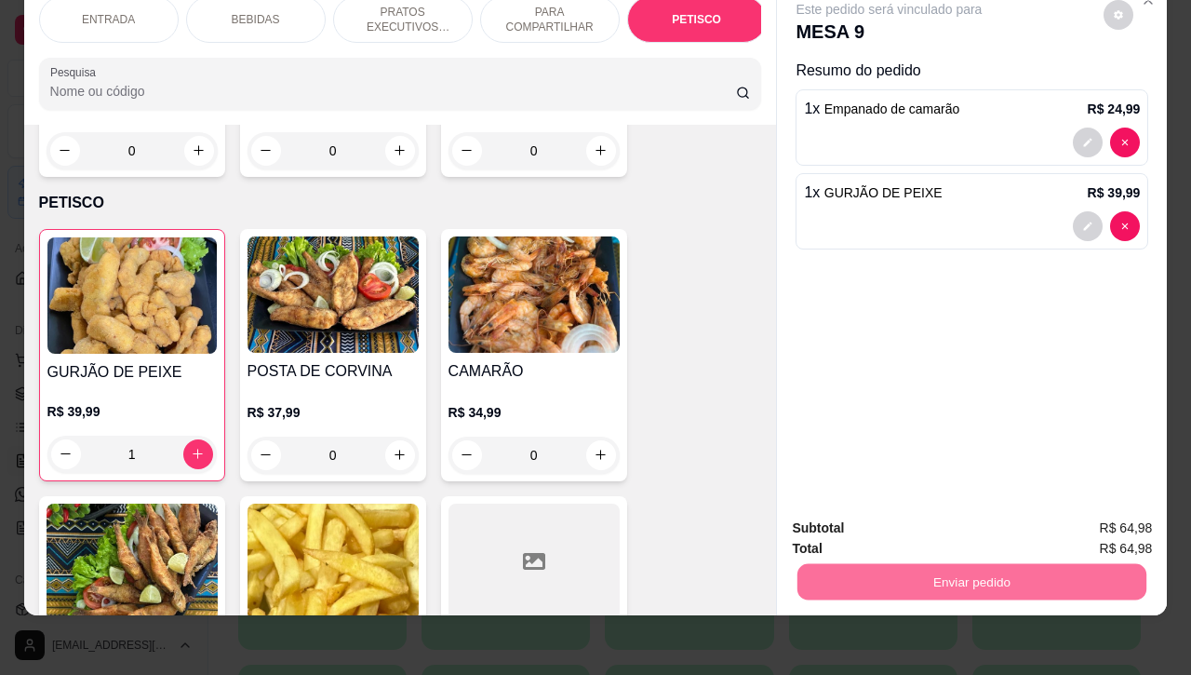
click at [894, 515] on button "Não registrar e enviar pedido" at bounding box center [909, 516] width 194 height 35
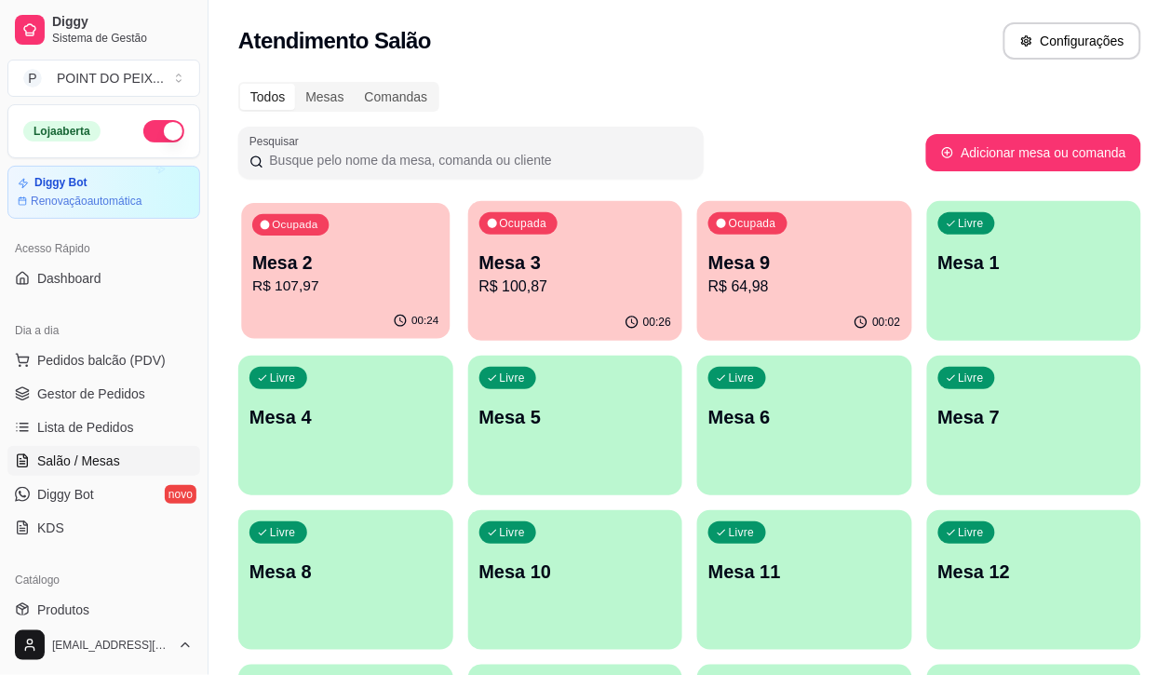
click at [368, 273] on p "Mesa 2" at bounding box center [345, 262] width 186 height 25
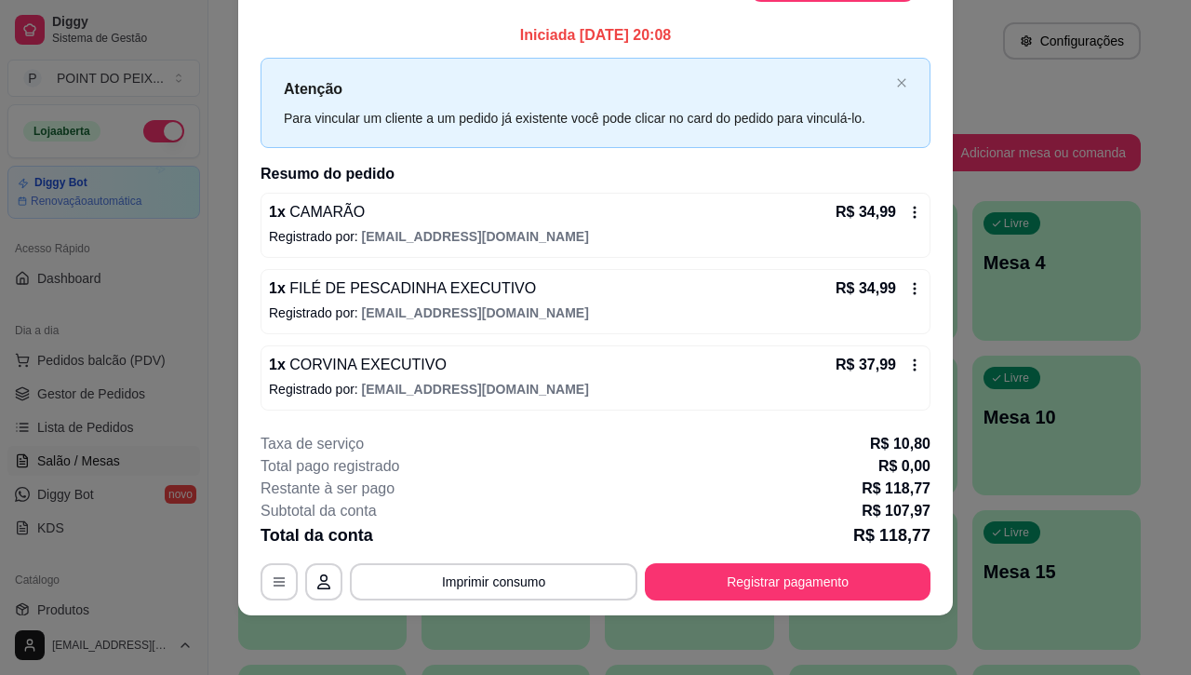
scroll to position [0, 0]
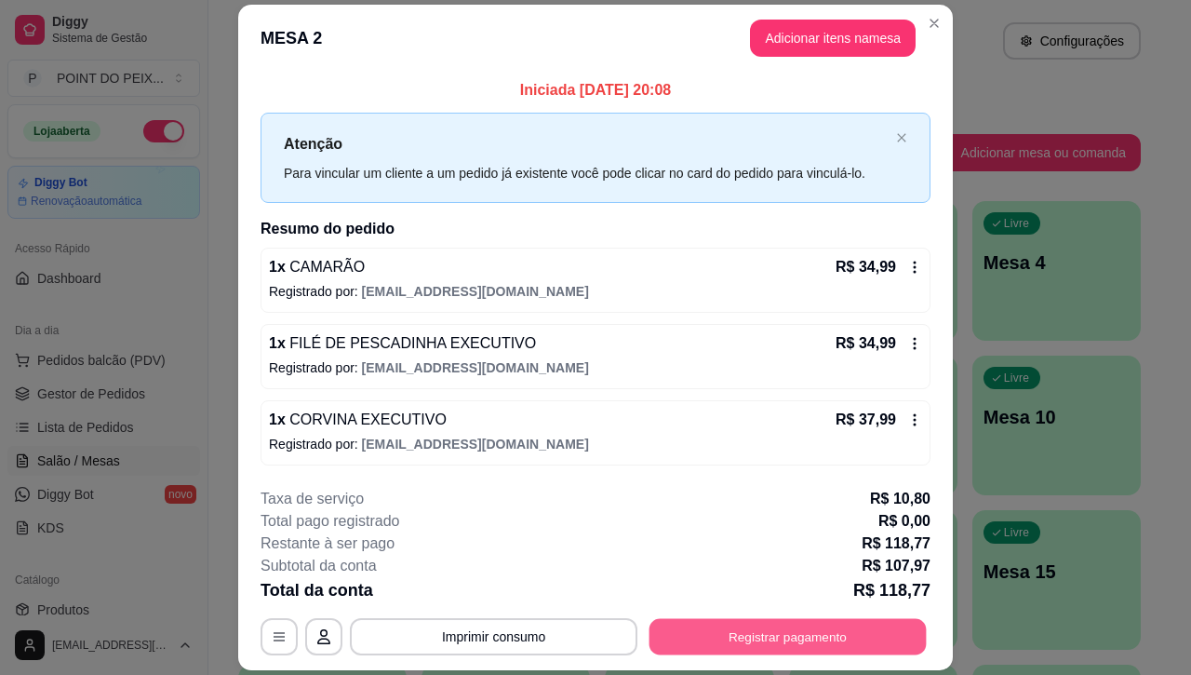
click at [760, 639] on button "Registrar pagamento" at bounding box center [788, 637] width 277 height 36
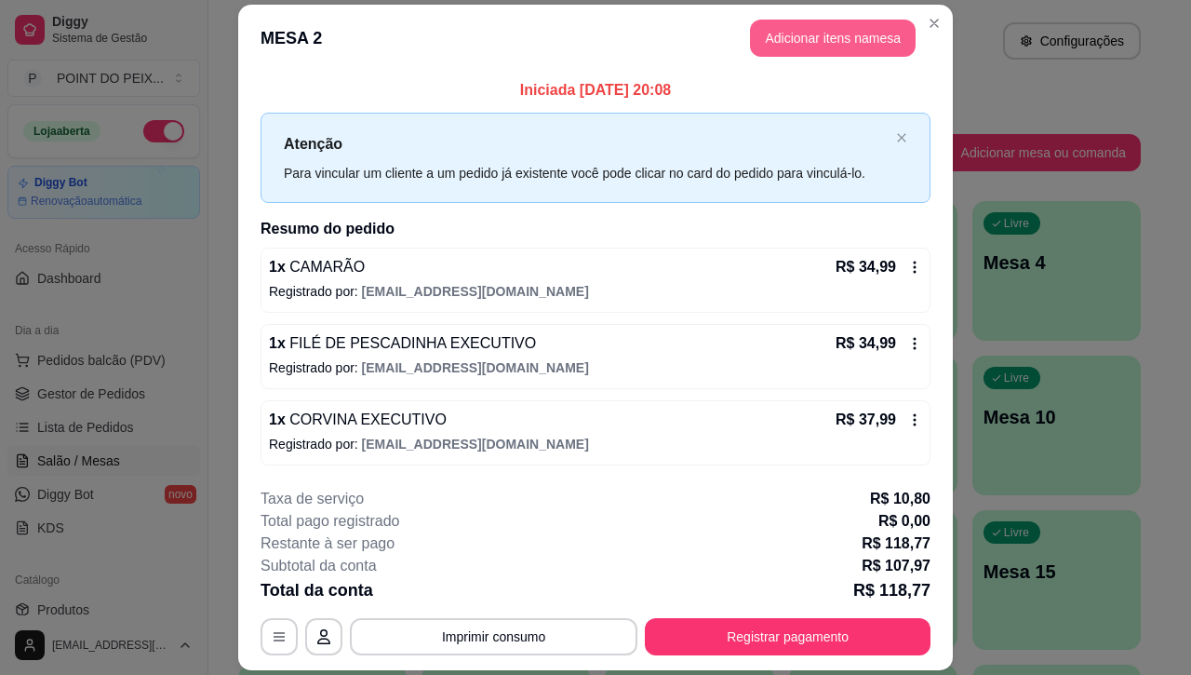
click at [813, 44] on button "Adicionar itens na mesa" at bounding box center [833, 38] width 166 height 37
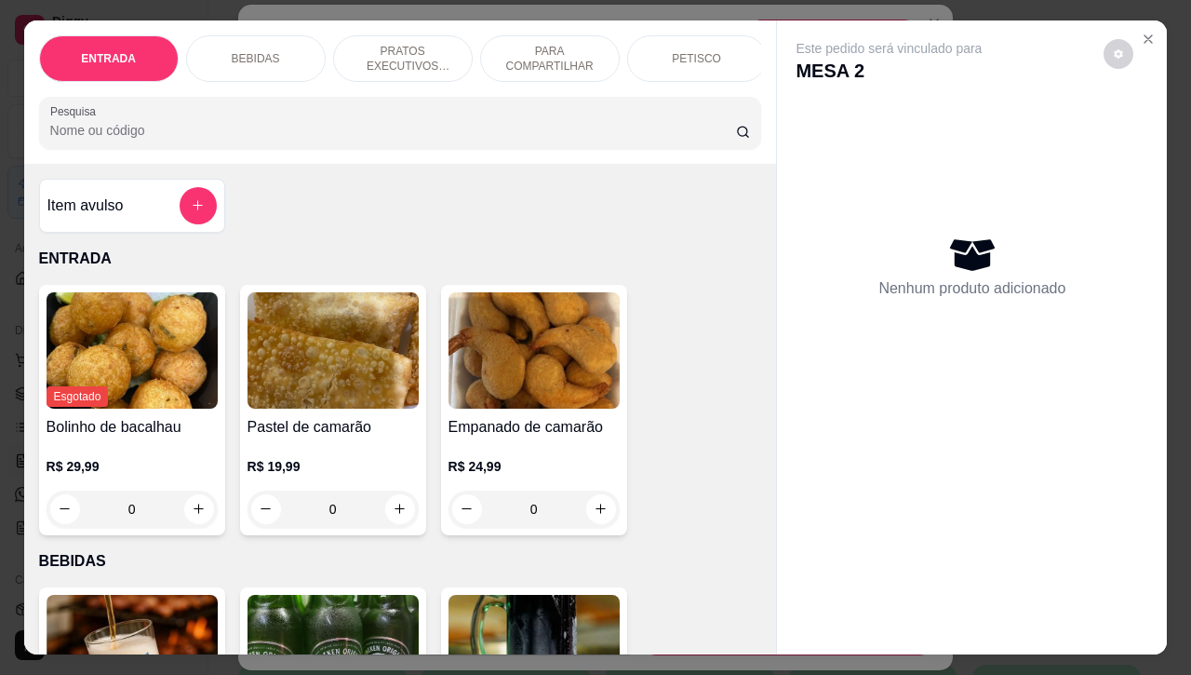
click at [232, 51] on p "BEBIDAS" at bounding box center [256, 58] width 48 height 15
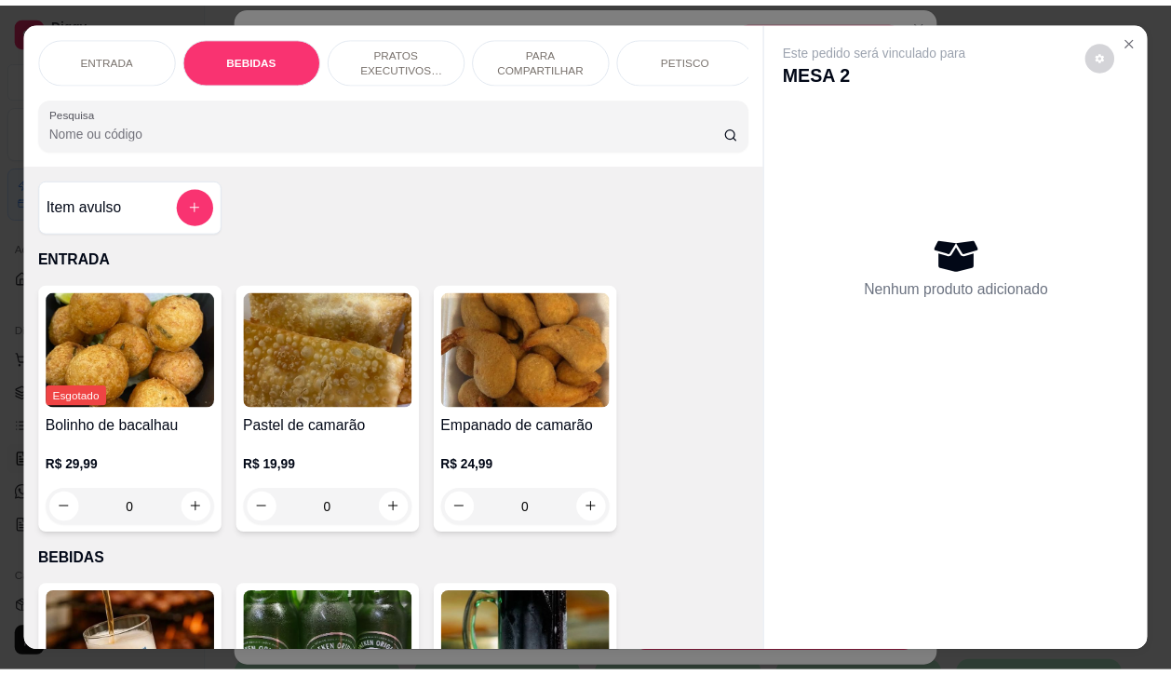
scroll to position [386, 0]
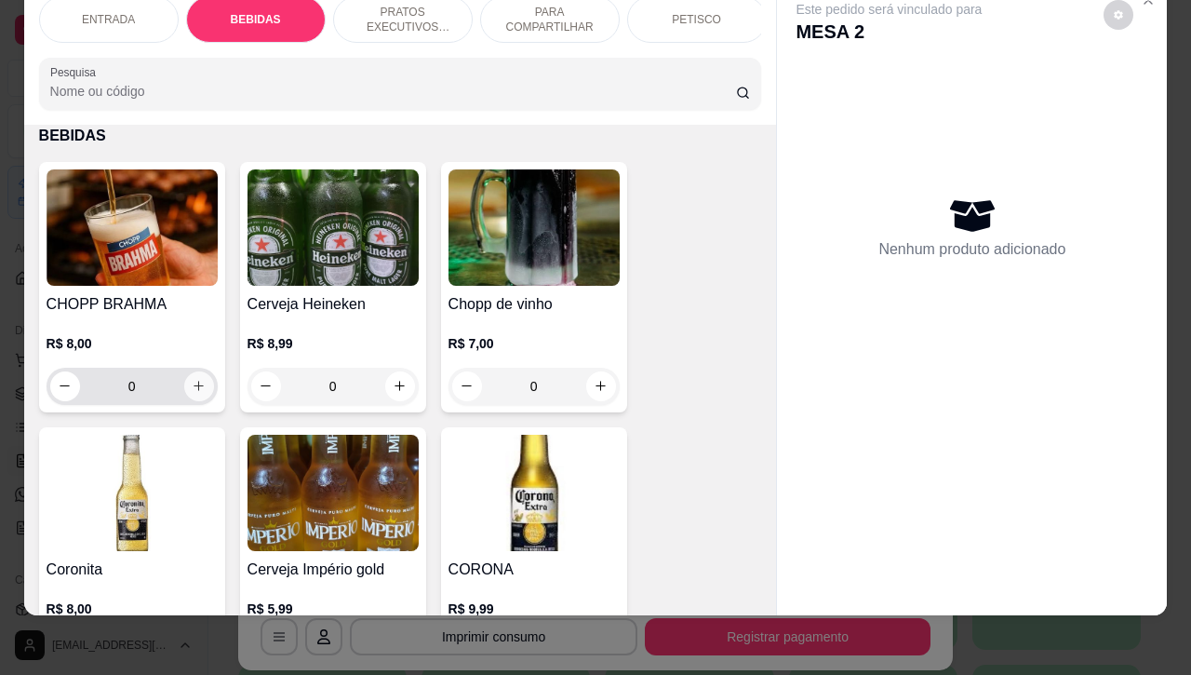
click at [191, 396] on button "increase-product-quantity" at bounding box center [199, 386] width 30 height 30
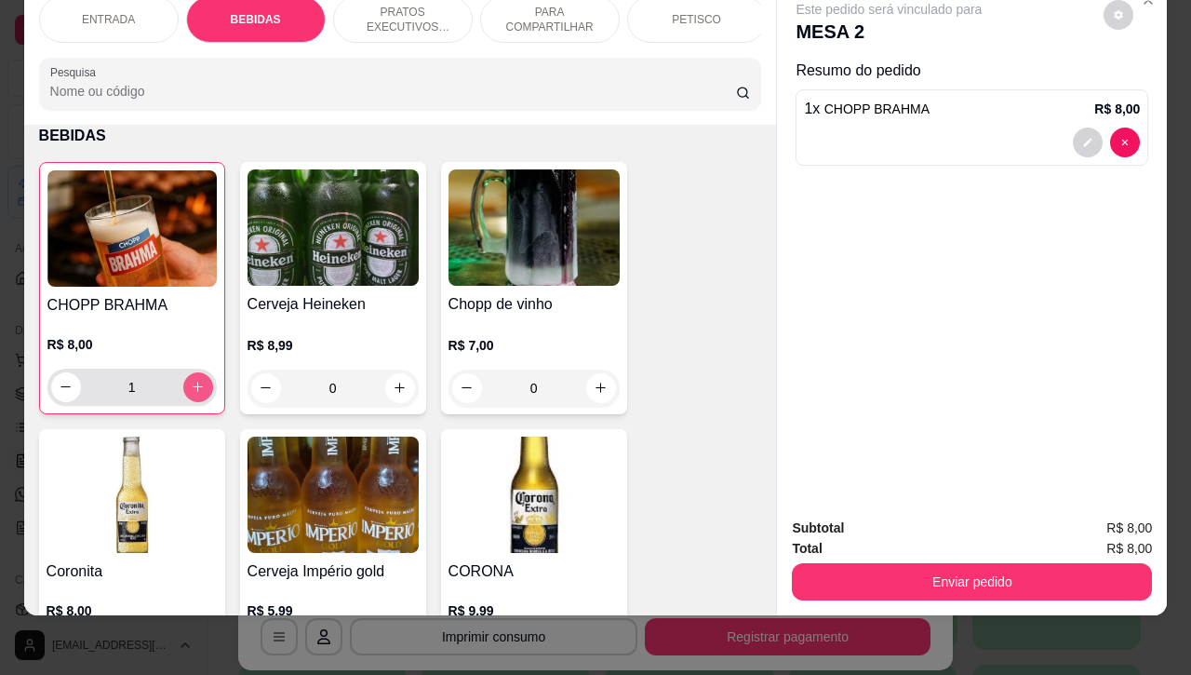
click at [191, 396] on button "increase-product-quantity" at bounding box center [198, 387] width 30 height 30
type input "2"
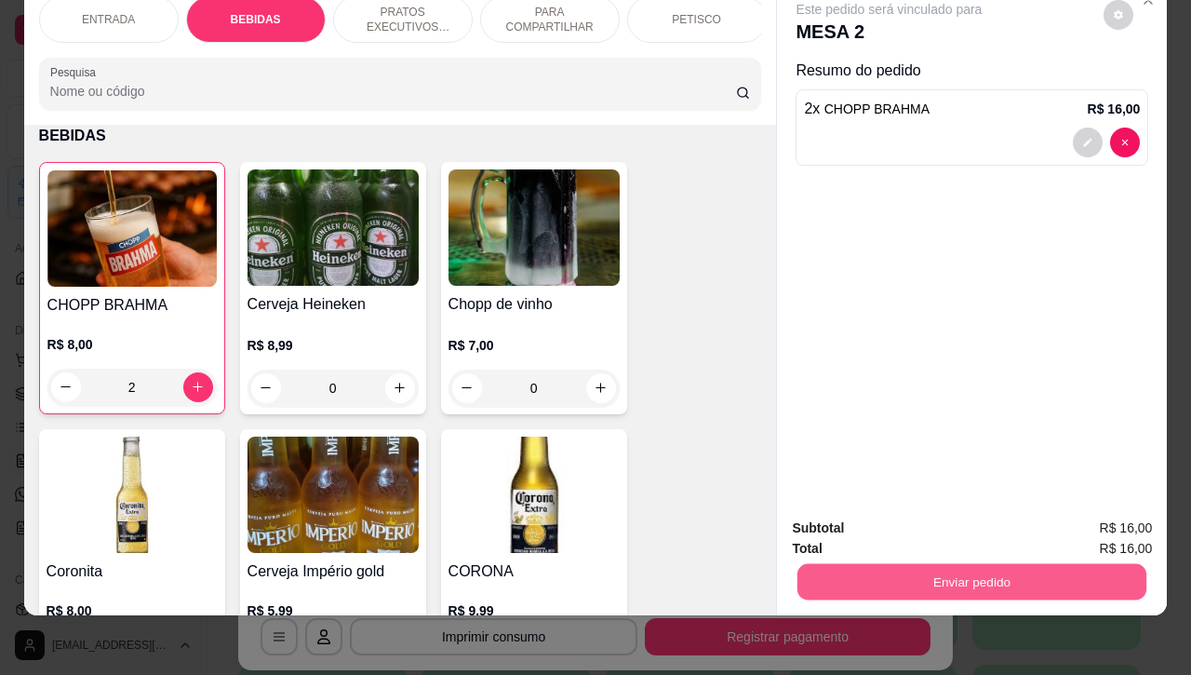
click at [957, 574] on button "Enviar pedido" at bounding box center [972, 582] width 349 height 36
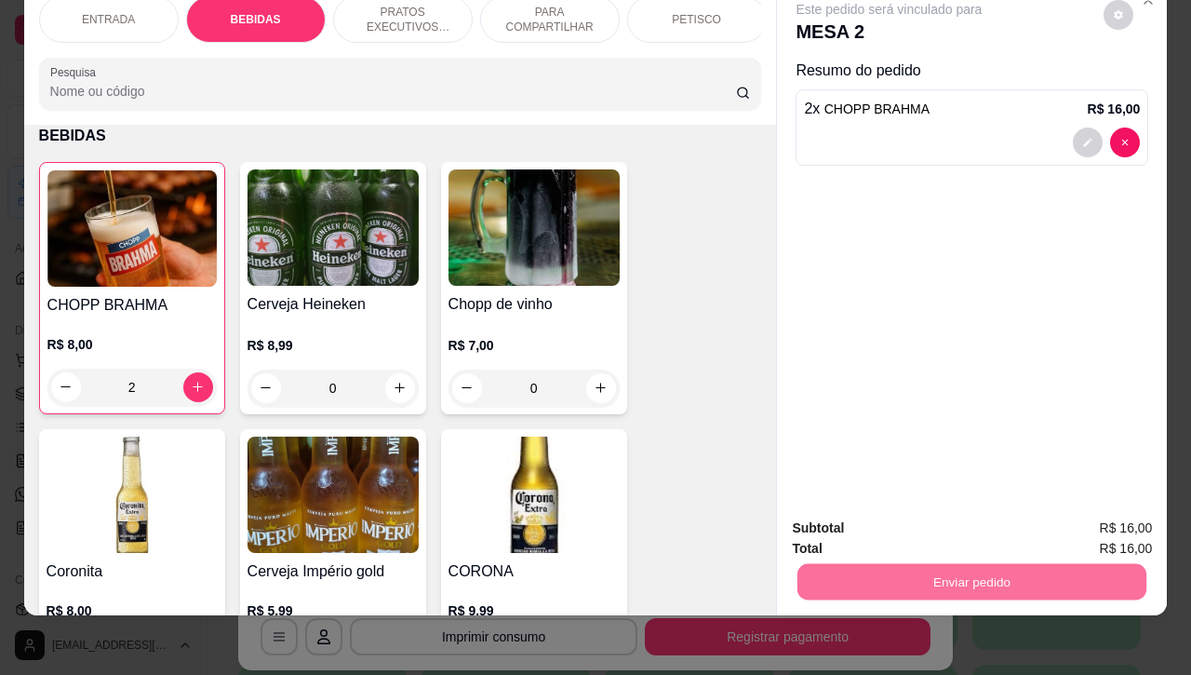
click at [880, 518] on button "Não registrar e enviar pedido" at bounding box center [909, 516] width 194 height 35
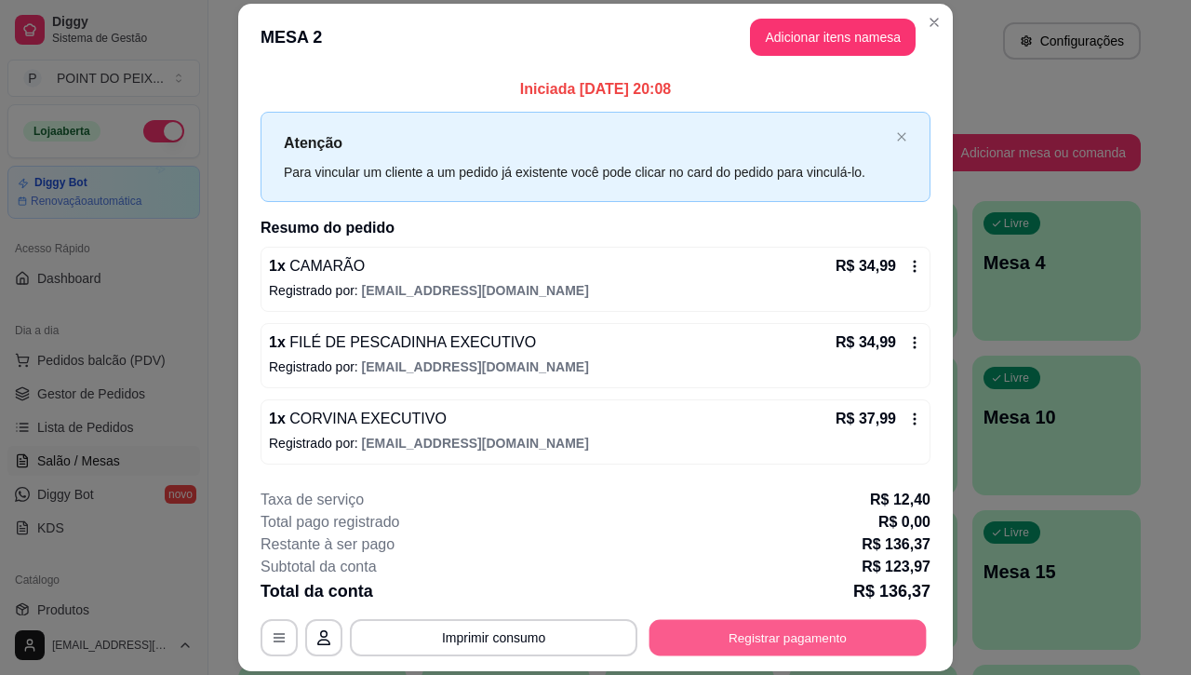
click at [764, 636] on button "Registrar pagamento" at bounding box center [788, 638] width 277 height 36
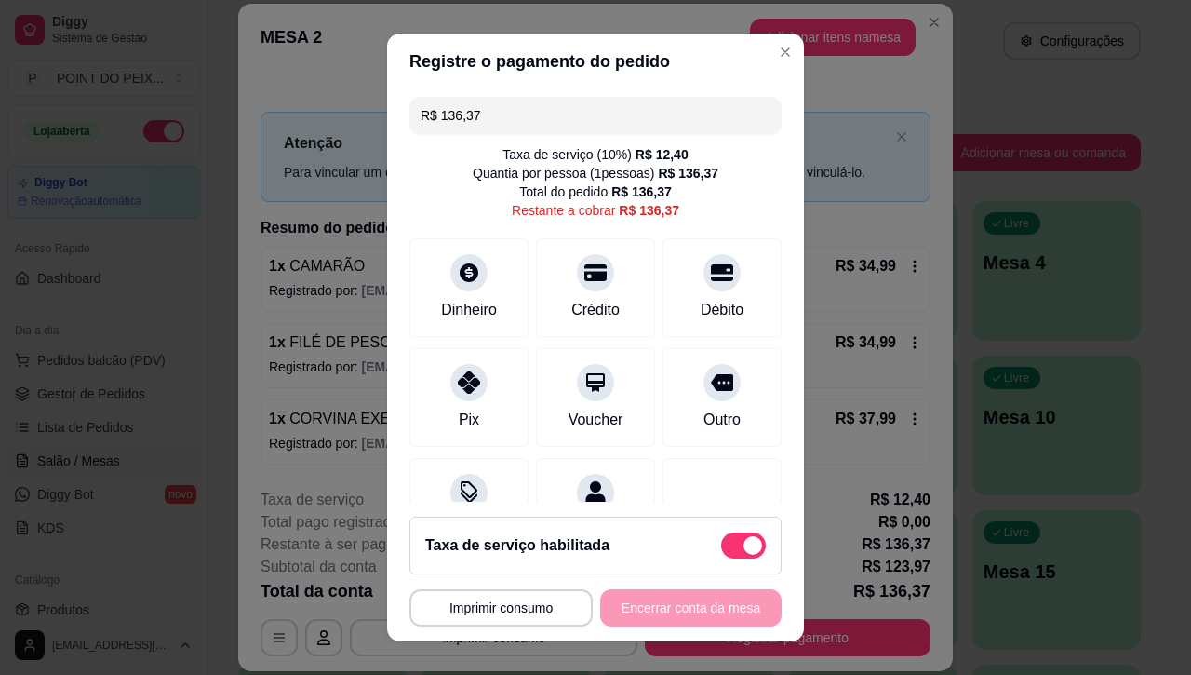
click at [721, 549] on span at bounding box center [743, 545] width 45 height 26
click at [720, 549] on input "checkbox" at bounding box center [726, 554] width 12 height 12
checkbox input "true"
type input "R$ 123,97"
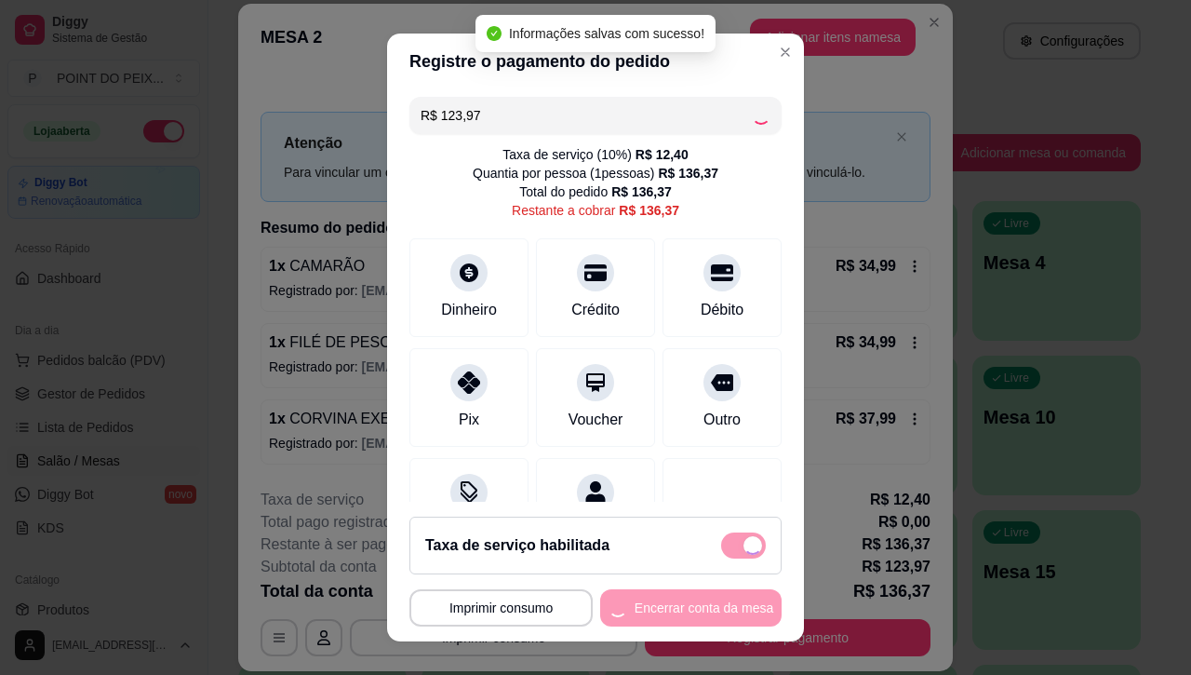
checkbox input "false"
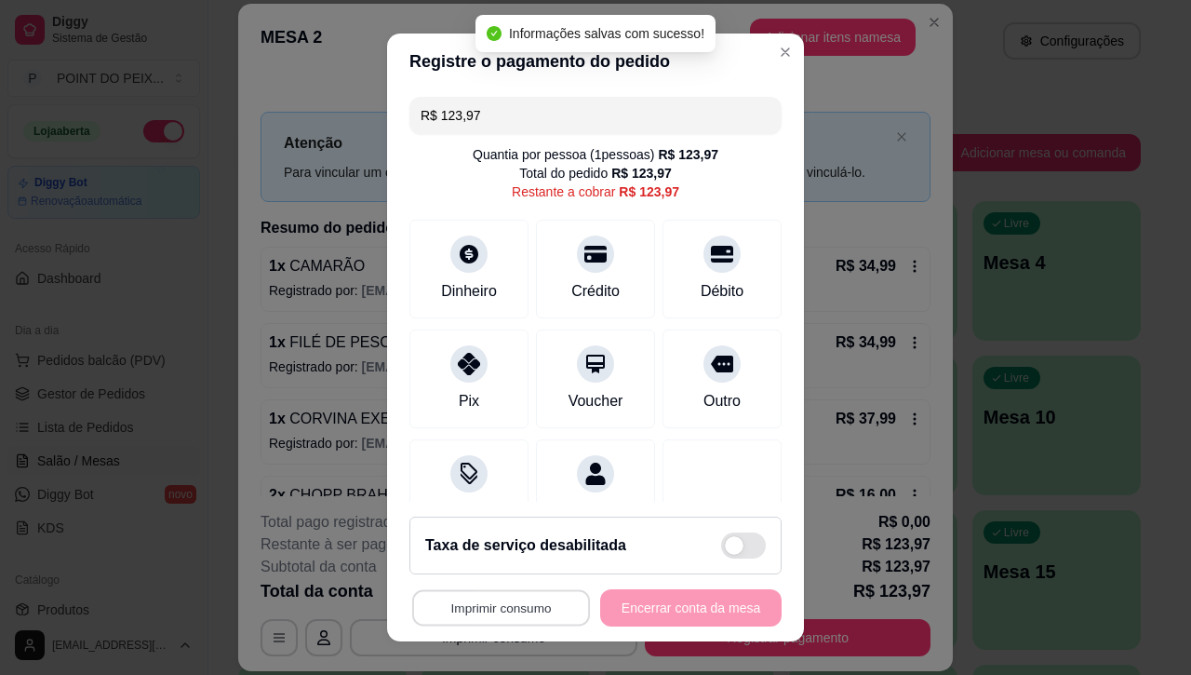
click at [533, 603] on button "Imprimir consumo" at bounding box center [501, 607] width 178 height 36
click at [518, 563] on button "IMPRESSORA" at bounding box center [491, 565] width 135 height 30
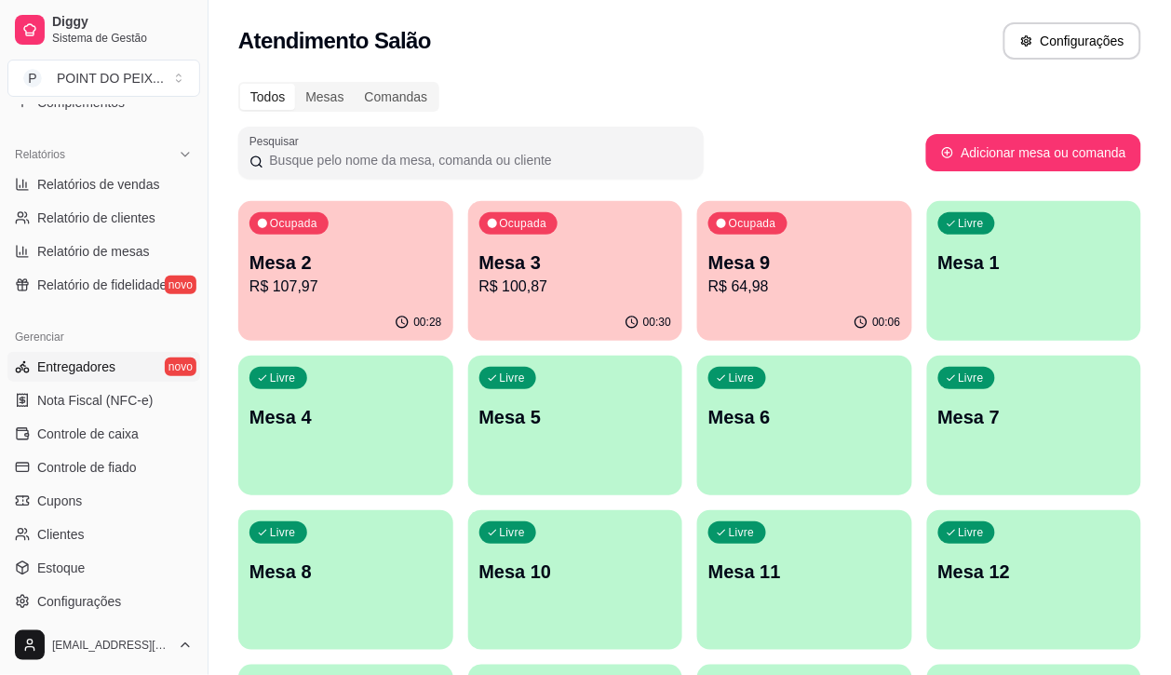
scroll to position [582, 0]
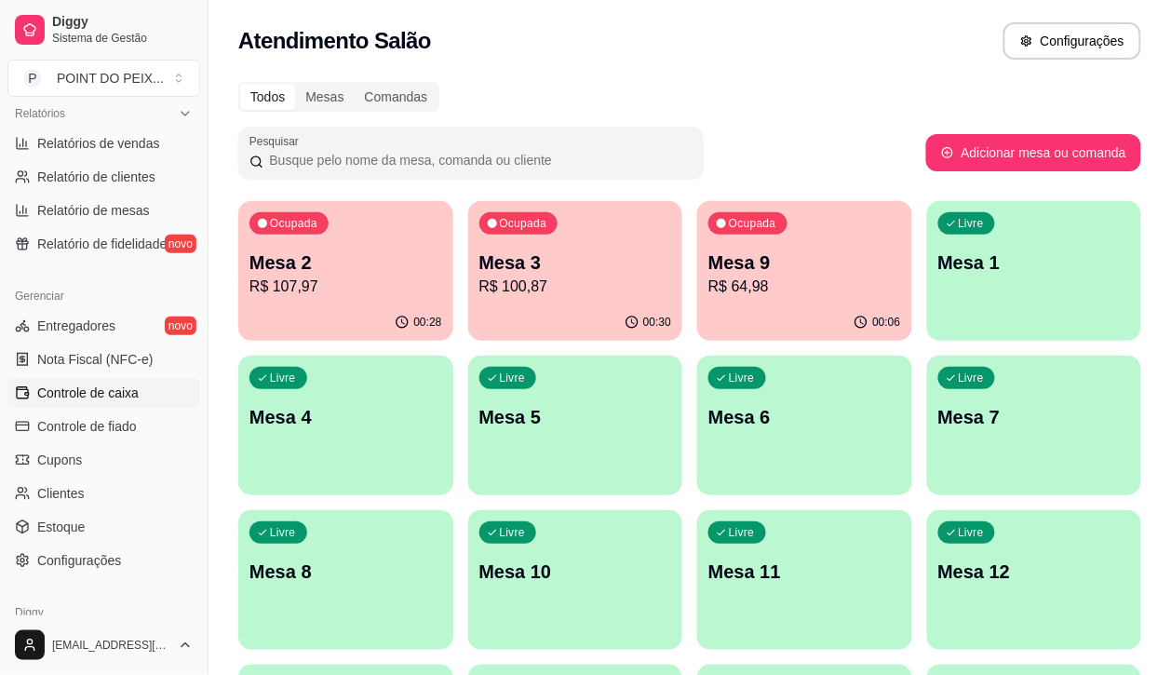
click at [114, 397] on span "Controle de caixa" at bounding box center [87, 392] width 101 height 19
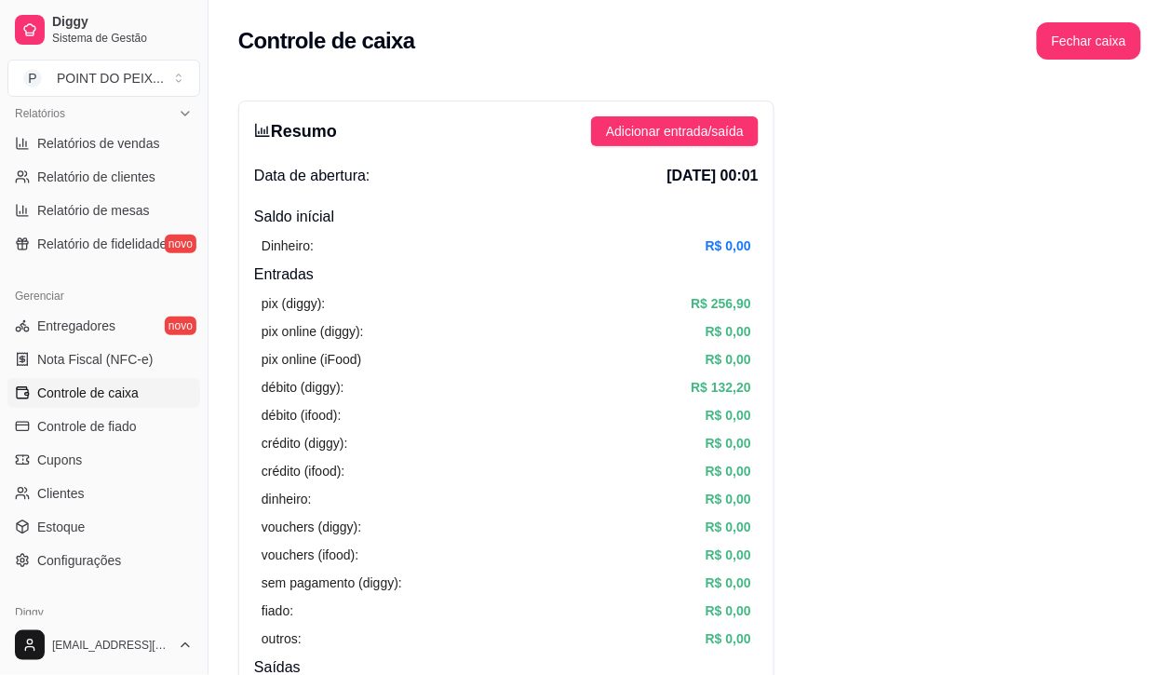
click at [128, 397] on span "Controle de caixa" at bounding box center [87, 392] width 101 height 19
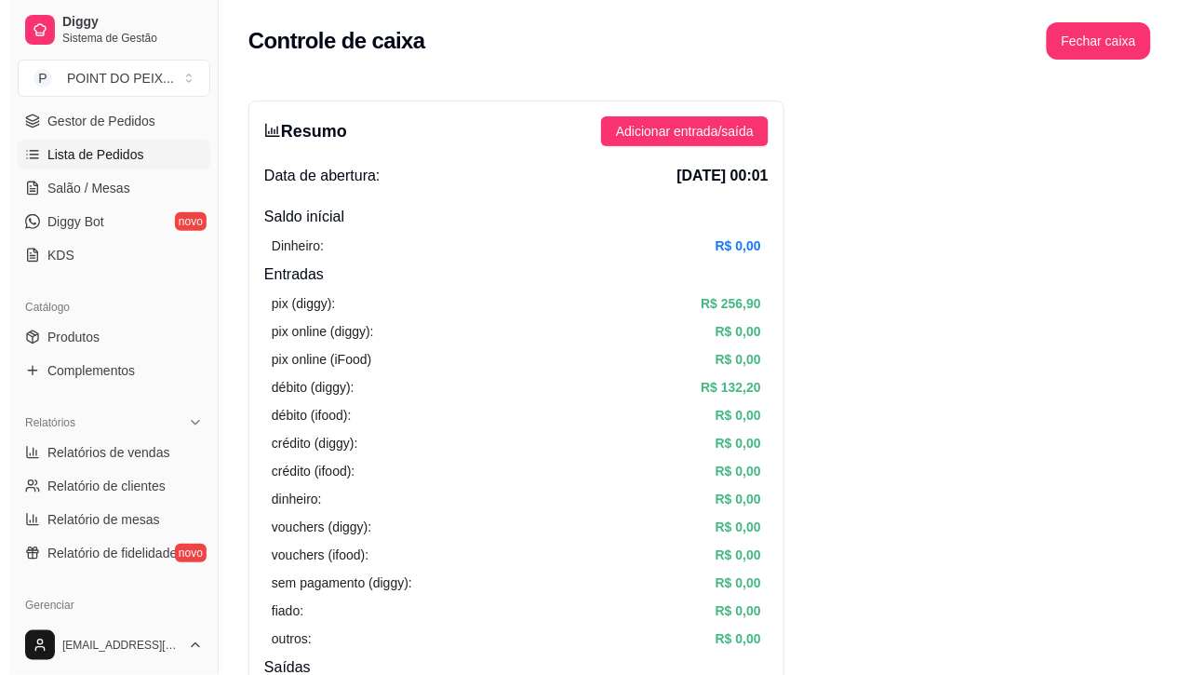
scroll to position [233, 0]
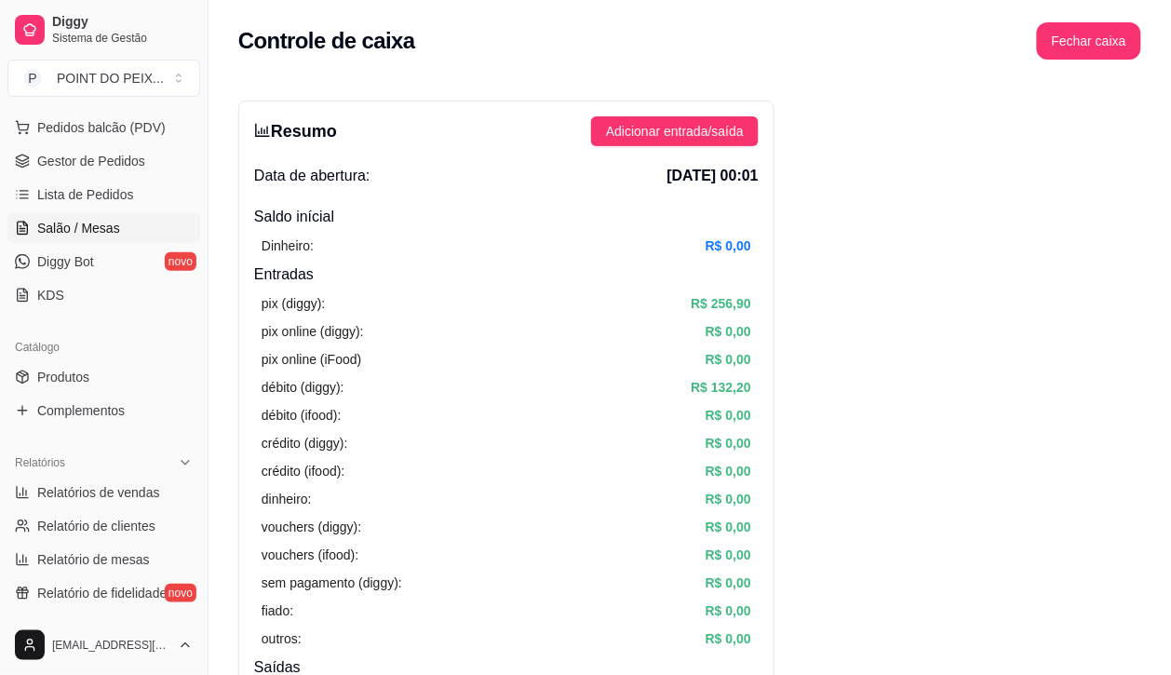
click at [108, 229] on span "Salão / Mesas" at bounding box center [78, 228] width 83 height 19
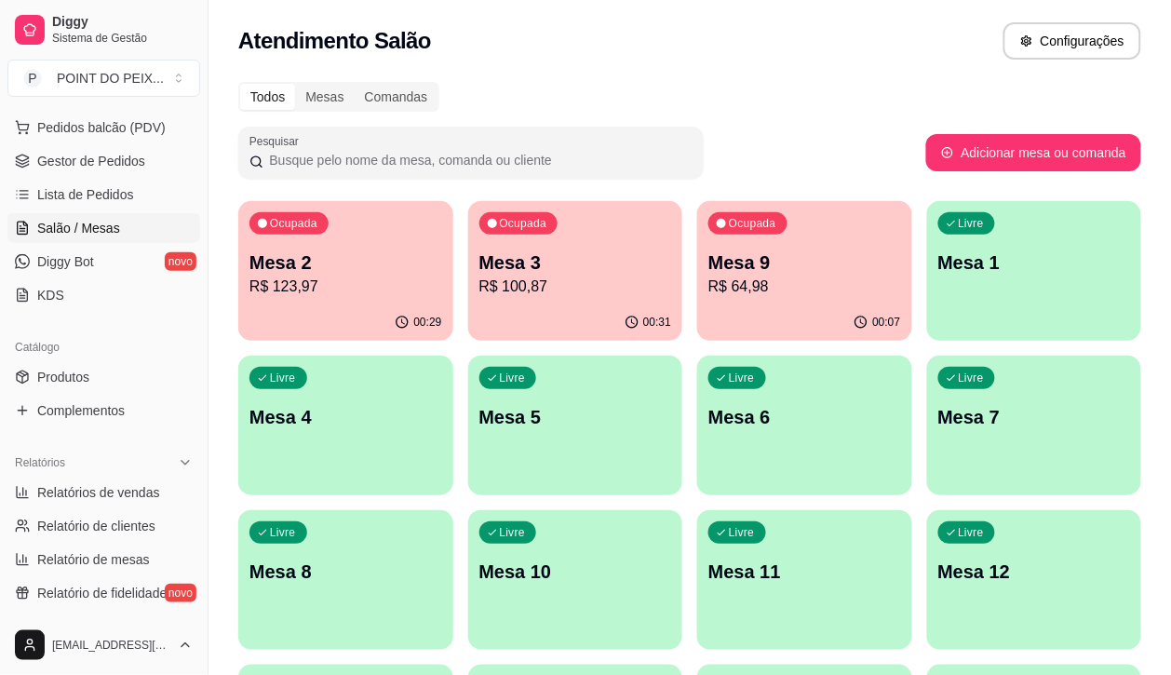
click at [107, 229] on span "Salão / Mesas" at bounding box center [78, 228] width 83 height 19
click at [377, 268] on p "Mesa 2" at bounding box center [345, 262] width 193 height 26
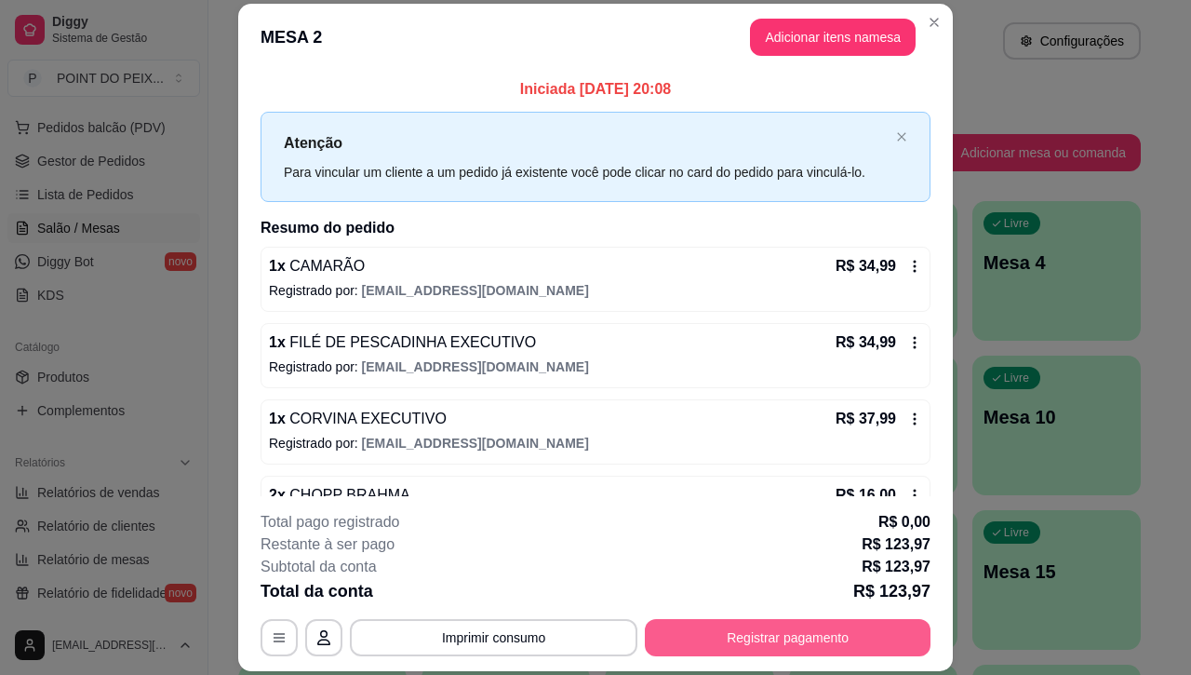
click at [696, 643] on button "Registrar pagamento" at bounding box center [788, 637] width 286 height 37
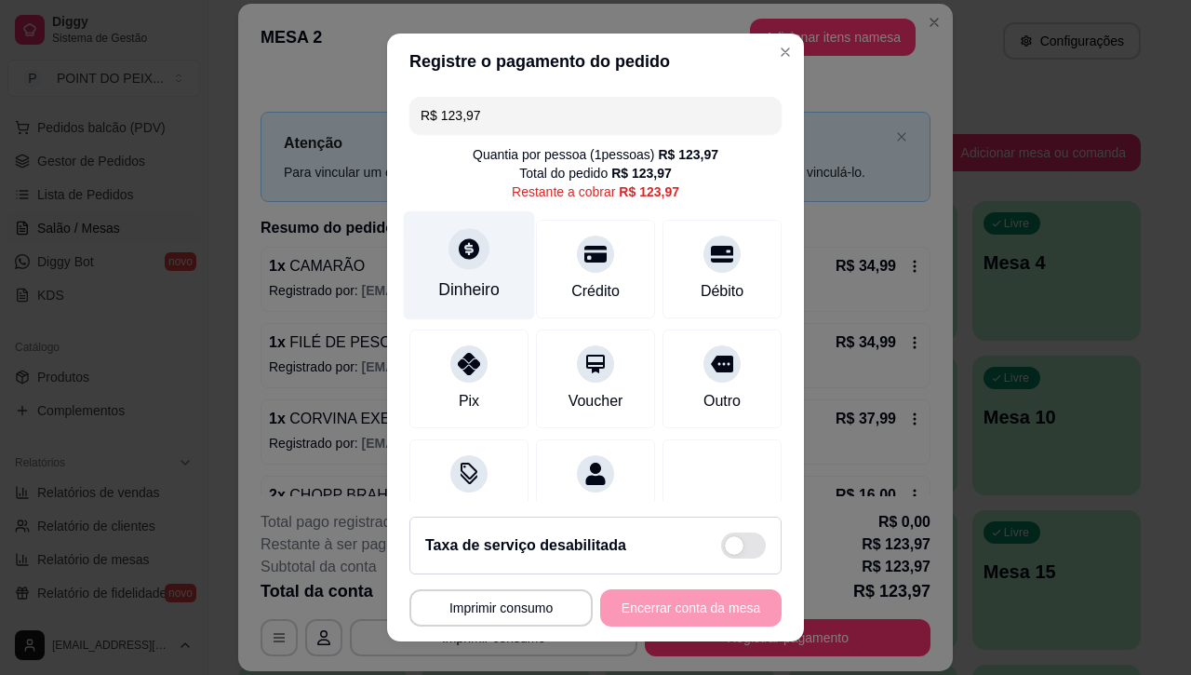
click at [462, 261] on icon at bounding box center [469, 248] width 24 height 24
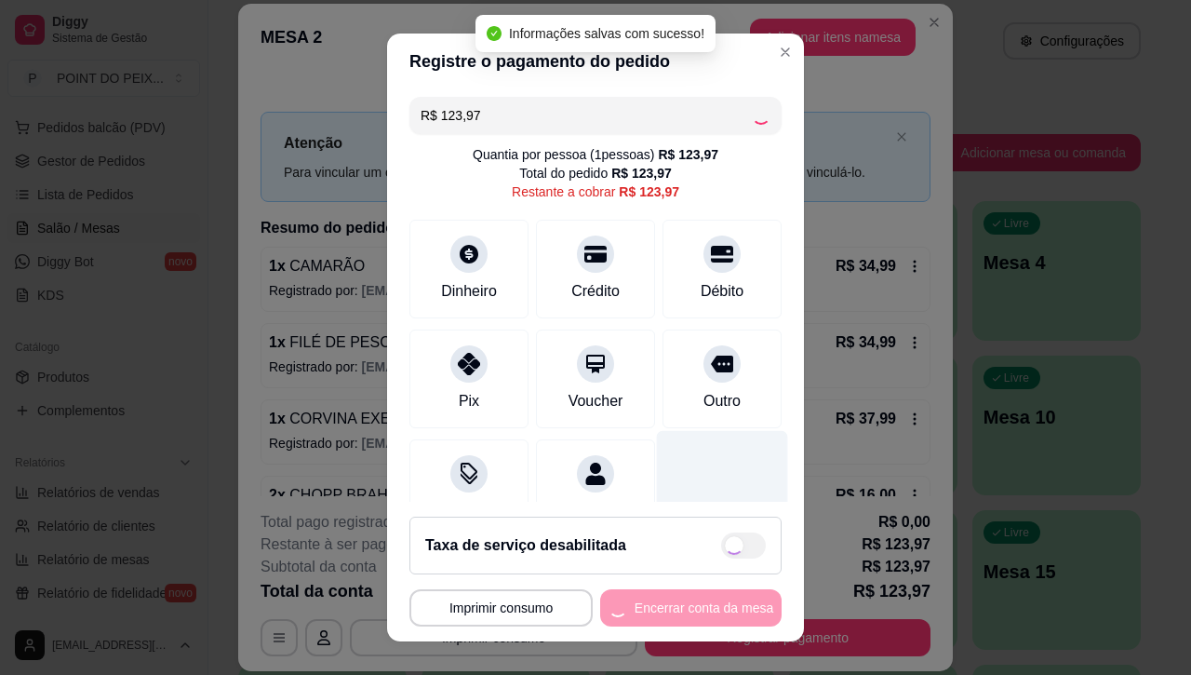
type input "R$ 0,00"
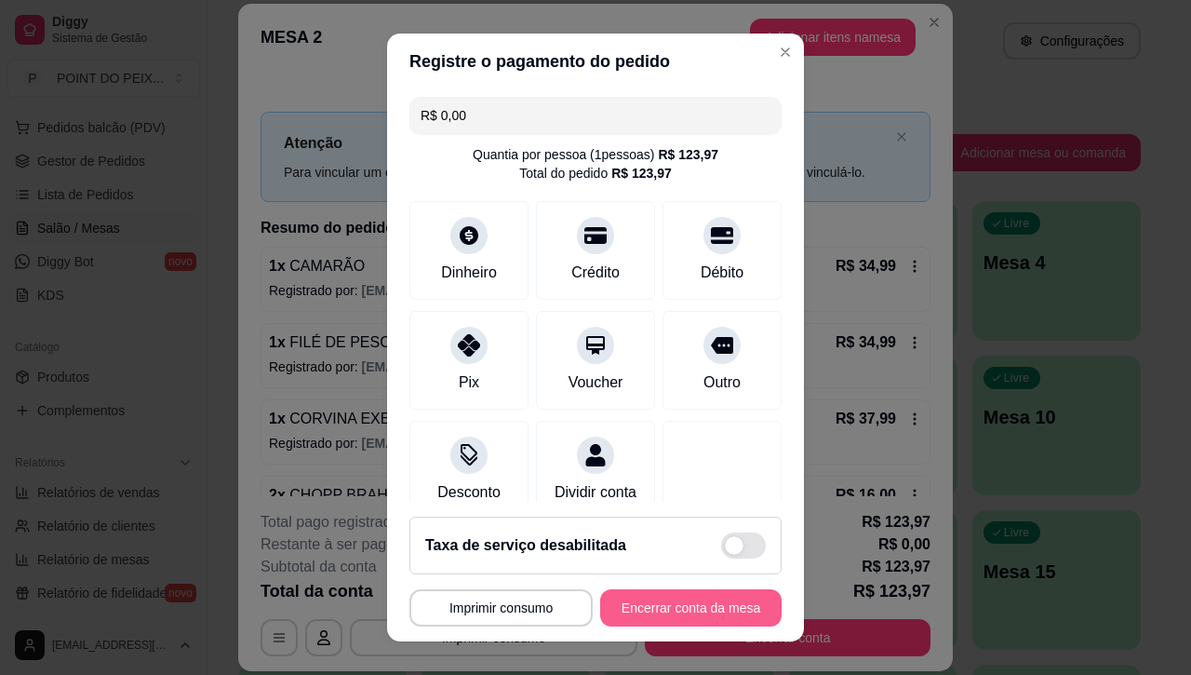
click at [656, 616] on button "Encerrar conta da mesa" at bounding box center [691, 607] width 182 height 37
